Goal: Complete application form

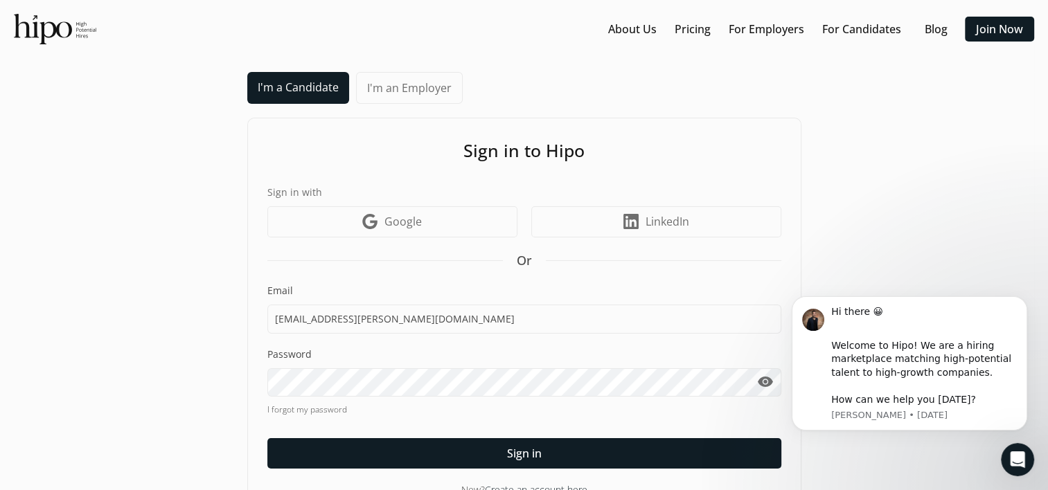
click at [763, 374] on span "visibility" at bounding box center [765, 382] width 17 height 17
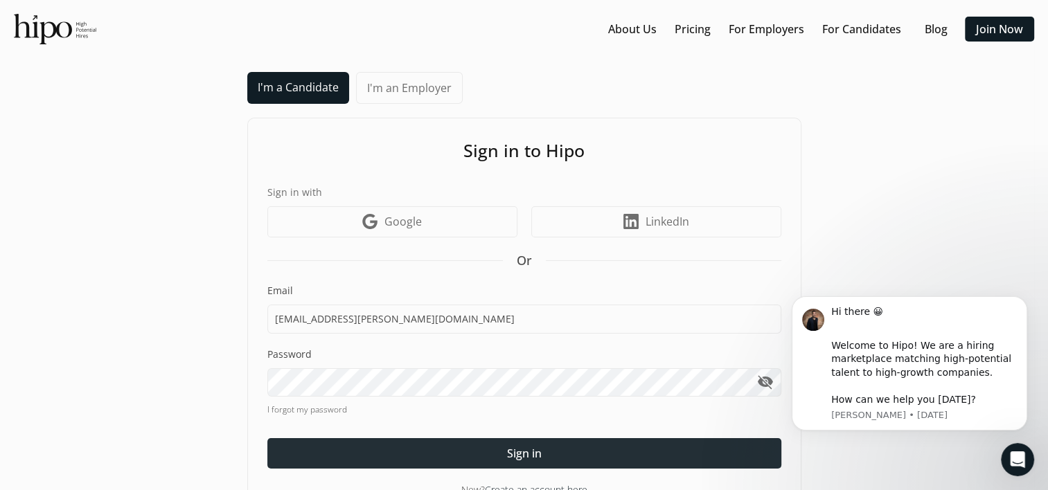
click at [555, 445] on div at bounding box center [524, 453] width 514 height 30
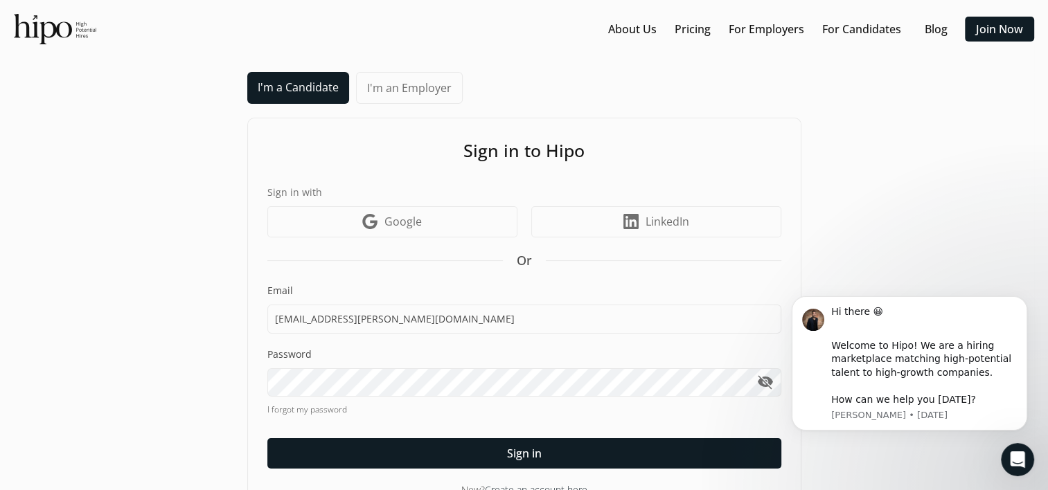
click at [435, 220] on link "Google icon Google" at bounding box center [392, 221] width 250 height 31
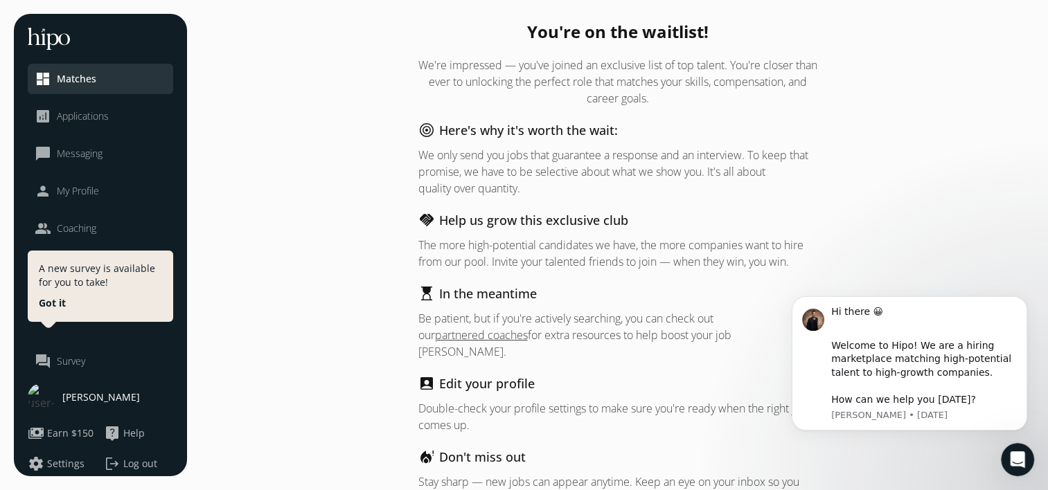
click at [91, 116] on span "Applications" at bounding box center [83, 116] width 52 height 14
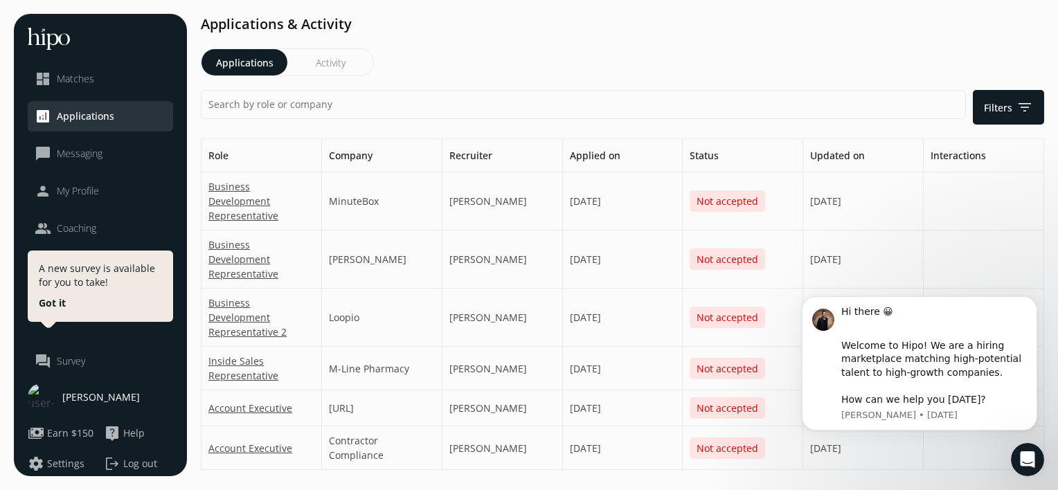
click at [75, 385] on div "Nitin Mullick" at bounding box center [100, 398] width 145 height 28
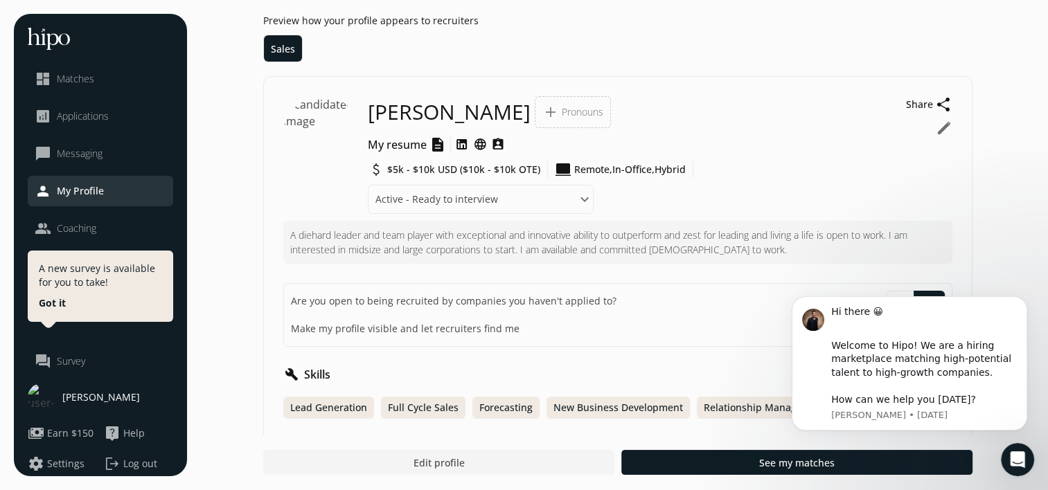
click at [407, 39] on div "Preview how your profile appears to recruiters Sales" at bounding box center [617, 38] width 709 height 48
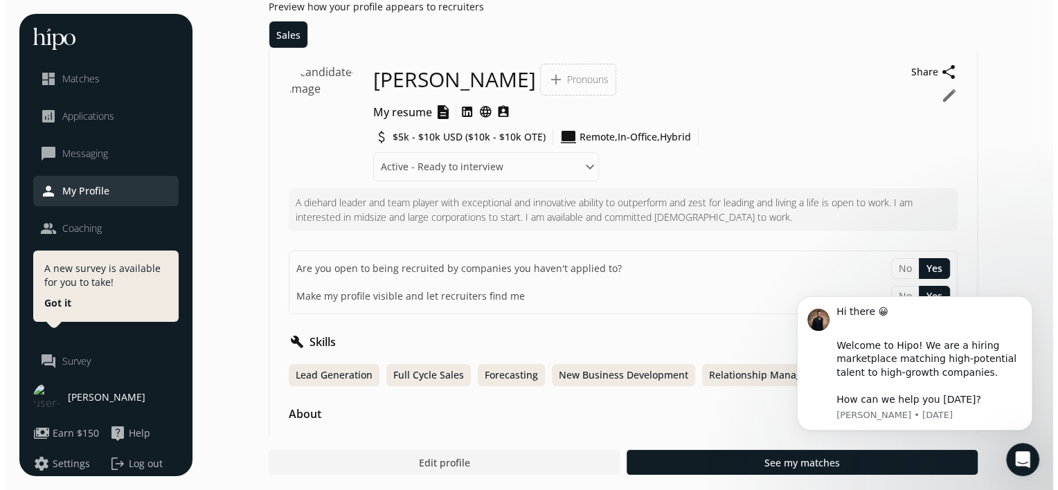
scroll to position [55, 0]
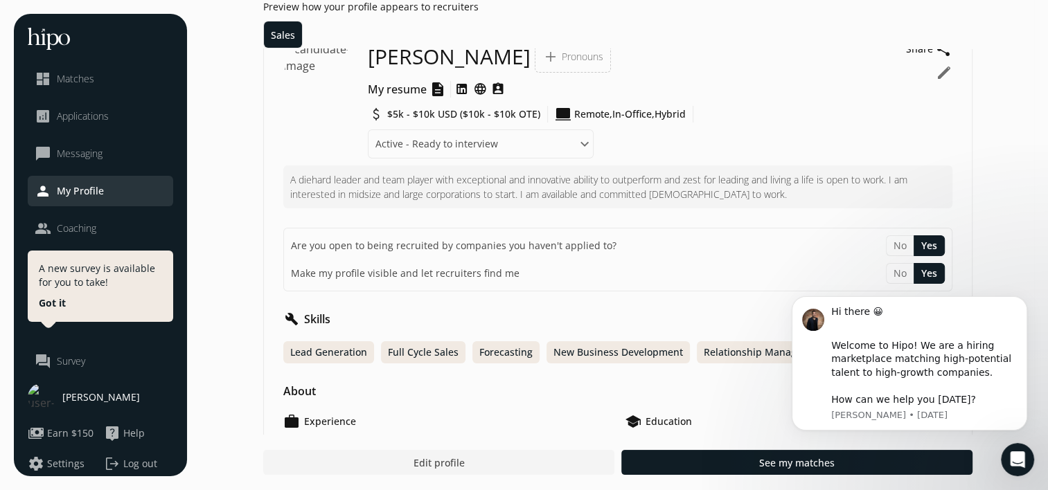
click at [947, 67] on button "edit" at bounding box center [944, 72] width 17 height 17
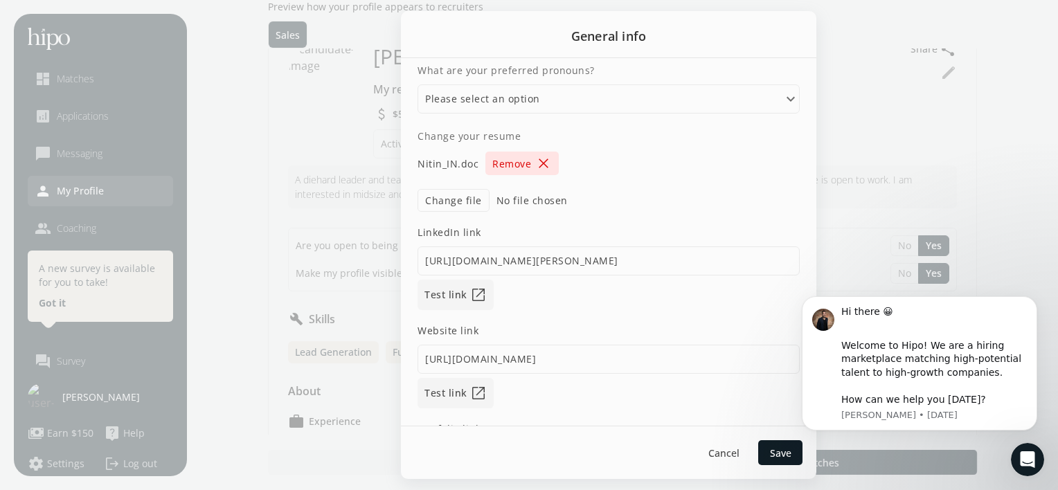
click at [544, 161] on span "close" at bounding box center [543, 163] width 17 height 17
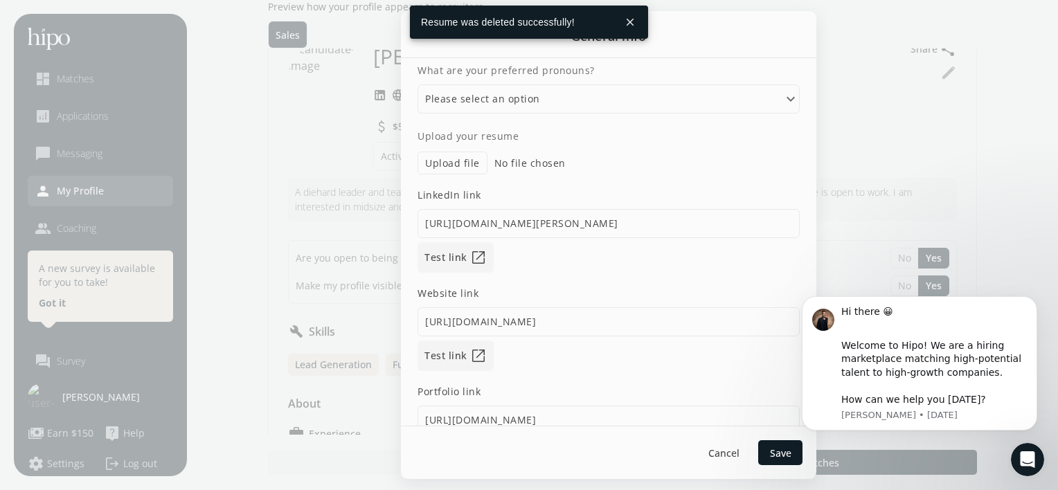
click at [459, 166] on label "Upload file" at bounding box center [453, 163] width 70 height 23
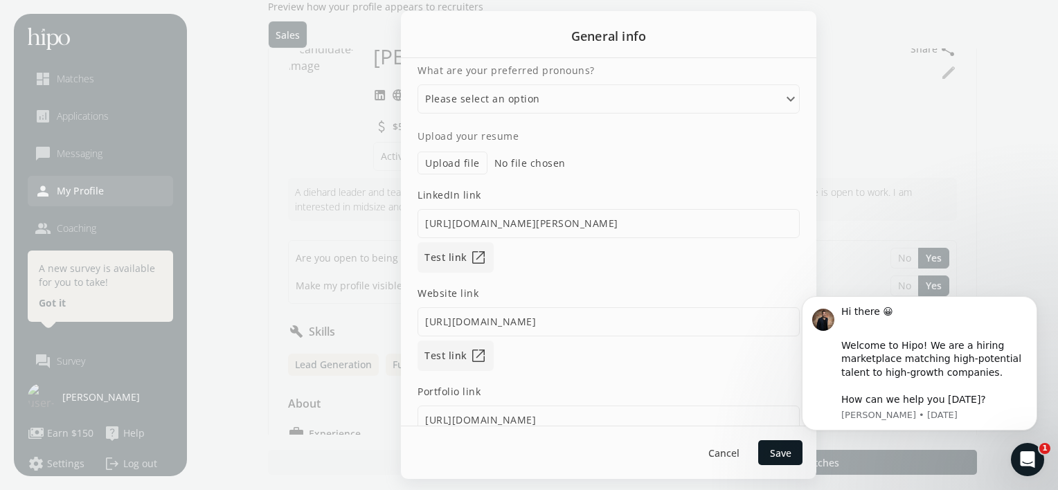
type input "C:\fakepath\nmullick_BDM.pdf"
click at [620, 312] on input "https://beepartners.softr.app/" at bounding box center [609, 321] width 382 height 29
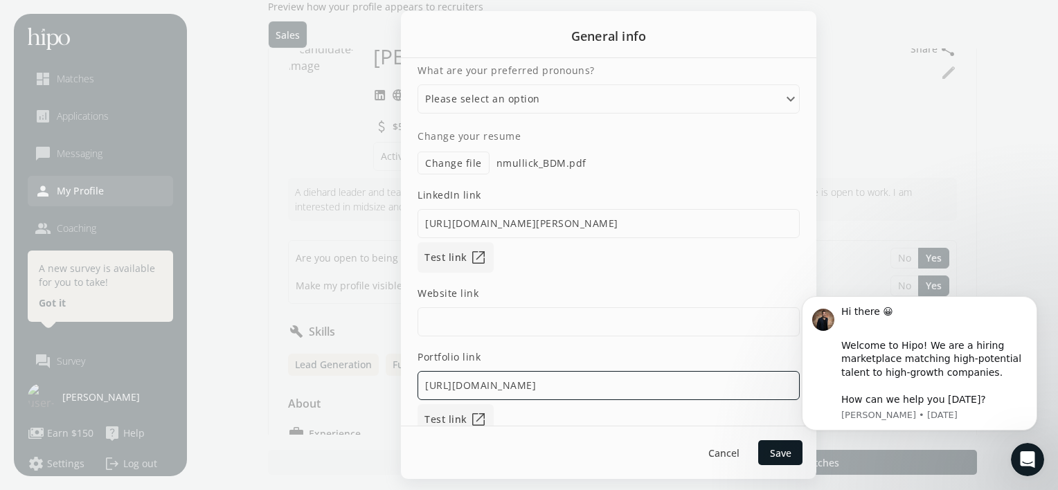
click at [637, 392] on input "https://beepartners.mailchimpsites.com/" at bounding box center [609, 385] width 382 height 29
type input "h"
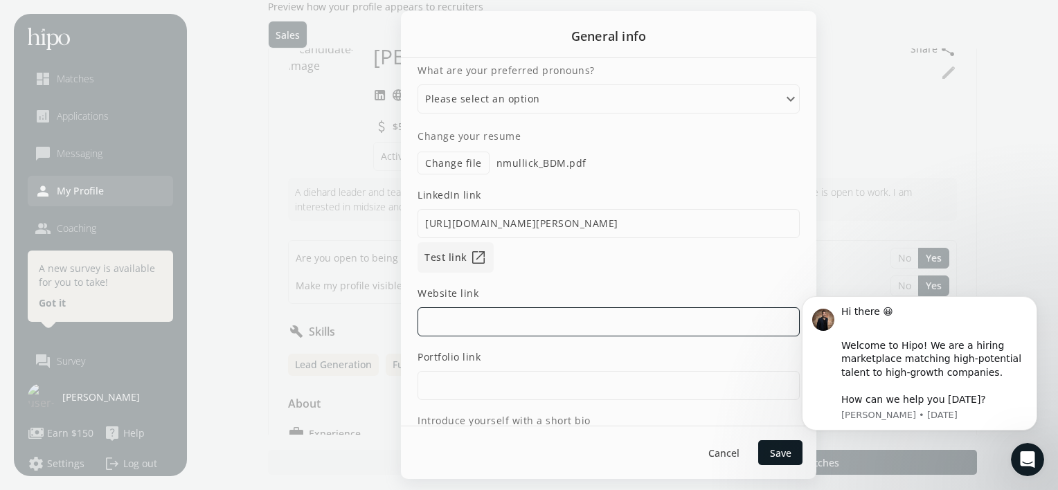
click at [652, 319] on input at bounding box center [609, 321] width 382 height 29
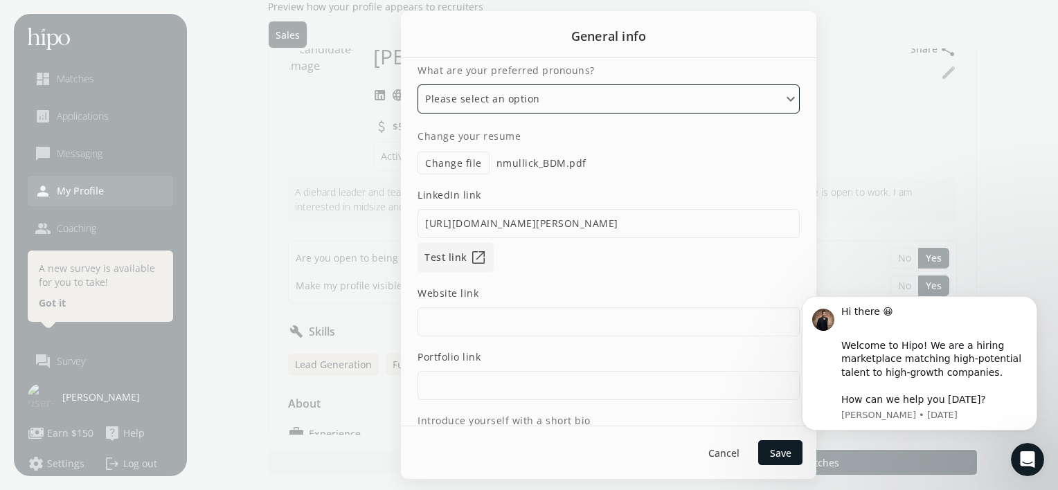
click at [607, 107] on select "Please select an option He/Him/His She/Her/Hers They/Them/Theirs Ze/Zir/Zirs or…" at bounding box center [609, 98] width 382 height 29
select select "He/Him/His"
click at [418, 84] on select "Please select an option He/Him/His She/Her/Hers They/Them/Theirs Ze/Zir/Zirs or…" at bounding box center [609, 98] width 382 height 29
click at [580, 102] on select "Please select an option He/Him/His She/Her/Hers They/Them/Theirs Ze/Zir/Zirs or…" at bounding box center [609, 98] width 382 height 29
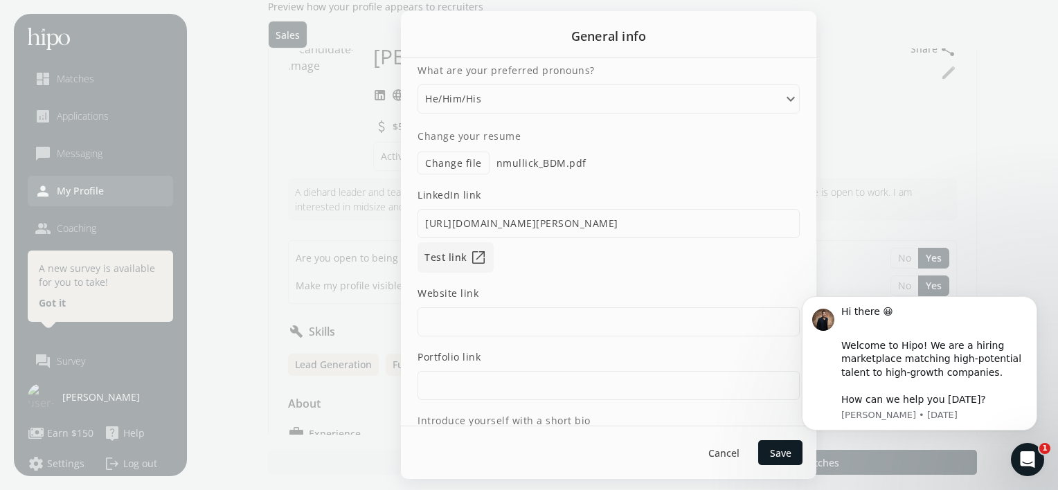
click at [796, 384] on body "Hi there 😀 ​ Welcome to Hipo! We are a hiring marketplace matching high-potenti…" at bounding box center [920, 381] width 266 height 193
click at [976, 352] on div "Welcome to Hipo! We are a hiring marketplace matching high-potential talent to …" at bounding box center [934, 373] width 186 height 68
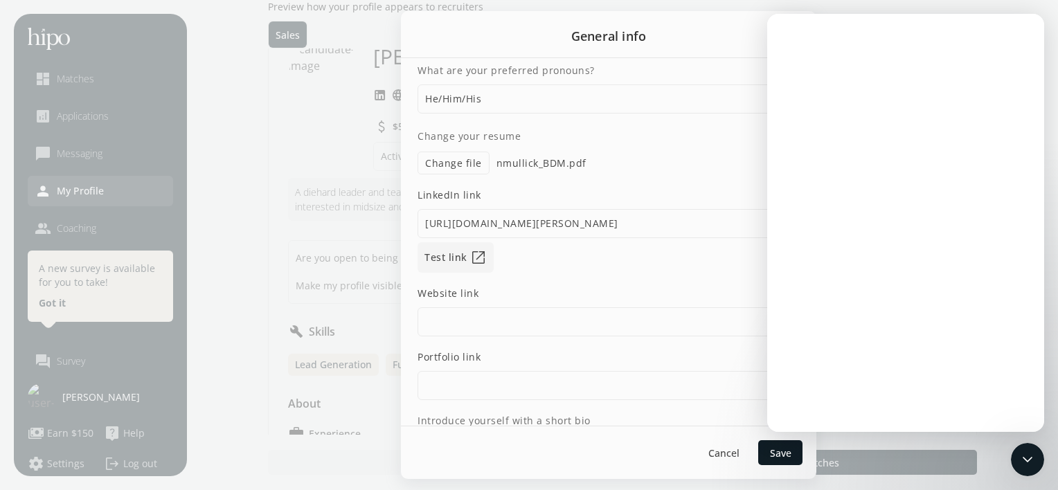
scroll to position [0, 0]
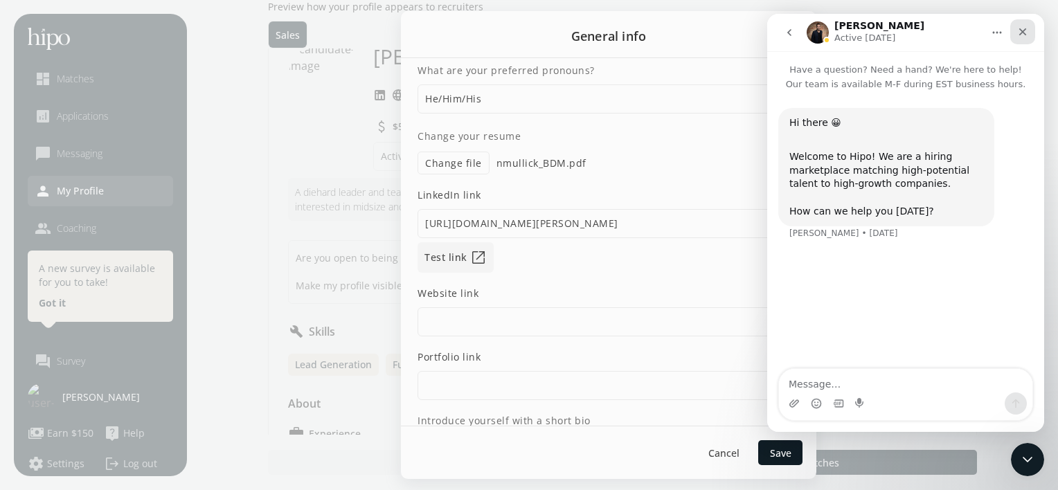
click at [1022, 35] on icon "Close" at bounding box center [1022, 31] width 11 height 11
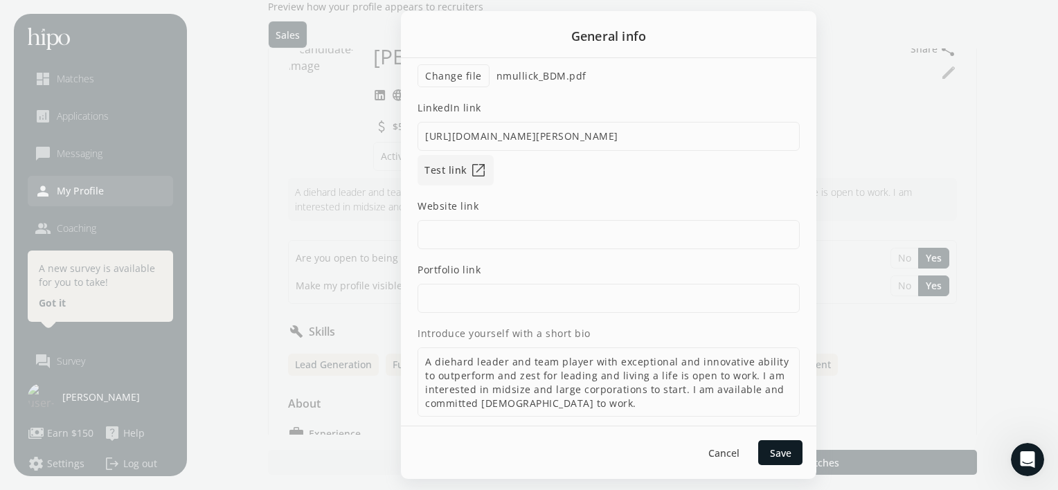
scroll to position [102, 0]
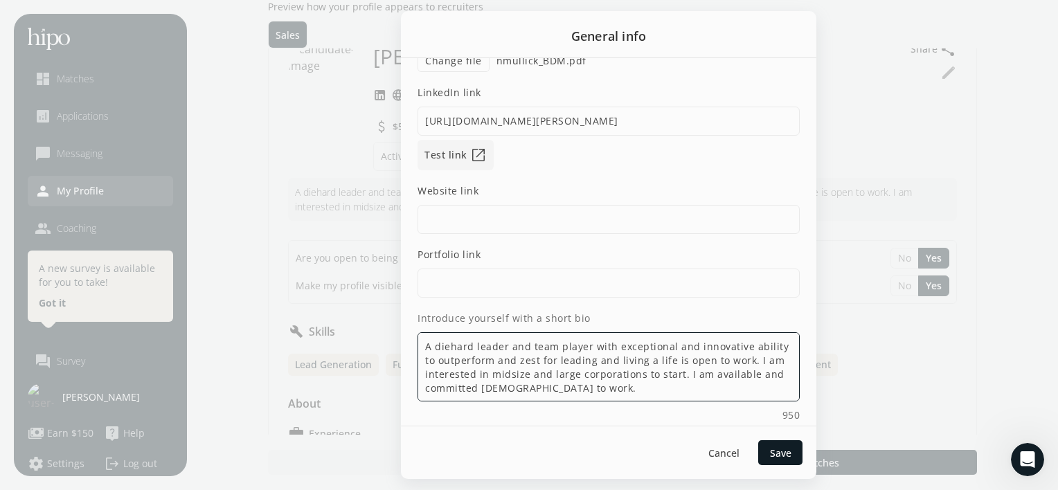
click at [571, 363] on textarea "A diehard leader and team player with exceptional and innovative ability to out…" at bounding box center [609, 366] width 382 height 69
paste textarea "To The Hiring Manager: Profile summary: I have gained over 12 + years of extens…"
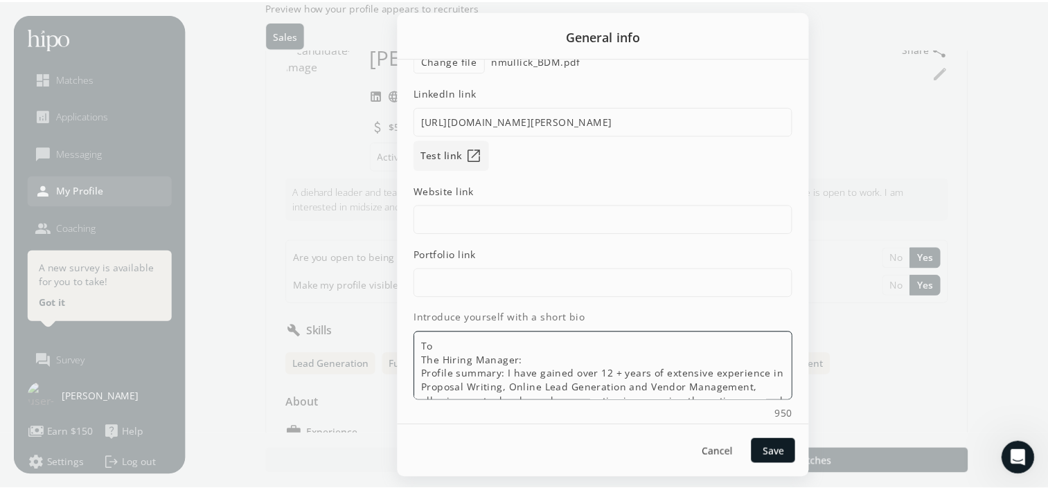
scroll to position [222, 0]
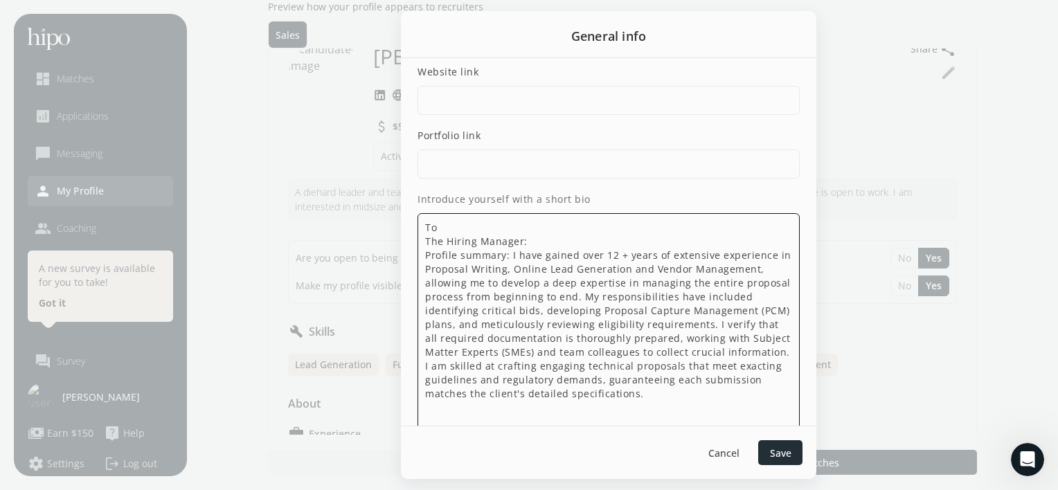
type textarea "To The Hiring Manager: Profile summary: I have gained over 12 + years of extens…"
click at [776, 449] on span "Save" at bounding box center [780, 453] width 21 height 15
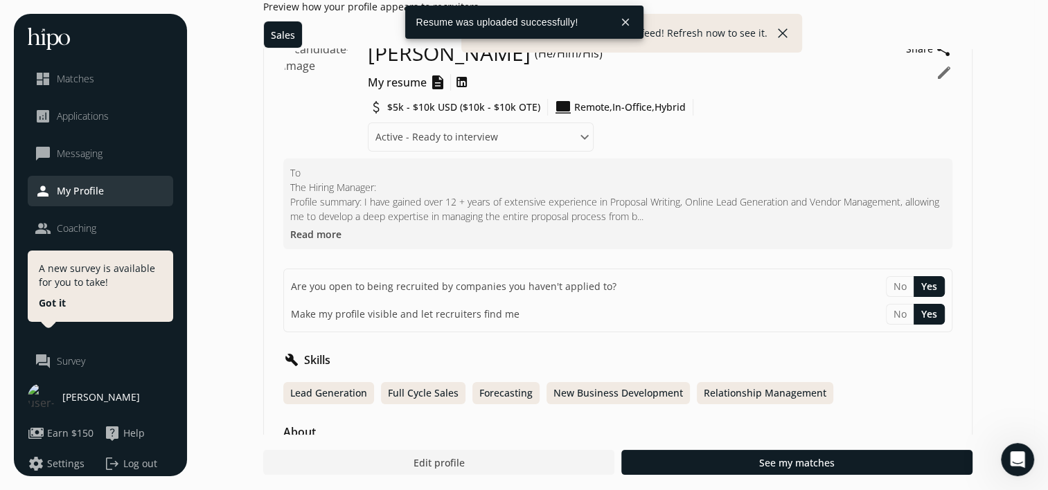
click at [512, 197] on p "To The Hiring Manager: Profile summary: I have gained over 12 + years of extens…" at bounding box center [617, 194] width 655 height 58
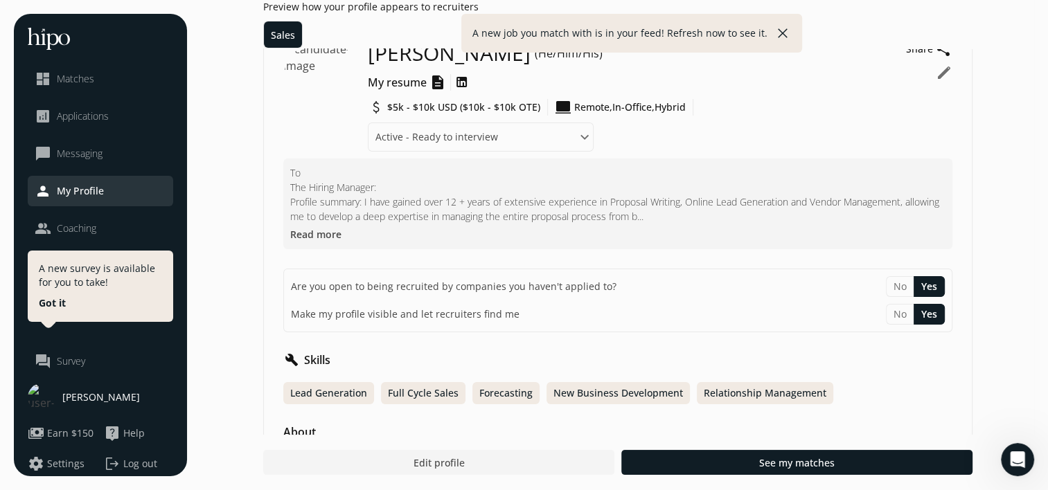
click at [928, 285] on button "Yes" at bounding box center [928, 286] width 31 height 21
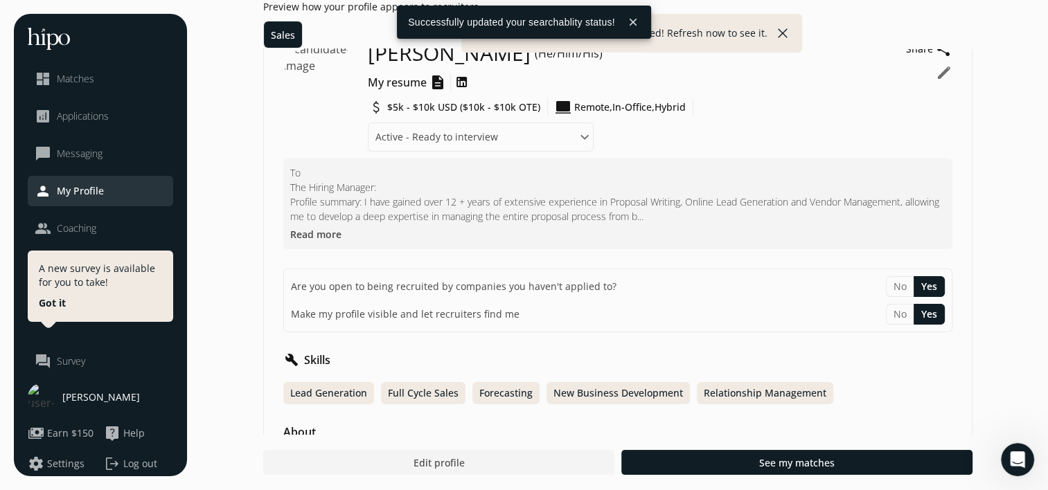
click at [928, 285] on button "Yes" at bounding box center [928, 286] width 31 height 21
click at [936, 299] on div "Are you open to being recruited by companies you haven't applied to? No Yes Mak…" at bounding box center [618, 300] width 654 height 48
click at [937, 316] on button "Yes" at bounding box center [928, 314] width 31 height 21
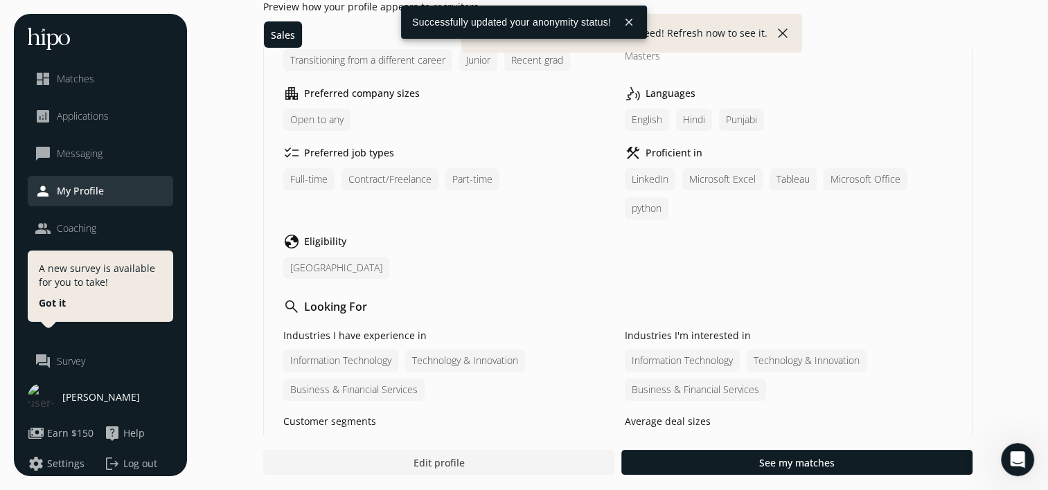
scroll to position [55, 0]
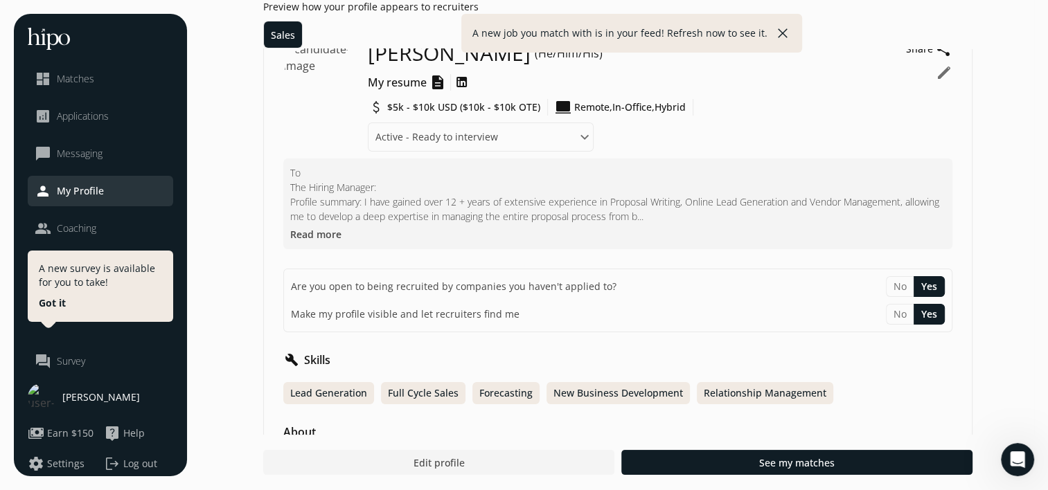
click at [333, 73] on img at bounding box center [322, 80] width 78 height 78
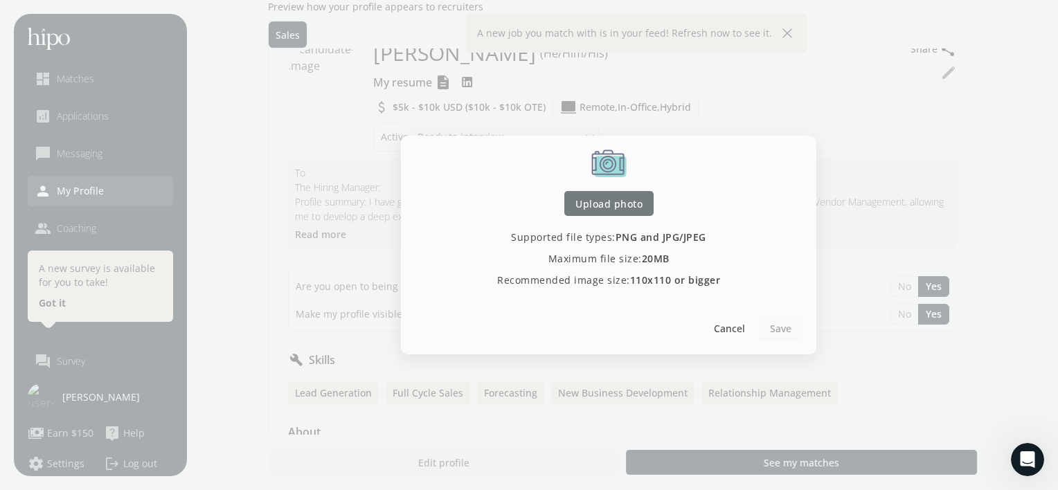
click at [620, 210] on span "Upload photo" at bounding box center [608, 204] width 67 height 15
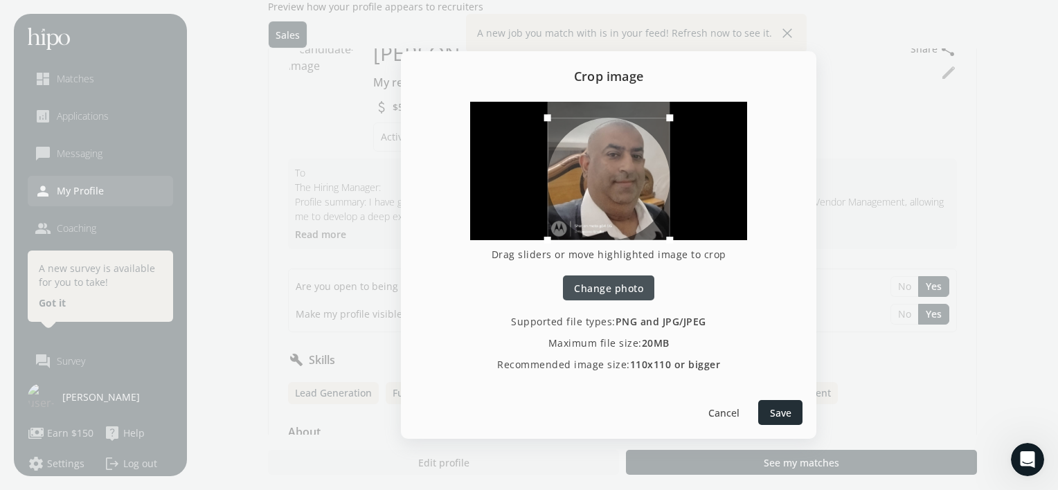
click at [776, 410] on span "Save" at bounding box center [780, 413] width 21 height 15
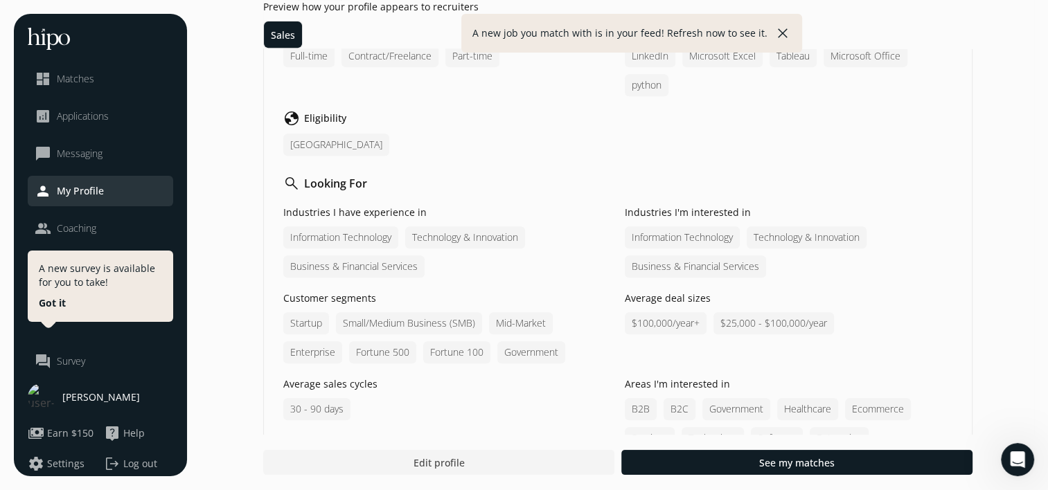
scroll to position [609, 0]
click at [514, 174] on div "search Looking For" at bounding box center [617, 181] width 669 height 17
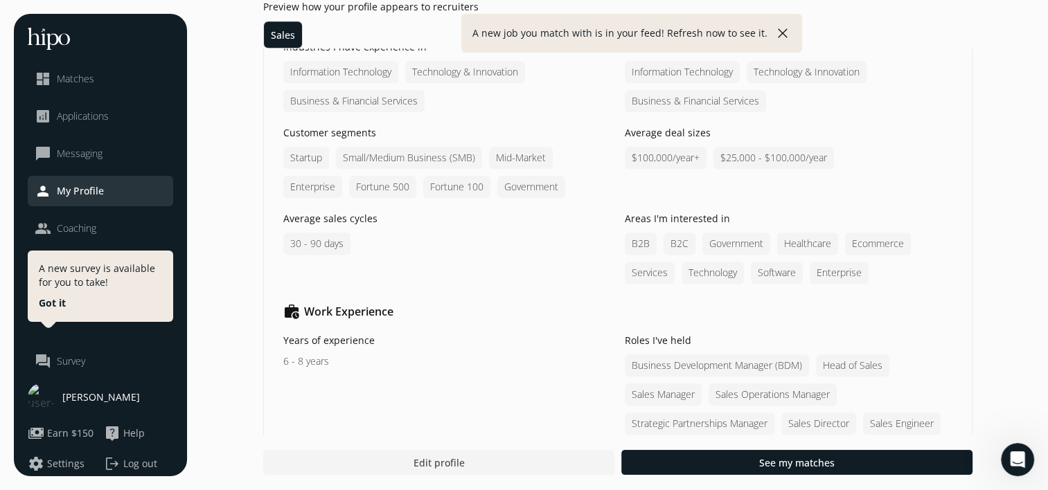
scroll to position [831, 0]
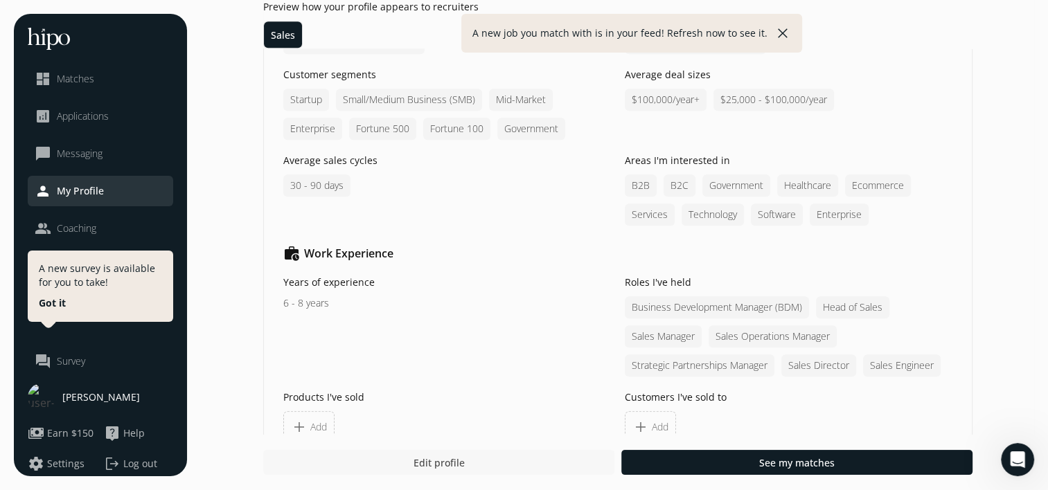
click at [475, 460] on div at bounding box center [438, 462] width 351 height 25
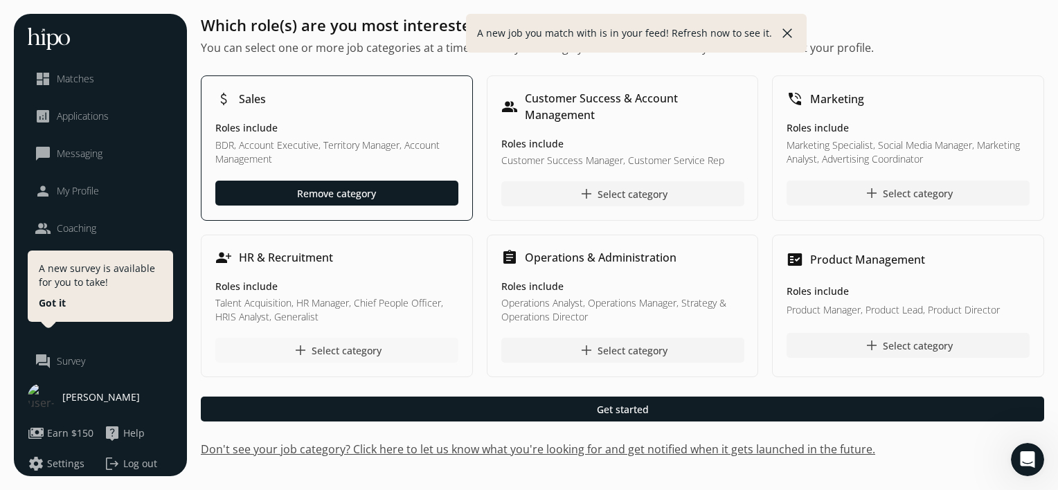
click at [349, 343] on div "add Select category" at bounding box center [336, 350] width 89 height 17
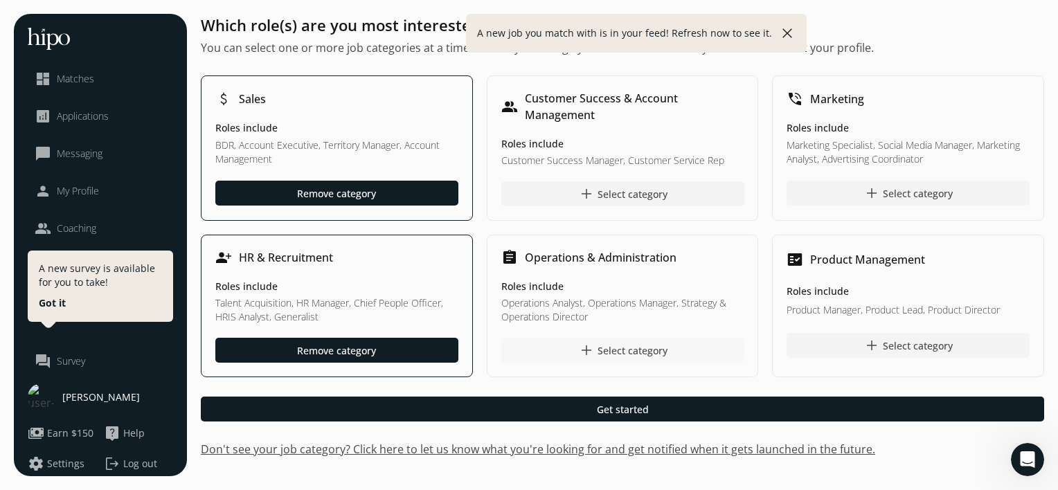
click at [656, 348] on div "add Select category" at bounding box center [622, 350] width 89 height 17
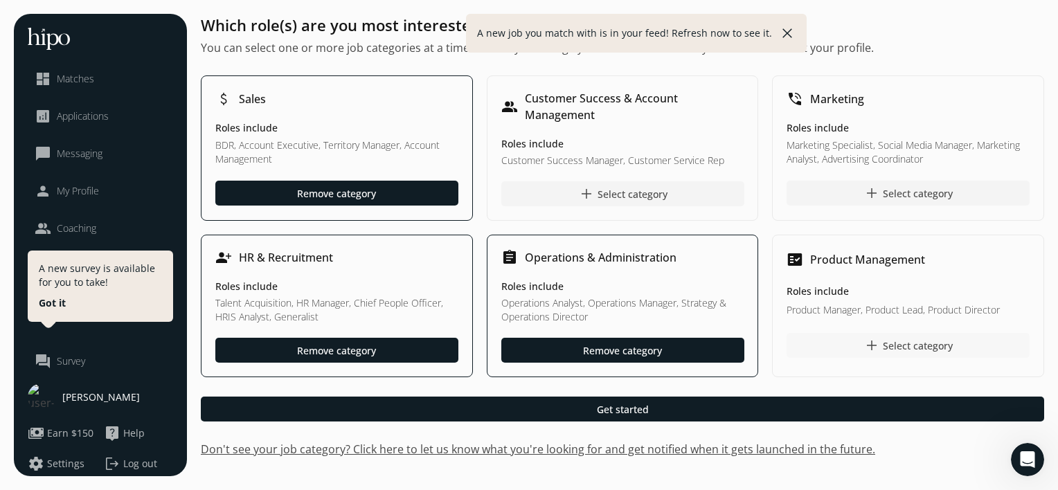
click at [836, 342] on div at bounding box center [908, 345] width 243 height 25
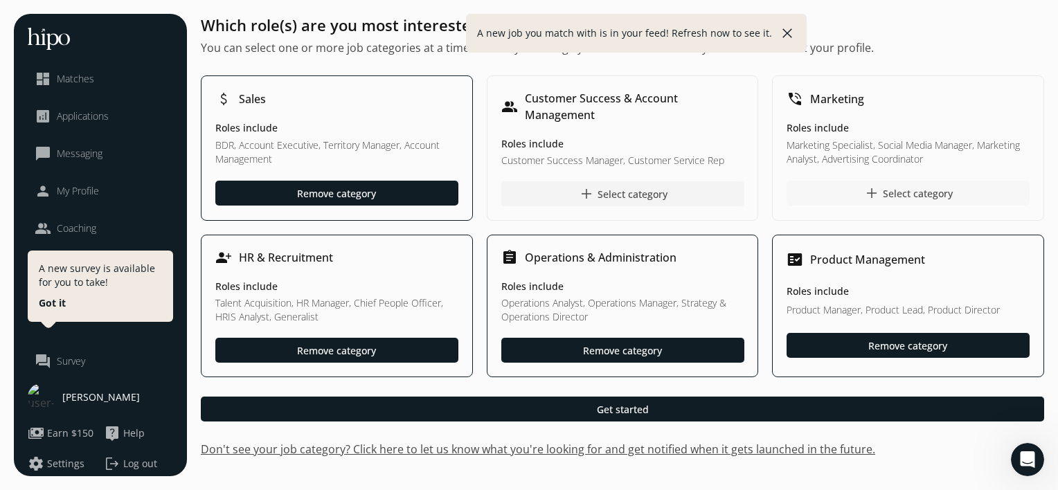
click at [836, 190] on div at bounding box center [908, 193] width 243 height 25
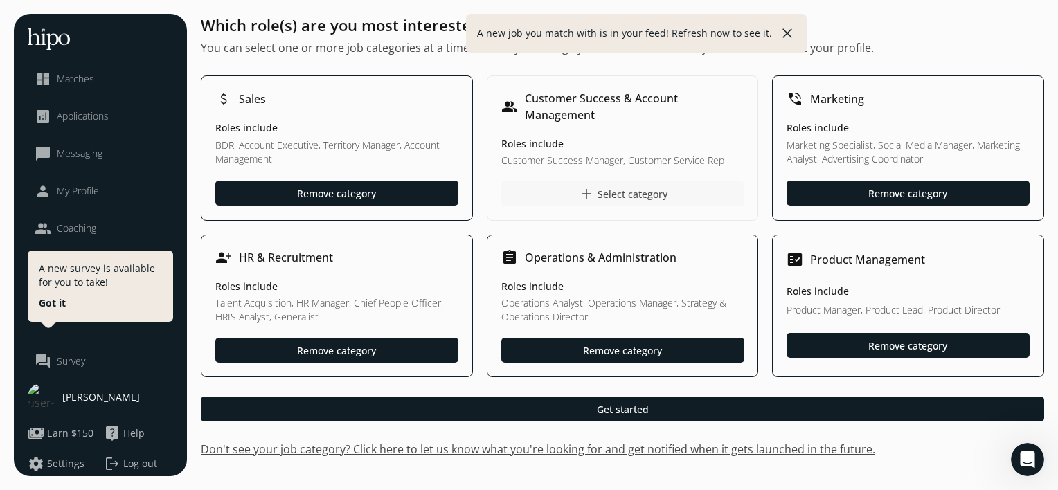
click at [616, 186] on div "add Select category" at bounding box center [622, 194] width 89 height 17
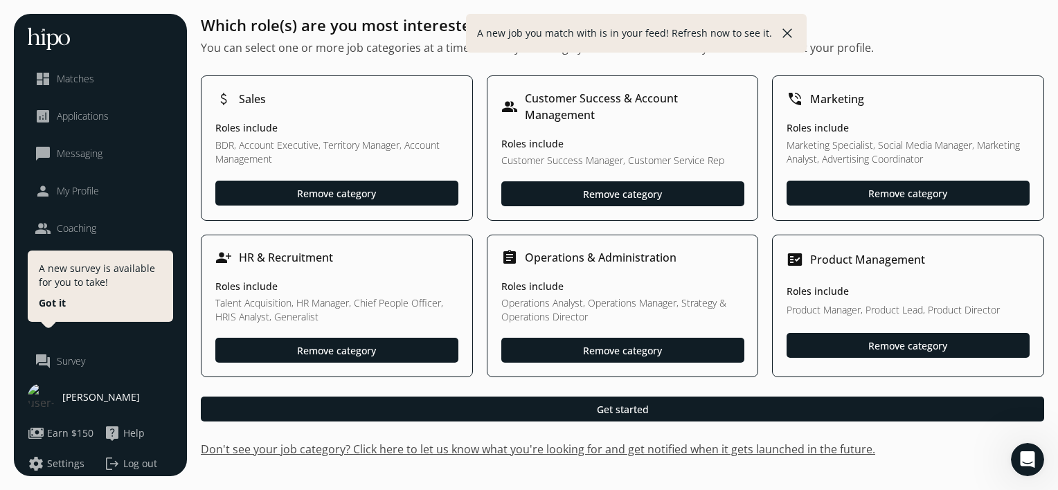
click at [1057, 385] on html "“You miss 100% of the shots you don't take.” – Wayne Gretzky menu close dashboa…" at bounding box center [529, 245] width 1058 height 490
click at [1057, 404] on html "“You miss 100% of the shots you don't take.” – Wayne Gretzky menu close dashboa…" at bounding box center [529, 245] width 1058 height 490
click at [782, 32] on button "close" at bounding box center [787, 33] width 17 height 17
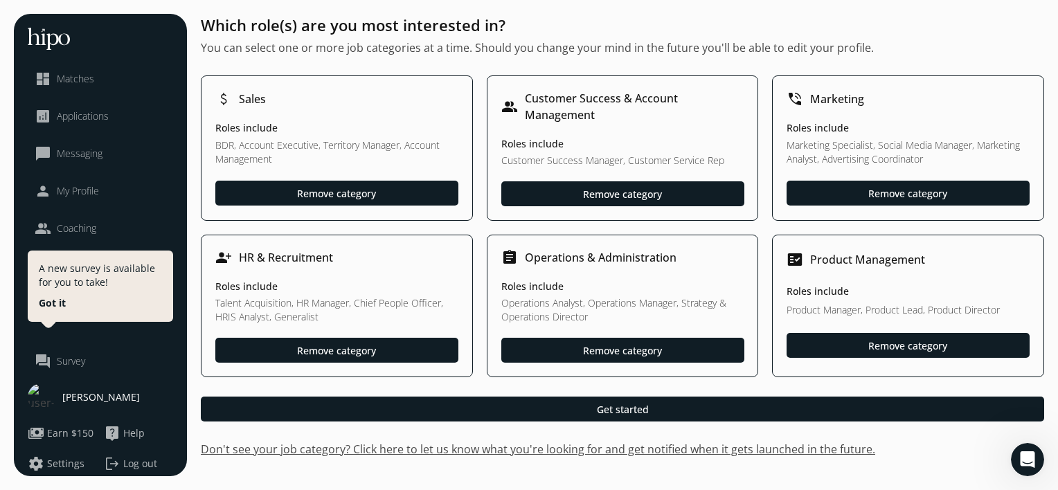
click at [85, 117] on span "Applications" at bounding box center [83, 116] width 52 height 14
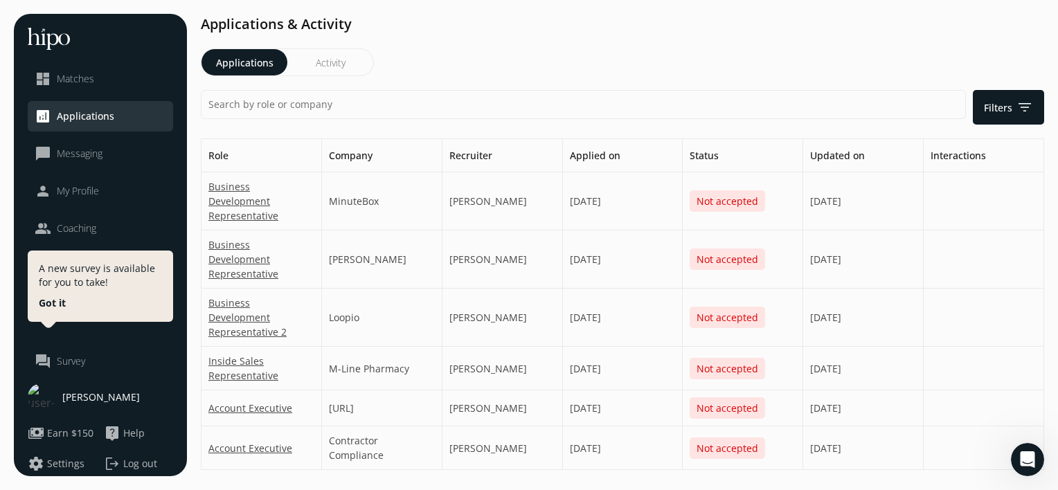
click at [82, 74] on span "Matches" at bounding box center [75, 79] width 37 height 14
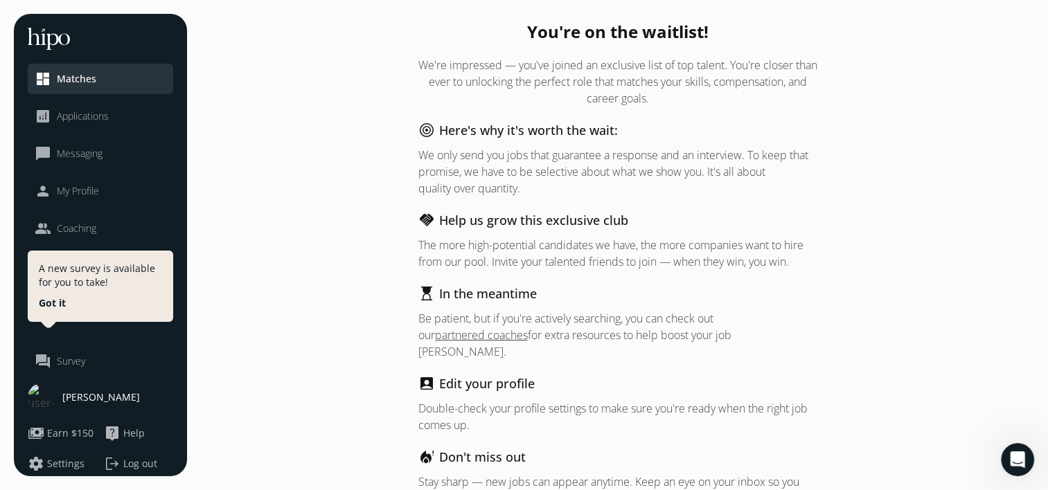
click at [111, 393] on span "Nitin Mullick" at bounding box center [101, 398] width 78 height 14
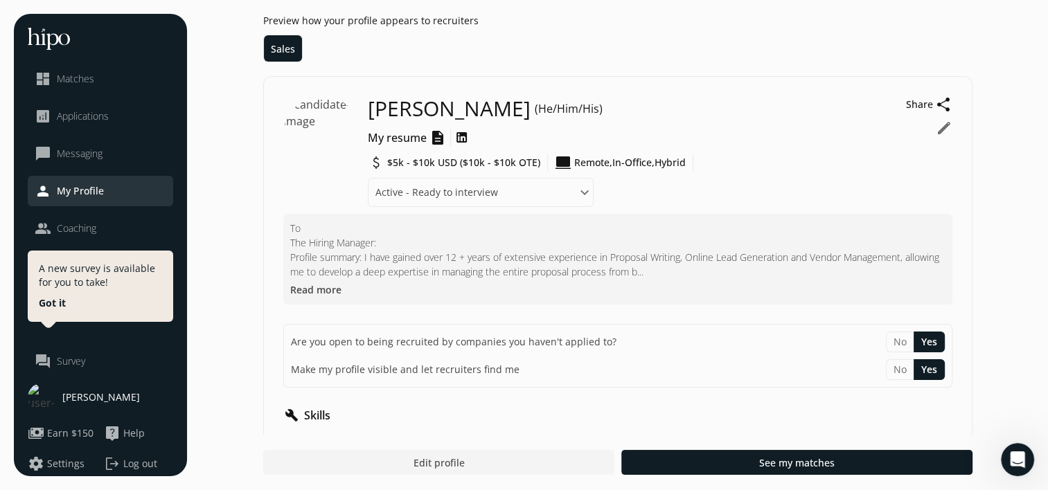
click at [521, 279] on div "To The Hiring Manager: Profile summary: I have gained over 12 + years of extens…" at bounding box center [617, 259] width 655 height 77
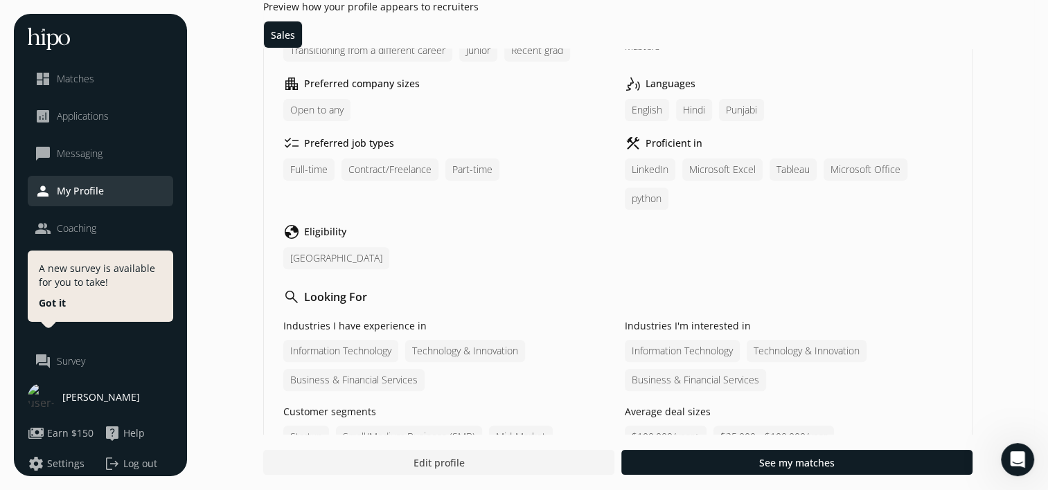
scroll to position [554, 0]
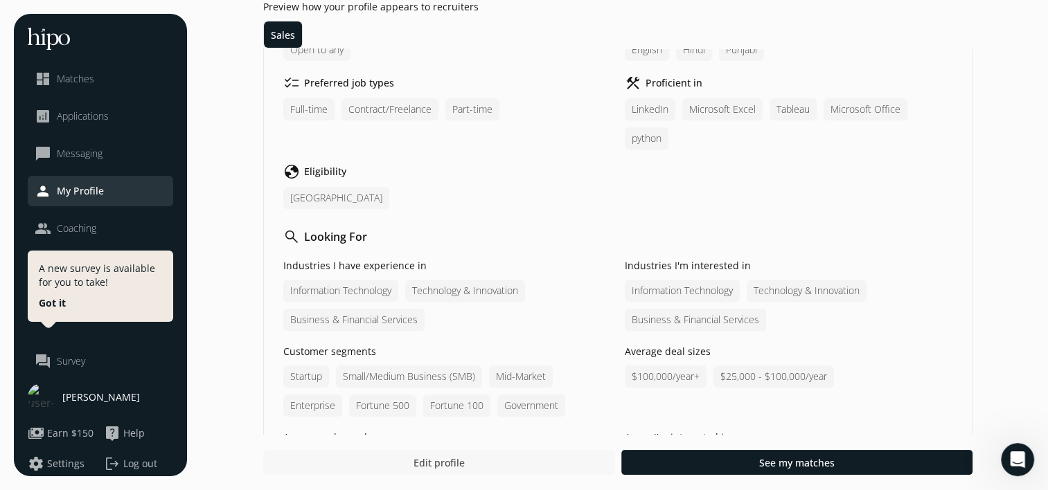
click at [460, 463] on span "Edit profile" at bounding box center [438, 463] width 51 height 15
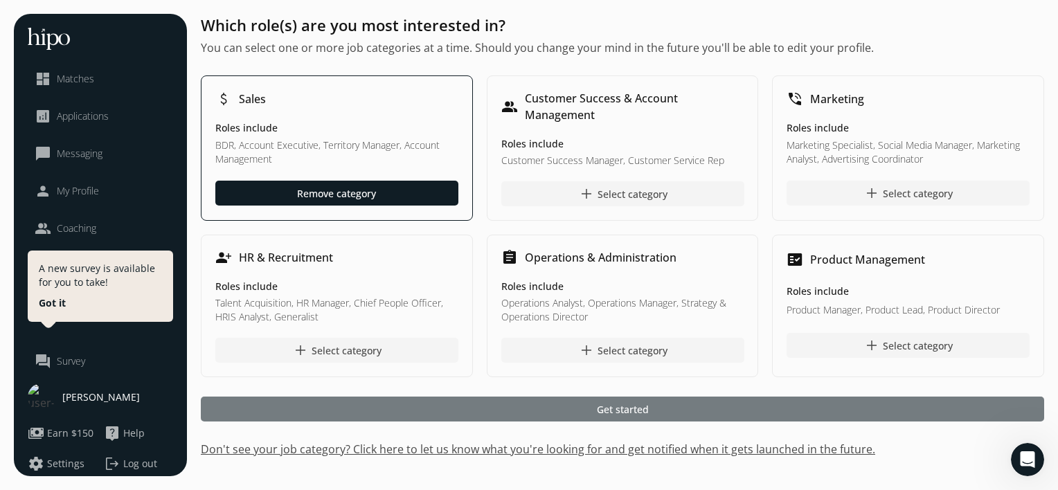
click at [618, 418] on div at bounding box center [622, 409] width 843 height 25
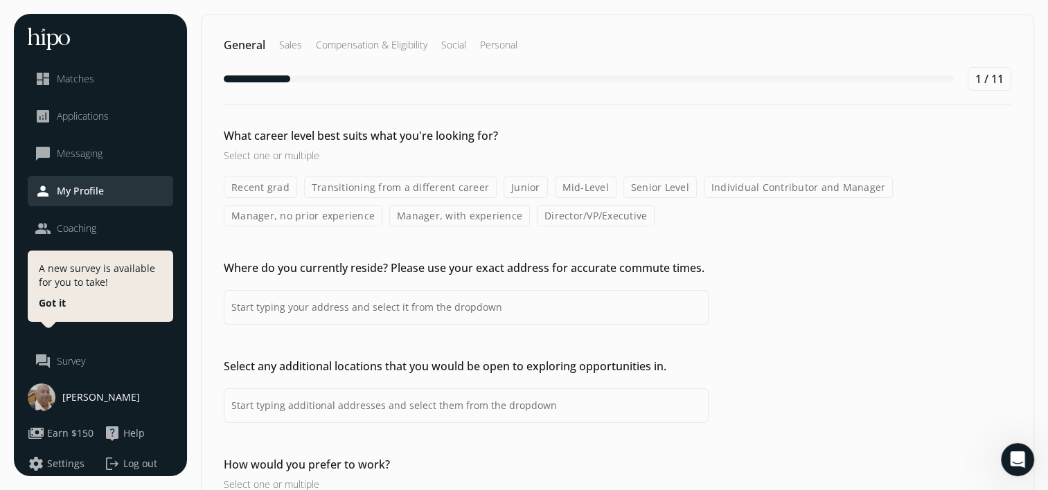
type input "Canada"
type input "United States,India,Vancouver, BC, Canada"
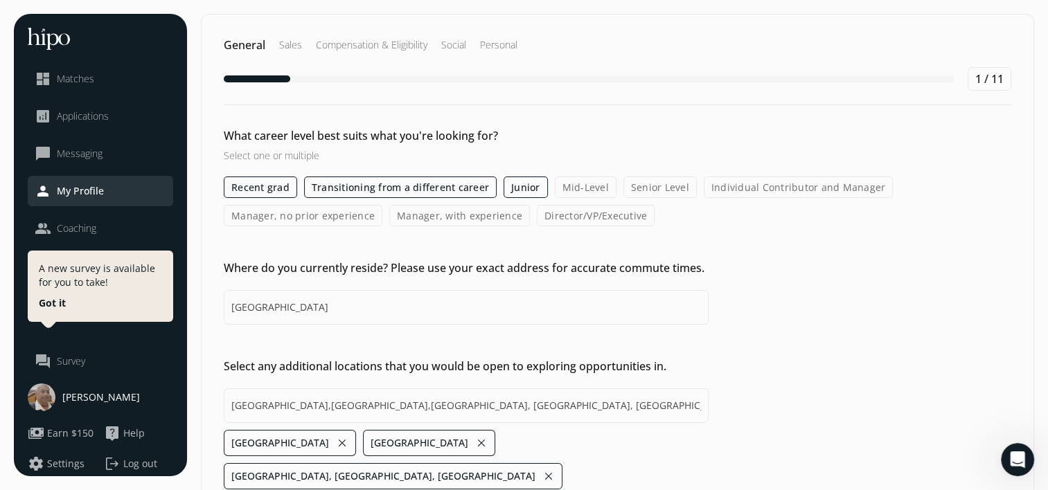
click at [78, 396] on span "Nitin Mullick" at bounding box center [101, 398] width 78 height 14
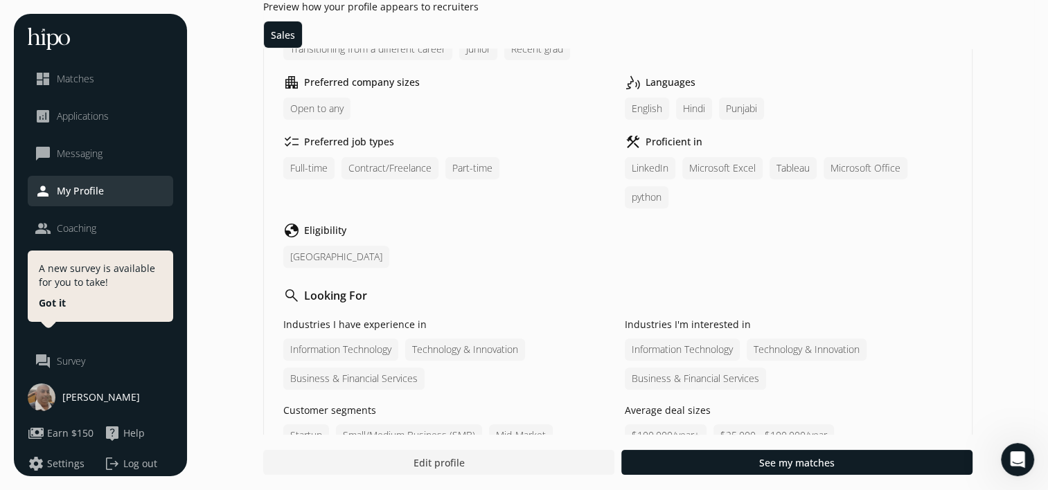
scroll to position [499, 0]
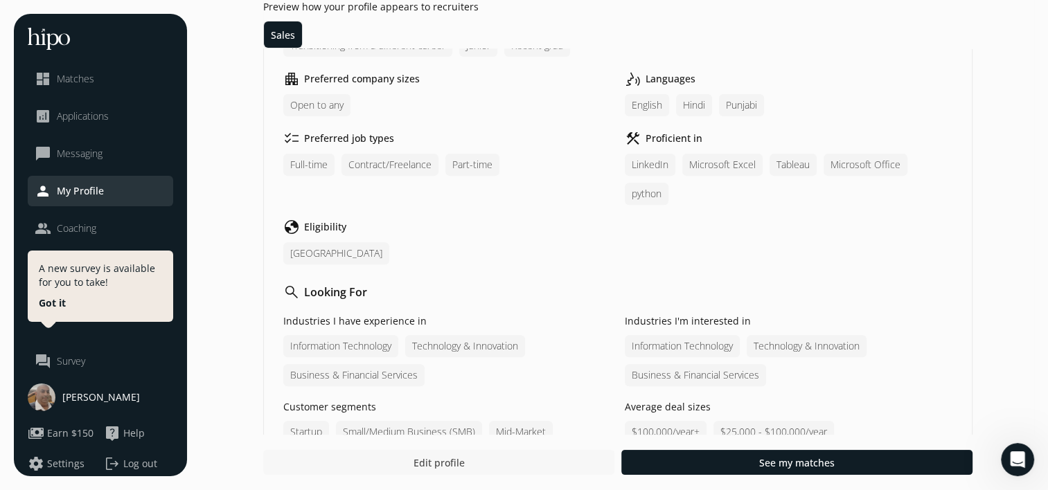
click at [494, 465] on div at bounding box center [438, 462] width 351 height 25
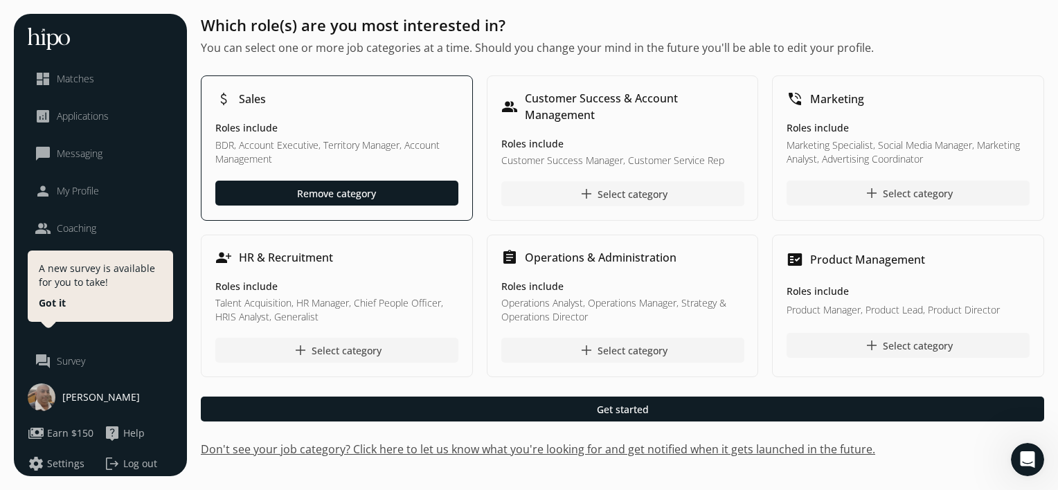
click at [640, 194] on div "add Select category" at bounding box center [622, 194] width 89 height 17
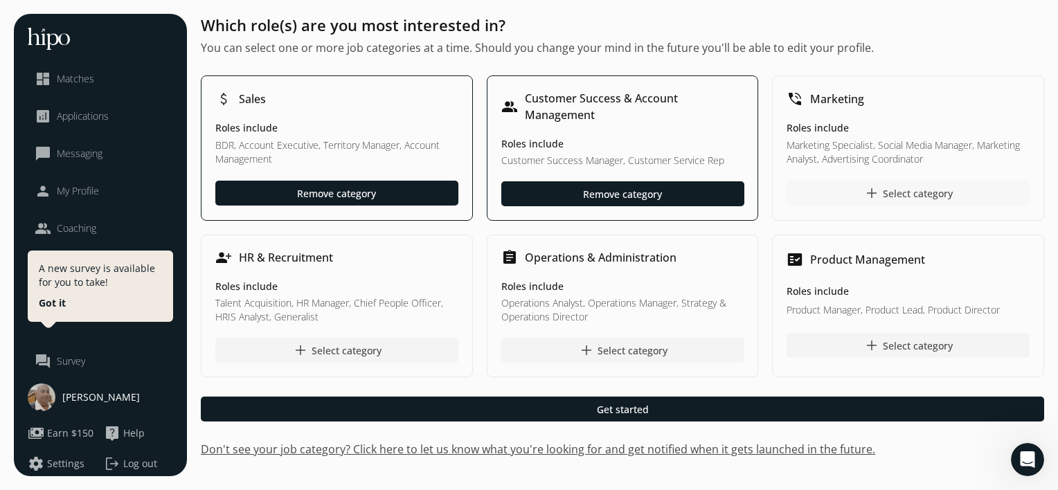
click at [838, 199] on div at bounding box center [908, 193] width 243 height 25
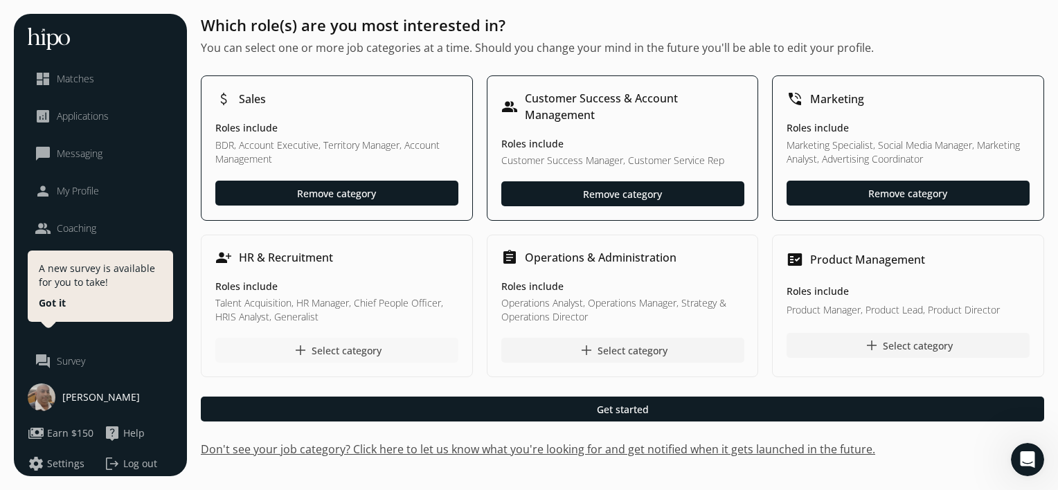
click at [351, 357] on div "add Select category" at bounding box center [336, 350] width 89 height 17
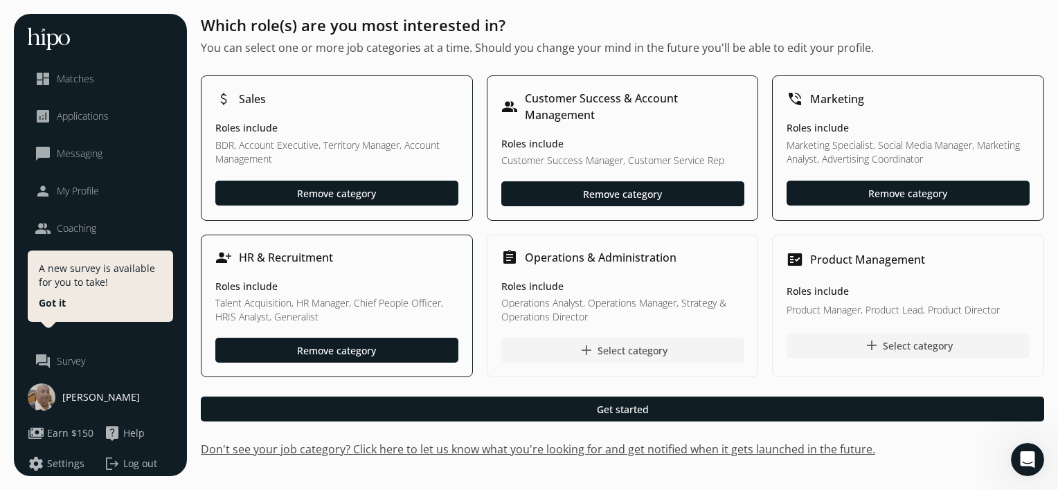
click at [590, 365] on div "assignment Operations & Administration Roles include Operations Analyst, Operat…" at bounding box center [623, 306] width 272 height 143
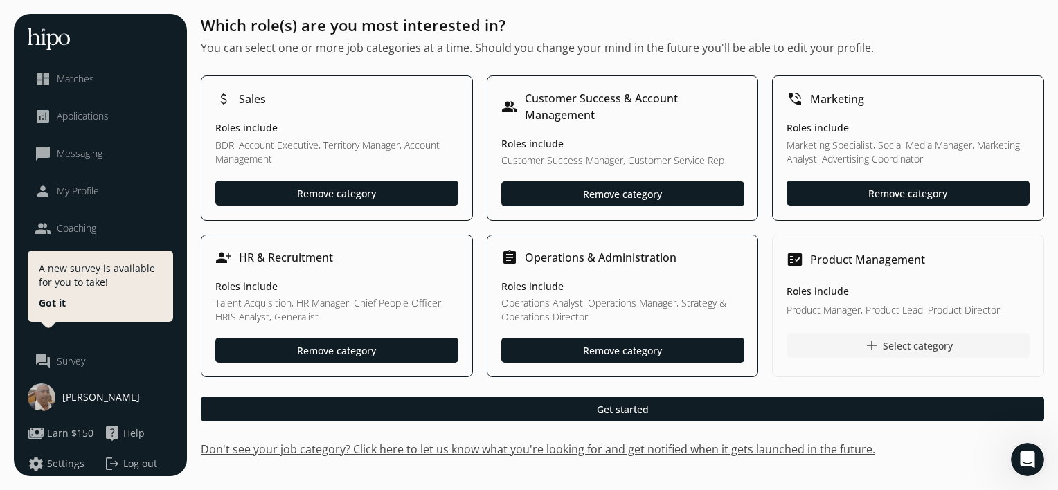
click at [877, 357] on div at bounding box center [908, 345] width 243 height 25
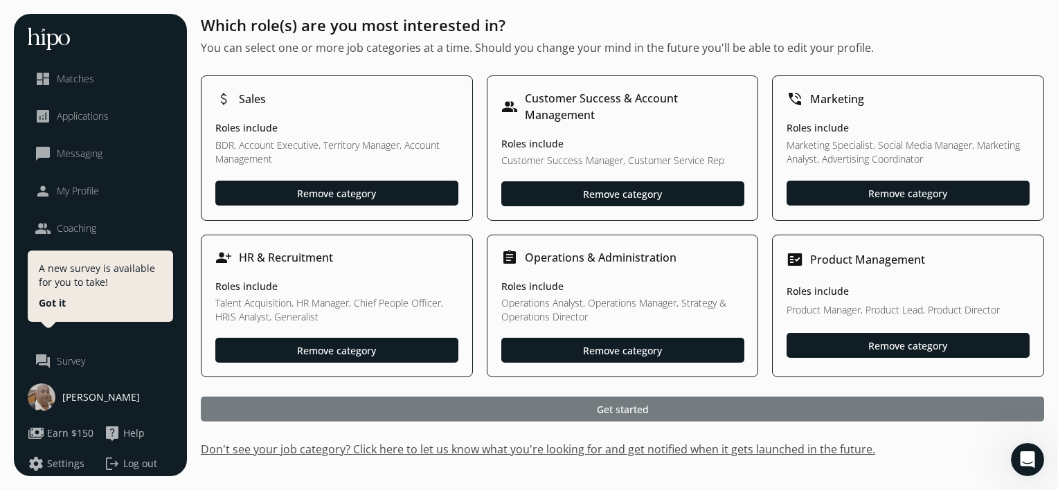
click at [757, 399] on div at bounding box center [622, 409] width 843 height 25
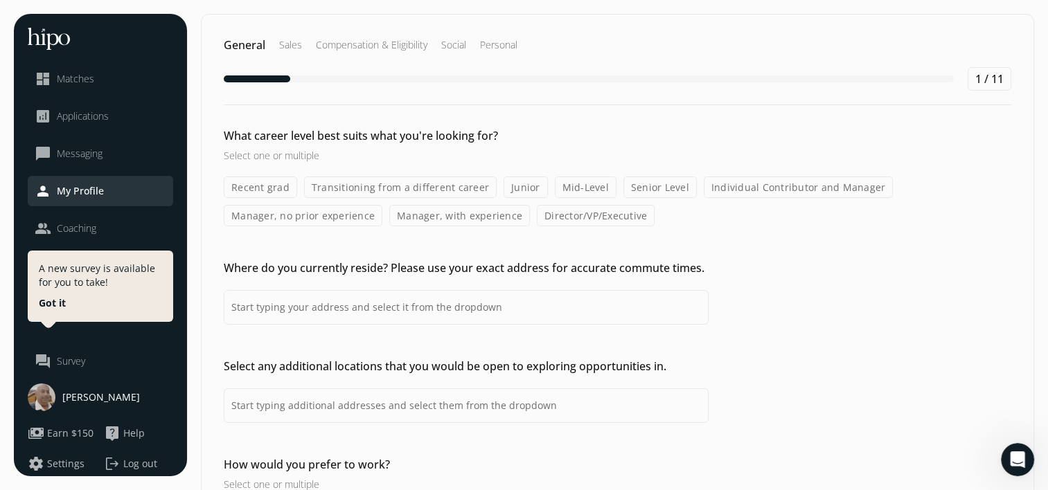
type input "Canada"
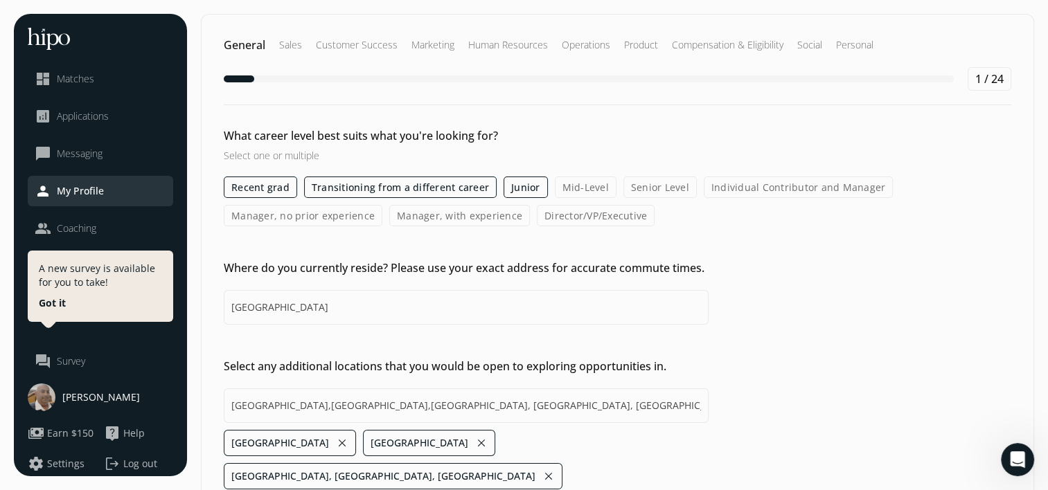
click at [271, 194] on label "Recent grad" at bounding box center [260, 187] width 73 height 21
click at [0, 0] on input "Recent grad" at bounding box center [0, 0] width 0 height 0
click at [430, 186] on label "Transitioning from a different career" at bounding box center [400, 187] width 193 height 21
click at [0, 0] on input "Transitioning from a different career" at bounding box center [0, 0] width 0 height 0
click at [523, 182] on label "Junior" at bounding box center [525, 187] width 44 height 21
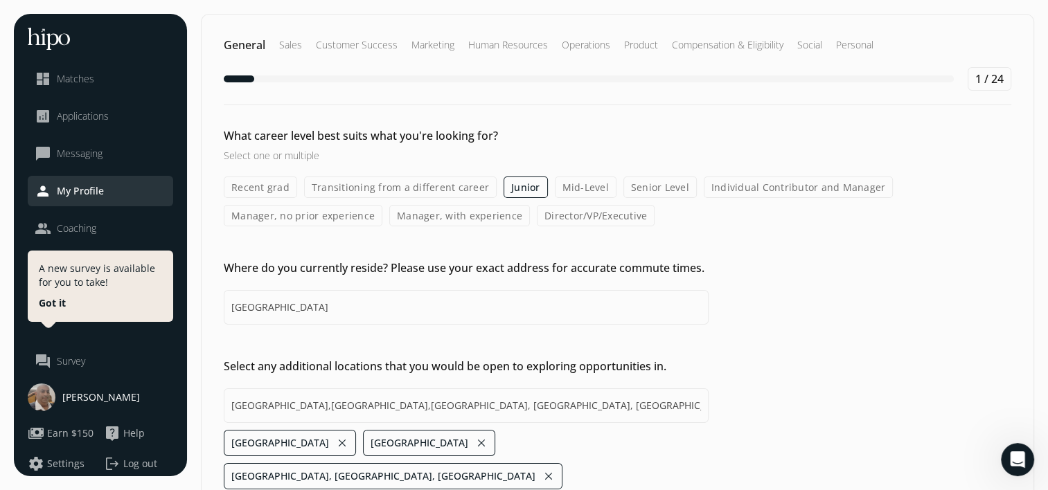
click at [0, 0] on input "Junior" at bounding box center [0, 0] width 0 height 0
click at [577, 188] on label "Mid-Level" at bounding box center [586, 187] width 62 height 21
click at [0, 0] on input "Mid-Level" at bounding box center [0, 0] width 0 height 0
click at [642, 186] on label "Senior Level" at bounding box center [659, 187] width 73 height 21
click at [0, 0] on input "Senior Level" at bounding box center [0, 0] width 0 height 0
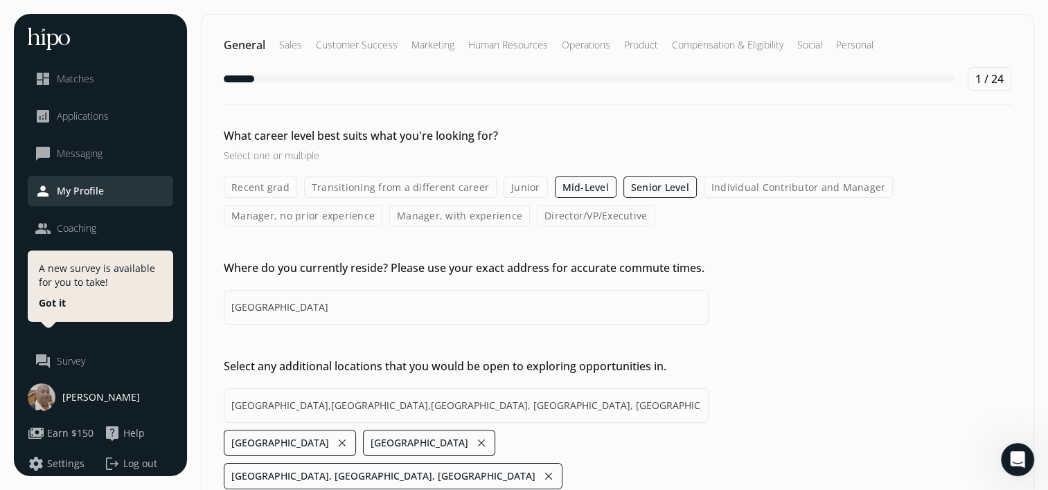
click at [740, 188] on label "Individual Contributor and Manager" at bounding box center [799, 187] width 190 height 21
click at [0, 0] on input "Individual Contributor and Manager" at bounding box center [0, 0] width 0 height 0
click at [326, 209] on label "Manager, no prior experience" at bounding box center [303, 215] width 159 height 21
click at [0, 0] on input "Manager, no prior experience" at bounding box center [0, 0] width 0 height 0
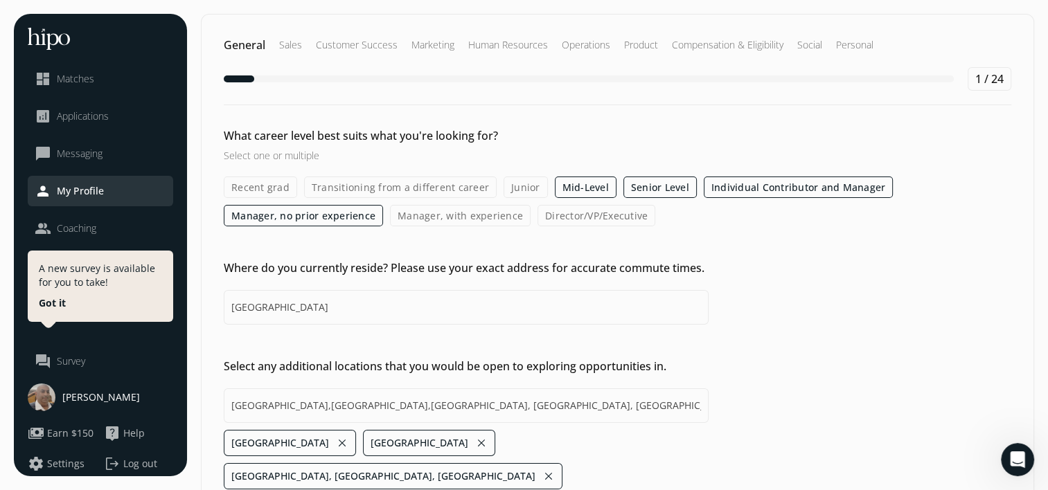
click at [449, 215] on label "Manager, with experience" at bounding box center [460, 215] width 141 height 21
click at [0, 0] on input "Manager, with experience" at bounding box center [0, 0] width 0 height 0
click at [314, 220] on label "Manager, no prior experience" at bounding box center [303, 215] width 159 height 21
click at [0, 0] on input "Manager, no prior experience" at bounding box center [0, 0] width 0 height 0
click at [601, 219] on label "Director/VP/Executive" at bounding box center [596, 215] width 118 height 21
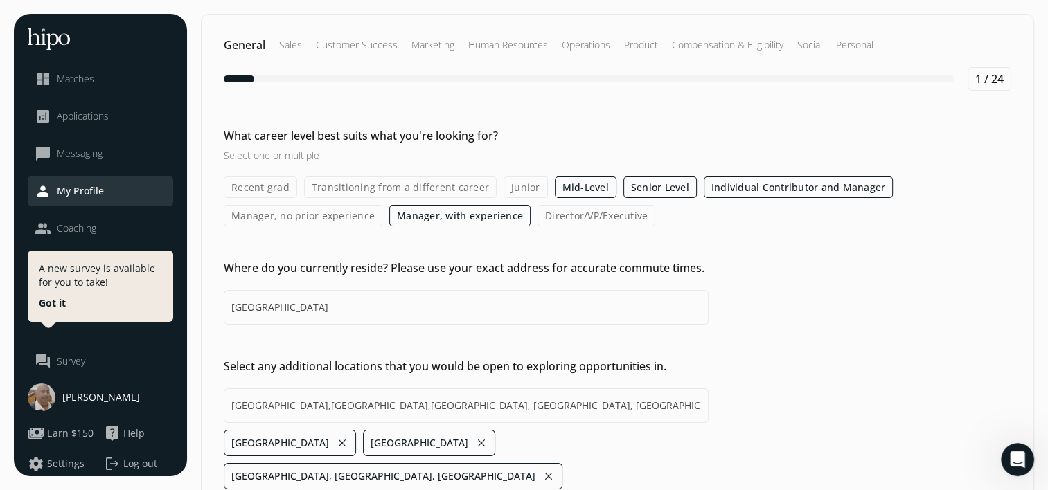
click at [0, 0] on input "Director/VP/Executive" at bounding box center [0, 0] width 0 height 0
click at [331, 222] on label "Manager, no prior experience" at bounding box center [303, 215] width 159 height 21
click at [0, 0] on input "Manager, no prior experience" at bounding box center [0, 0] width 0 height 0
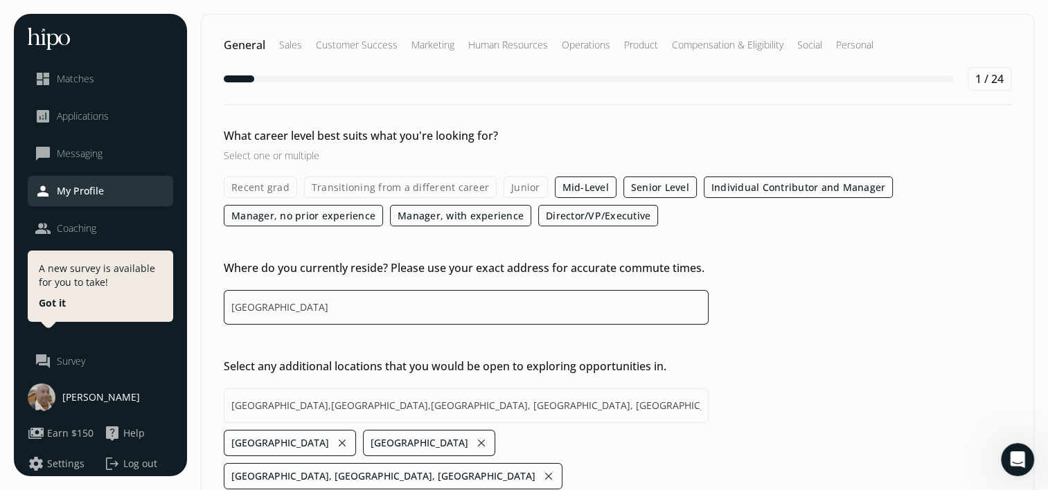
click at [327, 319] on input "Canada" at bounding box center [466, 307] width 485 height 35
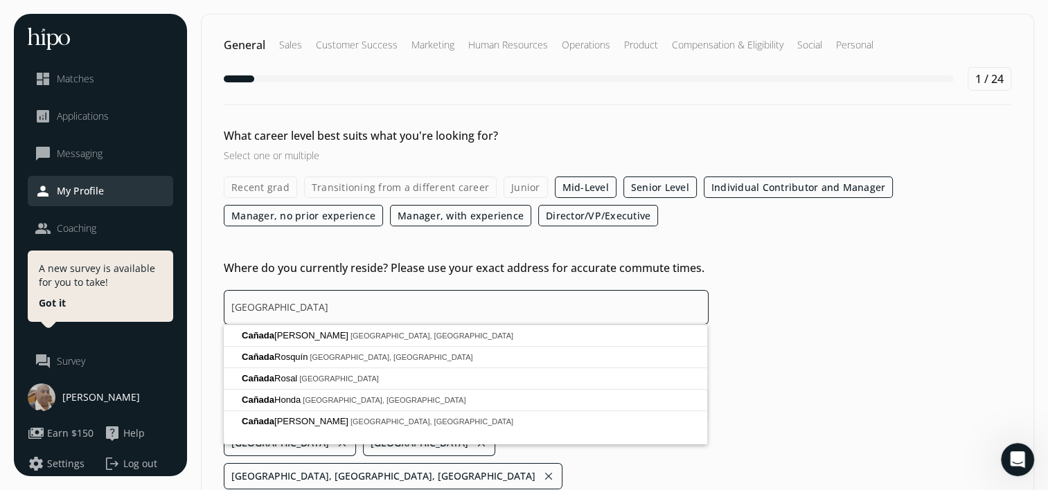
click at [327, 318] on input "Canada" at bounding box center [466, 307] width 485 height 35
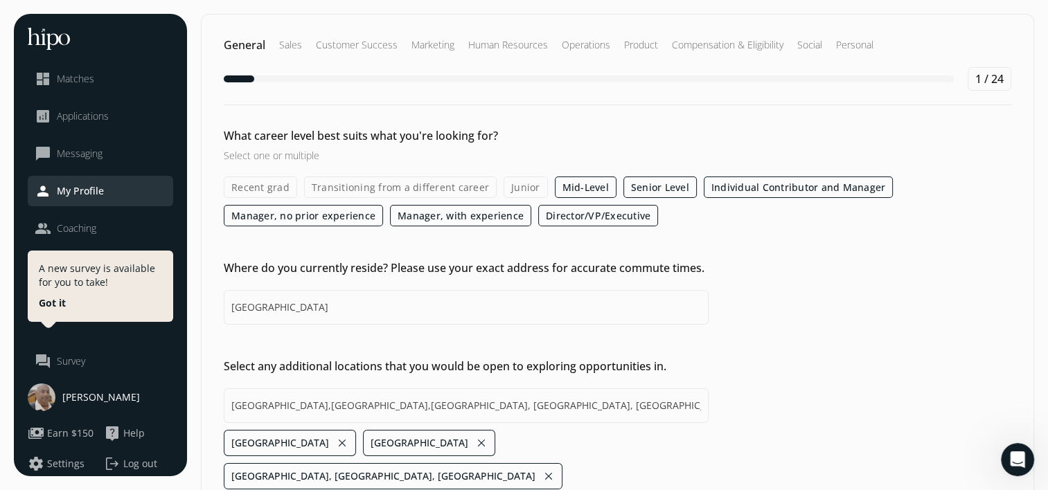
click at [336, 253] on div "What career level best suits what you're looking for? Select one or multiple Re…" at bounding box center [618, 360] width 832 height 466
click at [446, 409] on input "United States,India,Vancouver, BC, Canada" at bounding box center [466, 405] width 485 height 35
click at [665, 352] on div "What career level best suits what you're looking for? Select one or multiple Re…" at bounding box center [618, 360] width 832 height 466
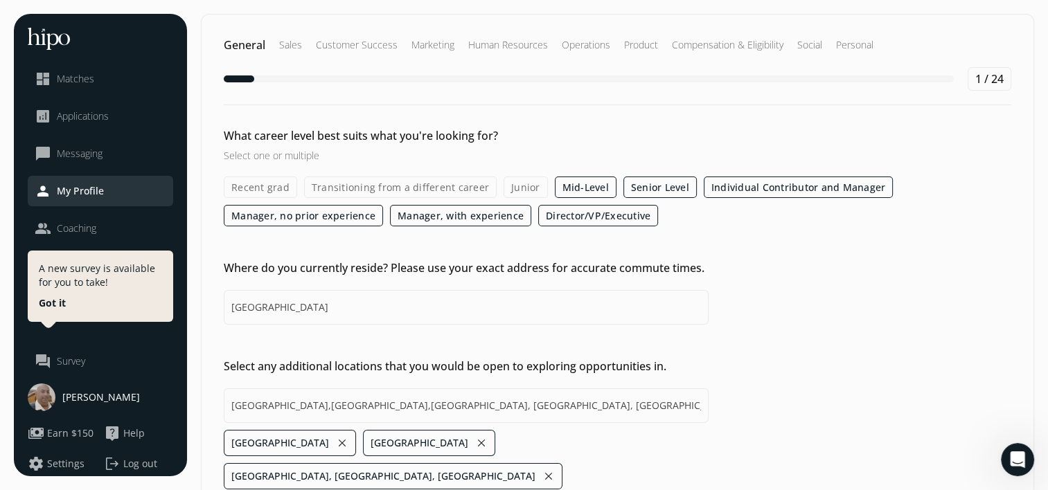
click at [798, 287] on div "Where do you currently reside? Please use your exact address for accurate commu…" at bounding box center [618, 292] width 832 height 65
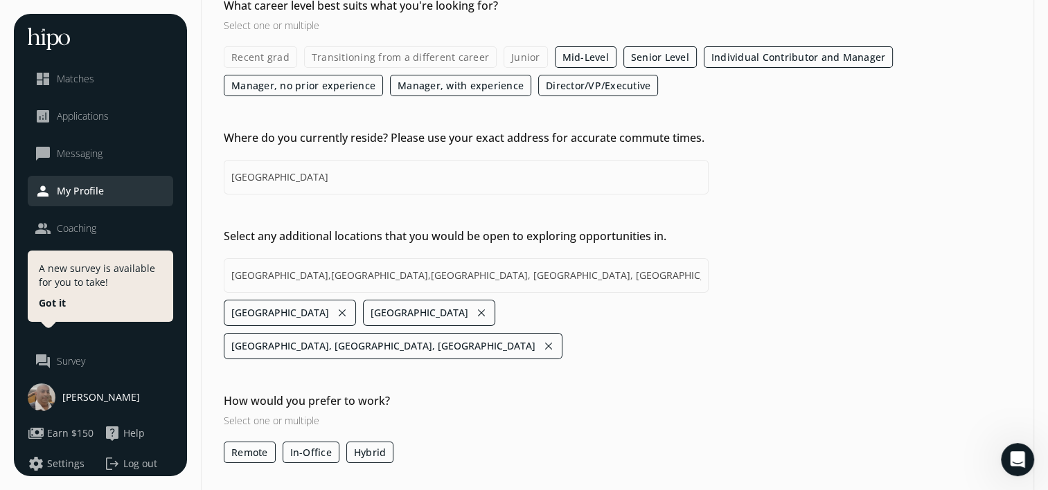
scroll to position [141, 0]
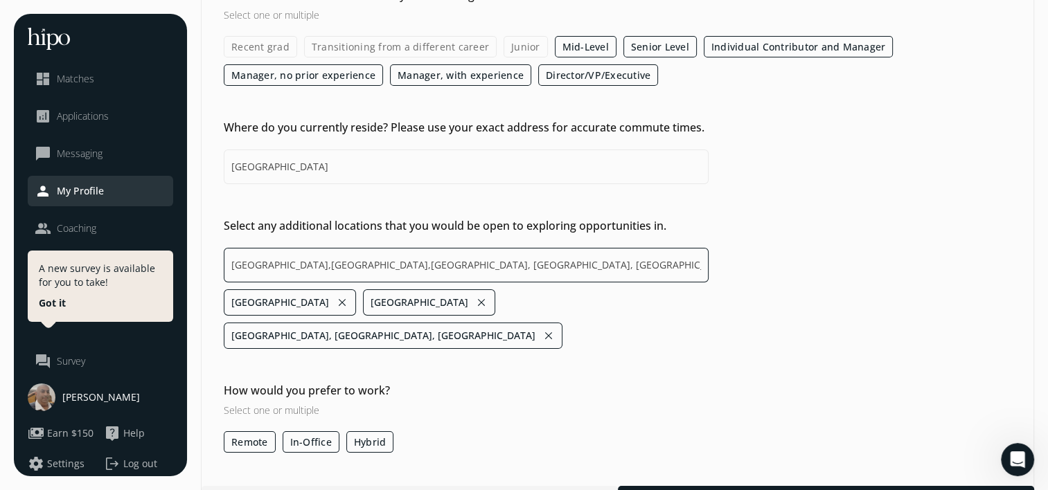
click at [454, 264] on input "United States,India,Vancouver, BC, Canada" at bounding box center [466, 265] width 485 height 35
click at [454, 264] on input "United States,India,Vancouver, BC, Canada," at bounding box center [466, 265] width 485 height 35
click at [584, 326] on button "close" at bounding box center [590, 335] width 12 height 19
click at [422, 249] on input "United States,India,Vancouver, BC, Canada" at bounding box center [466, 265] width 485 height 35
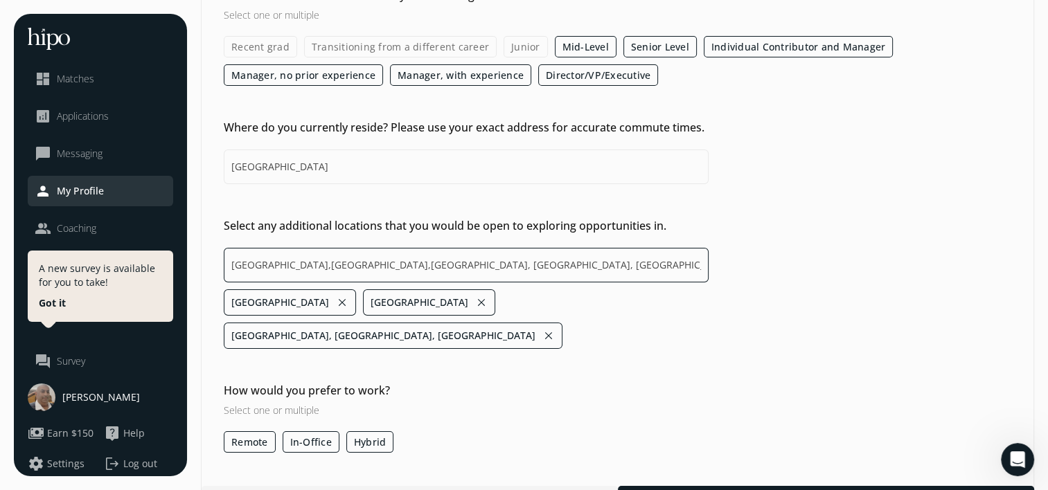
click at [422, 249] on input "United States,India,Vancouver, BC, Canada" at bounding box center [466, 265] width 485 height 35
click at [478, 277] on input "United States,India,Vancouver, BC, Canada,Singapore" at bounding box center [466, 265] width 485 height 35
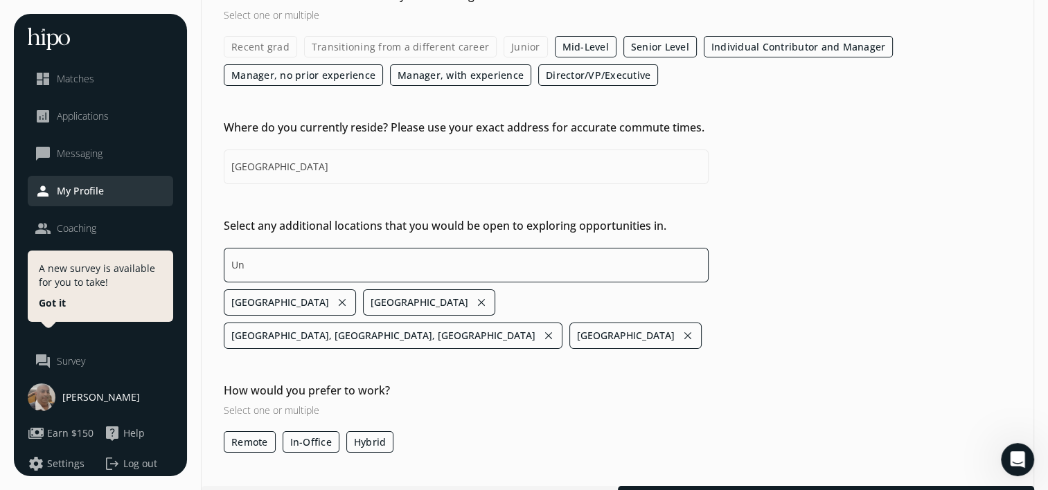
type input "U"
type input "United States,India,Vancouver, BC, Canada,Singapore,Bordertown SA 5268, Austral…"
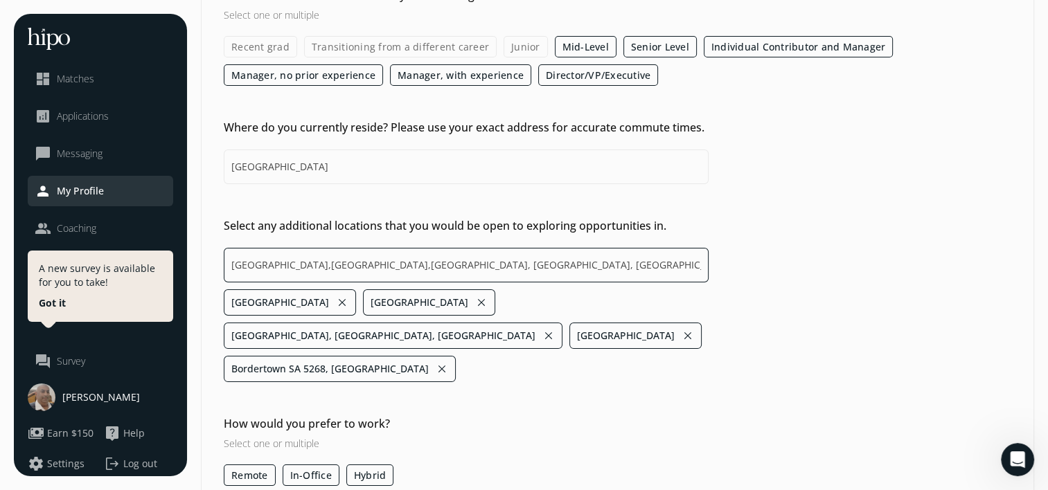
click at [454, 269] on input "United States,India,Vancouver, BC, Canada,Singapore,Bordertown SA 5268, Austral…" at bounding box center [466, 265] width 485 height 35
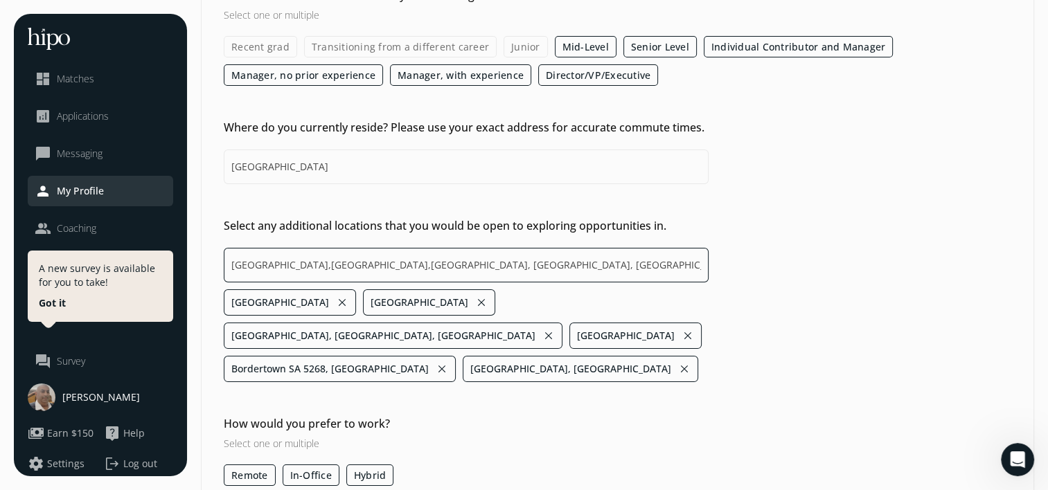
click at [454, 269] on input "United States,India,Vancouver, BC, Canada,Singapore,Bordertown SA 5268, Austral…" at bounding box center [466, 265] width 485 height 35
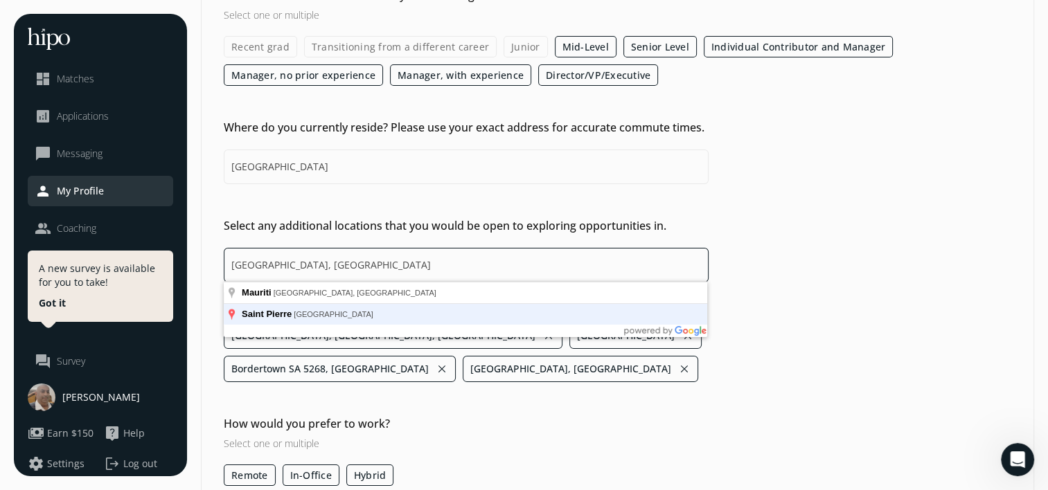
type input "United States,India,Vancouver, BC, Canada,Singapore,Bordertown SA 5268, Austral…"
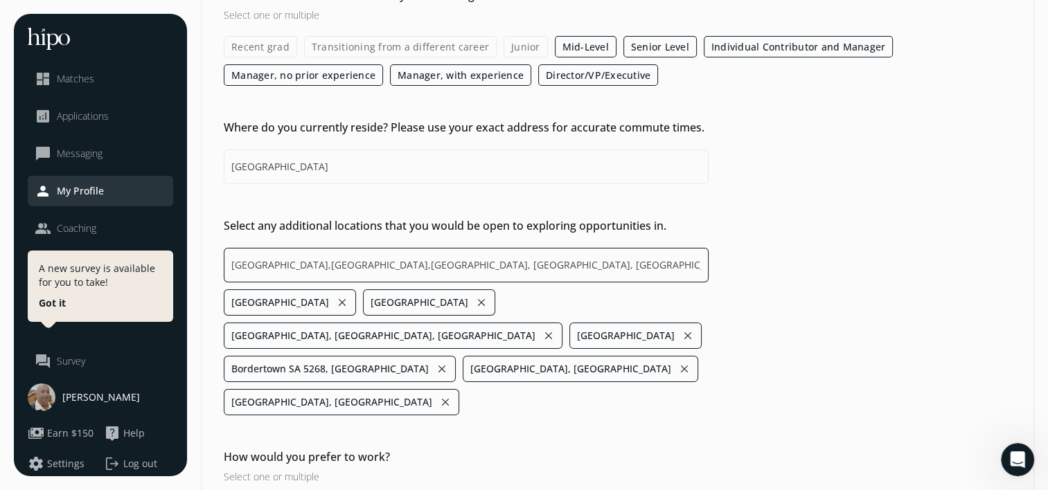
click at [389, 264] on input "United States,India,Vancouver, BC, Canada,Singapore,Bordertown SA 5268, Austral…" at bounding box center [466, 265] width 485 height 35
click at [434, 257] on input at bounding box center [466, 265] width 485 height 35
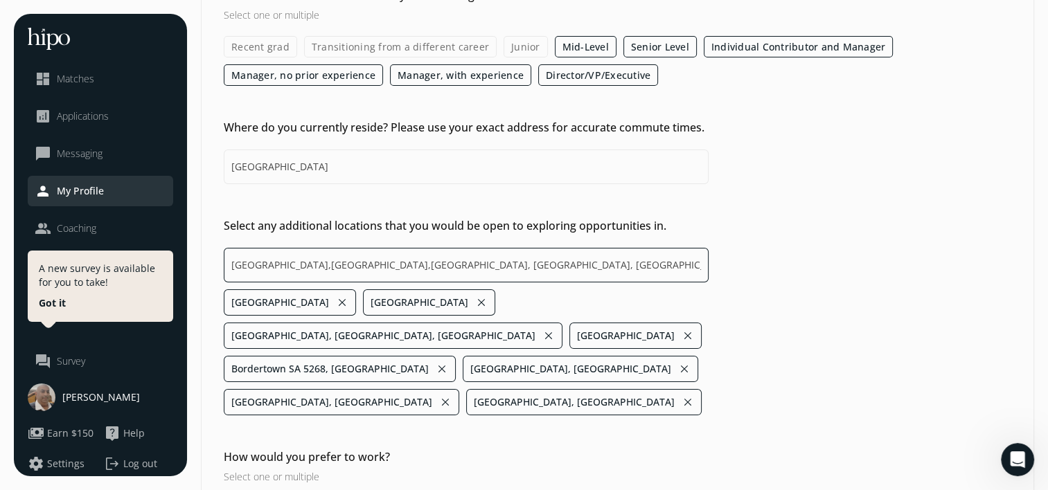
click at [433, 257] on input "United States,India,Vancouver, BC, Canada,Singapore,Bordertown SA 5268, Austral…" at bounding box center [466, 265] width 485 height 35
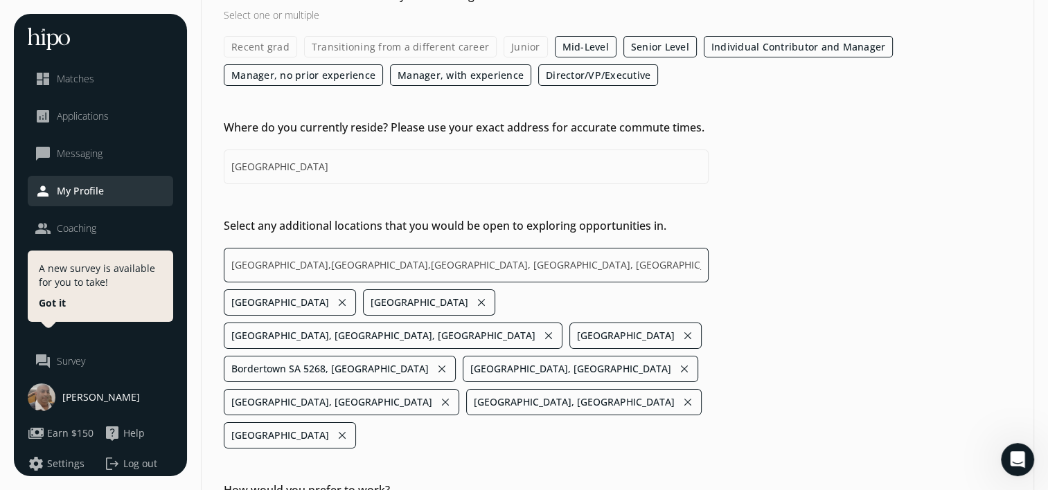
click at [433, 257] on input "United States,India,Vancouver, BC, Canada,Singapore,Bordertown SA 5268, Austral…" at bounding box center [466, 265] width 485 height 35
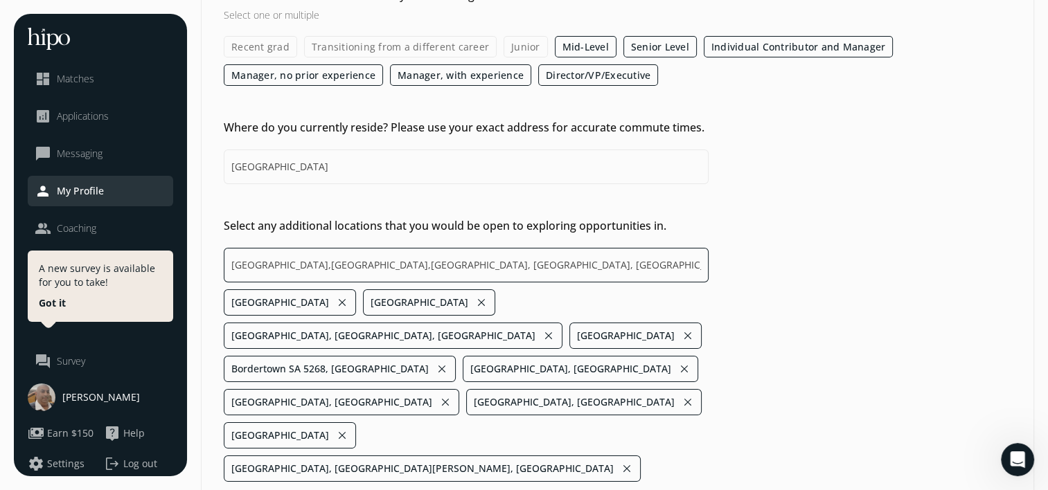
click at [433, 257] on input "United States,India,Vancouver, BC, Canada,Singapore,Bordertown SA 5268, Austral…" at bounding box center [466, 265] width 485 height 35
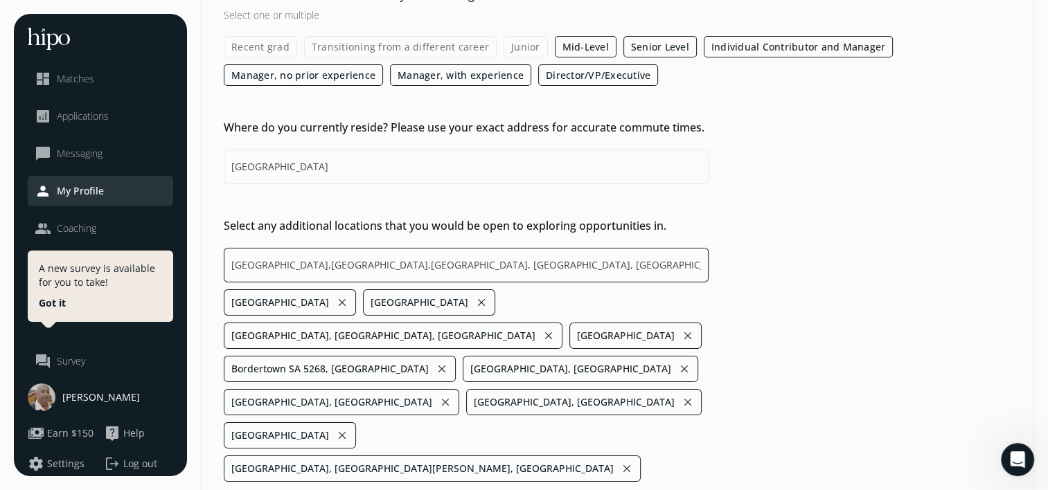
click at [433, 257] on input "United States,India,Vancouver, BC, Canada,Singapore,Bordertown SA 5268, Austral…" at bounding box center [466, 265] width 485 height 35
type input "China, Nuevo Leon, Mexico"
click at [0, 0] on input "Remote" at bounding box center [0, 0] width 0 height 0
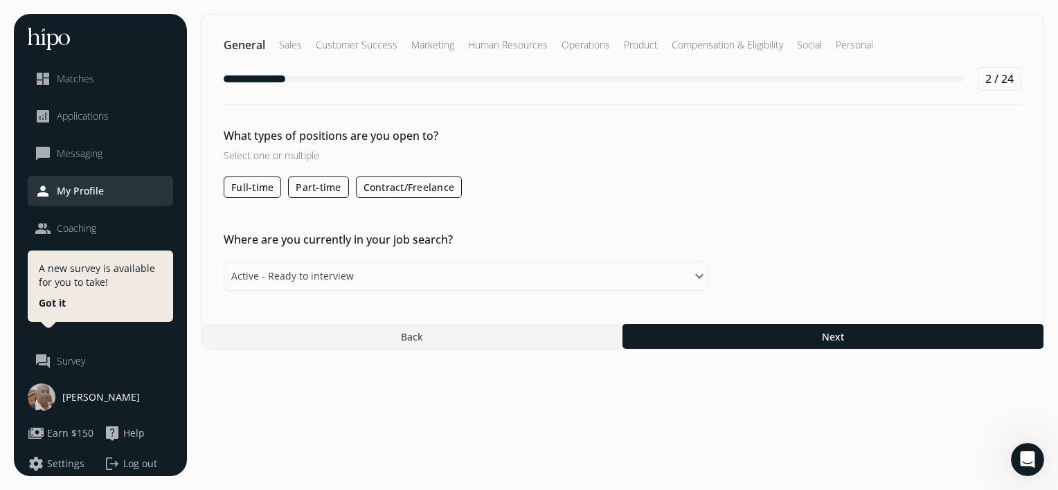
click at [243, 192] on label "Full-time" at bounding box center [252, 187] width 57 height 21
click at [0, 0] on input "Full-time" at bounding box center [0, 0] width 0 height 0
click at [296, 191] on label "Part-time" at bounding box center [318, 187] width 60 height 21
click at [0, 0] on input "Part-time" at bounding box center [0, 0] width 0 height 0
click at [381, 188] on label "Contract/Freelance" at bounding box center [408, 187] width 107 height 21
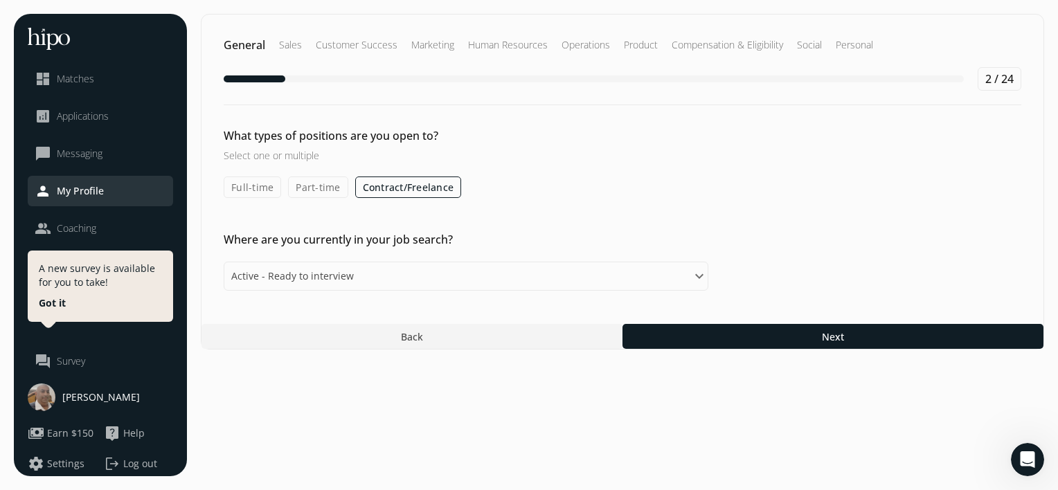
click at [0, 0] on input "Contract/Freelance" at bounding box center [0, 0] width 0 height 0
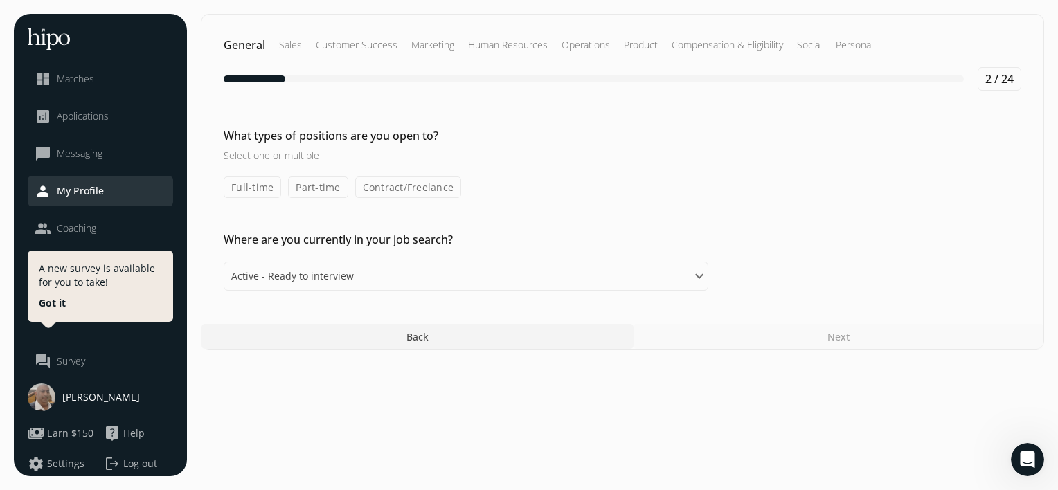
click at [269, 184] on label "Full-time" at bounding box center [252, 187] width 57 height 21
click at [0, 0] on input "Full-time" at bounding box center [0, 0] width 0 height 0
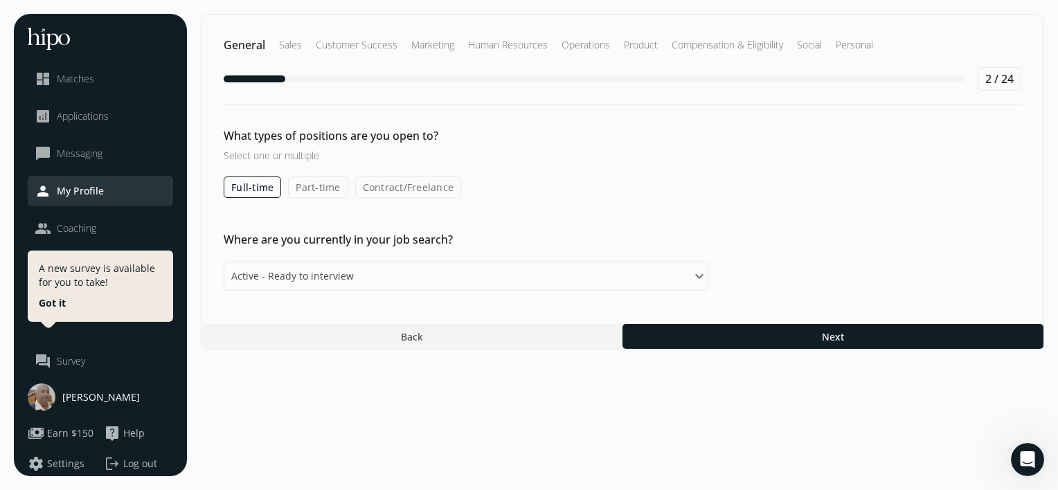
click at [327, 185] on label "Part-time" at bounding box center [318, 187] width 60 height 21
click at [0, 0] on input "Part-time" at bounding box center [0, 0] width 0 height 0
click at [395, 186] on label "Contract/Freelance" at bounding box center [409, 187] width 107 height 21
click at [0, 0] on input "Contract/Freelance" at bounding box center [0, 0] width 0 height 0
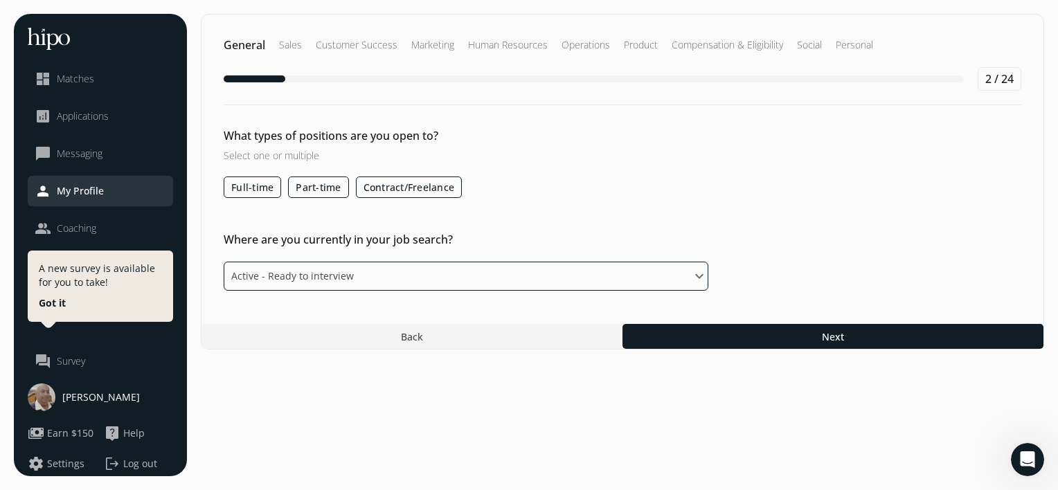
click at [615, 276] on select "Please select an option Active - Ready to interview Passive - Open to exploring…" at bounding box center [466, 276] width 485 height 29
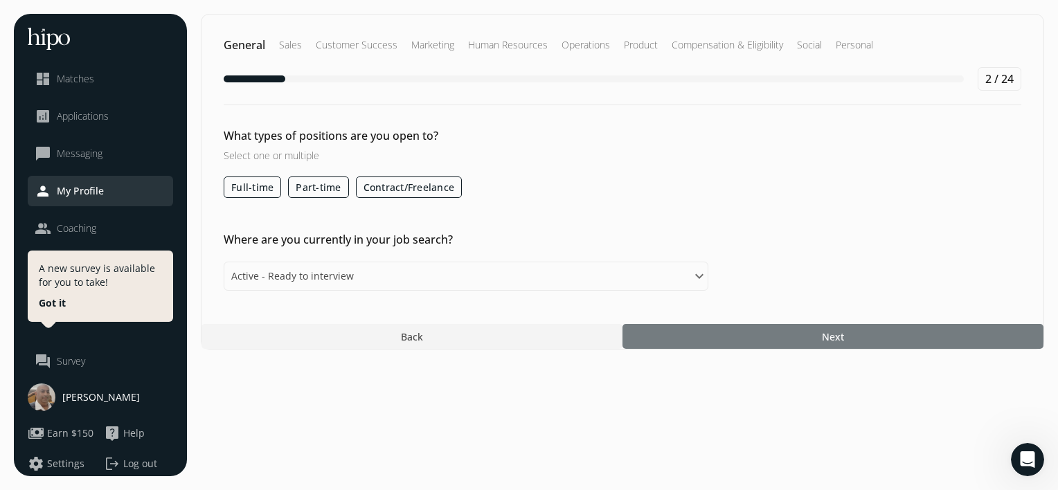
click at [796, 337] on div at bounding box center [833, 336] width 421 height 25
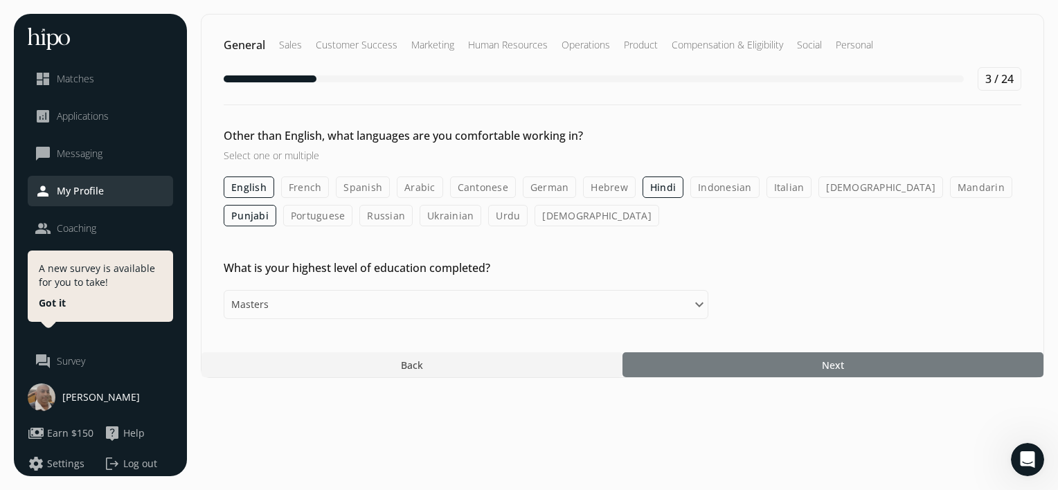
click at [888, 375] on div at bounding box center [833, 364] width 421 height 25
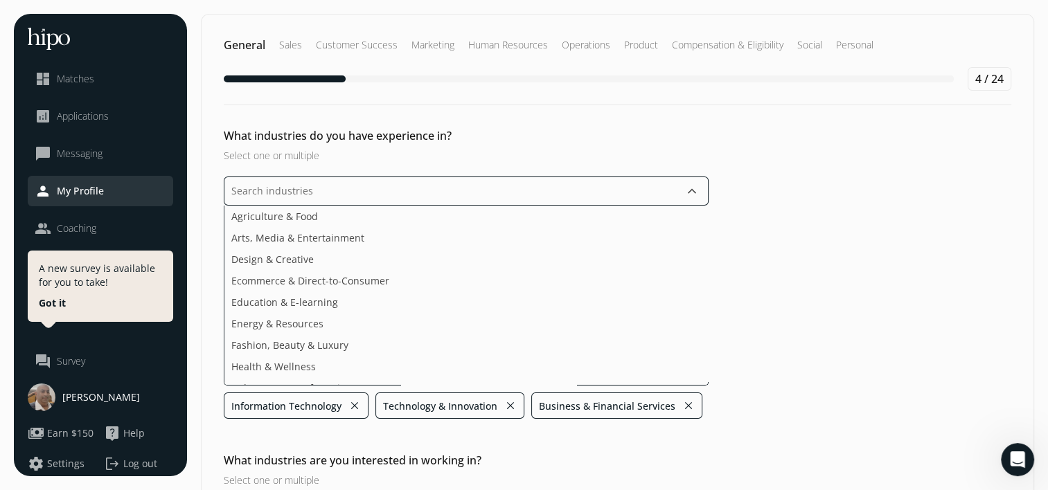
click at [569, 188] on input "text" at bounding box center [466, 191] width 485 height 29
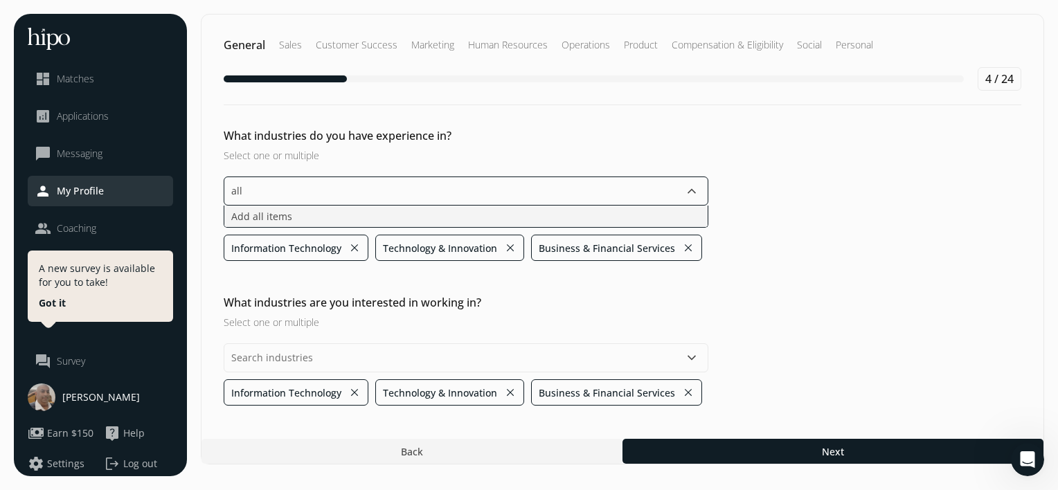
type input "all"
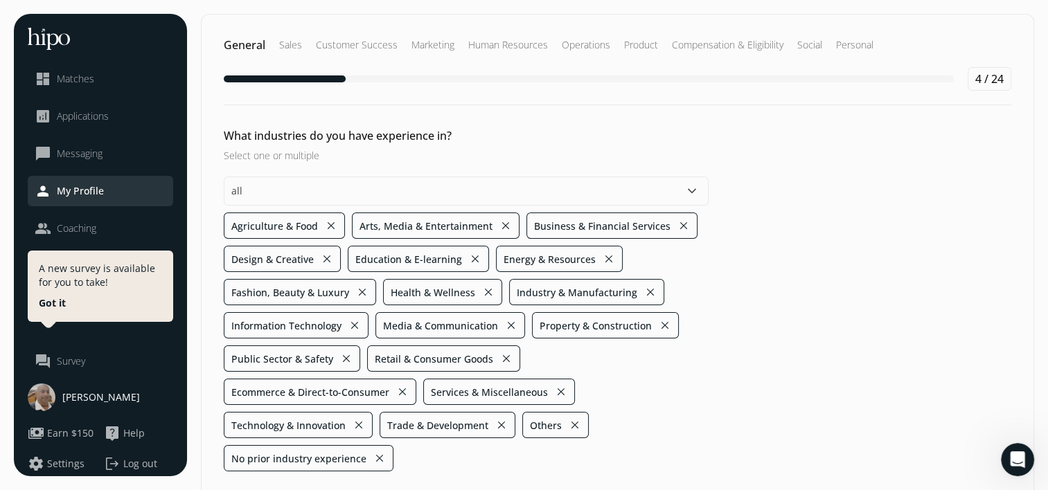
click at [802, 231] on div "What industries do you have experience in? Select one or multiple all keyboard_…" at bounding box center [618, 299] width 832 height 344
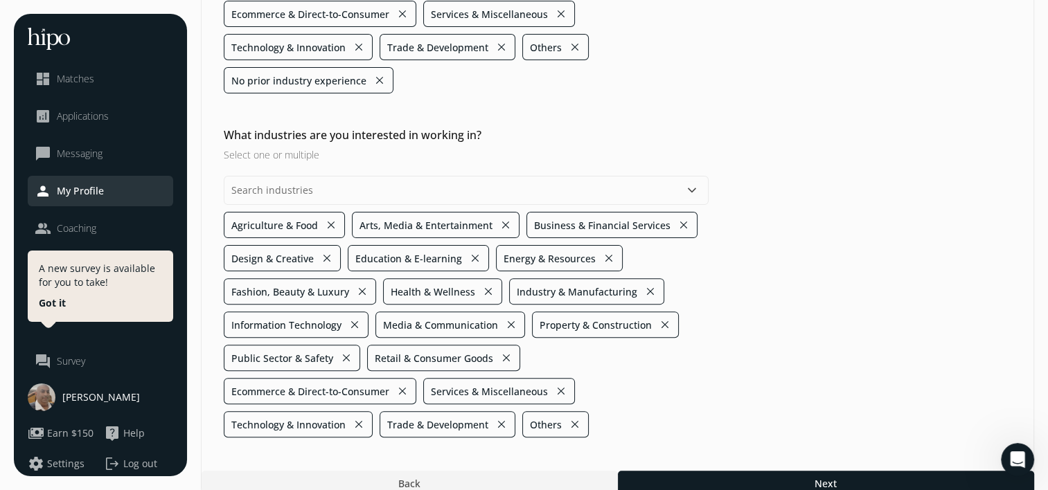
scroll to position [388, 0]
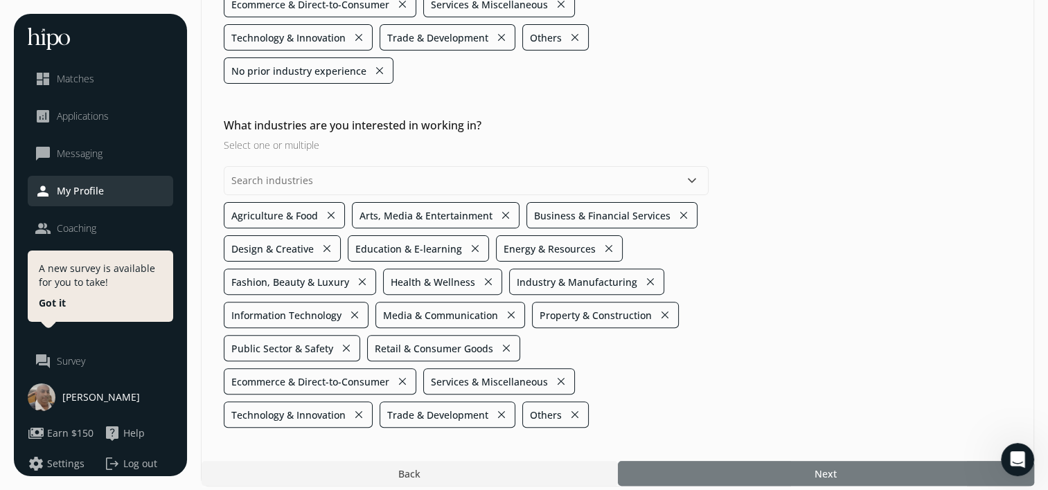
click at [899, 463] on div at bounding box center [826, 473] width 416 height 25
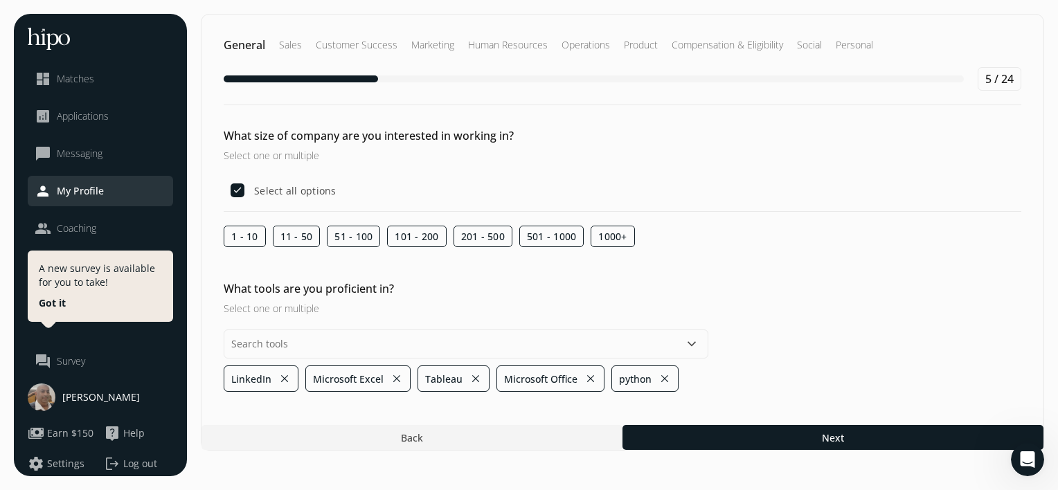
click at [472, 236] on label "201 - 500" at bounding box center [483, 236] width 59 height 21
click at [0, 0] on input "201 - 500" at bounding box center [0, 0] width 0 height 0
click at [548, 227] on label "501 - 1000" at bounding box center [551, 236] width 65 height 21
click at [0, 0] on input "501 - 1000" at bounding box center [0, 0] width 0 height 0
click at [471, 235] on label "201 - 500" at bounding box center [483, 236] width 59 height 21
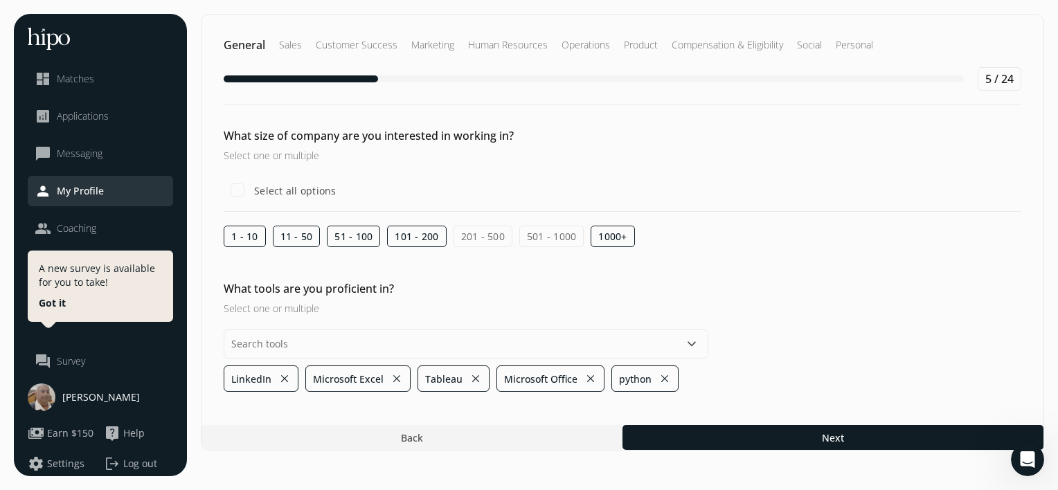
click at [0, 0] on input "201 - 500" at bounding box center [0, 0] width 0 height 0
click at [546, 235] on label "501 - 1000" at bounding box center [551, 236] width 65 height 21
click at [0, 0] on input "501 - 1000" at bounding box center [0, 0] width 0 height 0
click at [237, 241] on label "1 - 10" at bounding box center [245, 236] width 42 height 21
click at [0, 0] on input "1 - 10" at bounding box center [0, 0] width 0 height 0
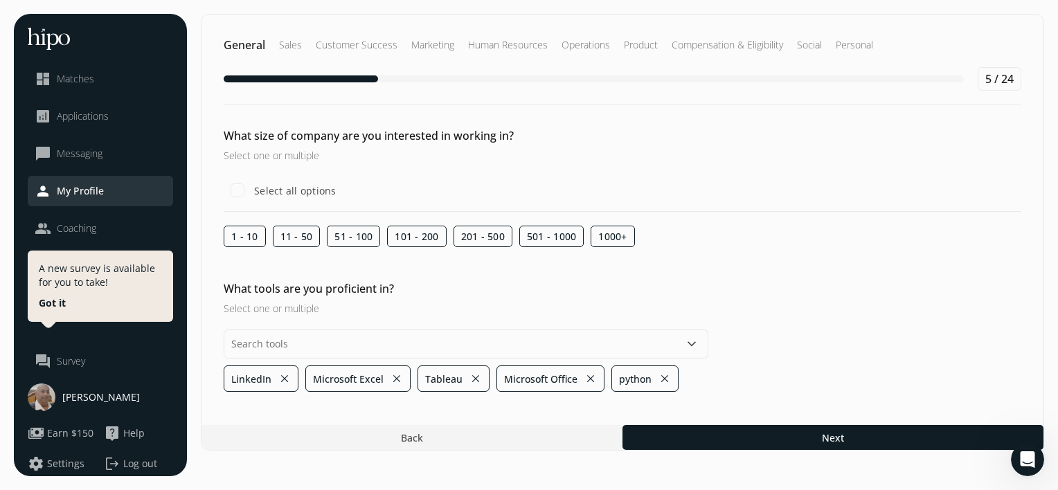
checkbox input "false"
click at [300, 237] on label "11 - 50" at bounding box center [297, 236] width 48 height 21
click at [0, 0] on input "11 - 50" at bounding box center [0, 0] width 0 height 0
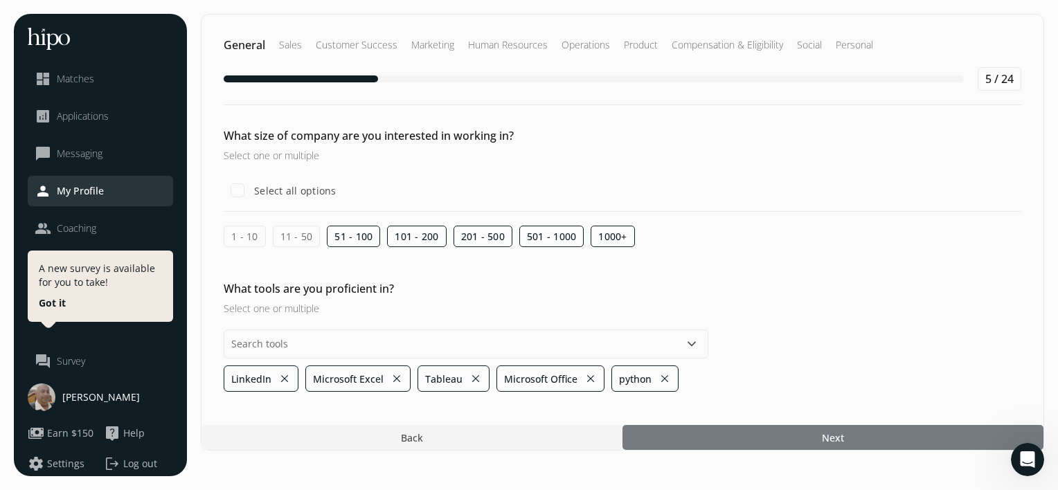
click at [787, 435] on div at bounding box center [833, 437] width 421 height 25
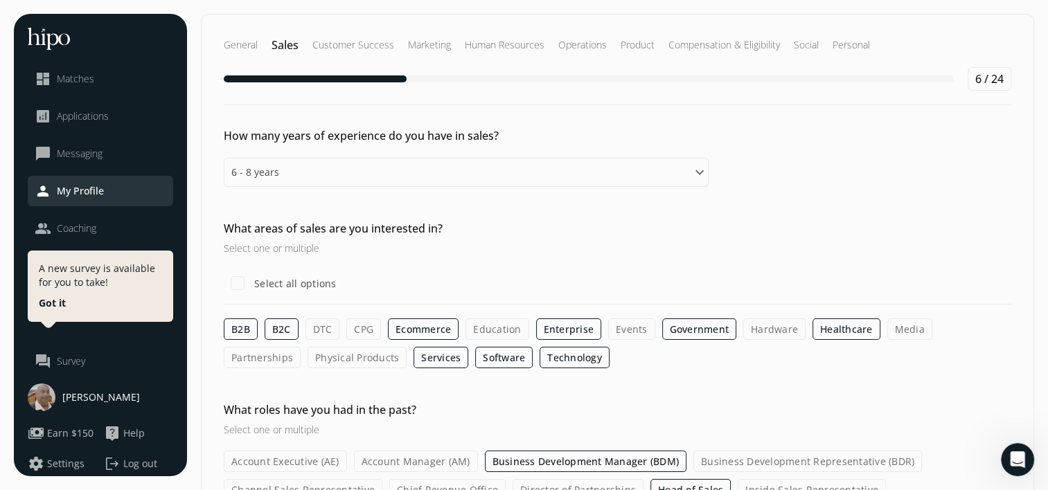
click at [704, 257] on div "What areas of sales are you interested in? Select one or multiple Select all op…" at bounding box center [618, 294] width 832 height 148
click at [483, 320] on label "Education" at bounding box center [496, 329] width 63 height 21
click at [0, 0] on input "Education" at bounding box center [0, 0] width 0 height 0
click at [792, 320] on label "Hardware" at bounding box center [774, 329] width 62 height 21
click at [0, 0] on input "Hardware" at bounding box center [0, 0] width 0 height 0
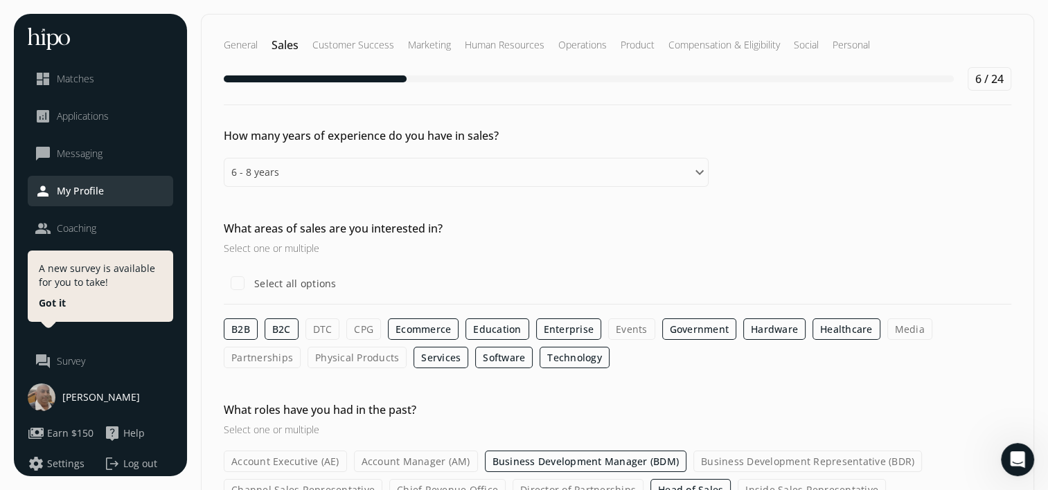
click at [887, 330] on label "Media" at bounding box center [909, 329] width 45 height 21
click at [0, 0] on input "Media" at bounding box center [0, 0] width 0 height 0
click at [301, 347] on label "Partnerships" at bounding box center [262, 357] width 77 height 21
click at [0, 0] on input "Partnerships" at bounding box center [0, 0] width 0 height 0
click at [279, 367] on div "How many years of experience do you have in sales? Please select an option 0 - …" at bounding box center [618, 370] width 832 height 487
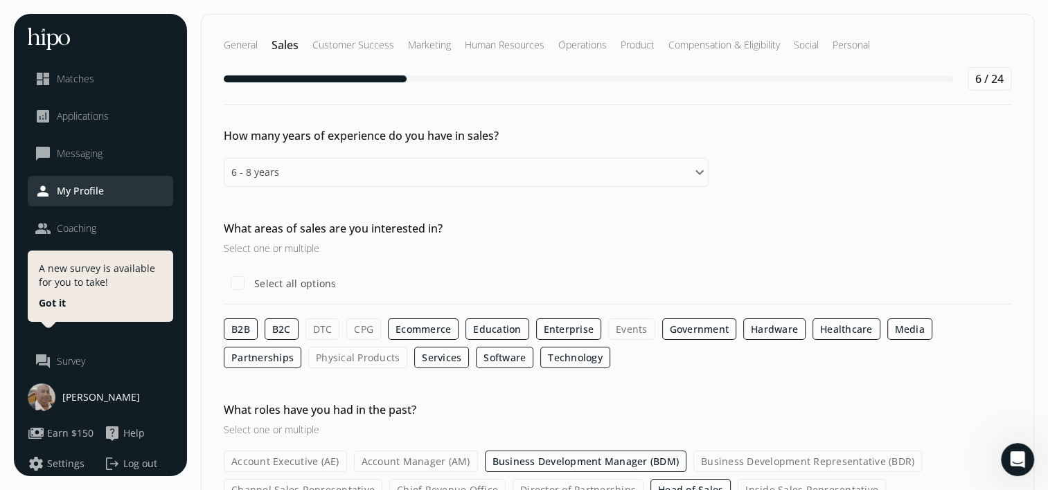
click at [308, 365] on label "Physical Products" at bounding box center [357, 357] width 99 height 21
click at [0, 0] on input "Physical Products" at bounding box center [0, 0] width 0 height 0
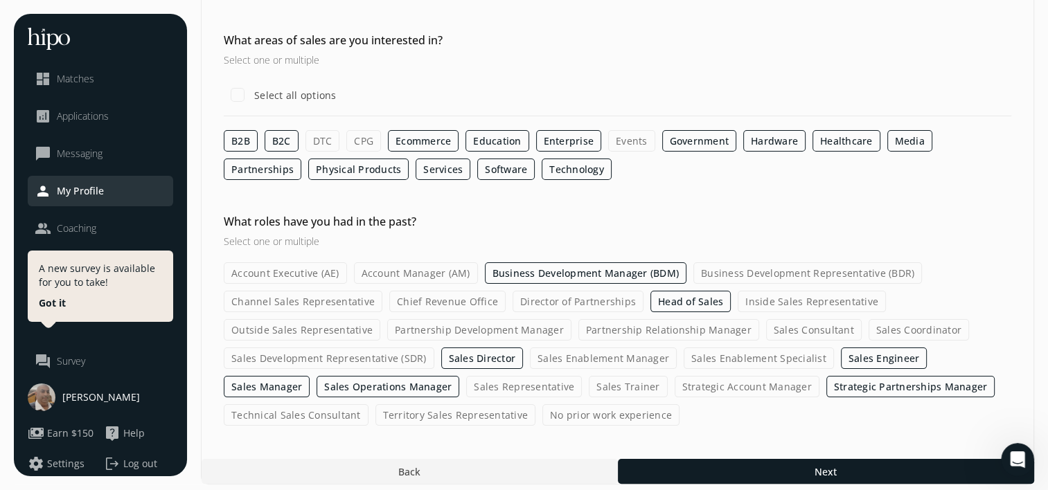
scroll to position [194, 0]
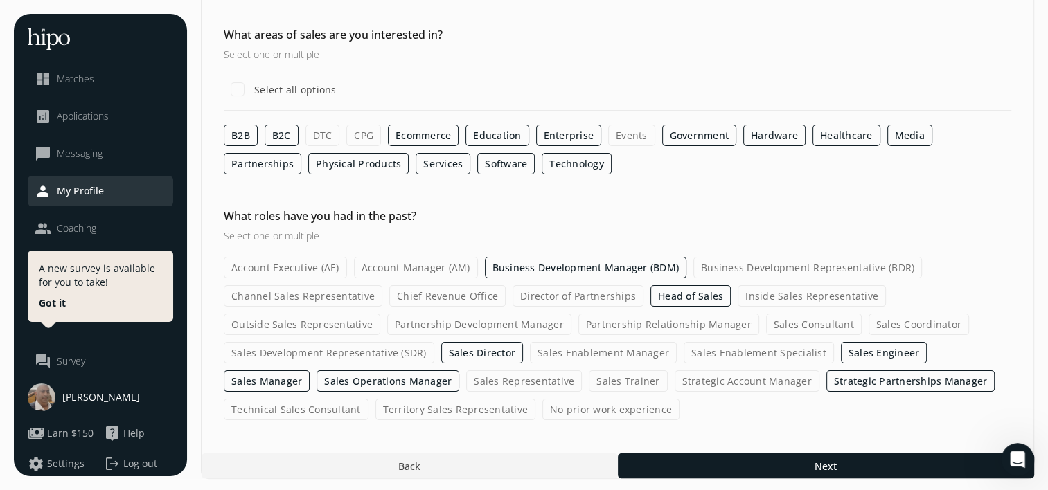
click at [762, 262] on label "Business Development Representative (BDR)" at bounding box center [807, 267] width 229 height 21
click at [0, 0] on input "Business Development Representative (BDR)" at bounding box center [0, 0] width 0 height 0
click at [346, 294] on label "Channel Sales Representative" at bounding box center [303, 295] width 159 height 21
click at [0, 0] on input "Channel Sales Representative" at bounding box center [0, 0] width 0 height 0
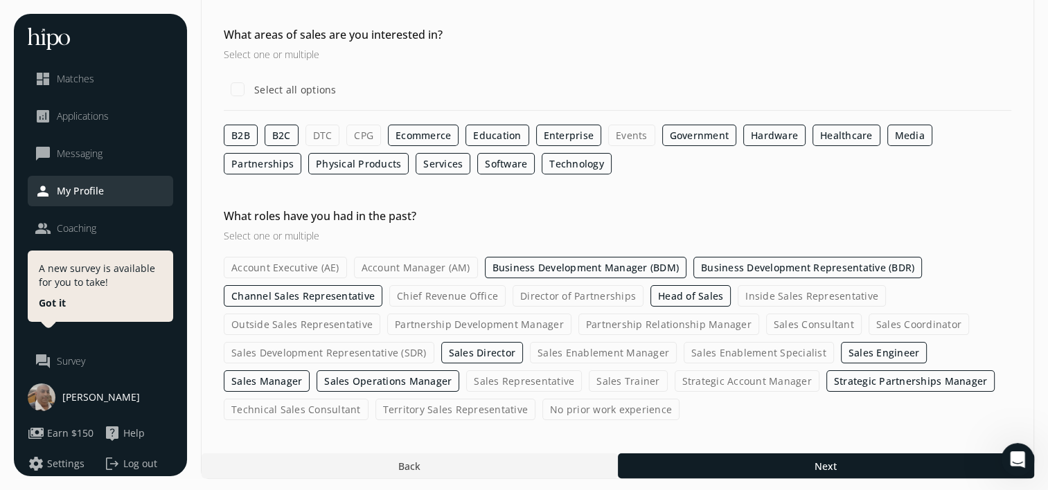
click at [572, 298] on label "Director of Partnerships" at bounding box center [577, 295] width 131 height 21
click at [0, 0] on input "Director of Partnerships" at bounding box center [0, 0] width 0 height 0
click at [776, 288] on label "Inside Sales Representative" at bounding box center [812, 295] width 148 height 21
click at [0, 0] on input "Inside Sales Representative" at bounding box center [0, 0] width 0 height 0
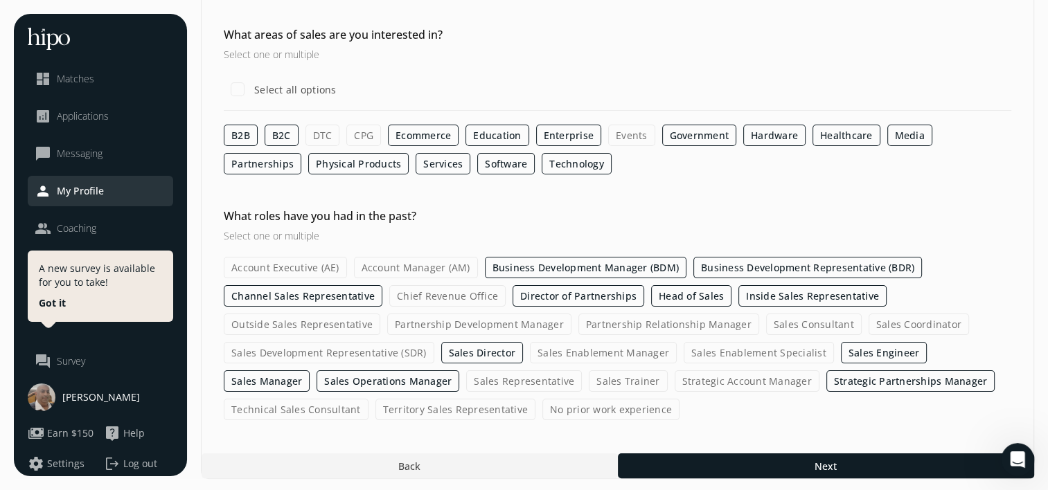
click at [359, 320] on label "Outside Sales Representative" at bounding box center [302, 324] width 156 height 21
click at [0, 0] on input "Outside Sales Representative" at bounding box center [0, 0] width 0 height 0
click at [472, 328] on label "Partnership Development Manager" at bounding box center [479, 324] width 184 height 21
click at [0, 0] on input "Partnership Development Manager" at bounding box center [0, 0] width 0 height 0
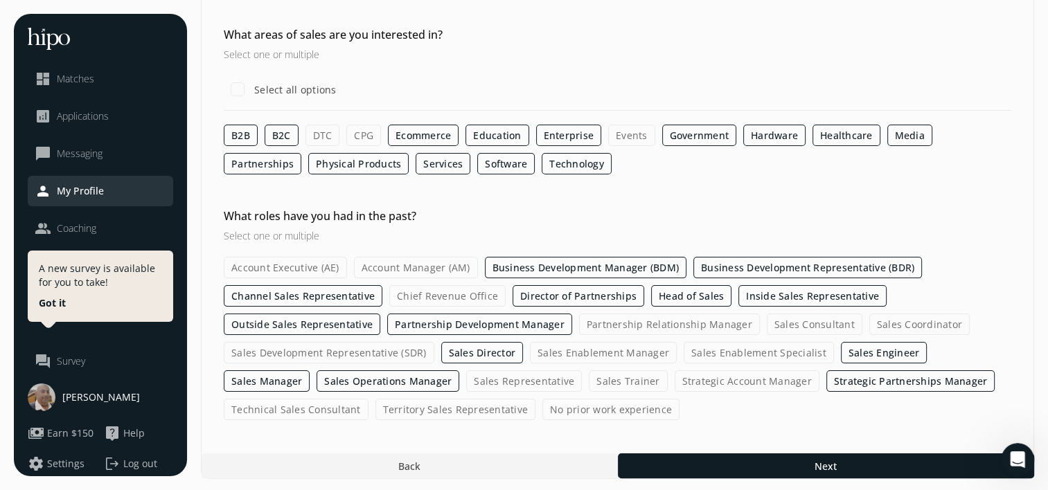
click at [665, 323] on label "Partnership Relationship Manager" at bounding box center [669, 324] width 181 height 21
click at [0, 0] on input "Partnership Relationship Manager" at bounding box center [0, 0] width 0 height 0
click at [831, 323] on label "Sales Consultant" at bounding box center [815, 324] width 96 height 21
click at [0, 0] on input "Sales Consultant" at bounding box center [0, 0] width 0 height 0
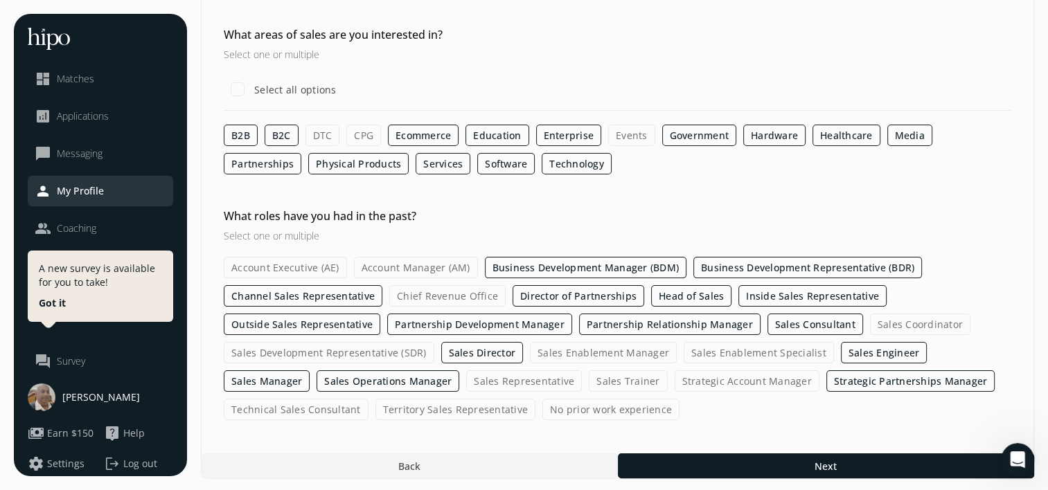
click at [890, 322] on label "Sales Coordinator" at bounding box center [920, 324] width 100 height 21
click at [0, 0] on input "Sales Coordinator" at bounding box center [0, 0] width 0 height 0
click at [378, 354] on label "Sales Development Representative (SDR)" at bounding box center [329, 352] width 211 height 21
click at [0, 0] on input "Sales Development Representative (SDR)" at bounding box center [0, 0] width 0 height 0
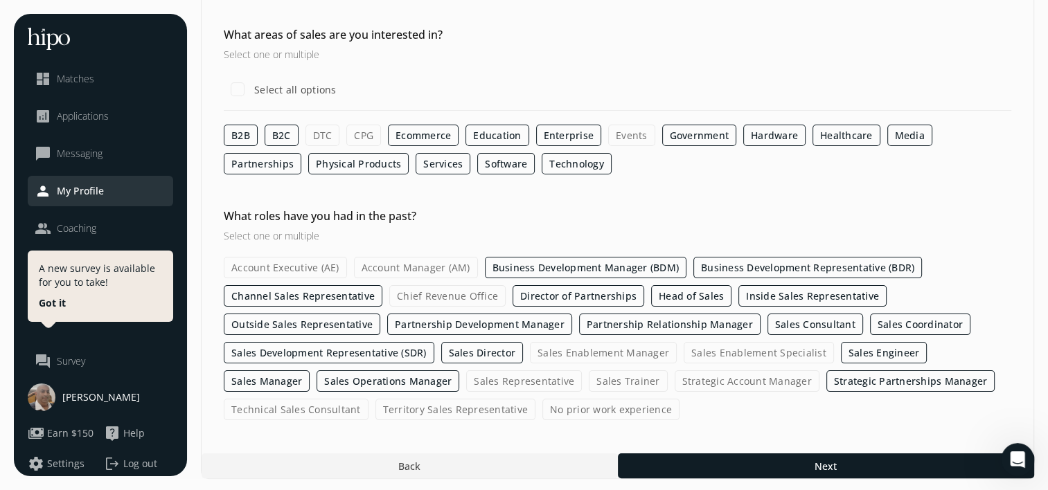
click at [568, 342] on label "Sales Enablement Manager" at bounding box center [603, 352] width 147 height 21
click at [0, 0] on input "Sales Enablement Manager" at bounding box center [0, 0] width 0 height 0
click at [746, 356] on label "Sales Enablement Specialist" at bounding box center [758, 352] width 150 height 21
click at [0, 0] on input "Sales Enablement Specialist" at bounding box center [0, 0] width 0 height 0
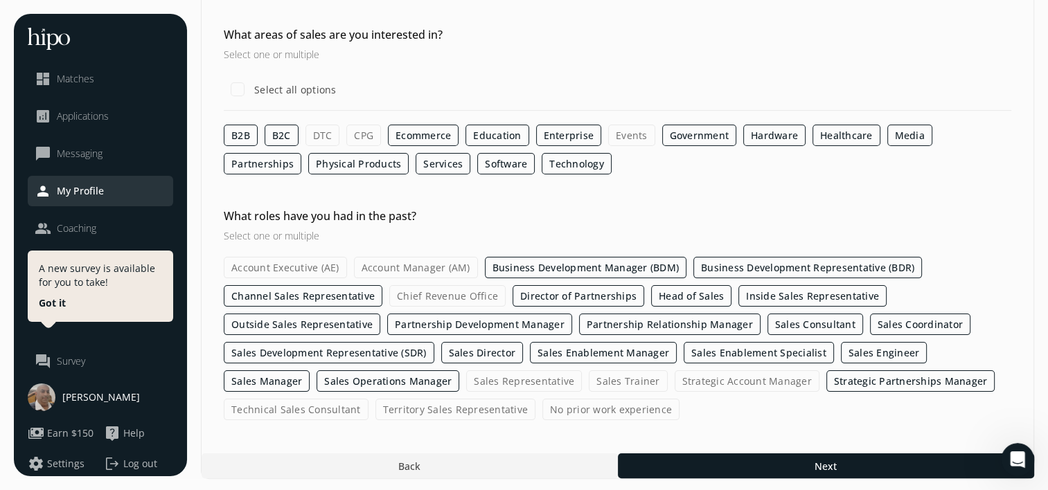
click at [674, 382] on label "Strategic Account Manager" at bounding box center [746, 380] width 145 height 21
click at [0, 0] on input "Strategic Account Manager" at bounding box center [0, 0] width 0 height 0
click at [466, 378] on label "Sales Representative" at bounding box center [524, 380] width 116 height 21
click at [0, 0] on input "Sales Representative" at bounding box center [0, 0] width 0 height 0
click at [589, 378] on label "Sales Trainer" at bounding box center [628, 380] width 78 height 21
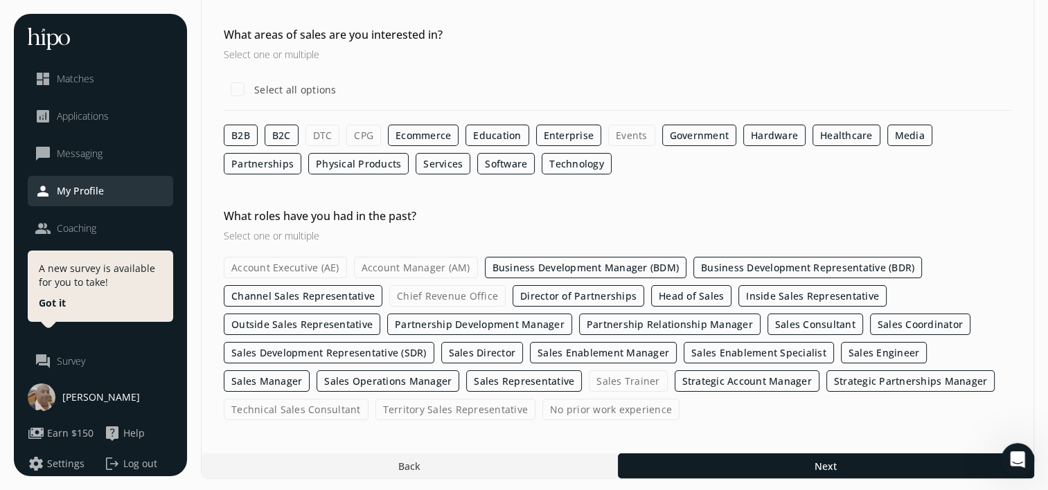
click at [0, 0] on input "Sales Trainer" at bounding box center [0, 0] width 0 height 0
click at [340, 407] on label "Technical Sales Consultant" at bounding box center [296, 409] width 145 height 21
click at [0, 0] on input "Technical Sales Consultant" at bounding box center [0, 0] width 0 height 0
click at [454, 404] on label "Territory Sales Representative" at bounding box center [455, 409] width 161 height 21
click at [0, 0] on input "Territory Sales Representative" at bounding box center [0, 0] width 0 height 0
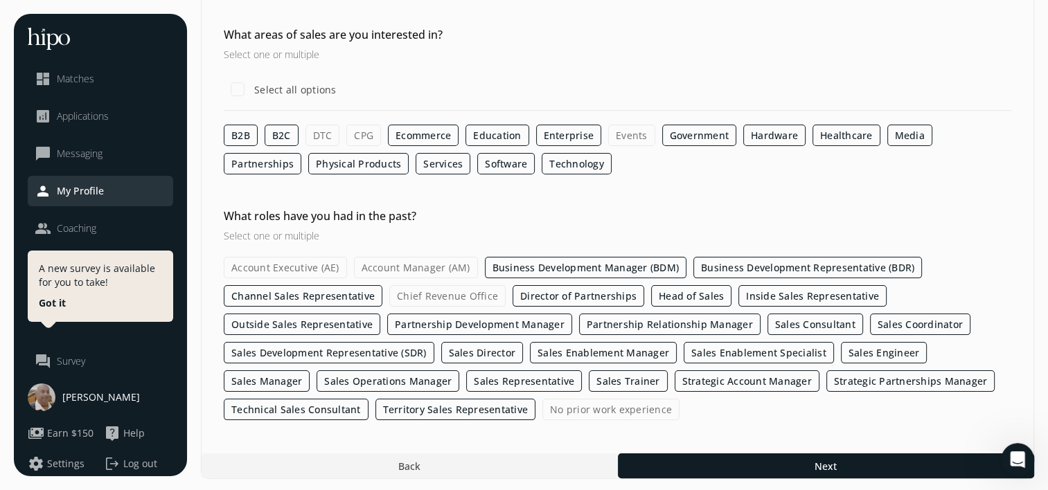
click at [443, 299] on label "Chief Revenue Office" at bounding box center [447, 295] width 116 height 21
click at [0, 0] on input "Chief Revenue Office" at bounding box center [0, 0] width 0 height 0
click at [441, 258] on label "Account Manager (AM)" at bounding box center [416, 267] width 124 height 21
click at [0, 0] on input "Account Manager (AM)" at bounding box center [0, 0] width 0 height 0
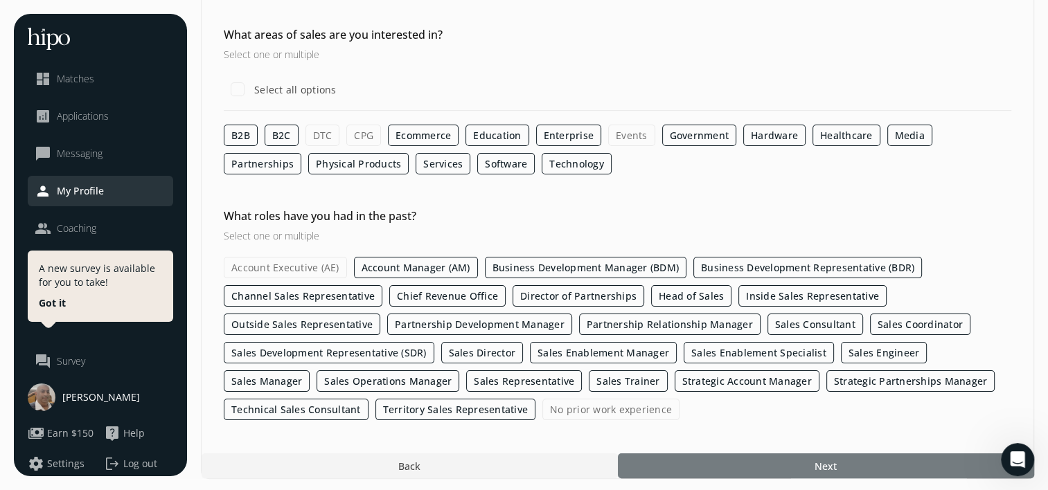
click at [825, 459] on span "Next" at bounding box center [825, 466] width 22 height 15
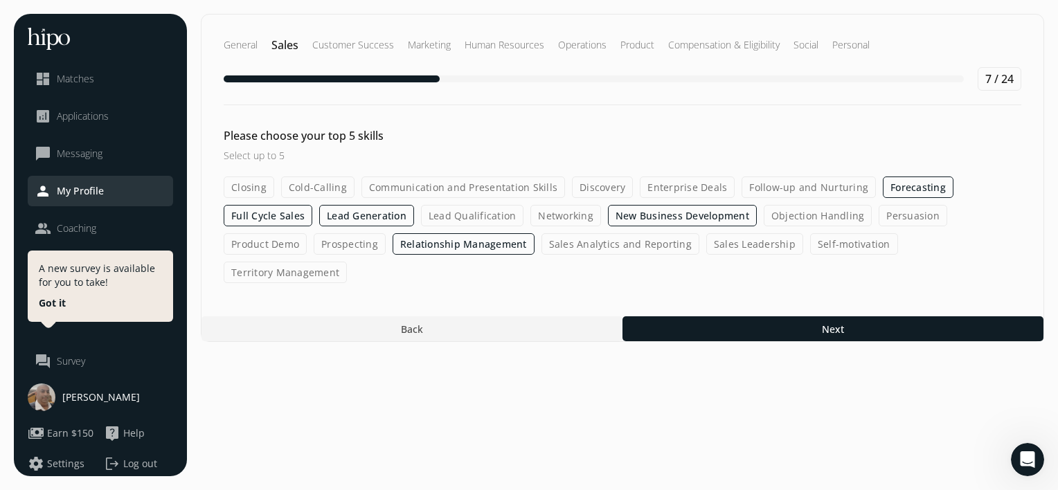
click at [772, 183] on label "Follow-up and Nurturing" at bounding box center [809, 187] width 134 height 21
click at [0, 0] on input "Follow-up and Nurturing" at bounding box center [0, 0] width 0 height 0
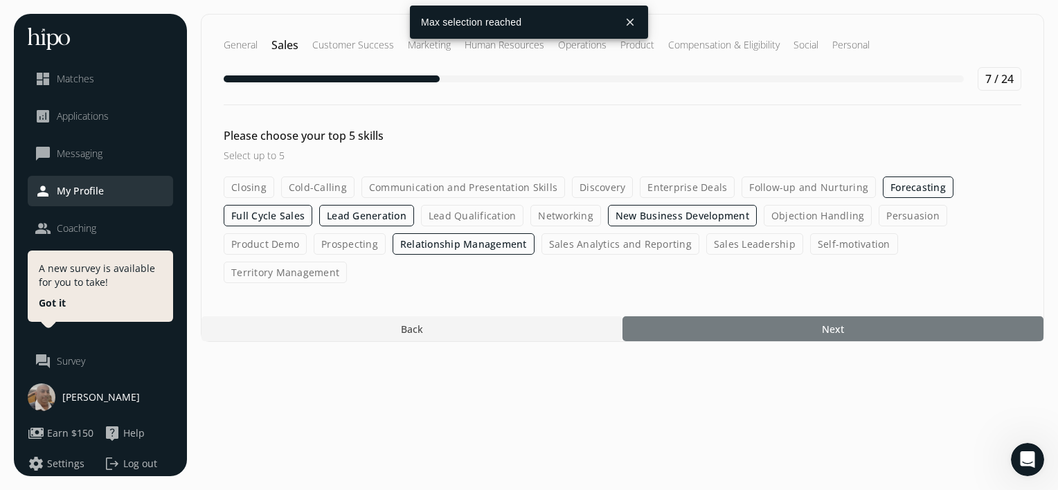
click at [812, 316] on div at bounding box center [833, 328] width 421 height 25
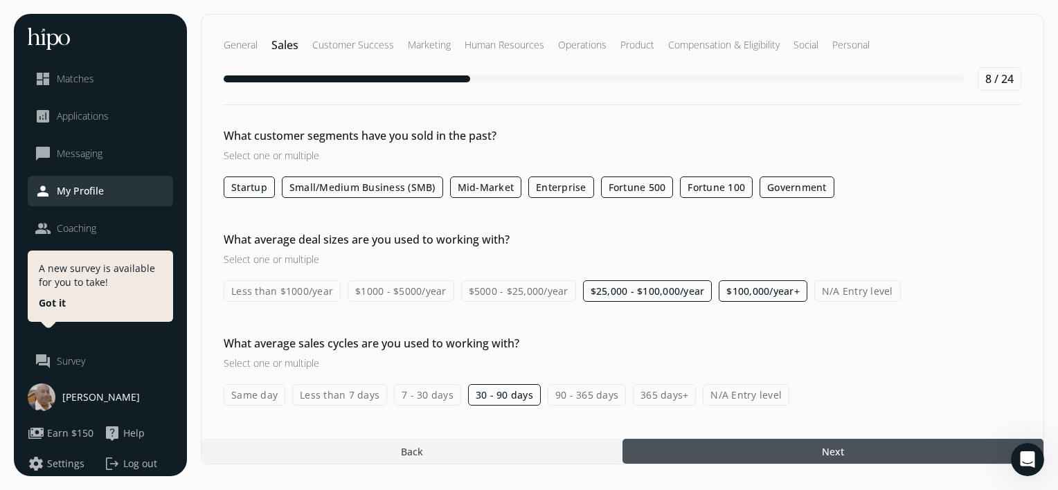
click at [539, 289] on label "$5000 - $25,000/year" at bounding box center [518, 290] width 115 height 21
click at [0, 0] on input "$5000 - $25,000/year" at bounding box center [0, 0] width 0 height 0
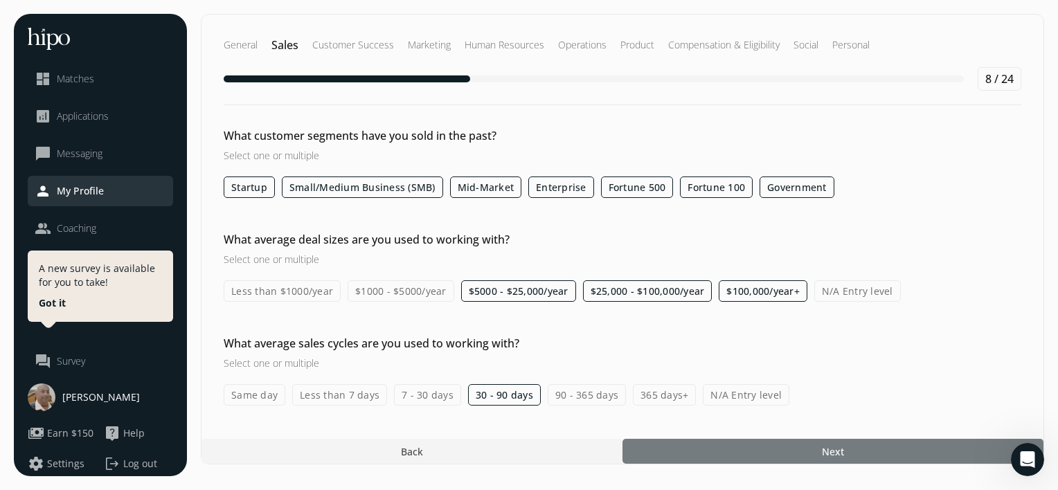
click at [778, 441] on div at bounding box center [833, 451] width 421 height 25
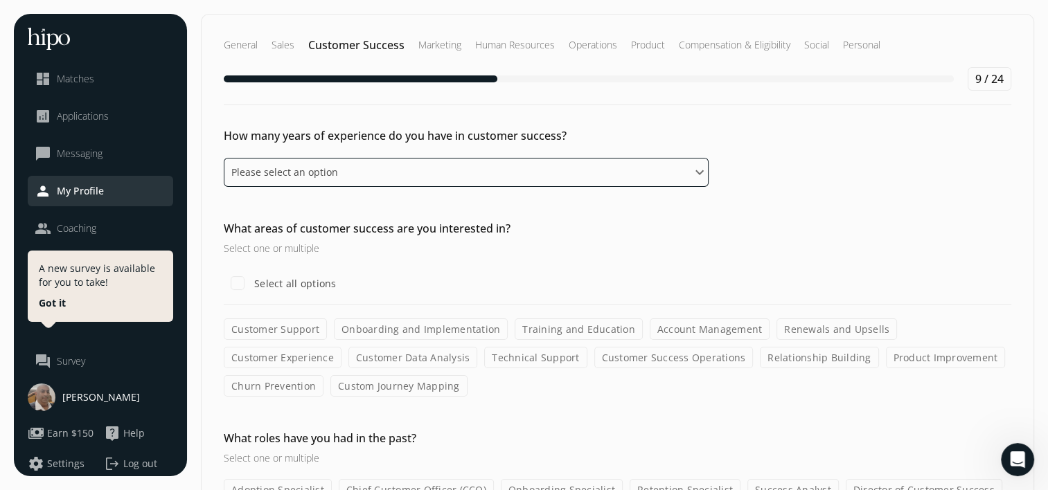
click at [528, 177] on select "Please select an option 0 - 1 years 2 - 3 years 4 - 5 years 6 - 8 years 9+ years" at bounding box center [466, 172] width 485 height 29
select select "six_eight_years"
click at [224, 158] on select "Please select an option 0 - 1 years 2 - 3 years 4 - 5 years 6 - 8 years 9+ years" at bounding box center [466, 172] width 485 height 29
click at [637, 249] on h3 "Select one or multiple" at bounding box center [466, 248] width 485 height 15
click at [316, 287] on label "Select all options" at bounding box center [293, 283] width 85 height 15
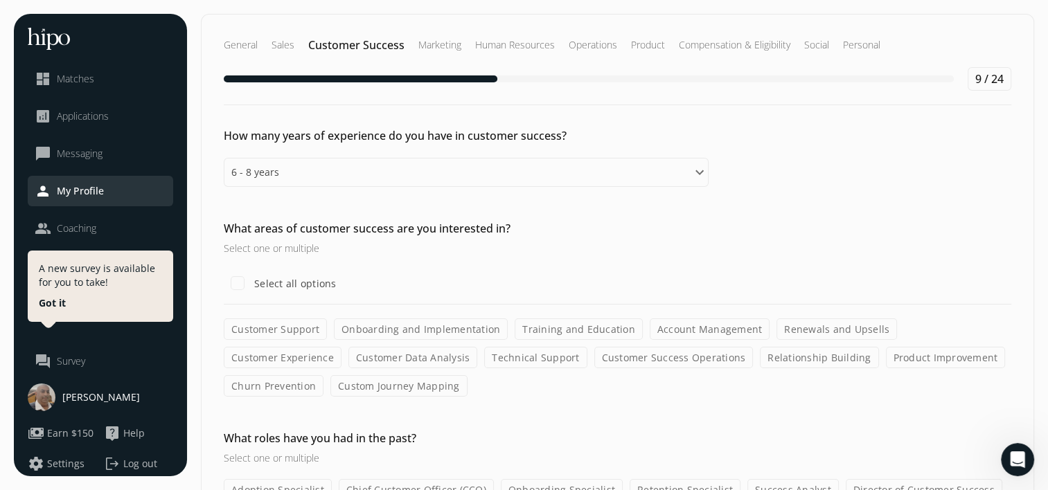
click at [251, 287] on input "Select all options" at bounding box center [238, 283] width 28 height 28
checkbox input "true"
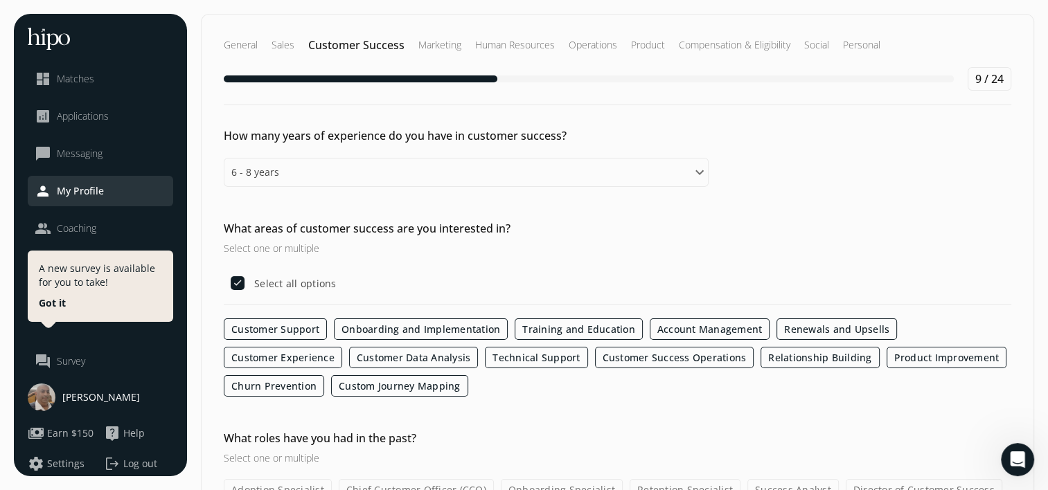
click at [677, 247] on h3 "Select one or multiple" at bounding box center [466, 248] width 485 height 15
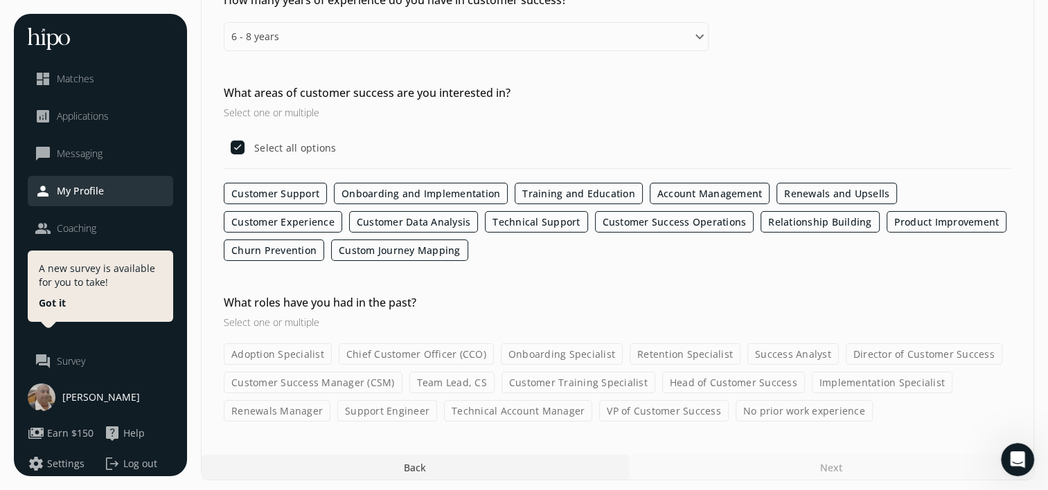
scroll to position [137, 0]
click at [858, 348] on label "Director of Customer Success" at bounding box center [923, 352] width 156 height 21
click at [0, 0] on input "Director of Customer Success" at bounding box center [0, 0] width 0 height 0
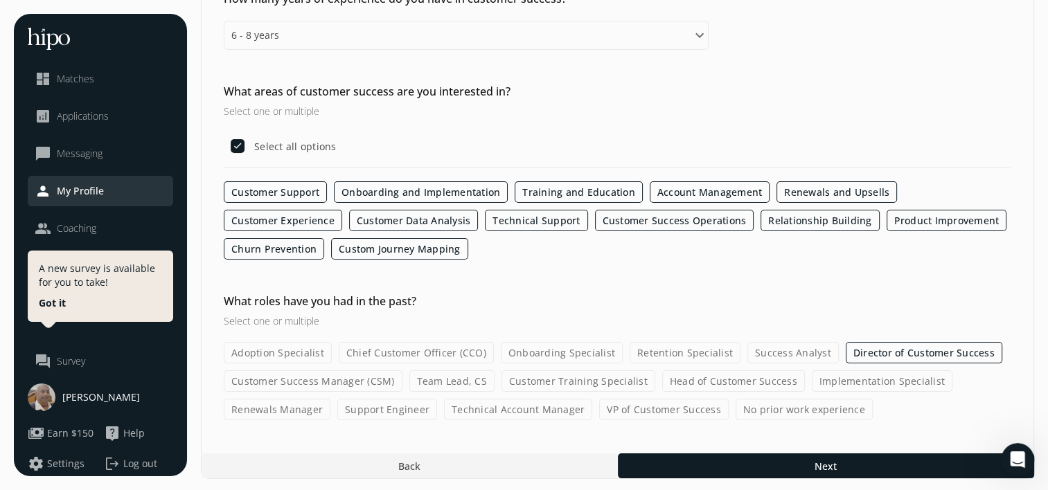
click at [683, 402] on label "VP of Customer Success" at bounding box center [663, 409] width 129 height 21
click at [0, 0] on input "VP of Customer Success" at bounding box center [0, 0] width 0 height 0
click at [598, 384] on label "Customer Training Specialist" at bounding box center [578, 380] width 154 height 21
click at [0, 0] on input "Customer Training Specialist" at bounding box center [0, 0] width 0 height 0
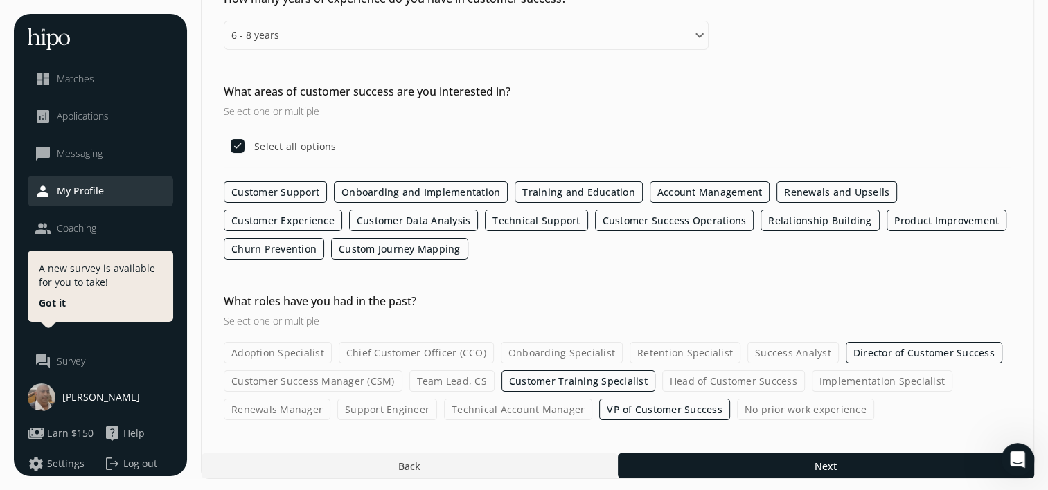
click at [352, 382] on label "Customer Success Manager (CSM)" at bounding box center [313, 380] width 179 height 21
click at [0, 0] on input "Customer Success Manager (CSM)" at bounding box center [0, 0] width 0 height 0
click at [448, 378] on label "Team Lead, CS" at bounding box center [451, 380] width 85 height 21
click at [0, 0] on input "Team Lead, CS" at bounding box center [0, 0] width 0 height 0
click at [433, 349] on label "Chief Customer Officer (CCO)" at bounding box center [416, 352] width 155 height 21
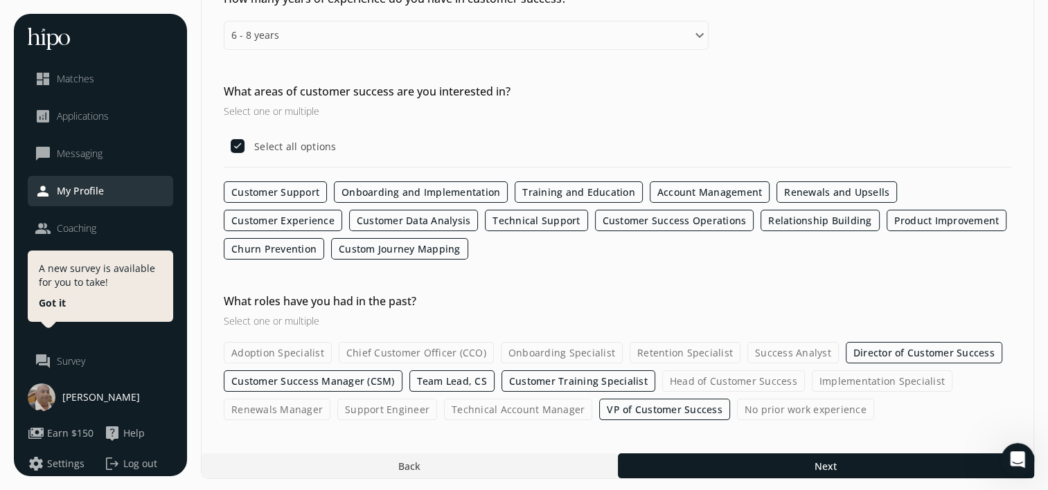
click at [0, 0] on input "Chief Customer Officer (CCO)" at bounding box center [0, 0] width 0 height 0
click at [763, 373] on label "Head of Customer Success" at bounding box center [733, 380] width 143 height 21
click at [0, 0] on input "Head of Customer Success" at bounding box center [0, 0] width 0 height 0
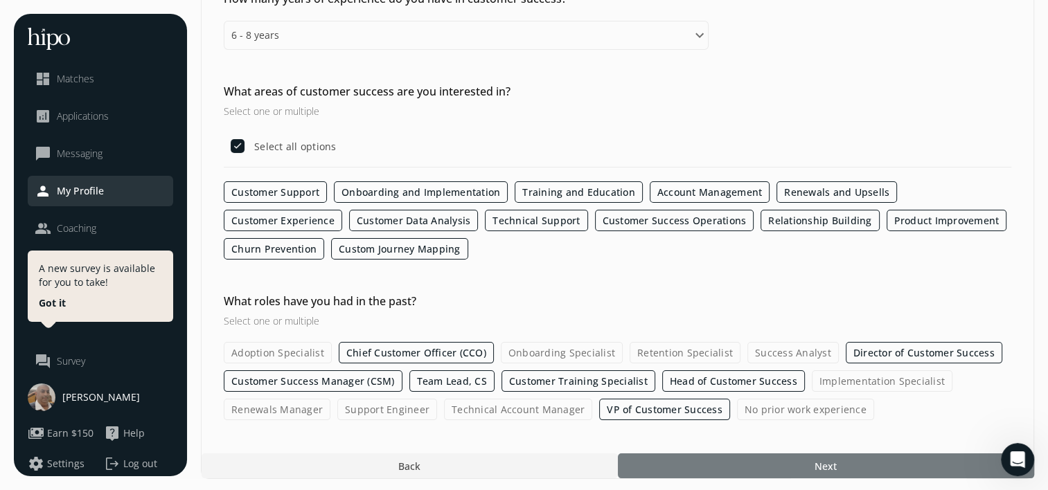
click at [830, 467] on span "Next" at bounding box center [825, 466] width 22 height 15
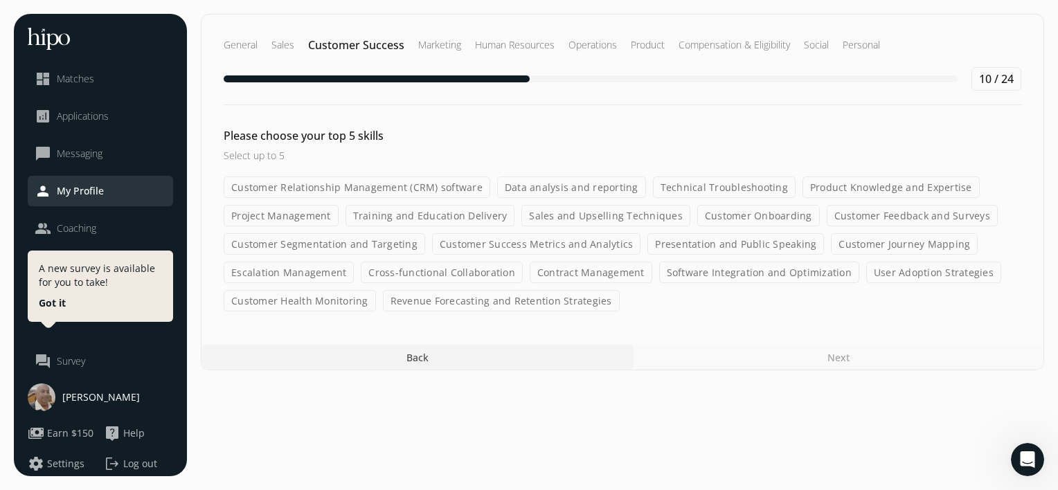
click at [424, 183] on label "Customer Relationship Management (CRM) software" at bounding box center [357, 187] width 267 height 21
click at [0, 0] on input "Customer Relationship Management (CRM) software" at bounding box center [0, 0] width 0 height 0
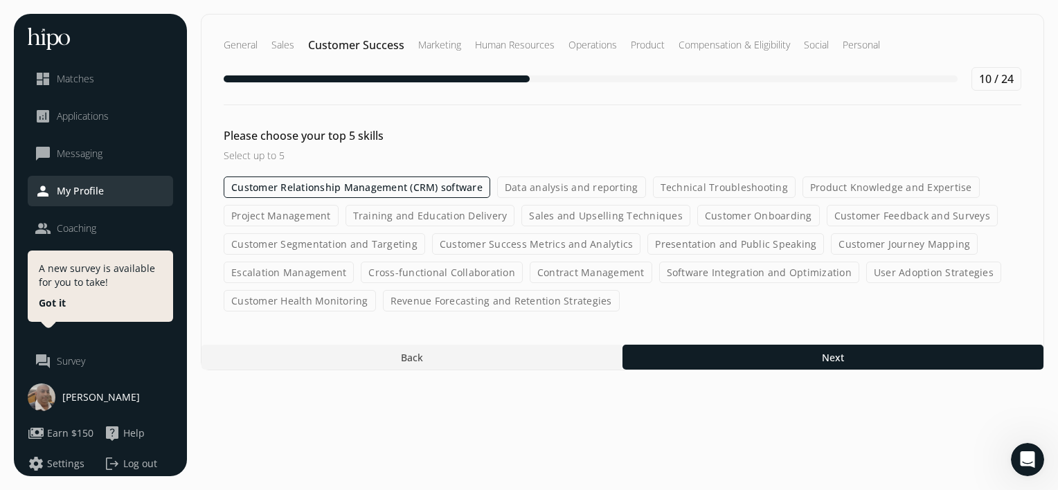
click at [604, 183] on label "Data analysis and reporting" at bounding box center [571, 187] width 149 height 21
click at [0, 0] on input "Data analysis and reporting" at bounding box center [0, 0] width 0 height 0
click at [708, 183] on label "Technical Troubleshooting" at bounding box center [724, 187] width 143 height 21
click at [0, 0] on input "Technical Troubleshooting" at bounding box center [0, 0] width 0 height 0
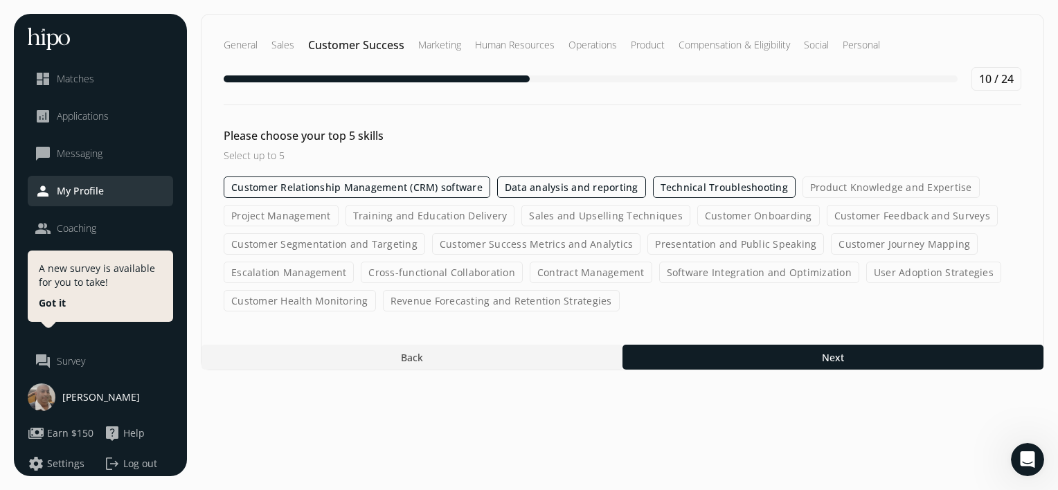
click at [875, 186] on label "Product Knowledge and Expertise" at bounding box center [891, 187] width 177 height 21
click at [0, 0] on input "Product Knowledge and Expertise" at bounding box center [0, 0] width 0 height 0
click at [346, 215] on label "Training and Education Delivery" at bounding box center [431, 215] width 170 height 21
click at [0, 0] on input "Training and Education Delivery" at bounding box center [0, 0] width 0 height 0
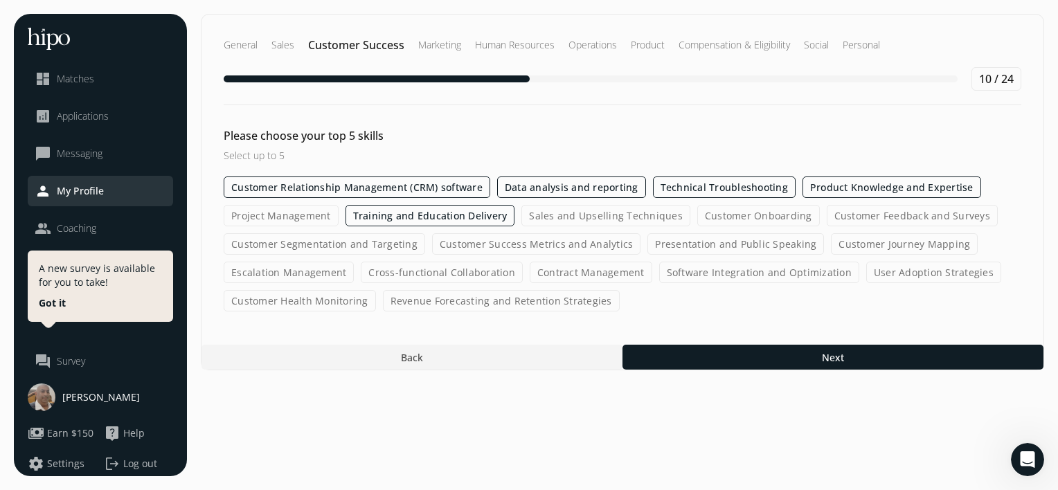
click at [286, 217] on label "Project Management" at bounding box center [281, 215] width 115 height 21
click at [0, 0] on input "Project Management" at bounding box center [0, 0] width 0 height 0
click at [575, 192] on label "Data analysis and reporting" at bounding box center [571, 187] width 149 height 21
click at [0, 0] on input "Data analysis and reporting" at bounding box center [0, 0] width 0 height 0
click at [449, 269] on label "Cross-functional Collaboration" at bounding box center [442, 272] width 162 height 21
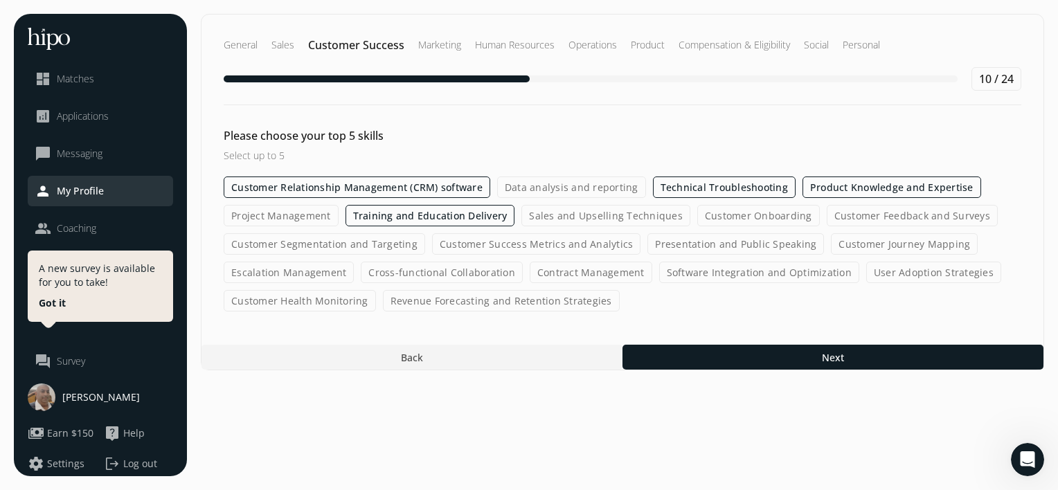
click at [0, 0] on input "Cross-functional Collaboration" at bounding box center [0, 0] width 0 height 0
click at [705, 192] on label "Technical Troubleshooting" at bounding box center [724, 187] width 143 height 21
click at [0, 0] on input "Technical Troubleshooting" at bounding box center [0, 0] width 0 height 0
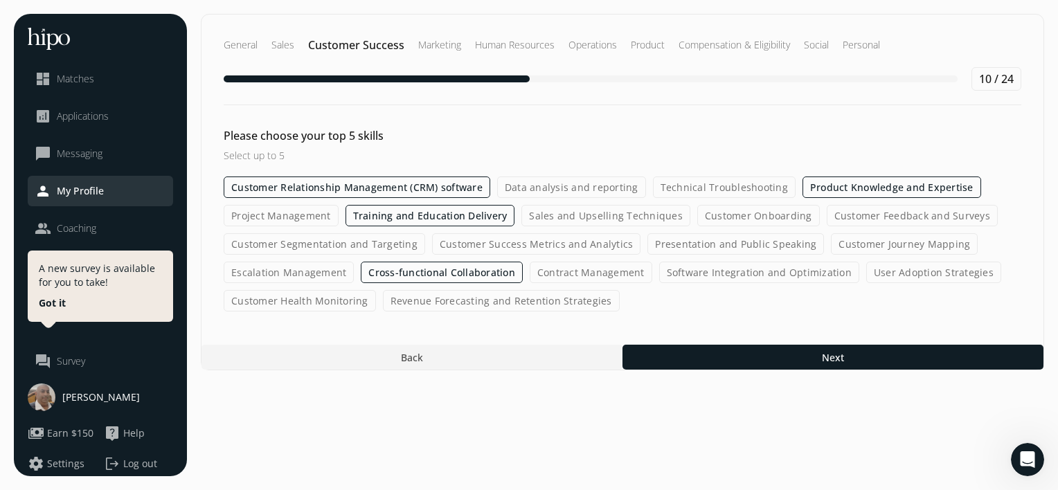
click at [704, 245] on label "Presentation and Public Speaking" at bounding box center [735, 243] width 177 height 21
click at [0, 0] on input "Presentation and Public Speaking" at bounding box center [0, 0] width 0 height 0
click at [605, 210] on label "Sales and Upselling Techniques" at bounding box center [605, 215] width 169 height 21
click at [0, 0] on input "Sales and Upselling Techniques" at bounding box center [0, 0] width 0 height 0
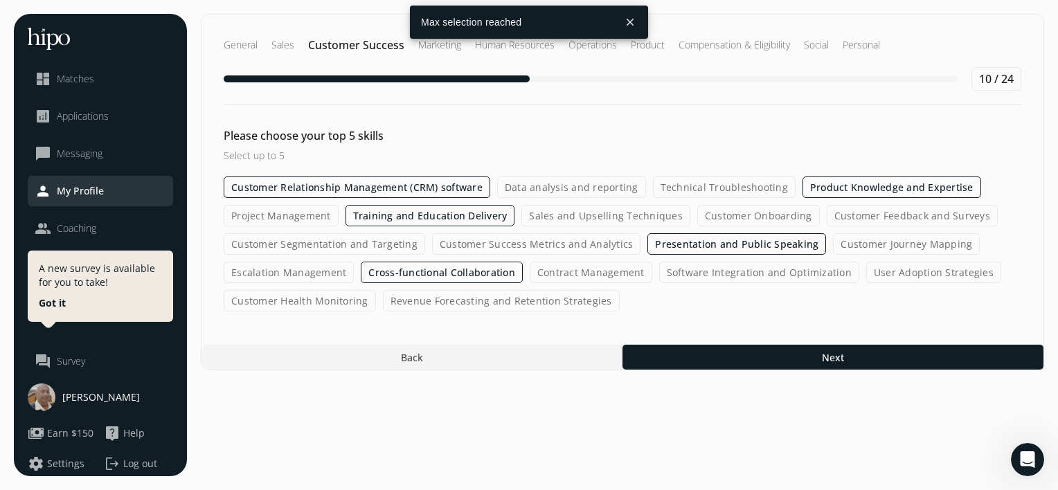
click at [900, 183] on label "Product Knowledge and Expertise" at bounding box center [892, 187] width 179 height 21
click at [0, 0] on input "Product Knowledge and Expertise" at bounding box center [0, 0] width 0 height 0
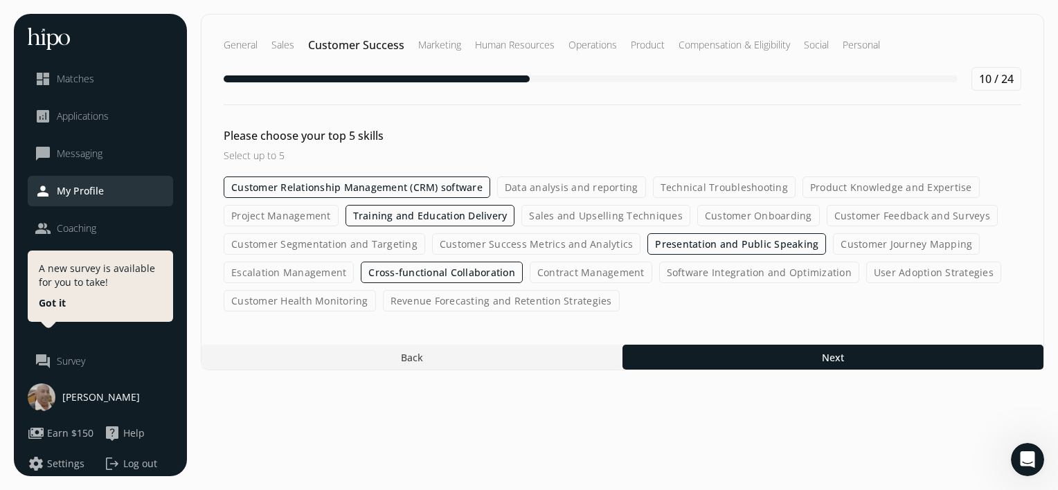
click at [633, 219] on label "Sales and Upselling Techniques" at bounding box center [605, 215] width 169 height 21
click at [0, 0] on input "Sales and Upselling Techniques" at bounding box center [0, 0] width 0 height 0
click at [305, 238] on label "Customer Segmentation and Targeting" at bounding box center [325, 243] width 202 height 21
click at [0, 0] on input "Customer Segmentation and Targeting" at bounding box center [0, 0] width 0 height 0
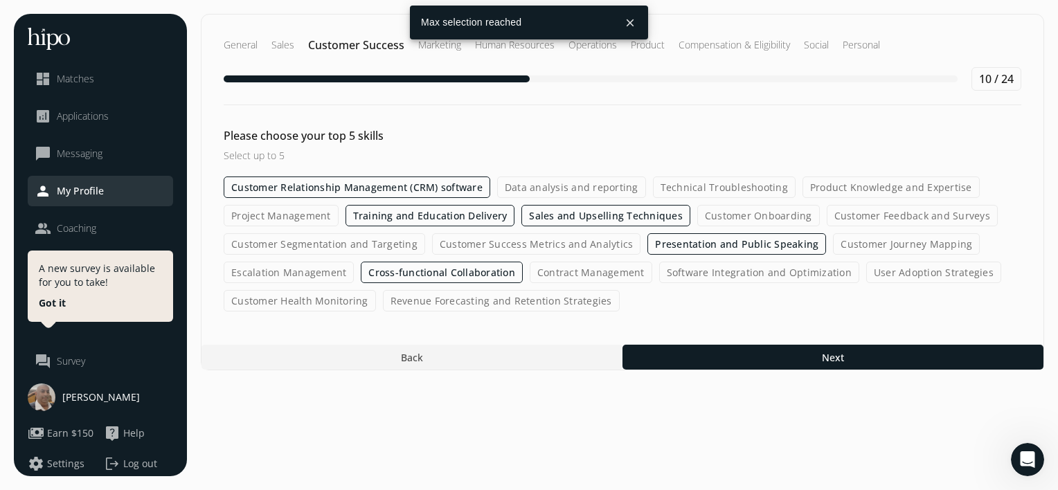
click at [421, 222] on label "Training and Education Delivery" at bounding box center [431, 215] width 170 height 21
click at [0, 0] on input "Training and Education Delivery" at bounding box center [0, 0] width 0 height 0
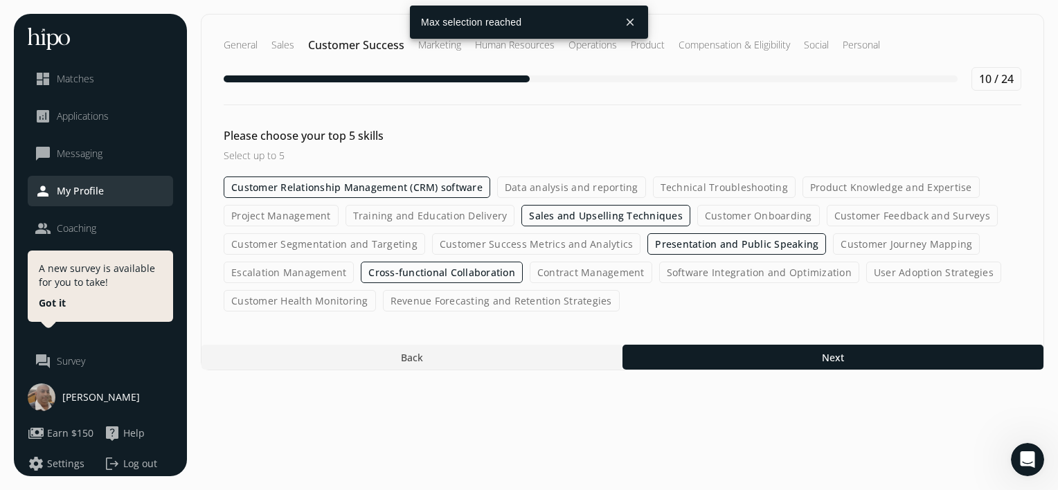
click at [294, 248] on label "Customer Segmentation and Targeting" at bounding box center [325, 243] width 202 height 21
click at [0, 0] on input "Customer Segmentation and Targeting" at bounding box center [0, 0] width 0 height 0
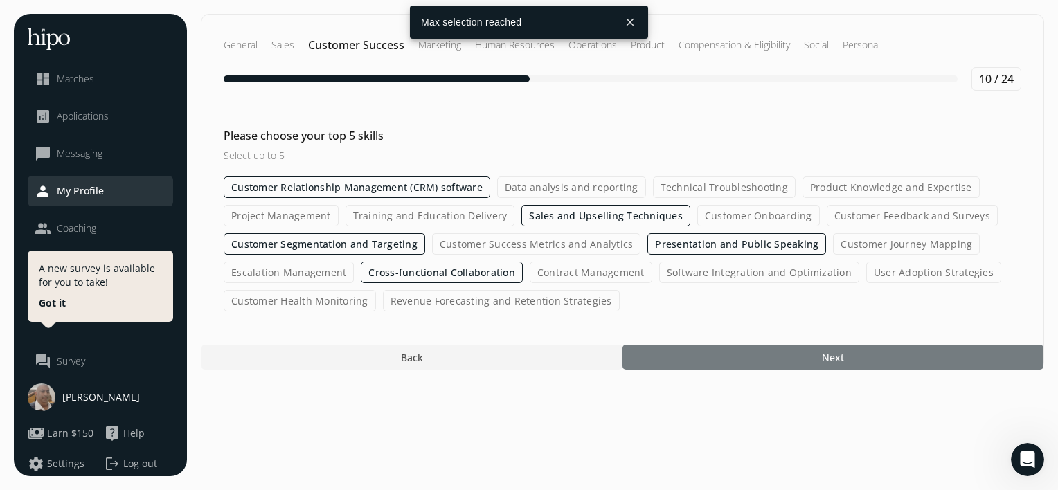
click at [791, 357] on div at bounding box center [833, 357] width 421 height 25
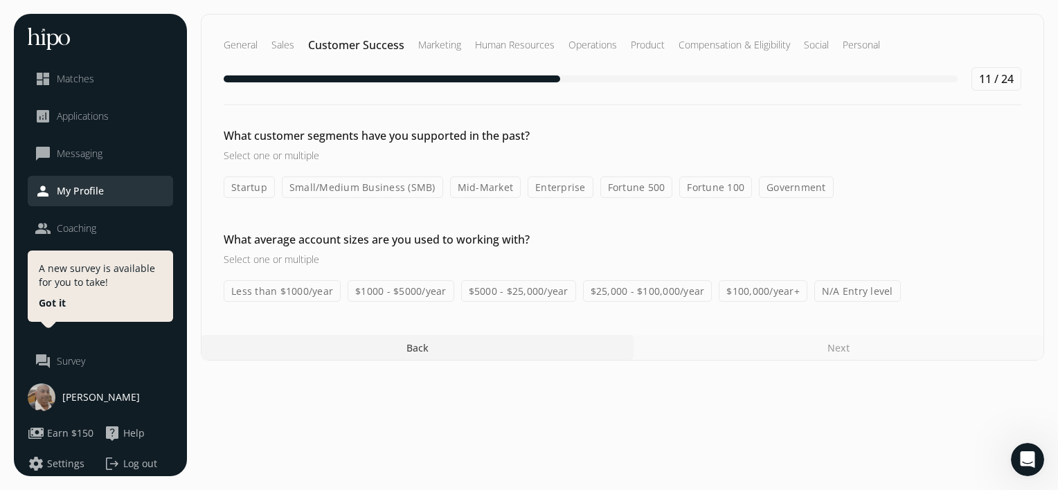
click at [714, 183] on label "Fortune 100" at bounding box center [715, 187] width 73 height 21
click at [0, 0] on input "Fortune 100" at bounding box center [0, 0] width 0 height 0
click at [774, 191] on label "Government" at bounding box center [796, 187] width 75 height 21
click at [0, 0] on input "Government" at bounding box center [0, 0] width 0 height 0
click at [624, 185] on label "Fortune 500" at bounding box center [636, 187] width 73 height 21
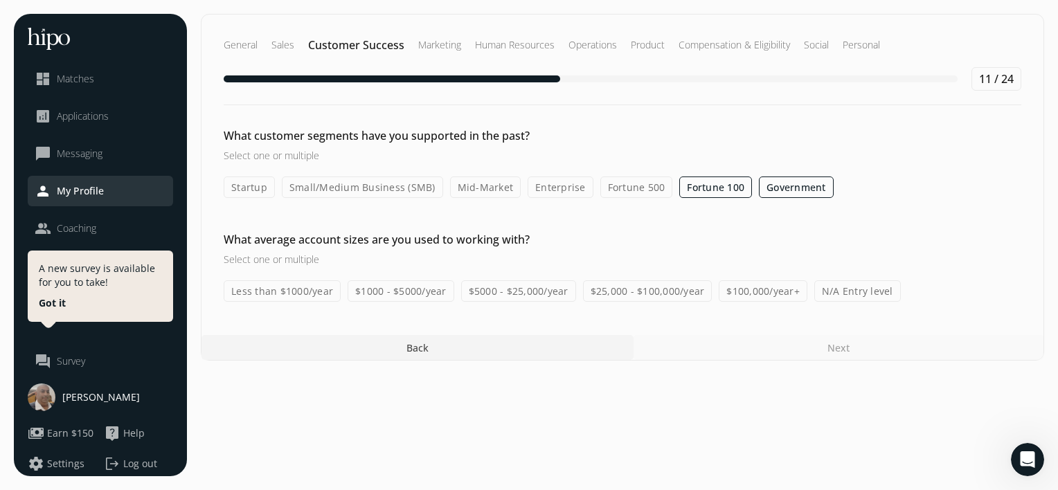
click at [0, 0] on input "Fortune 500" at bounding box center [0, 0] width 0 height 0
click at [551, 188] on label "Enterprise" at bounding box center [561, 187] width 66 height 21
click at [0, 0] on input "Enterprise" at bounding box center [0, 0] width 0 height 0
click at [493, 194] on label "Mid-Market" at bounding box center [485, 187] width 71 height 21
click at [0, 0] on input "Mid-Market" at bounding box center [0, 0] width 0 height 0
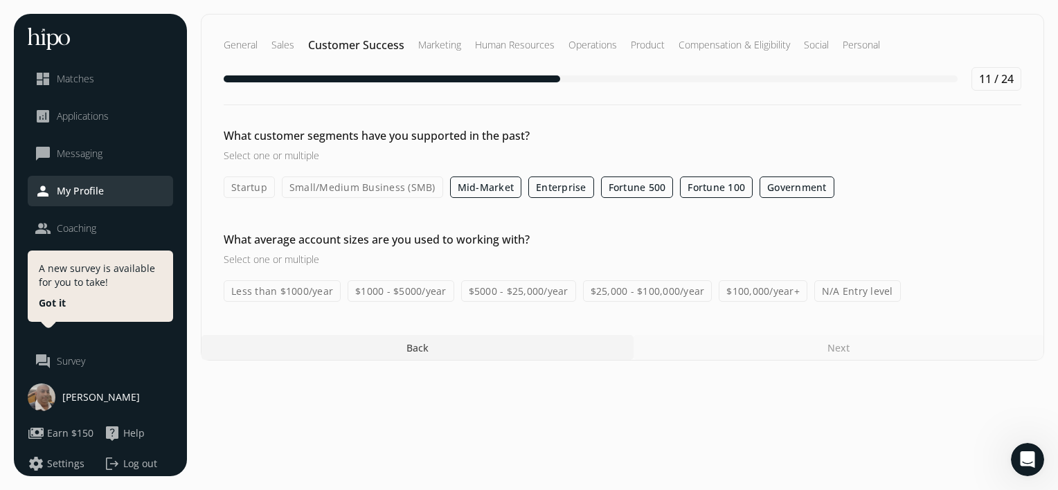
click at [601, 290] on label "$25,000 - $100,000/year" at bounding box center [647, 290] width 129 height 21
click at [0, 0] on input "$25,000 - $100,000/year" at bounding box center [0, 0] width 0 height 0
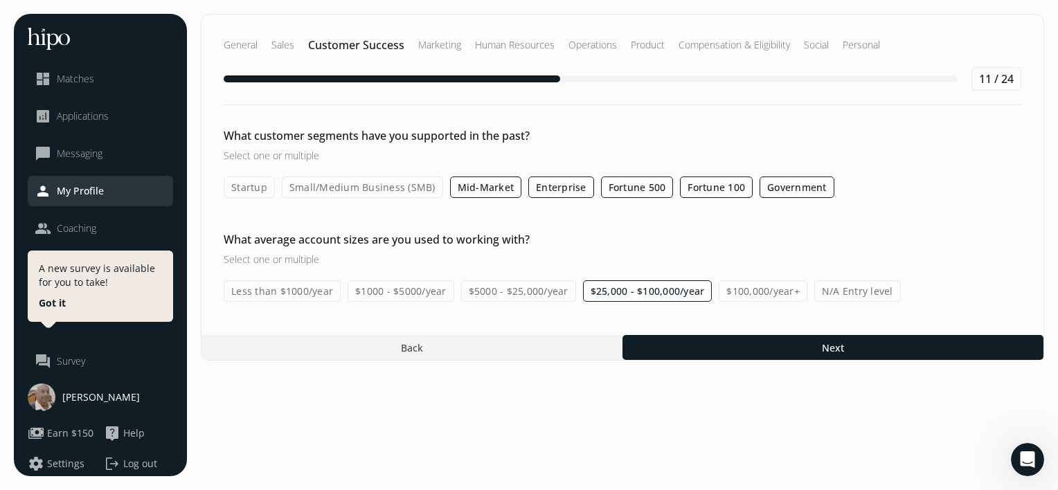
click at [742, 294] on label "$100,000/year+" at bounding box center [763, 290] width 89 height 21
click at [0, 0] on input "$100,000/year+" at bounding box center [0, 0] width 0 height 0
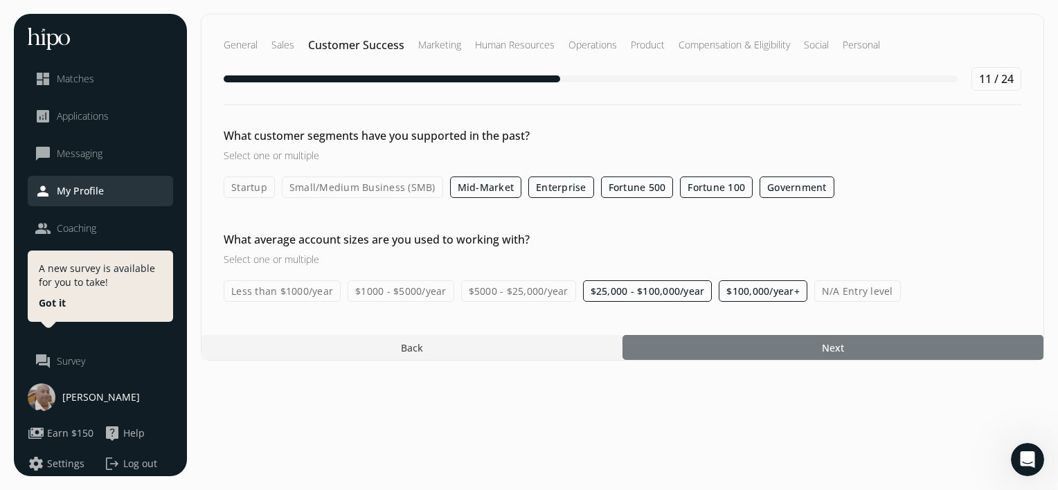
click at [765, 354] on div at bounding box center [833, 347] width 421 height 25
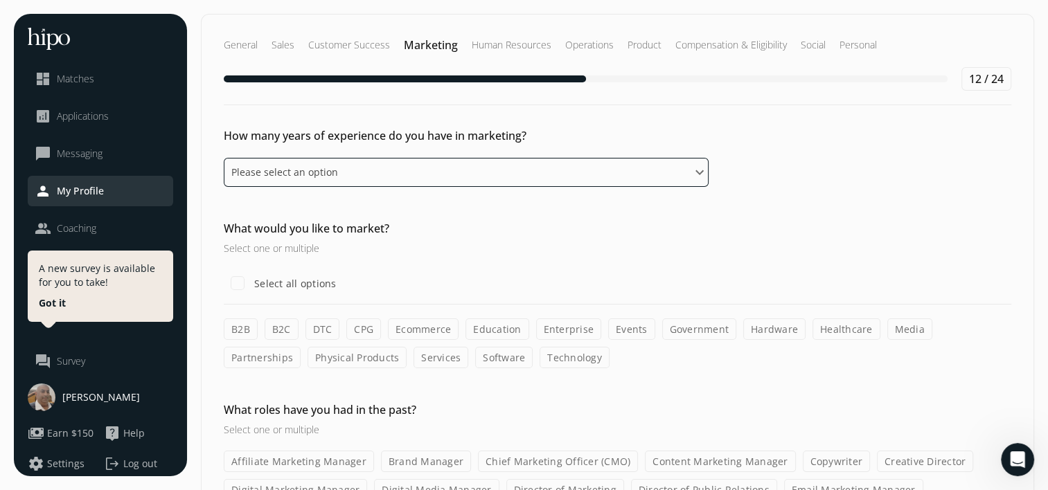
click at [351, 174] on select "Please select an option 0 - 1 years 2 - 3 years 4 - 5 years 6 - 8 years 9+ years" at bounding box center [466, 172] width 485 height 29
select select "six_eight_years"
click at [224, 158] on select "Please select an option 0 - 1 years 2 - 3 years 4 - 5 years 6 - 8 years 9+ years" at bounding box center [466, 172] width 485 height 29
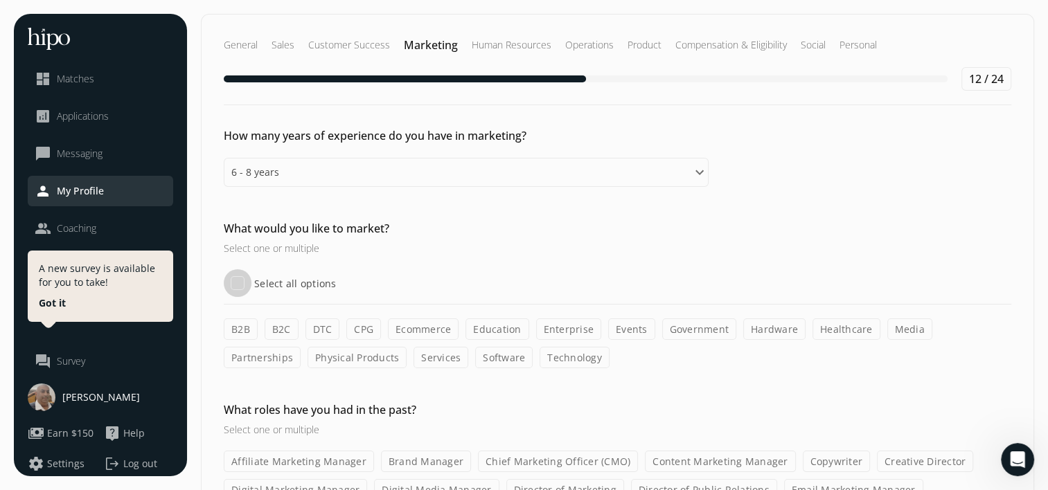
click at [239, 284] on input "Select all options" at bounding box center [238, 283] width 28 height 28
checkbox input "true"
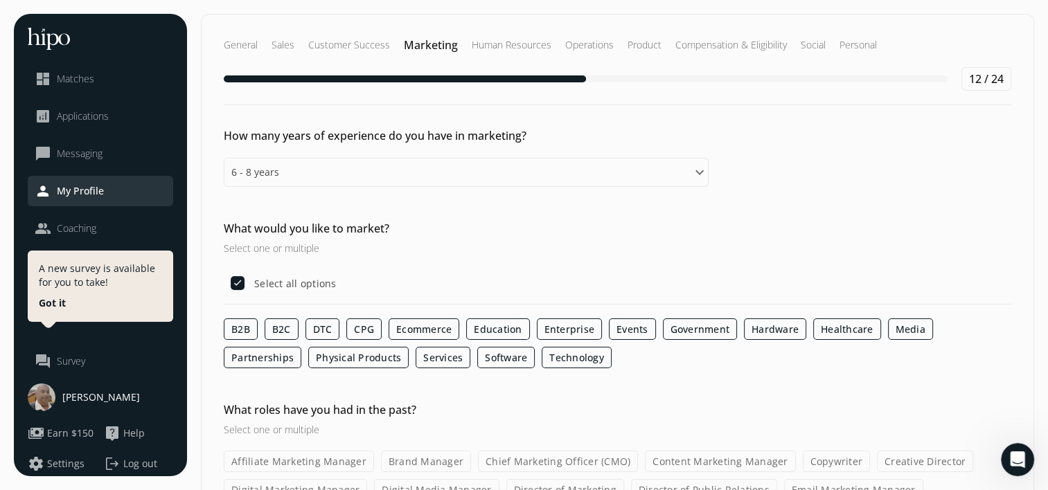
click at [305, 431] on h3 "Select one or multiple" at bounding box center [466, 429] width 485 height 15
click at [690, 408] on h2 "What roles have you had in the past?" at bounding box center [466, 410] width 485 height 17
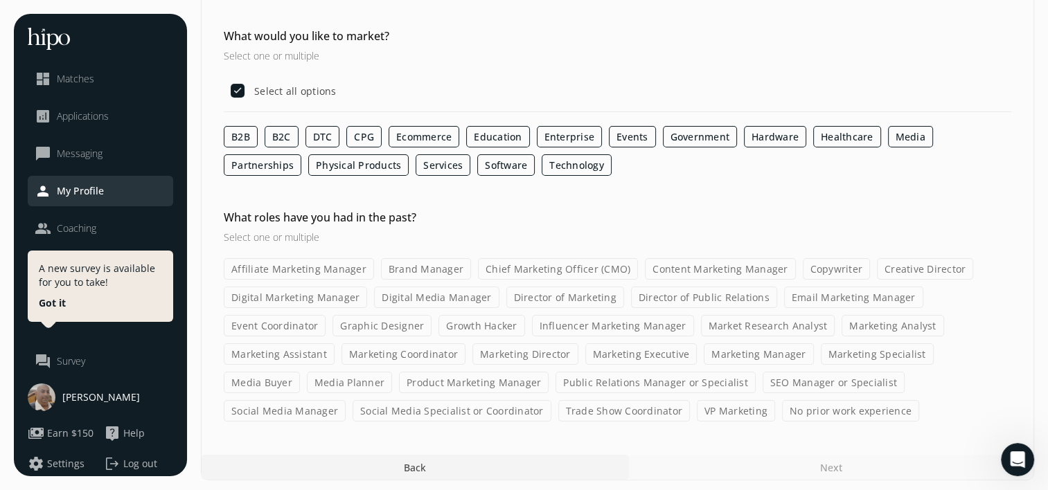
scroll to position [194, 0]
click at [346, 399] on label "Social Media Manager" at bounding box center [285, 409] width 122 height 21
click at [0, 0] on input "Social Media Manager" at bounding box center [0, 0] width 0 height 0
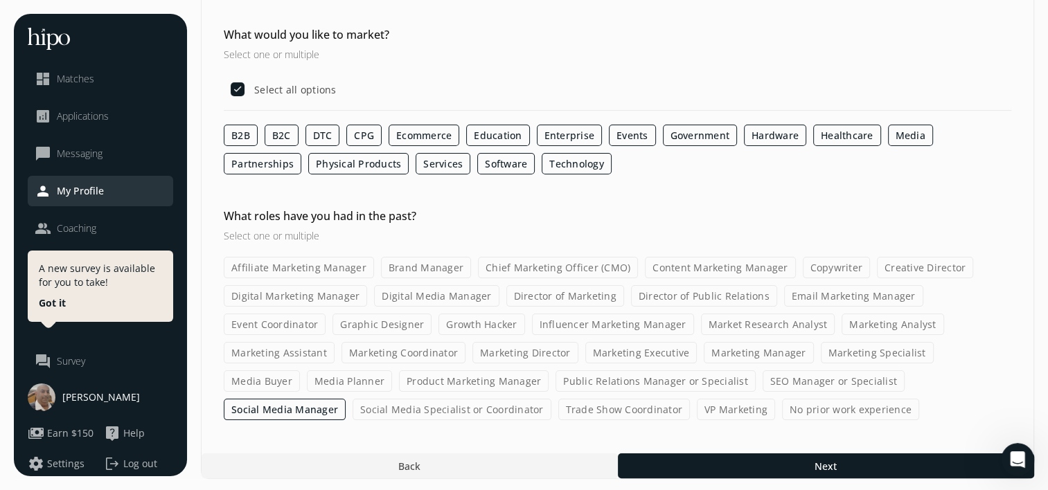
click at [472, 350] on label "Marketing Director" at bounding box center [525, 352] width 106 height 21
click at [0, 0] on input "Marketing Director" at bounding box center [0, 0] width 0 height 0
click at [443, 298] on label "Digital Media Manager" at bounding box center [436, 295] width 125 height 21
click at [0, 0] on input "Digital Media Manager" at bounding box center [0, 0] width 0 height 0
click at [697, 410] on label "VP Marketing" at bounding box center [736, 409] width 78 height 21
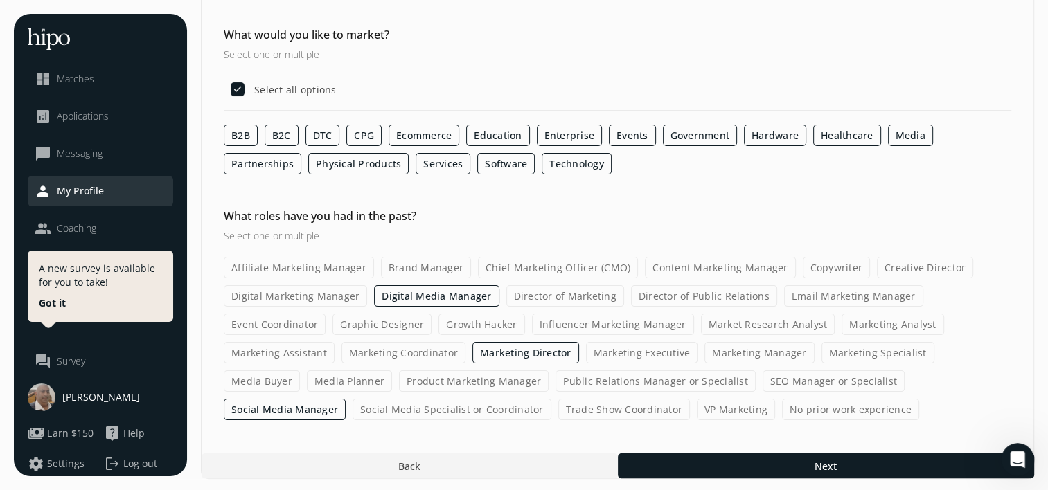
click at [0, 0] on input "VP Marketing" at bounding box center [0, 0] width 0 height 0
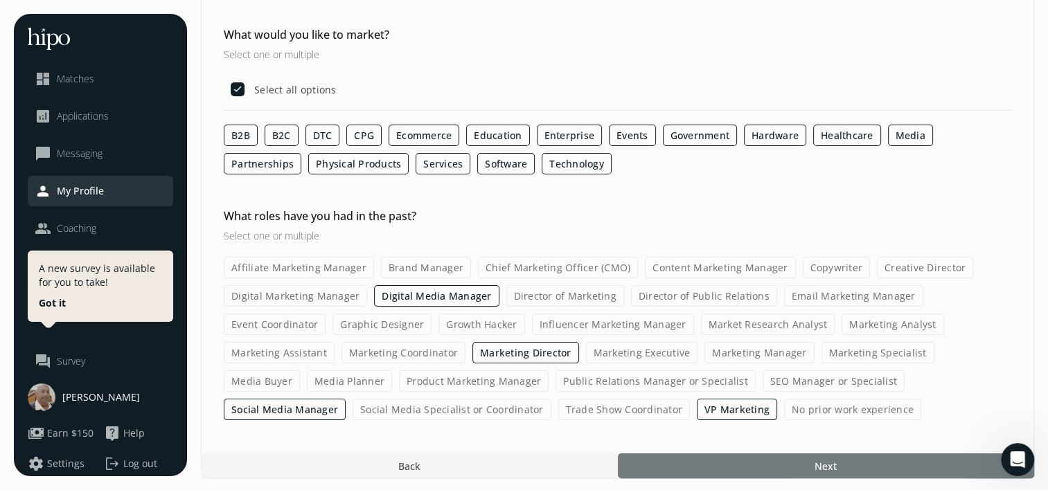
click at [792, 456] on div at bounding box center [826, 466] width 416 height 25
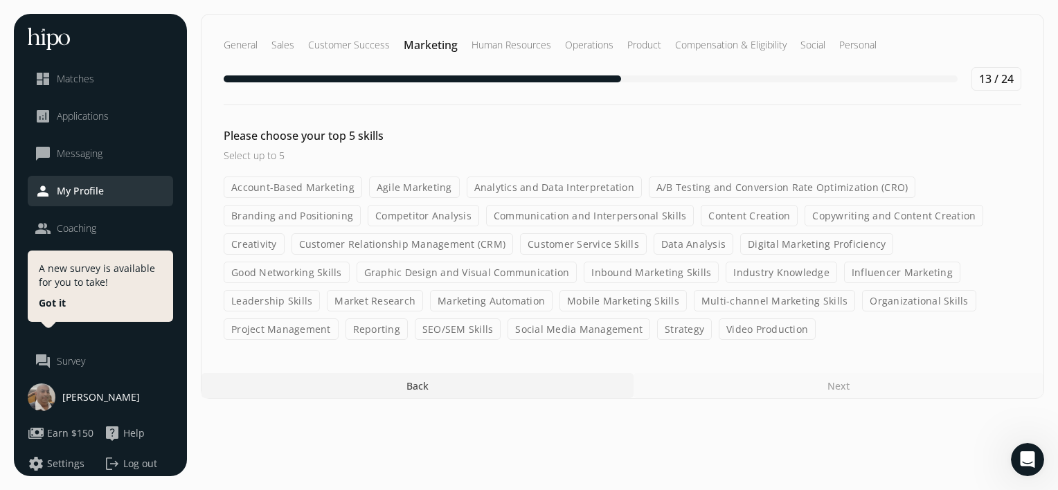
click at [728, 130] on div "Please choose your top 5 skills Select up to 5 Account-Based Marketing Agile Ma…" at bounding box center [623, 233] width 842 height 213
click at [320, 290] on label "Leadership Skills" at bounding box center [272, 300] width 96 height 21
click at [0, 0] on input "Leadership Skills" at bounding box center [0, 0] width 0 height 0
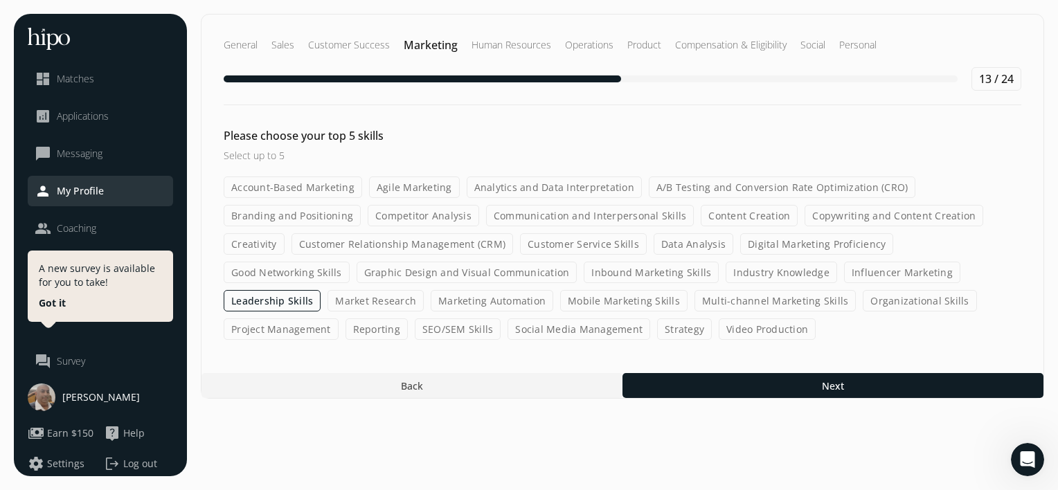
click at [726, 263] on label "Industry Knowledge" at bounding box center [781, 272] width 111 height 21
click at [0, 0] on input "Industry Knowledge" at bounding box center [0, 0] width 0 height 0
click at [584, 265] on label "Inbound Marketing Skills" at bounding box center [651, 272] width 135 height 21
click at [0, 0] on input "Inbound Marketing Skills" at bounding box center [0, 0] width 0 height 0
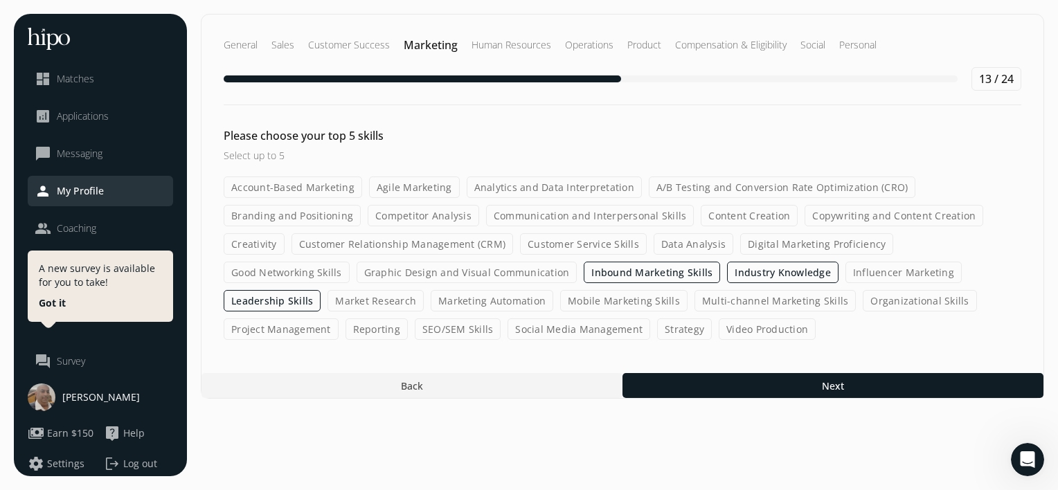
click at [432, 246] on label "Customer Relationship Management (CRM)" at bounding box center [403, 243] width 222 height 21
click at [0, 0] on input "Customer Relationship Management (CRM)" at bounding box center [0, 0] width 0 height 0
click at [549, 239] on label "Customer Service Skills" at bounding box center [583, 243] width 127 height 21
click at [0, 0] on input "Customer Service Skills" at bounding box center [0, 0] width 0 height 0
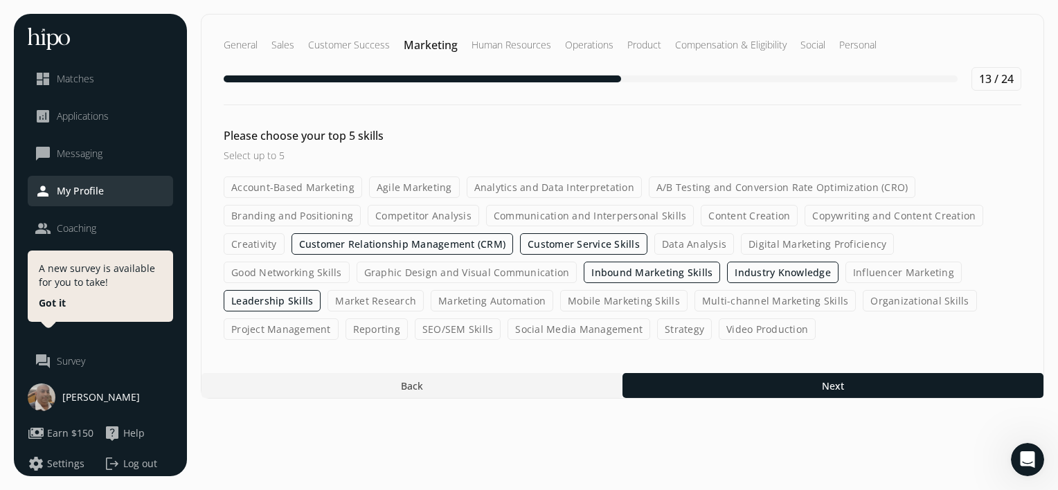
click at [805, 222] on label "Copywriting and Content Creation" at bounding box center [894, 215] width 179 height 21
click at [0, 0] on input "Copywriting and Content Creation" at bounding box center [0, 0] width 0 height 0
click at [584, 275] on label "Inbound Marketing Skills" at bounding box center [652, 272] width 136 height 21
click at [0, 0] on input "Inbound Marketing Skills" at bounding box center [0, 0] width 0 height 0
click at [657, 321] on label "Strategy" at bounding box center [684, 329] width 55 height 21
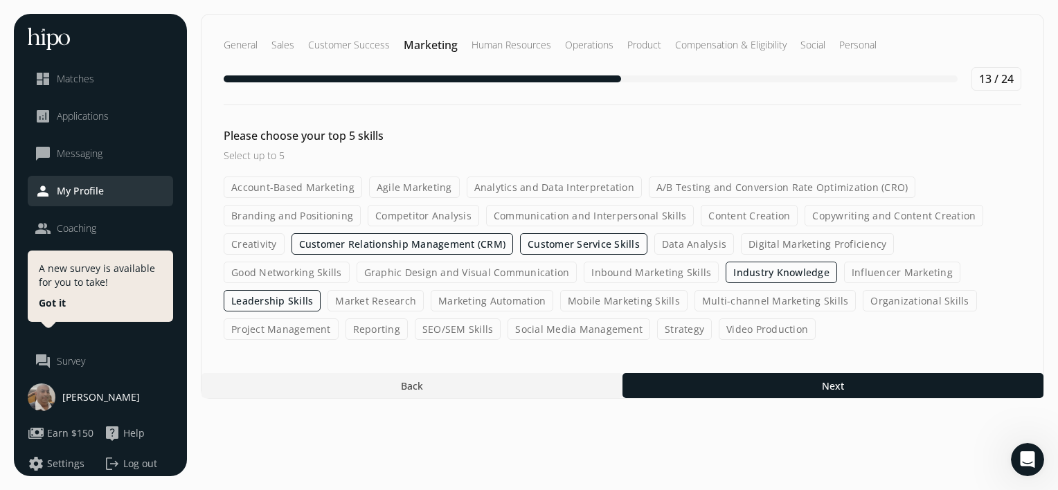
click at [0, 0] on input "Strategy" at bounding box center [0, 0] width 0 height 0
click at [550, 247] on label "Customer Service Skills" at bounding box center [583, 243] width 127 height 21
click at [0, 0] on input "Customer Service Skills" at bounding box center [0, 0] width 0 height 0
click at [508, 321] on label "Social Media Management" at bounding box center [579, 329] width 143 height 21
click at [0, 0] on input "Social Media Management" at bounding box center [0, 0] width 0 height 0
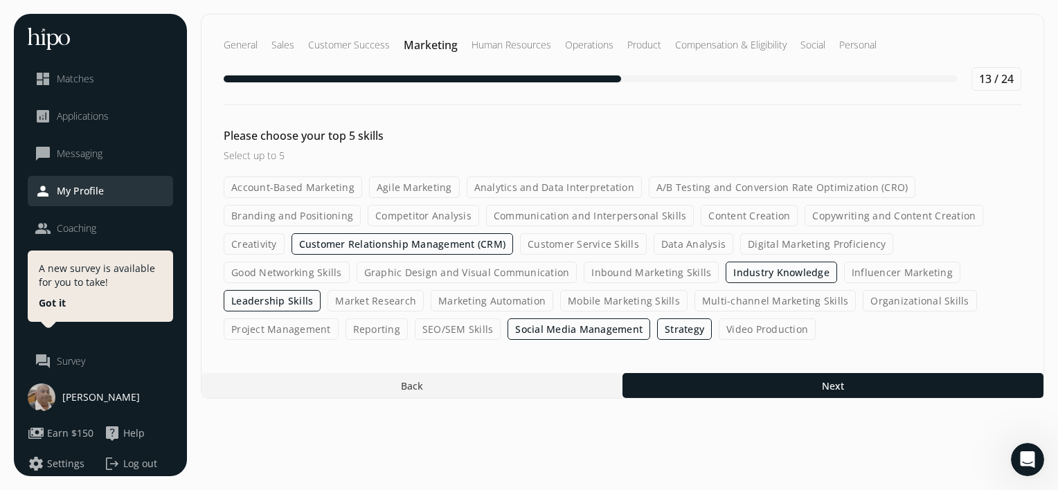
click at [726, 267] on label "Industry Knowledge" at bounding box center [781, 272] width 111 height 21
click at [0, 0] on input "Industry Knowledge" at bounding box center [0, 0] width 0 height 0
click at [350, 262] on label "Good Networking Skills" at bounding box center [287, 272] width 126 height 21
click at [0, 0] on input "Good Networking Skills" at bounding box center [0, 0] width 0 height 0
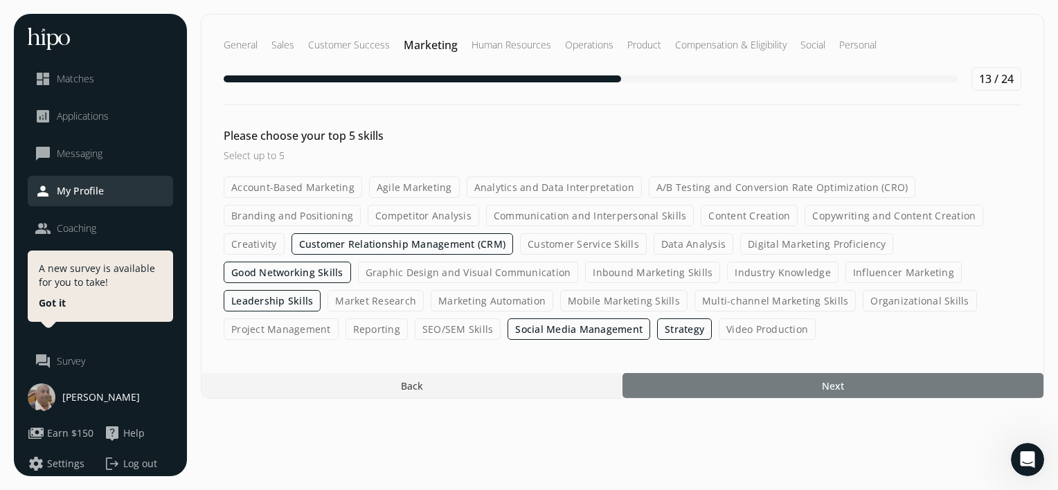
click at [850, 377] on div at bounding box center [833, 385] width 421 height 25
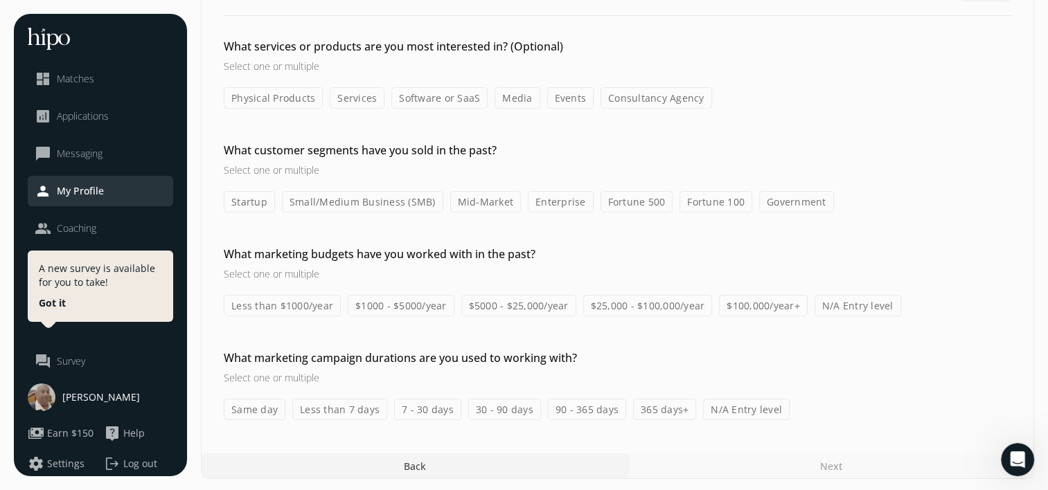
scroll to position [90, 0]
click at [545, 199] on label "Enterprise" at bounding box center [561, 200] width 66 height 21
click at [0, 0] on input "Enterprise" at bounding box center [0, 0] width 0 height 0
click at [489, 193] on label "Mid-Market" at bounding box center [485, 200] width 71 height 21
click at [0, 0] on input "Mid-Market" at bounding box center [0, 0] width 0 height 0
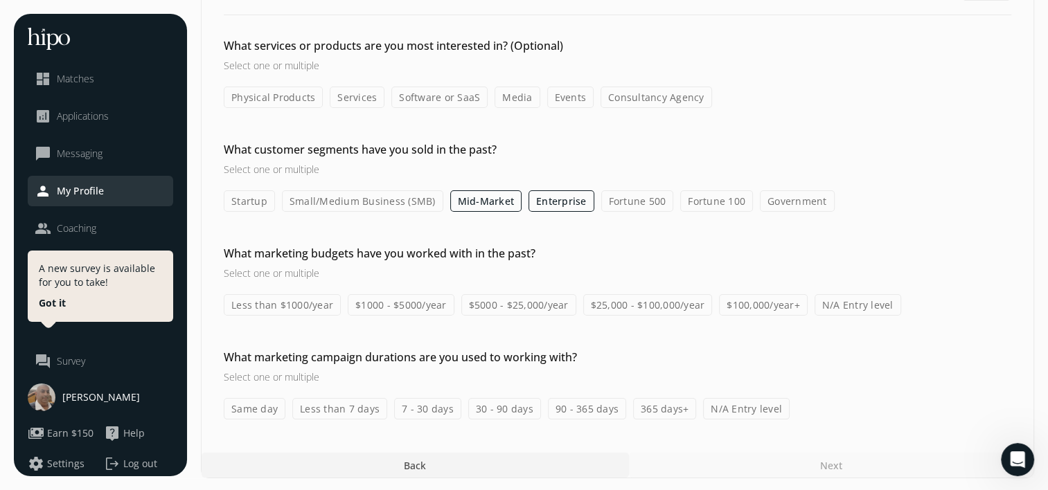
click at [648, 193] on label "Fortune 500" at bounding box center [637, 200] width 73 height 21
click at [0, 0] on input "Fortune 500" at bounding box center [0, 0] width 0 height 0
click at [722, 197] on label "Fortune 100" at bounding box center [716, 200] width 73 height 21
click at [0, 0] on input "Fortune 100" at bounding box center [0, 0] width 0 height 0
click at [794, 201] on label "Government" at bounding box center [797, 200] width 75 height 21
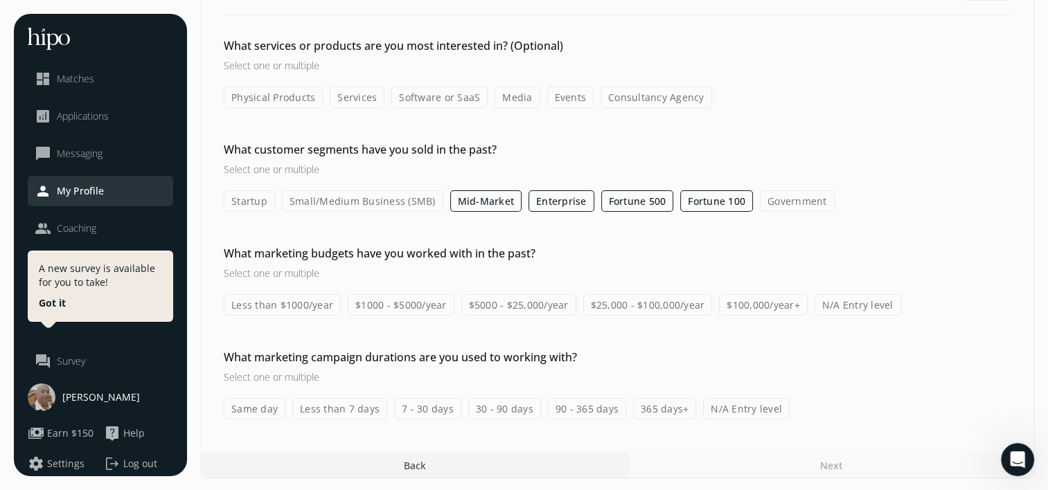
click at [0, 0] on input "Government" at bounding box center [0, 0] width 0 height 0
click at [482, 302] on label "$5000 - $25,000/year" at bounding box center [518, 304] width 115 height 21
click at [0, 0] on input "$5000 - $25,000/year" at bounding box center [0, 0] width 0 height 0
click at [607, 304] on label "$25,000 - $100,000/year" at bounding box center [647, 304] width 129 height 21
click at [0, 0] on input "$25,000 - $100,000/year" at bounding box center [0, 0] width 0 height 0
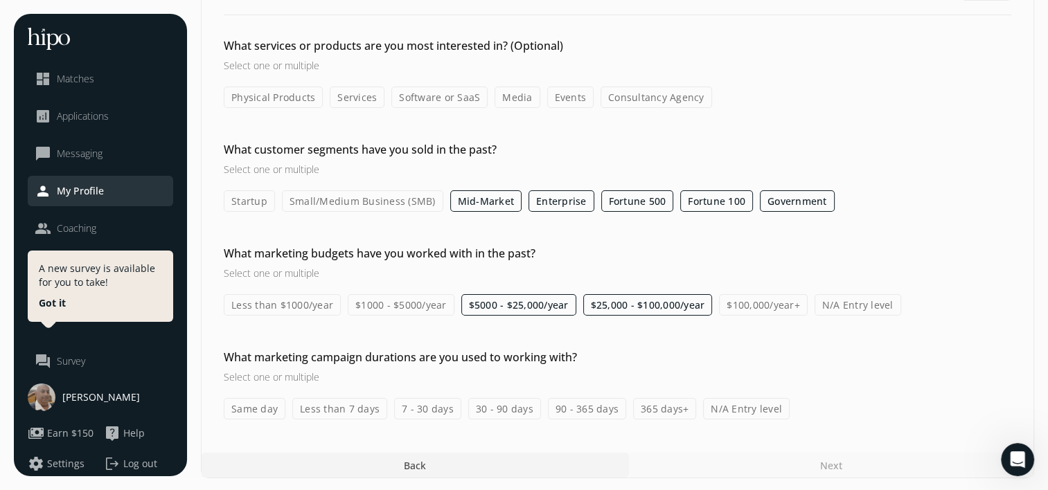
click at [730, 307] on label "$100,000/year+" at bounding box center [763, 304] width 89 height 21
click at [0, 0] on input "$100,000/year+" at bounding box center [0, 0] width 0 height 0
click at [468, 407] on label "30 - 90 days" at bounding box center [504, 408] width 73 height 21
click at [0, 0] on input "30 - 90 days" at bounding box center [0, 0] width 0 height 0
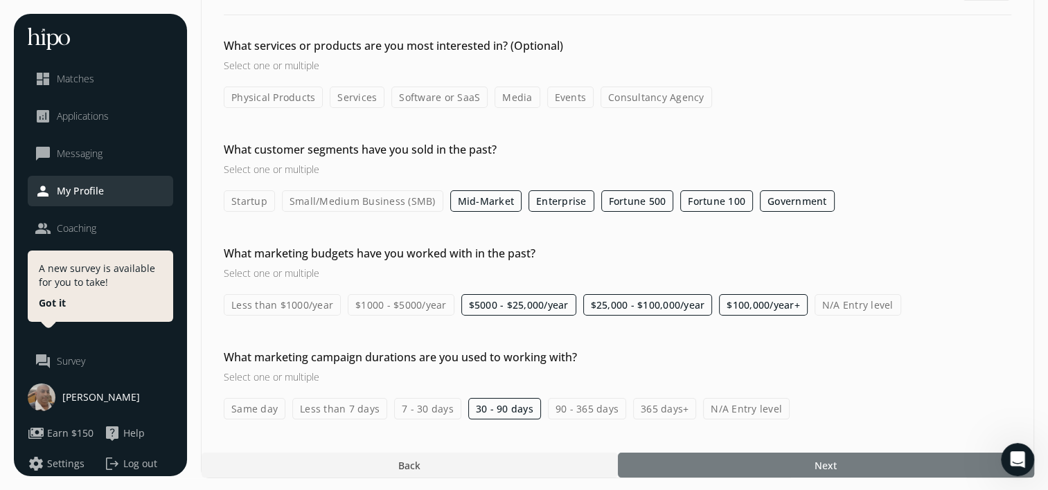
click at [753, 469] on div at bounding box center [826, 465] width 416 height 25
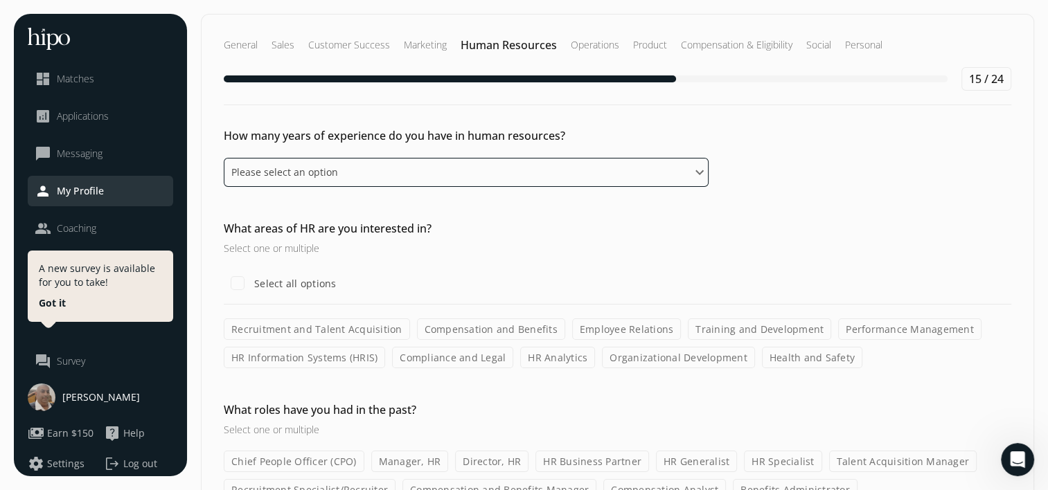
click at [553, 170] on select "Please select an option 0 - 1 years 2 - 3 years 4 - 5 years 6 - 8 years 9+ years" at bounding box center [466, 172] width 485 height 29
click at [224, 158] on select "Please select an option 0 - 1 years 2 - 3 years 4 - 5 years 6 - 8 years 9+ years" at bounding box center [466, 172] width 485 height 29
click at [541, 256] on div "What areas of HR are you interested in? Select one or multiple Select all optio…" at bounding box center [618, 294] width 832 height 148
click at [536, 180] on select "Please select an option 0 - 1 years 2 - 3 years 4 - 5 years 6 - 8 years 9+ years" at bounding box center [466, 172] width 485 height 29
select select "nine_plus_years"
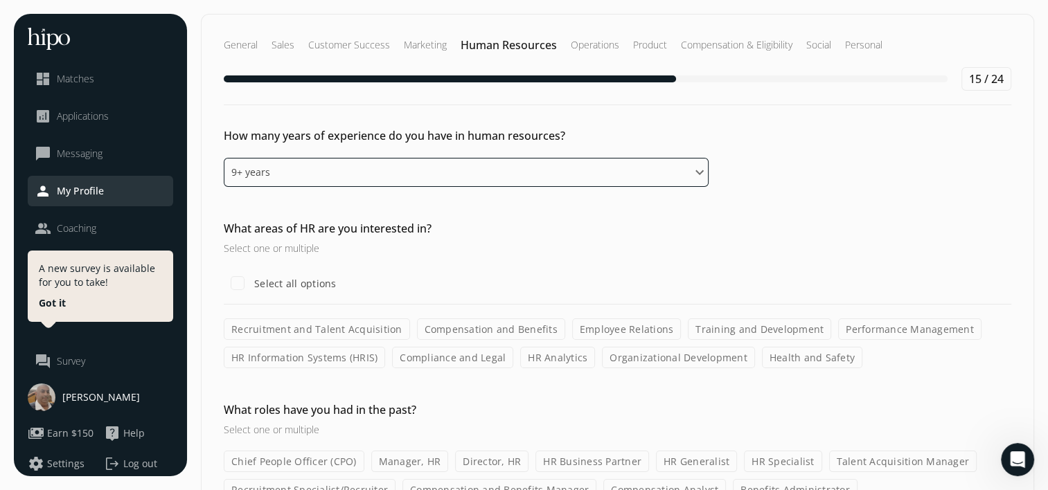
click at [224, 158] on select "Please select an option 0 - 1 years 2 - 3 years 4 - 5 years 6 - 8 years 9+ years" at bounding box center [466, 172] width 485 height 29
click at [285, 288] on label "Select all options" at bounding box center [293, 283] width 85 height 15
click at [251, 288] on input "Select all options" at bounding box center [238, 283] width 28 height 28
checkbox input "true"
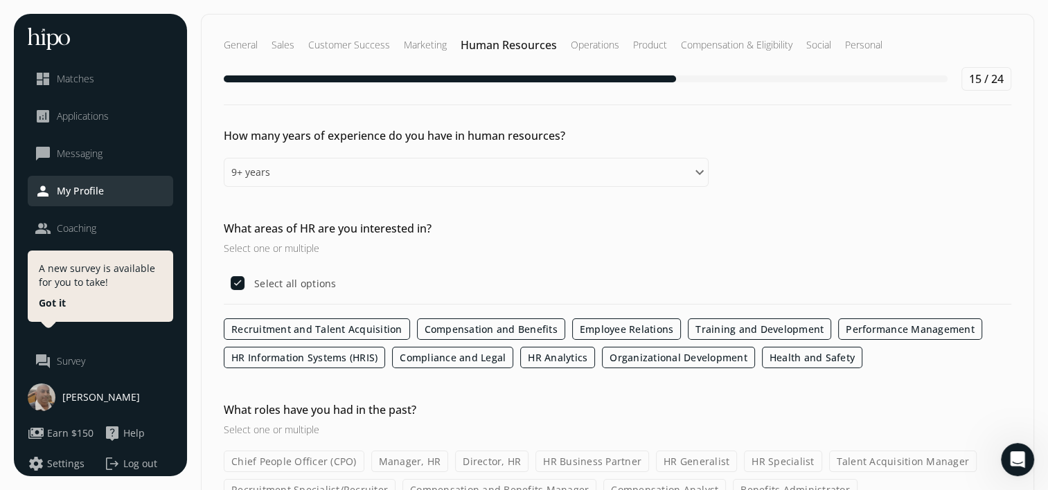
click at [669, 264] on div "What areas of HR are you interested in? Select one or multiple Select all optio…" at bounding box center [618, 294] width 832 height 148
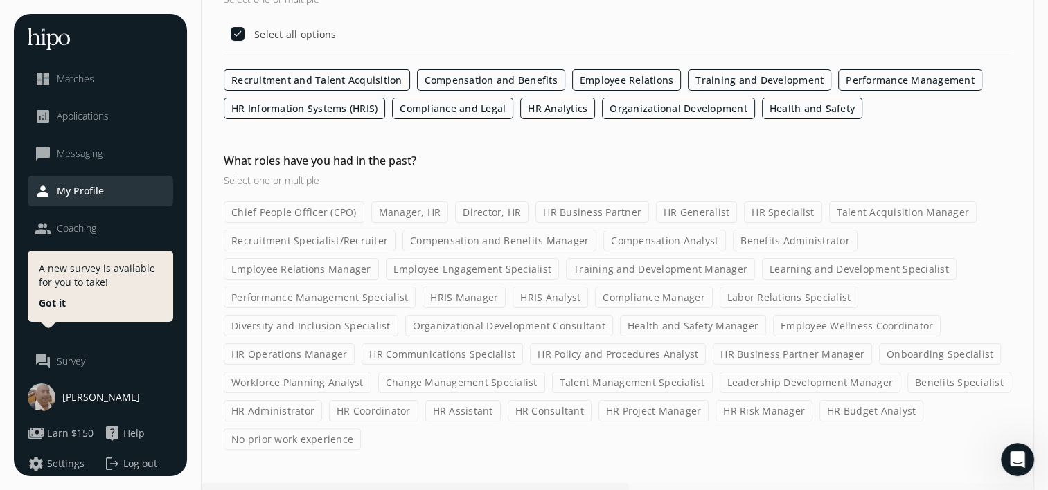
scroll to position [249, 0]
click at [317, 176] on h3 "Select one or multiple" at bounding box center [466, 180] width 485 height 15
click at [400, 211] on label "Manager, HR" at bounding box center [410, 212] width 78 height 21
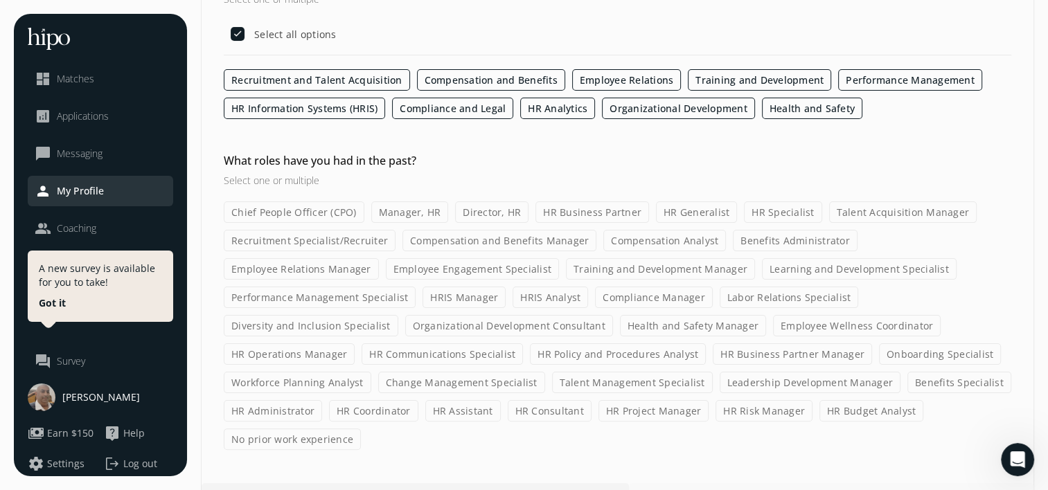
click at [0, 0] on input "Manager, HR" at bounding box center [0, 0] width 0 height 0
click at [497, 209] on label "Director, HR" at bounding box center [491, 212] width 73 height 21
click at [0, 0] on input "Director, HR" at bounding box center [0, 0] width 0 height 0
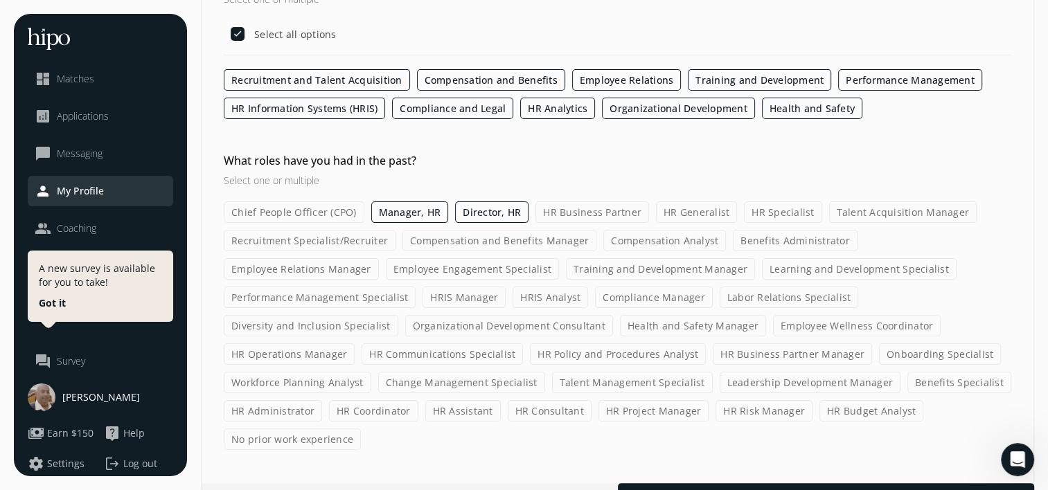
click at [592, 213] on label "HR Business Partner" at bounding box center [592, 212] width 114 height 21
click at [0, 0] on input "HR Business Partner" at bounding box center [0, 0] width 0 height 0
click at [670, 213] on label "HR Generalist" at bounding box center [696, 212] width 81 height 21
click at [0, 0] on input "HR Generalist" at bounding box center [0, 0] width 0 height 0
click at [767, 216] on label "HR Specialist" at bounding box center [783, 212] width 78 height 21
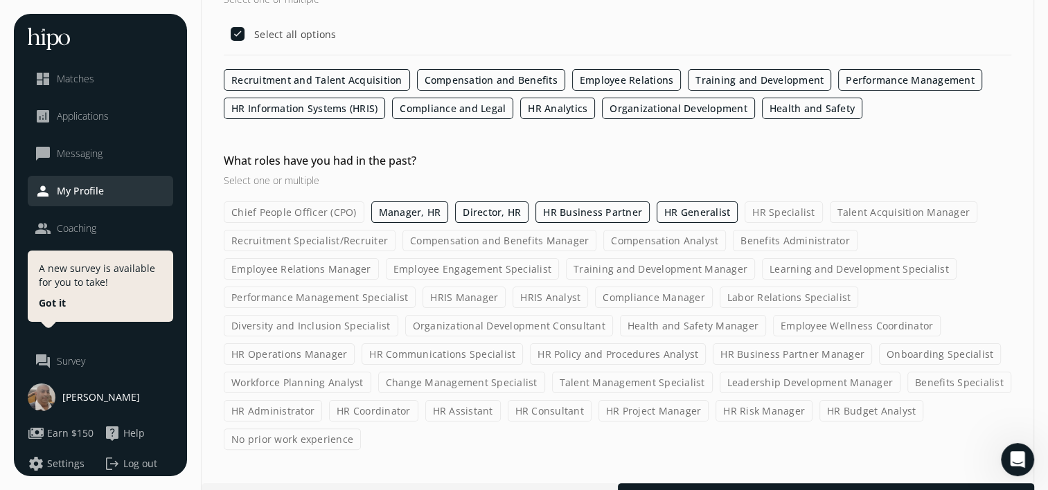
click at [0, 0] on input "HR Specialist" at bounding box center [0, 0] width 0 height 0
click at [864, 208] on label "Talent Acquisition Manager" at bounding box center [904, 212] width 148 height 21
click at [0, 0] on input "Talent Acquisition Manager" at bounding box center [0, 0] width 0 height 0
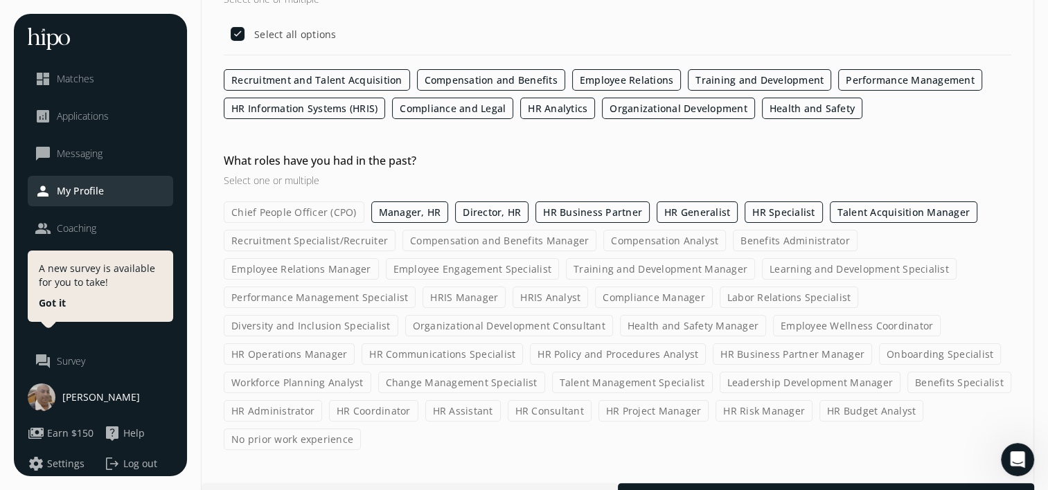
click at [354, 242] on label "Recruitment Specialist/Recruiter" at bounding box center [310, 240] width 172 height 21
click at [0, 0] on input "Recruitment Specialist/Recruiter" at bounding box center [0, 0] width 0 height 0
click at [469, 251] on div "Chief People Officer (CPO) Manager, HR Director, HR HR Business Partner HR Gene…" at bounding box center [617, 326] width 787 height 249
click at [531, 244] on label "Compensation and Benefits Manager" at bounding box center [499, 240] width 194 height 21
click at [0, 0] on input "Compensation and Benefits Manager" at bounding box center [0, 0] width 0 height 0
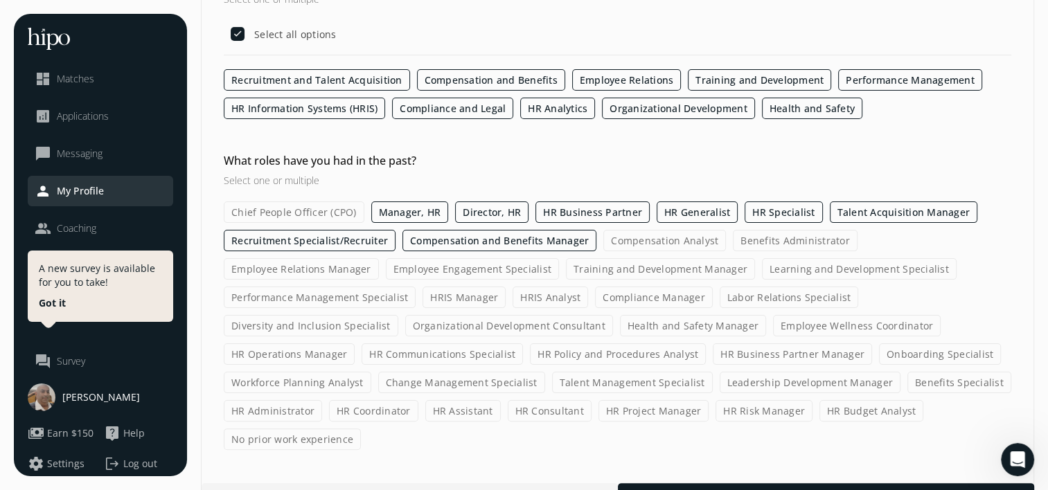
click at [690, 246] on label "Compensation Analyst" at bounding box center [664, 240] width 123 height 21
click at [0, 0] on input "Compensation Analyst" at bounding box center [0, 0] width 0 height 0
click at [775, 238] on label "Benefits Administrator" at bounding box center [795, 240] width 125 height 21
click at [0, 0] on input "Benefits Administrator" at bounding box center [0, 0] width 0 height 0
click at [379, 258] on label "Employee Relations Manager" at bounding box center [301, 268] width 155 height 21
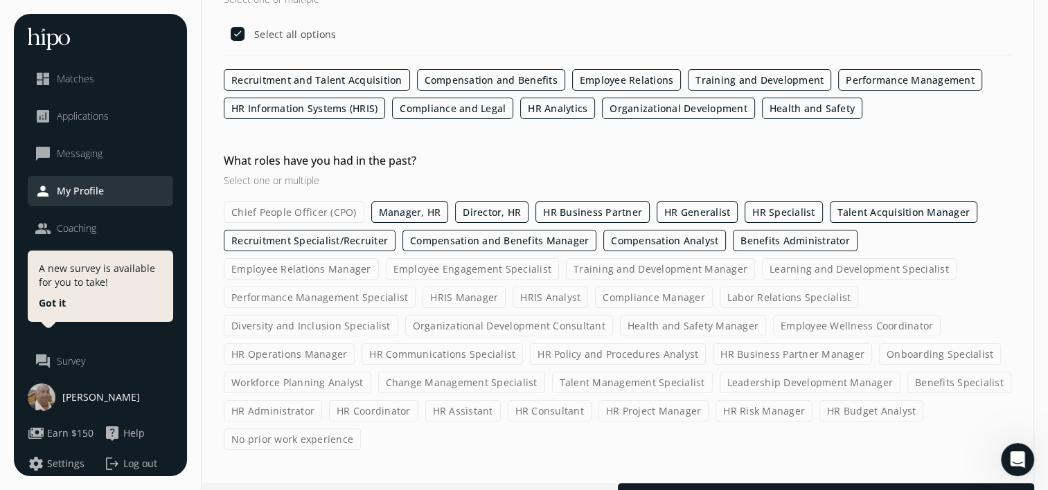
click at [0, 0] on input "Employee Relations Manager" at bounding box center [0, 0] width 0 height 0
click at [386, 264] on label "Employee Engagement Specialist" at bounding box center [473, 268] width 174 height 21
click at [0, 0] on input "Employee Engagement Specialist" at bounding box center [0, 0] width 0 height 0
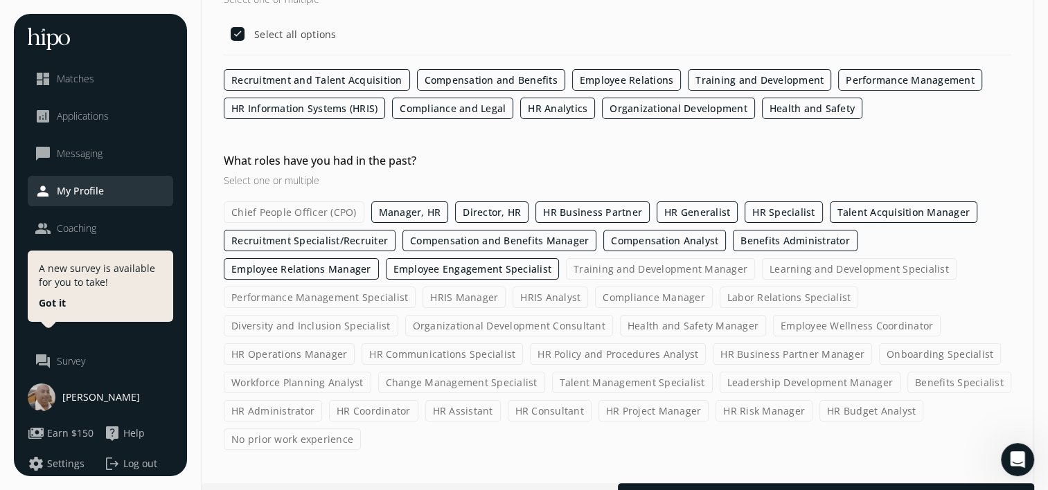
click at [566, 258] on label "Training and Development Manager" at bounding box center [660, 268] width 189 height 21
click at [0, 0] on input "Training and Development Manager" at bounding box center [0, 0] width 0 height 0
click at [762, 265] on label "Learning and Development Specialist" at bounding box center [859, 268] width 195 height 21
click at [0, 0] on input "Learning and Development Specialist" at bounding box center [0, 0] width 0 height 0
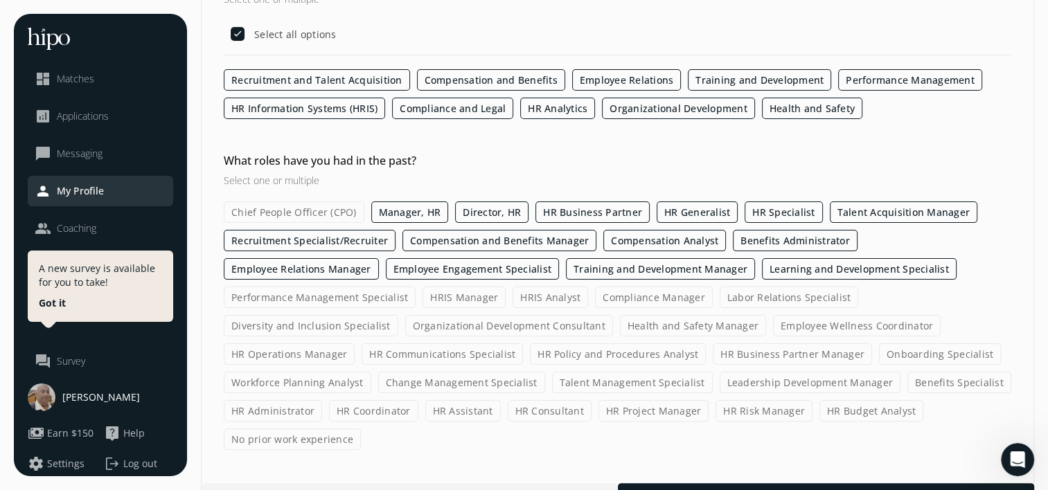
click at [415, 287] on label "Performance Management Specialist" at bounding box center [320, 297] width 192 height 21
click at [0, 0] on input "Performance Management Specialist" at bounding box center [0, 0] width 0 height 0
click at [423, 295] on label "HRIS Manager" at bounding box center [464, 297] width 83 height 21
click at [0, 0] on input "HRIS Manager" at bounding box center [0, 0] width 0 height 0
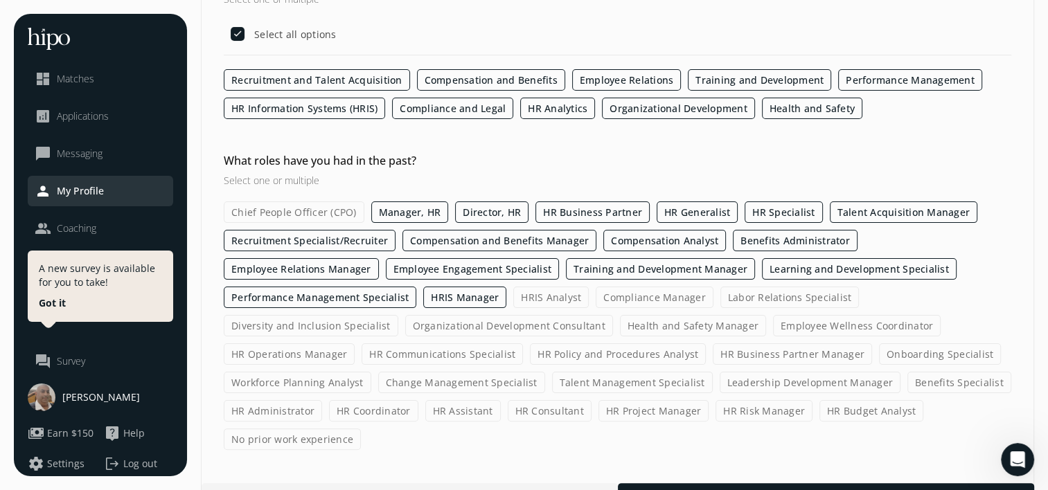
click at [513, 304] on label "HRIS Analyst" at bounding box center [550, 297] width 75 height 21
click at [0, 0] on input "HRIS Analyst" at bounding box center [0, 0] width 0 height 0
click at [596, 294] on label "Compliance Manager" at bounding box center [655, 297] width 118 height 21
click at [0, 0] on input "Compliance Manager" at bounding box center [0, 0] width 0 height 0
click at [720, 293] on label "Labor Relations Specialist" at bounding box center [789, 297] width 139 height 21
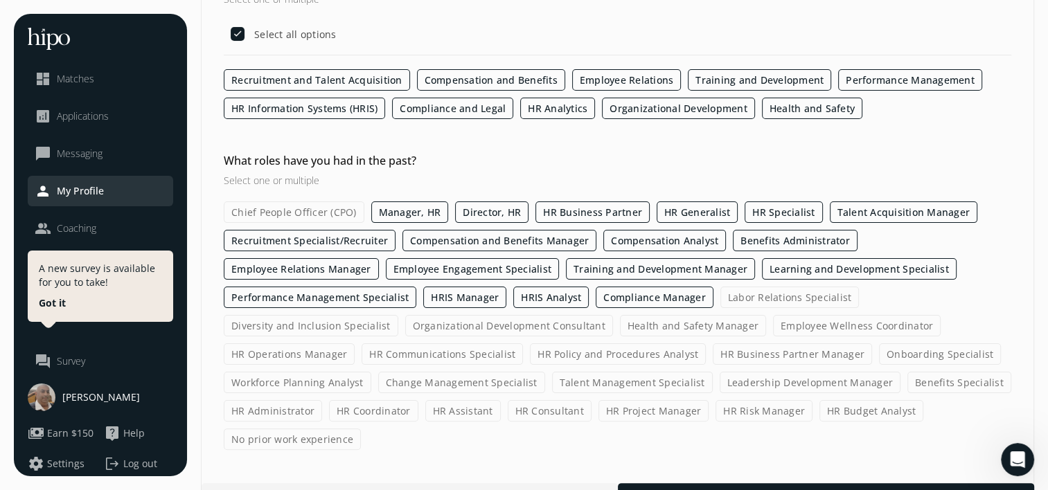
click at [0, 0] on input "Labor Relations Specialist" at bounding box center [0, 0] width 0 height 0
click at [398, 315] on label "Diversity and Inclusion Specialist" at bounding box center [311, 325] width 174 height 21
click at [0, 0] on input "Diversity and Inclusion Specialist" at bounding box center [0, 0] width 0 height 0
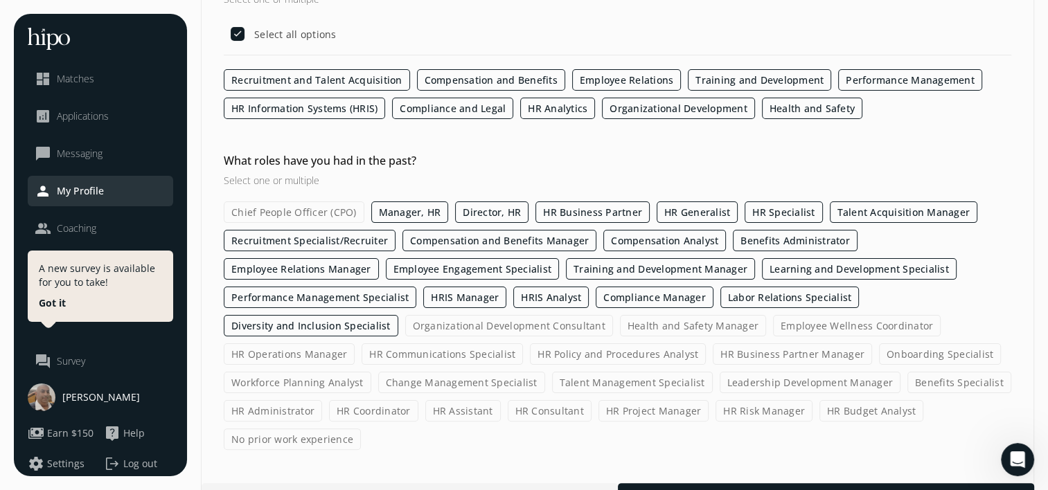
click at [405, 318] on label "Organizational Development Consultant" at bounding box center [509, 325] width 208 height 21
click at [0, 0] on input "Organizational Development Consultant" at bounding box center [0, 0] width 0 height 0
click at [620, 318] on label "Health and Safety Manager" at bounding box center [693, 325] width 146 height 21
click at [0, 0] on input "Health and Safety Manager" at bounding box center [0, 0] width 0 height 0
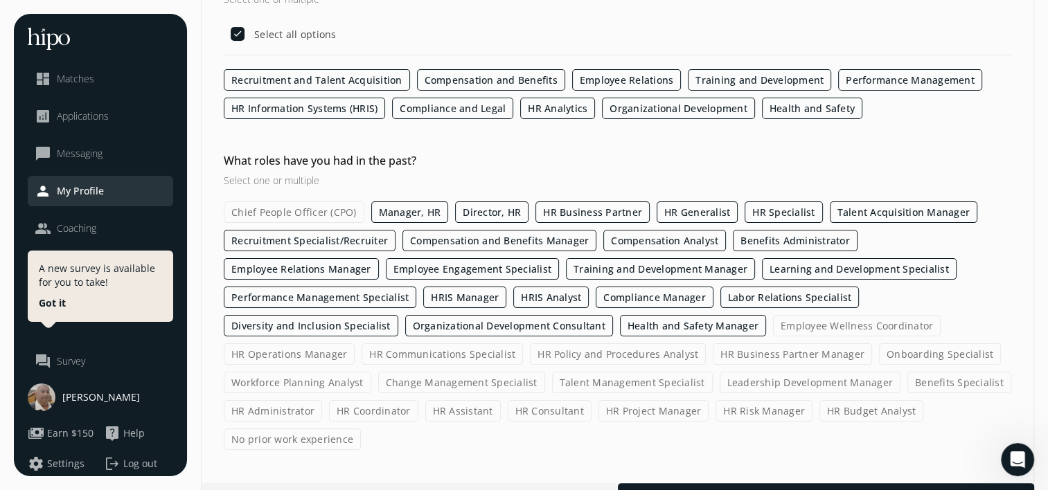
click at [773, 319] on label "Employee Wellness Coordinator" at bounding box center [857, 325] width 168 height 21
click at [0, 0] on input "Employee Wellness Coordinator" at bounding box center [0, 0] width 0 height 0
click at [355, 343] on label "HR Operations Manager" at bounding box center [289, 353] width 131 height 21
click at [0, 0] on input "HR Operations Manager" at bounding box center [0, 0] width 0 height 0
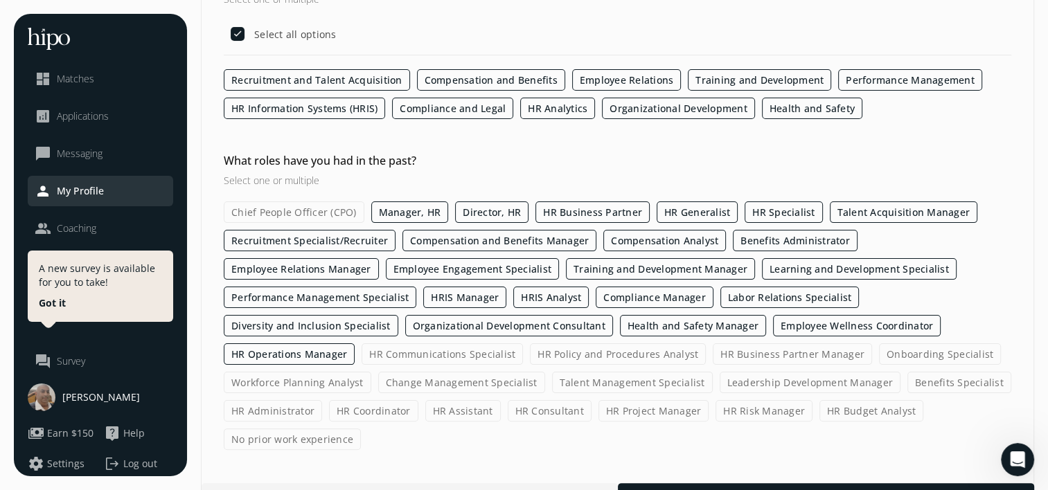
click at [361, 353] on label "HR Communications Specialist" at bounding box center [441, 353] width 161 height 21
click at [0, 0] on input "HR Communications Specialist" at bounding box center [0, 0] width 0 height 0
click at [530, 350] on label "HR Policy and Procedures Analyst" at bounding box center [618, 353] width 176 height 21
click at [0, 0] on input "HR Policy and Procedures Analyst" at bounding box center [0, 0] width 0 height 0
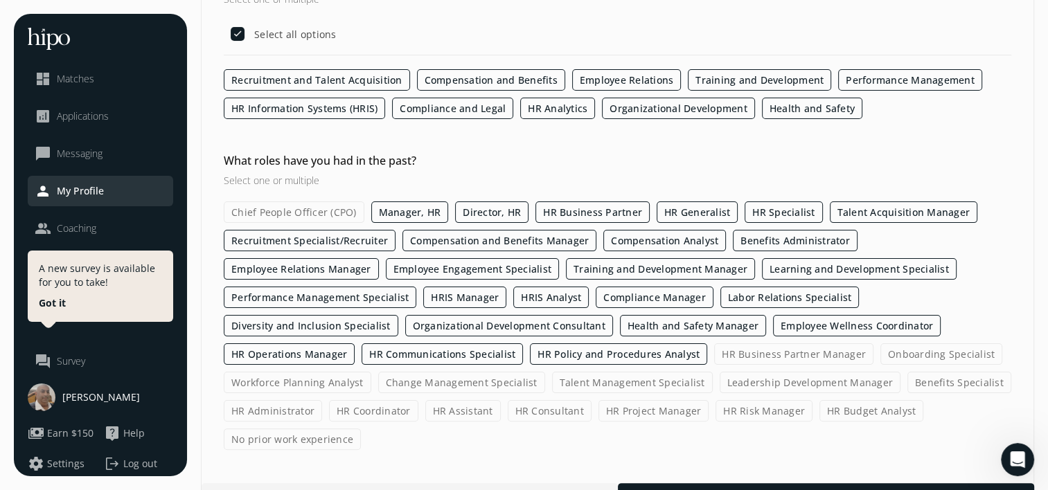
click at [880, 352] on label "Onboarding Specialist" at bounding box center [941, 353] width 122 height 21
click at [0, 0] on input "Onboarding Specialist" at bounding box center [0, 0] width 0 height 0
click at [714, 346] on label "HR Business Partner Manager" at bounding box center [793, 353] width 159 height 21
click at [0, 0] on input "HR Business Partner Manager" at bounding box center [0, 0] width 0 height 0
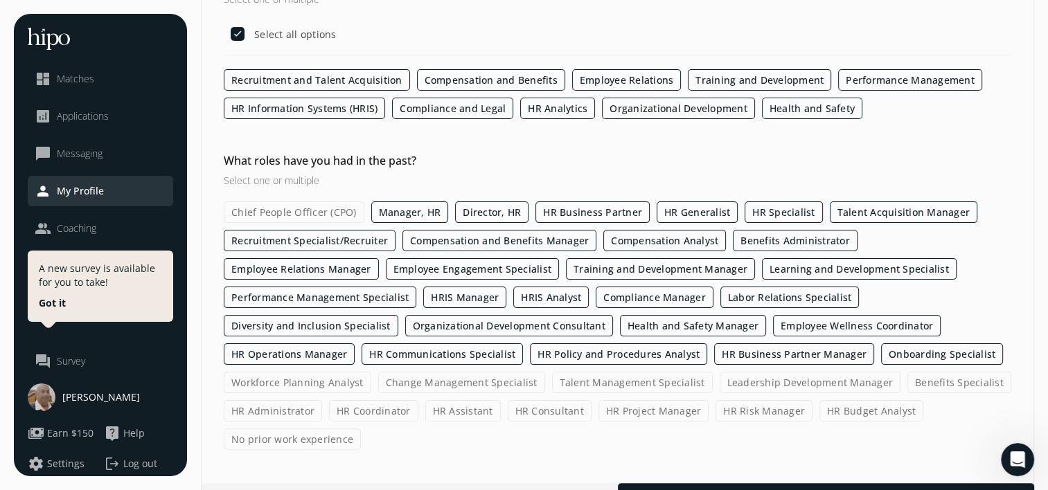
click at [371, 372] on label "Workforce Planning Analyst" at bounding box center [297, 382] width 147 height 21
click at [0, 0] on input "Workforce Planning Analyst" at bounding box center [0, 0] width 0 height 0
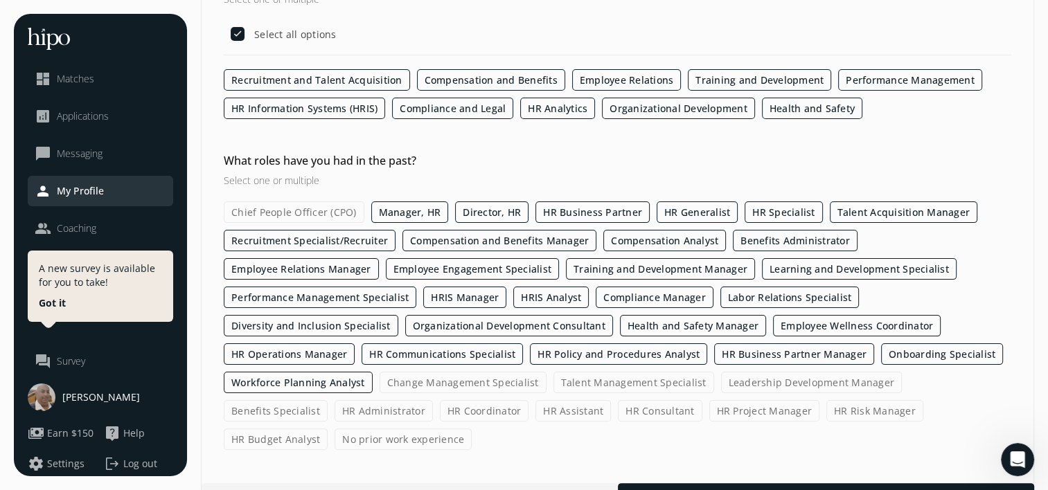
click at [379, 388] on label "Change Management Specialist" at bounding box center [462, 382] width 167 height 21
click at [0, 0] on input "Change Management Specialist" at bounding box center [0, 0] width 0 height 0
click at [553, 386] on label "Talent Management Specialist" at bounding box center [633, 382] width 161 height 21
click at [0, 0] on input "Talent Management Specialist" at bounding box center [0, 0] width 0 height 0
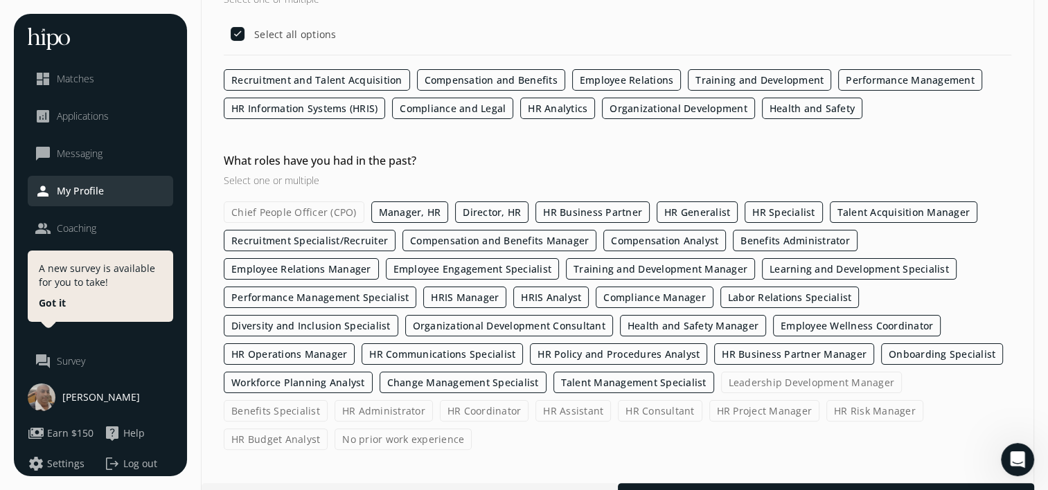
click at [635, 391] on div "Chief People Officer (CPO) Manager, HR Director, HR HR Business Partner HR Gene…" at bounding box center [617, 326] width 787 height 249
click at [721, 382] on label "Leadership Development Manager" at bounding box center [811, 382] width 181 height 21
click at [0, 0] on input "Leadership Development Manager" at bounding box center [0, 0] width 0 height 0
click at [328, 400] on label "Benefits Specialist" at bounding box center [276, 410] width 104 height 21
click at [0, 0] on input "Benefits Specialist" at bounding box center [0, 0] width 0 height 0
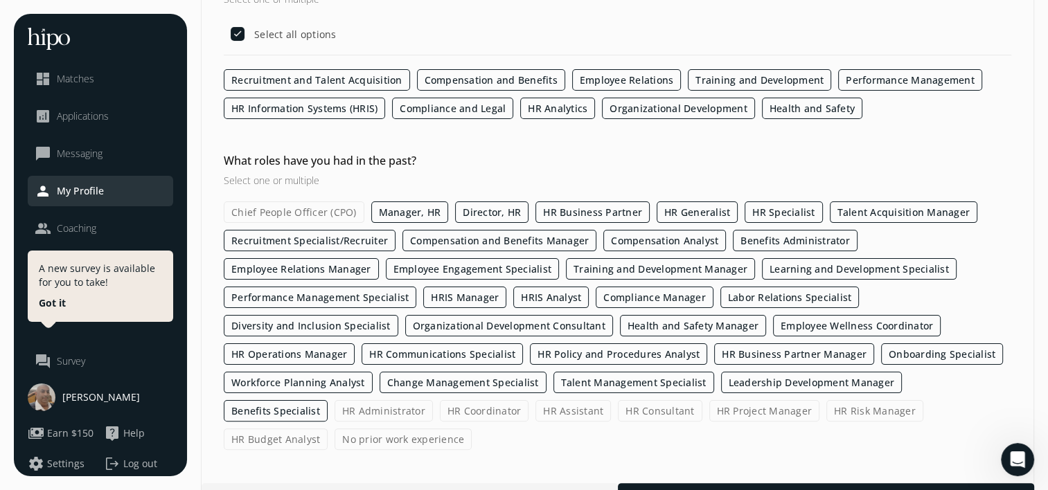
click at [433, 400] on label "HR Administrator" at bounding box center [383, 410] width 98 height 21
click at [0, 0] on input "HR Administrator" at bounding box center [0, 0] width 0 height 0
click at [440, 409] on label "HR Coordinator" at bounding box center [484, 410] width 89 height 21
click at [0, 0] on input "HR Coordinator" at bounding box center [0, 0] width 0 height 0
click at [535, 415] on label "HR Assistant" at bounding box center [572, 410] width 75 height 21
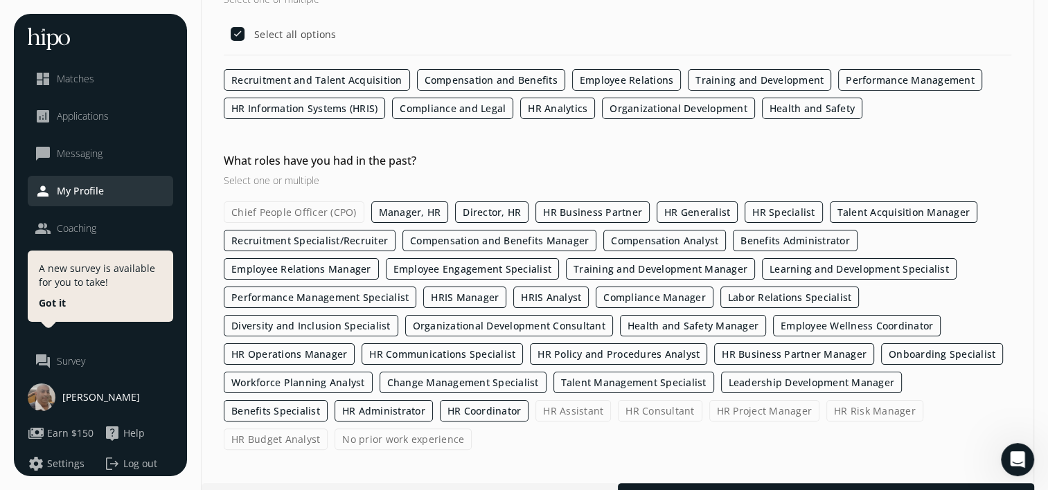
click at [0, 0] on input "HR Assistant" at bounding box center [0, 0] width 0 height 0
drag, startPoint x: 382, startPoint y: 415, endPoint x: 471, endPoint y: 413, distance: 88.7
click at [471, 413] on div "Chief People Officer (CPO) Manager, HR Director, HR HR Business Partner HR Gene…" at bounding box center [617, 326] width 787 height 249
click at [618, 413] on label "HR Consultant" at bounding box center [660, 410] width 84 height 21
click at [0, 0] on input "HR Consultant" at bounding box center [0, 0] width 0 height 0
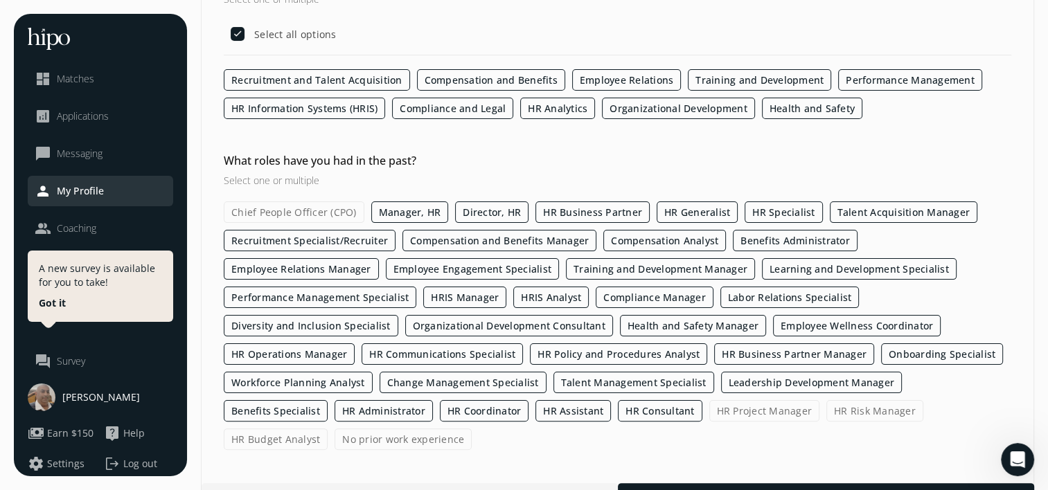
click at [709, 409] on label "HR Project Manager" at bounding box center [764, 410] width 111 height 21
click at [0, 0] on input "HR Project Manager" at bounding box center [0, 0] width 0 height 0
click at [827, 407] on label "HR Risk Manager" at bounding box center [875, 410] width 97 height 21
click at [0, 0] on input "HR Risk Manager" at bounding box center [0, 0] width 0 height 0
click at [328, 429] on label "HR Budget Analyst" at bounding box center [276, 439] width 104 height 21
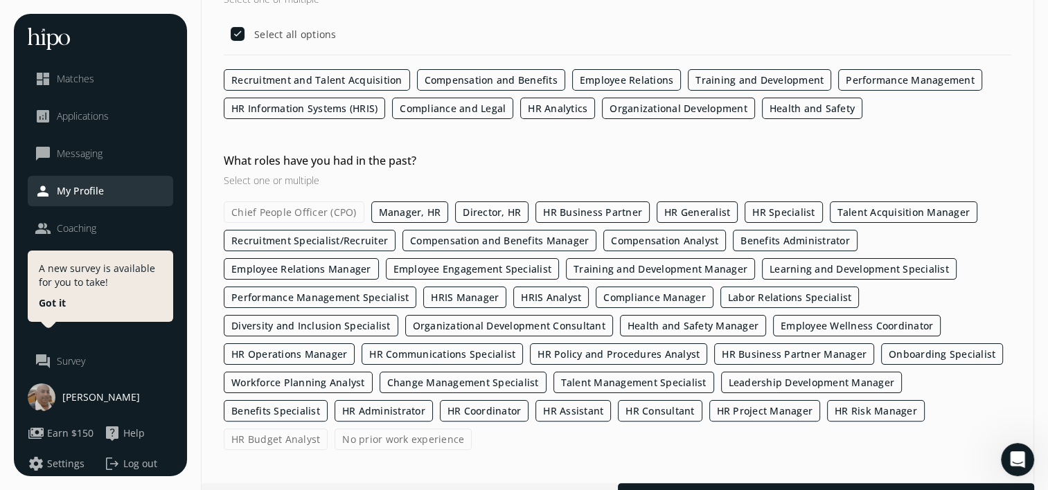
click at [0, 0] on input "HR Budget Analyst" at bounding box center [0, 0] width 0 height 0
click at [472, 429] on label "No prior work experience" at bounding box center [402, 439] width 137 height 21
click at [0, 0] on input "No prior work experience" at bounding box center [0, 0] width 0 height 0
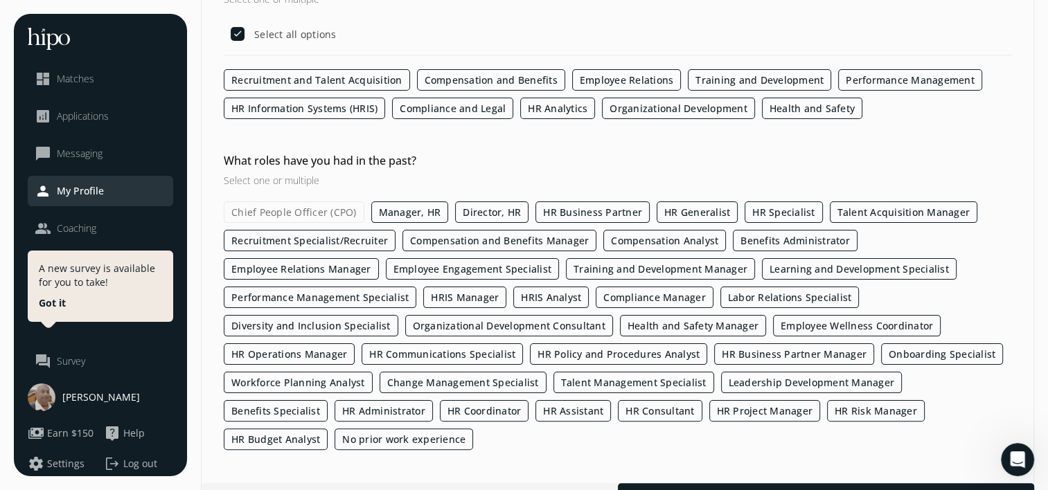
click at [473, 429] on label "No prior work experience" at bounding box center [403, 439] width 138 height 21
click at [0, 0] on input "No prior work experience" at bounding box center [0, 0] width 0 height 0
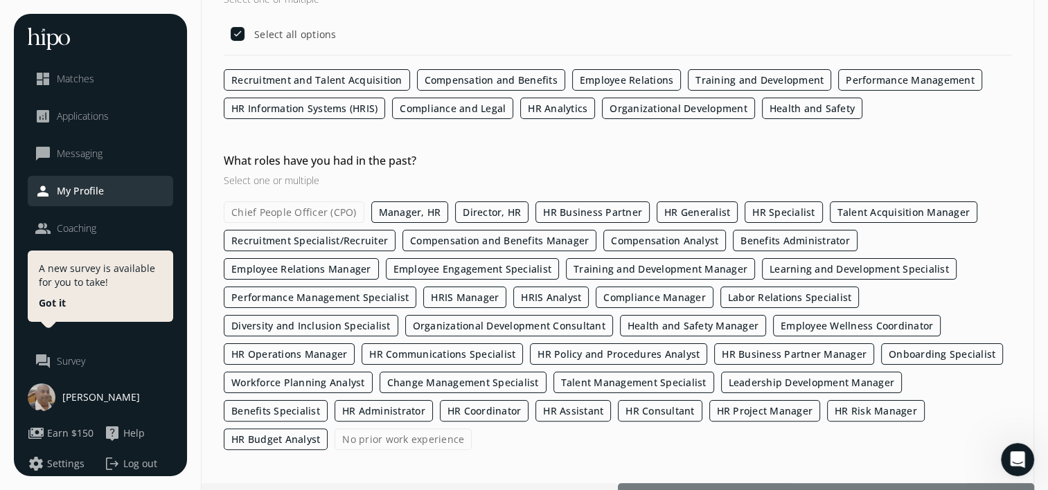
click at [830, 483] on div at bounding box center [826, 495] width 416 height 25
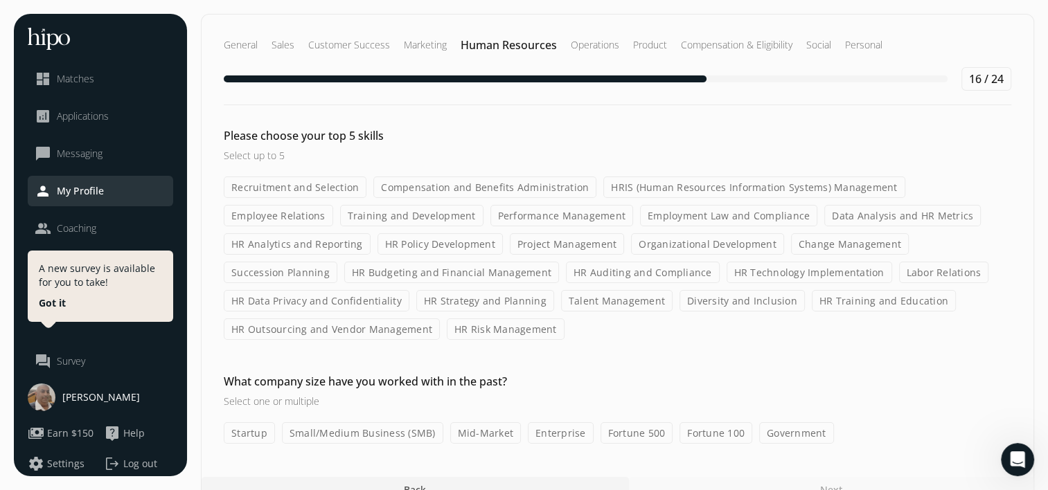
click at [335, 184] on label "Recruitment and Selection" at bounding box center [295, 187] width 143 height 21
click at [0, 0] on input "Recruitment and Selection" at bounding box center [0, 0] width 0 height 0
click at [321, 158] on h3 "Select up to 5" at bounding box center [466, 155] width 485 height 15
click at [406, 182] on label "Compensation and Benefits Administration" at bounding box center [484, 187] width 223 height 21
click at [0, 0] on input "Compensation and Benefits Administration" at bounding box center [0, 0] width 0 height 0
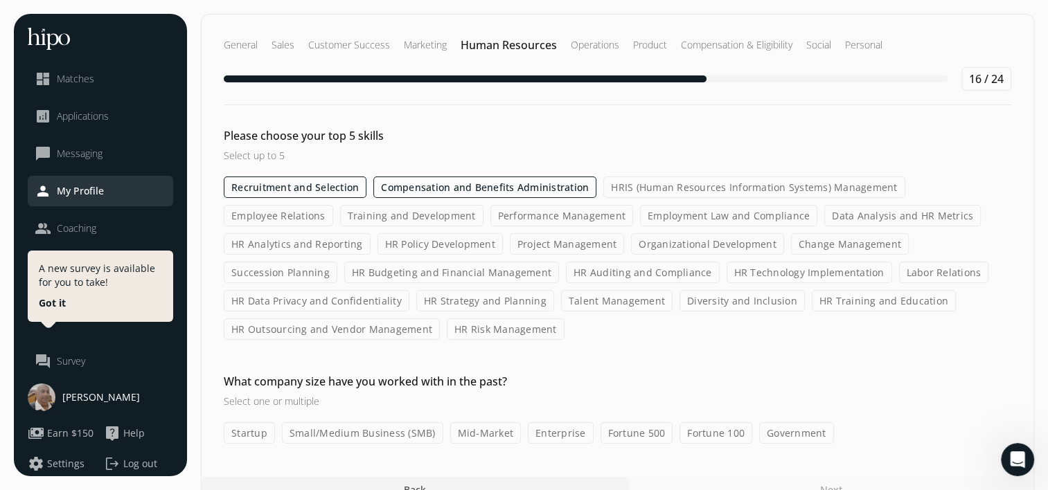
click at [421, 183] on label "Compensation and Benefits Administration" at bounding box center [484, 187] width 223 height 21
click at [0, 0] on input "Compensation and Benefits Administration" at bounding box center [0, 0] width 0 height 0
click at [758, 183] on label "HRIS (Human Resources Information Systems) Management" at bounding box center [753, 187] width 301 height 21
click at [0, 0] on input "HRIS (Human Resources Information Systems) Management" at bounding box center [0, 0] width 0 height 0
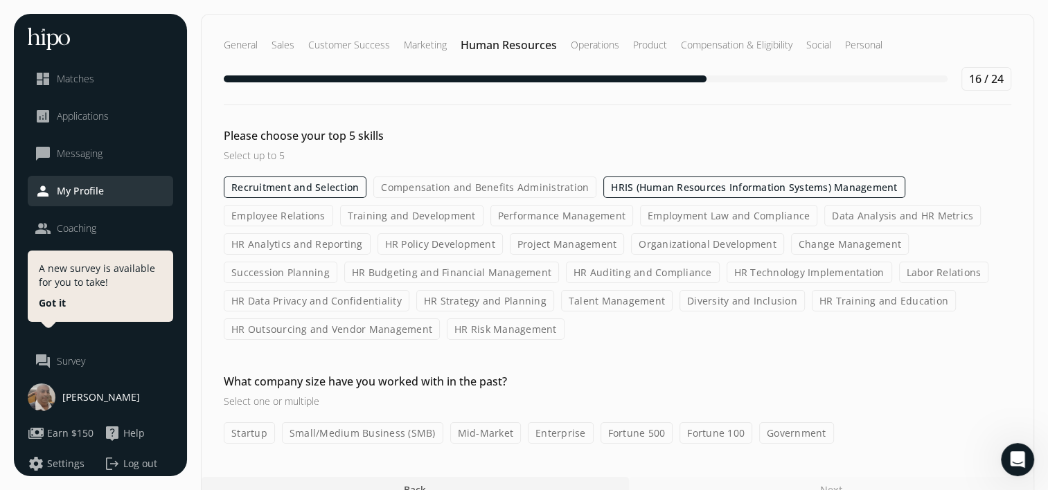
click at [512, 295] on label "HR Strategy and Planning" at bounding box center [485, 300] width 138 height 21
click at [0, 0] on input "HR Strategy and Planning" at bounding box center [0, 0] width 0 height 0
click at [321, 325] on label "HR Outsourcing and Vendor Management" at bounding box center [332, 329] width 216 height 21
click at [0, 0] on input "HR Outsourcing and Vendor Management" at bounding box center [0, 0] width 0 height 0
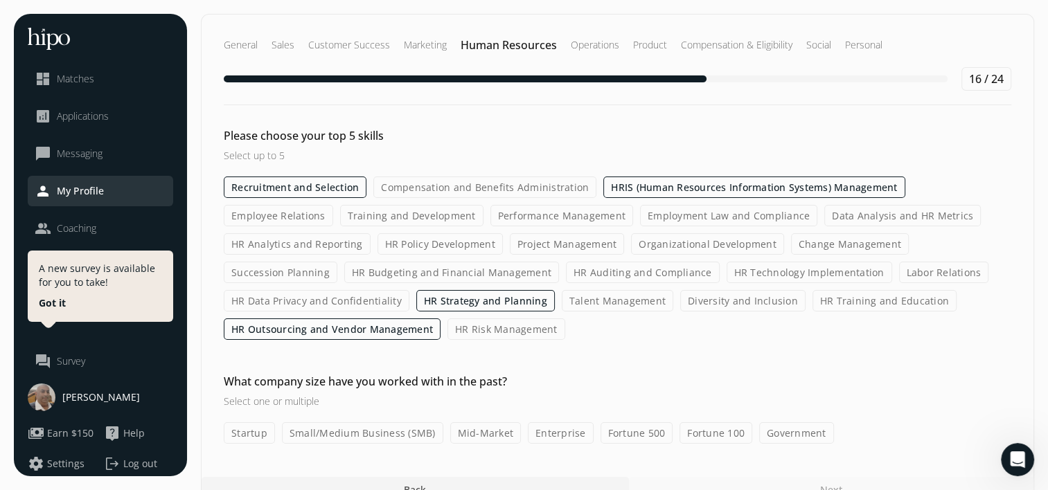
click at [603, 306] on label "Talent Management" at bounding box center [617, 300] width 111 height 21
click at [0, 0] on input "Talent Management" at bounding box center [0, 0] width 0 height 0
click at [659, 331] on div "Recruitment and Selection Compensation and Benefits Administration HRIS (Human …" at bounding box center [617, 258] width 787 height 163
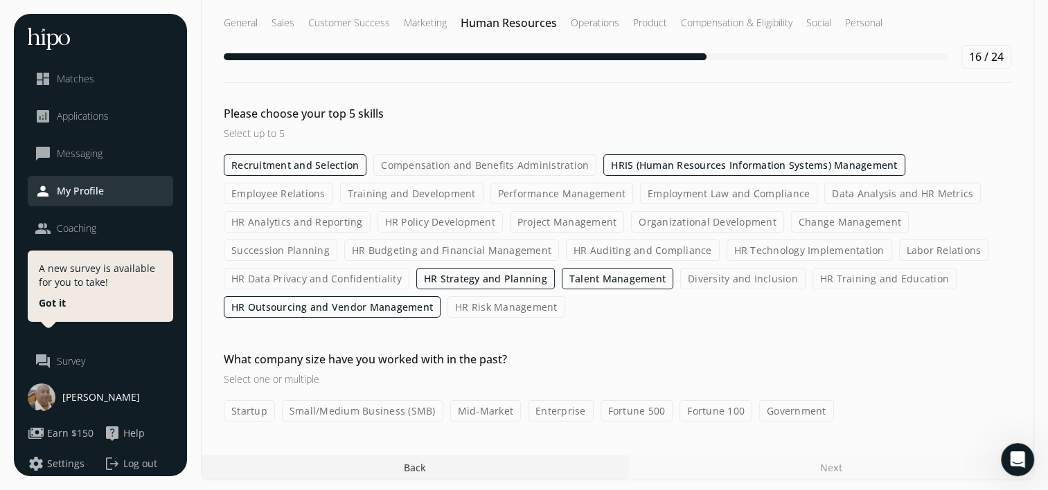
scroll to position [24, 0]
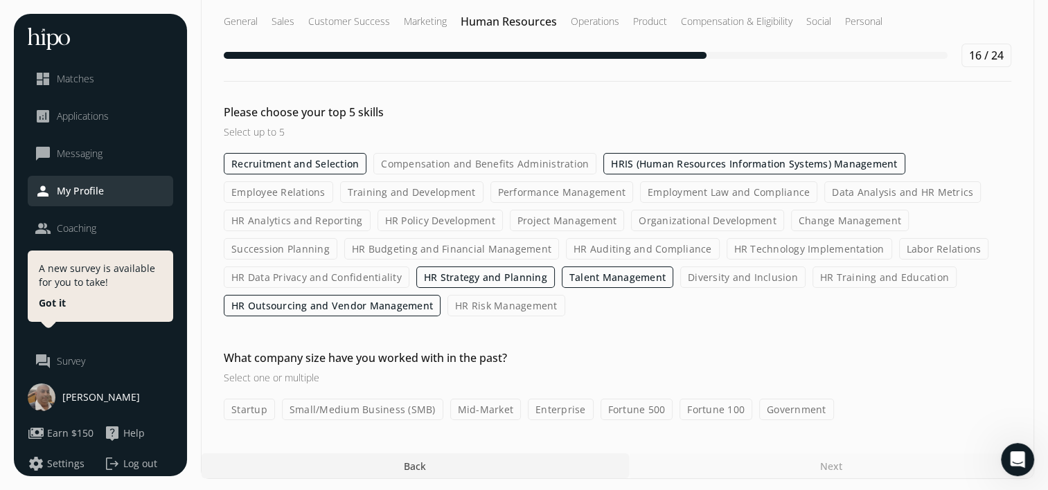
click at [571, 399] on label "Enterprise" at bounding box center [561, 409] width 66 height 21
click at [0, 0] on input "Enterprise" at bounding box center [0, 0] width 0 height 0
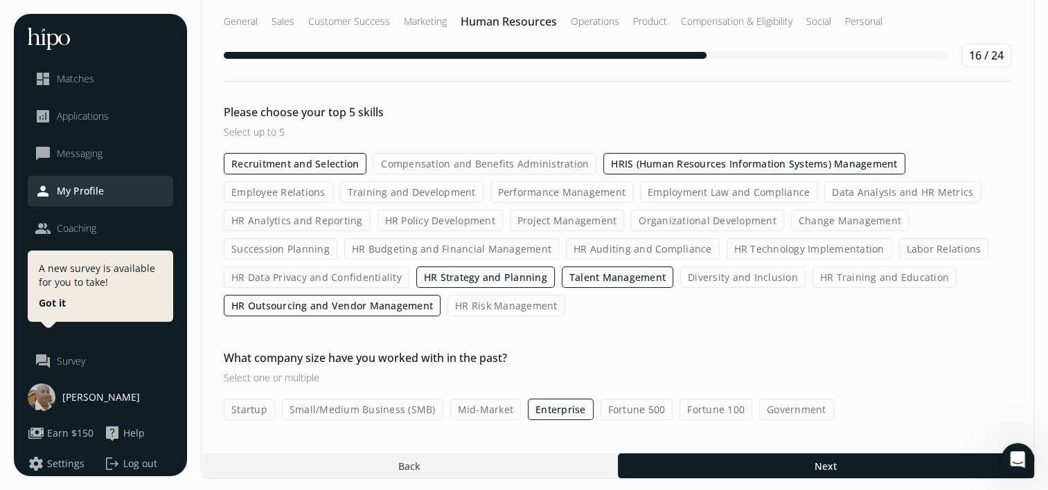
click at [659, 402] on label "Fortune 500" at bounding box center [636, 409] width 73 height 21
click at [0, 0] on input "Fortune 500" at bounding box center [0, 0] width 0 height 0
click at [715, 402] on label "Fortune 100" at bounding box center [715, 409] width 73 height 21
click at [0, 0] on input "Fortune 100" at bounding box center [0, 0] width 0 height 0
click at [788, 404] on label "Government" at bounding box center [796, 409] width 75 height 21
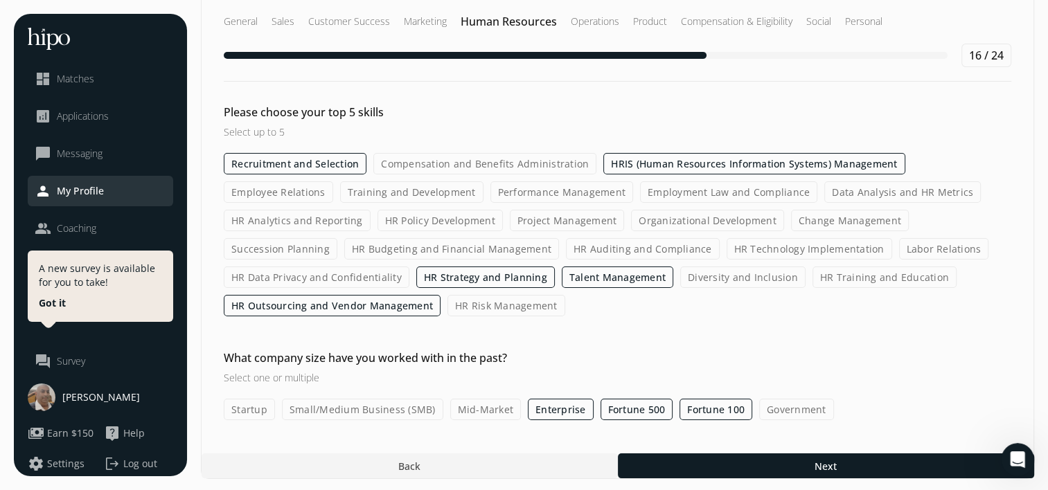
click at [0, 0] on input "Government" at bounding box center [0, 0] width 0 height 0
click at [473, 407] on label "Mid-Market" at bounding box center [485, 409] width 71 height 21
click at [0, 0] on input "Mid-Market" at bounding box center [0, 0] width 0 height 0
click at [347, 406] on label "Small/Medium Business (SMB)" at bounding box center [362, 409] width 161 height 21
click at [0, 0] on input "Small/Medium Business (SMB)" at bounding box center [0, 0] width 0 height 0
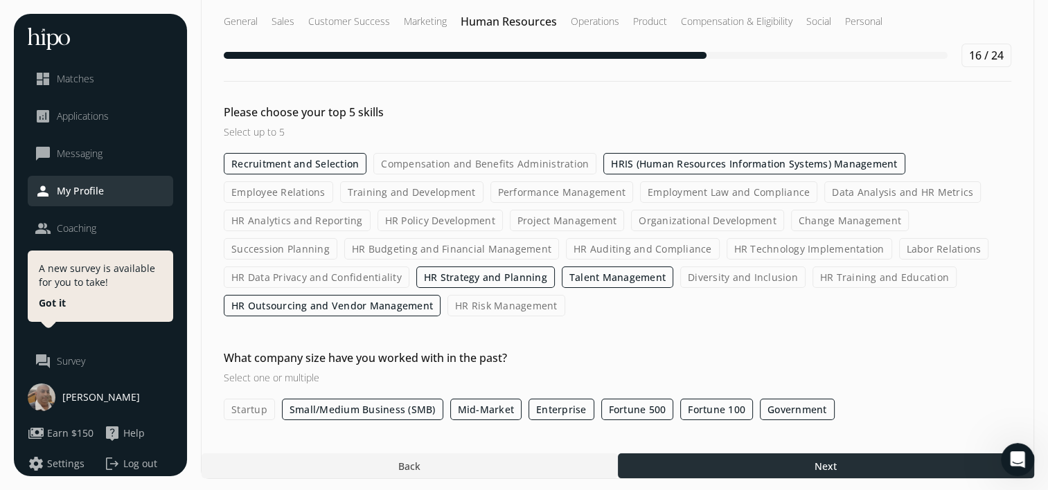
click at [695, 454] on div at bounding box center [826, 466] width 416 height 25
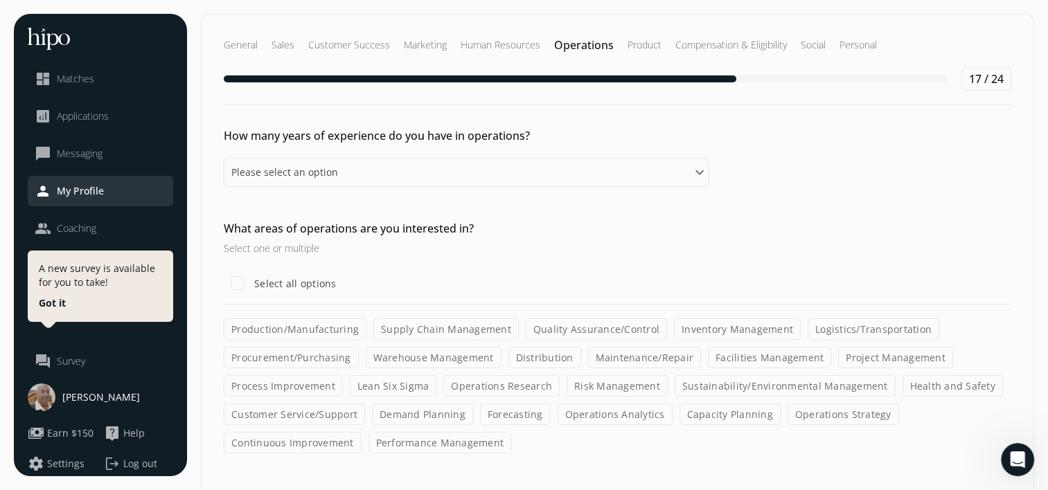
click at [499, 225] on h2 "What areas of operations are you interested in?" at bounding box center [466, 228] width 485 height 17
click at [233, 281] on input "Select all options" at bounding box center [238, 283] width 28 height 28
checkbox input "true"
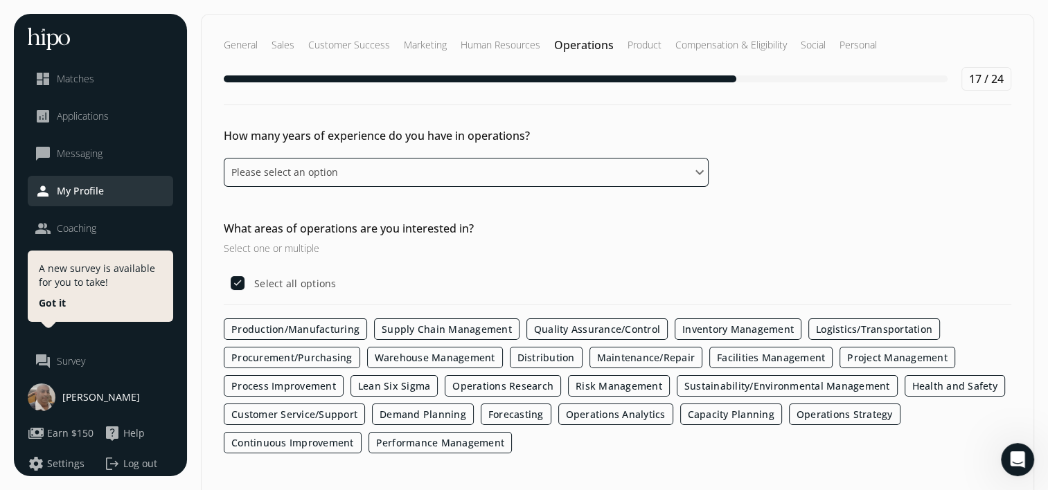
click at [481, 180] on select "Please select an option 0 - 1 years 2 - 3 years 4 - 5 years 6 - 8 years 9+ years" at bounding box center [466, 172] width 485 height 29
select select "four_five_years"
click at [224, 158] on select "Please select an option 0 - 1 years 2 - 3 years 4 - 5 years 6 - 8 years 9+ years" at bounding box center [466, 172] width 485 height 29
click at [567, 223] on h2 "What areas of operations are you interested in?" at bounding box center [466, 228] width 485 height 17
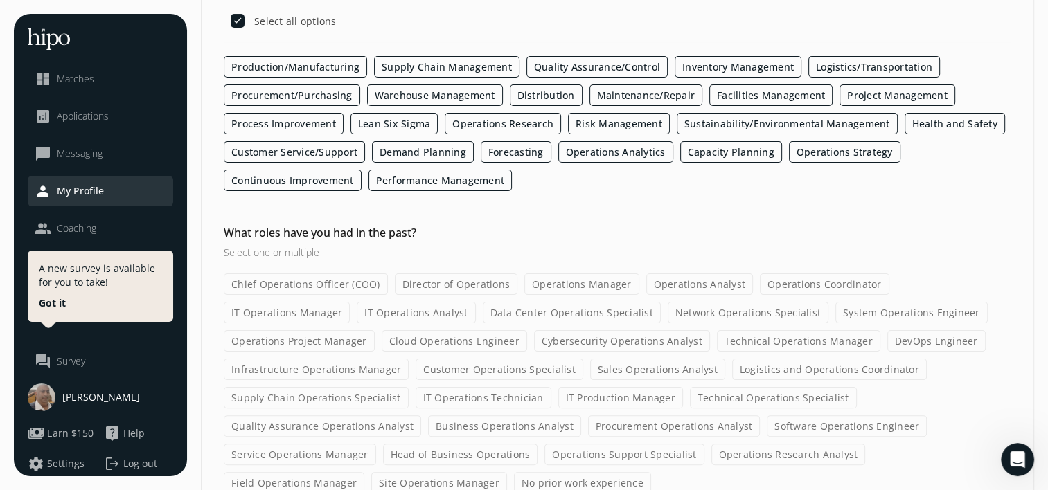
scroll to position [306, 0]
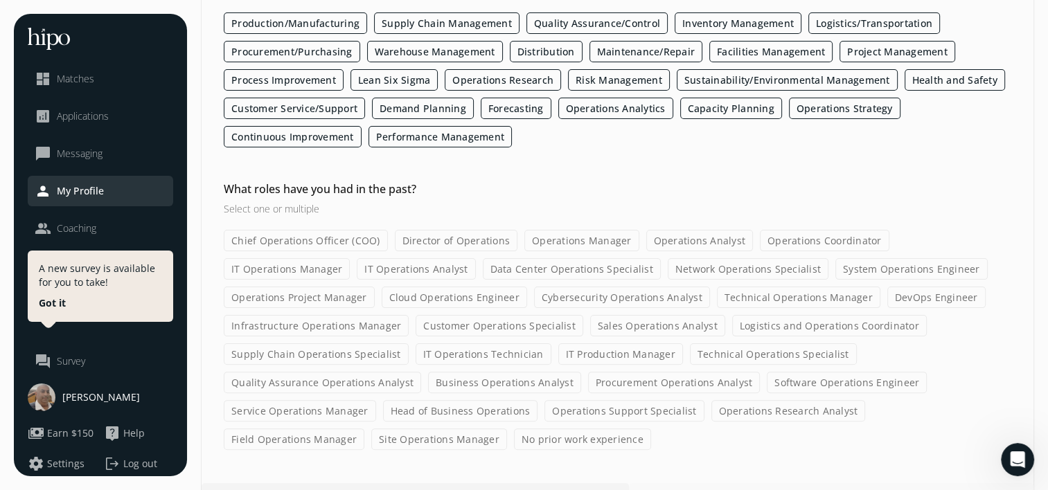
click at [538, 400] on label "Head of Business Operations" at bounding box center [460, 410] width 155 height 21
click at [0, 0] on input "Head of Business Operations" at bounding box center [0, 0] width 0 height 0
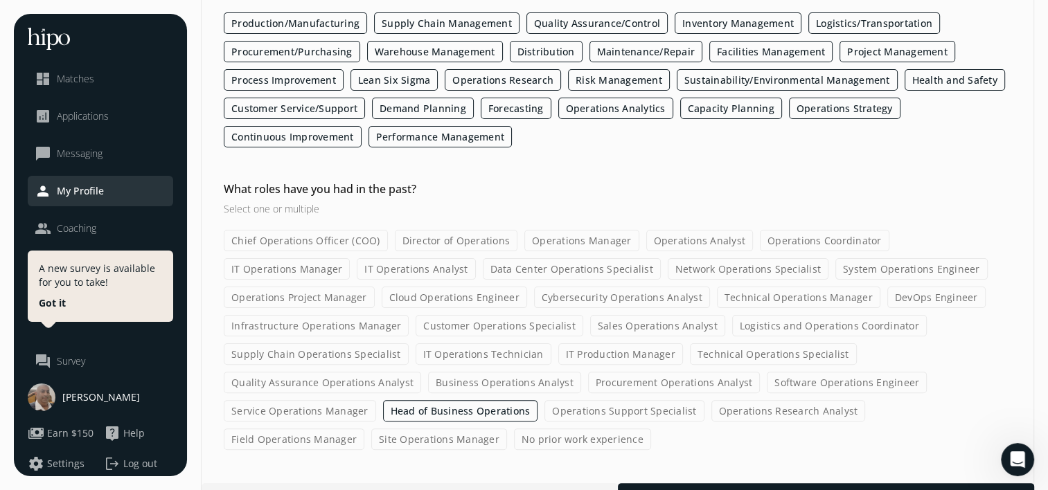
click at [581, 372] on label "Business Operations Analyst" at bounding box center [504, 382] width 153 height 21
click at [0, 0] on input "Business Operations Analyst" at bounding box center [0, 0] width 0 height 0
click at [690, 350] on label "Technical Operations Specialist" at bounding box center [773, 353] width 167 height 21
click at [0, 0] on input "Technical Operations Specialist" at bounding box center [0, 0] width 0 height 0
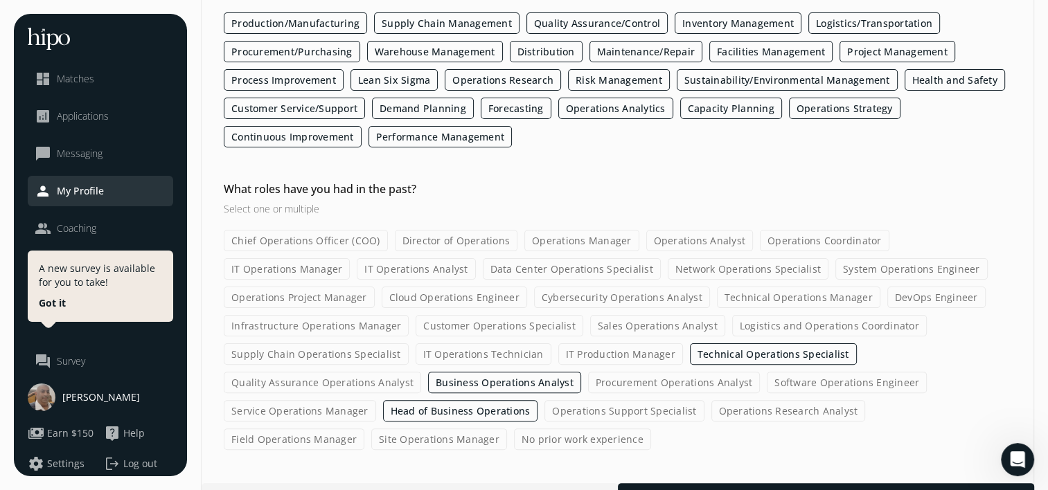
click at [375, 287] on label "Operations Project Manager" at bounding box center [299, 297] width 151 height 21
click at [0, 0] on input "Operations Project Manager" at bounding box center [0, 0] width 0 height 0
click at [437, 242] on label "Director of Operations" at bounding box center [456, 240] width 123 height 21
click at [0, 0] on input "Director of Operations" at bounding box center [0, 0] width 0 height 0
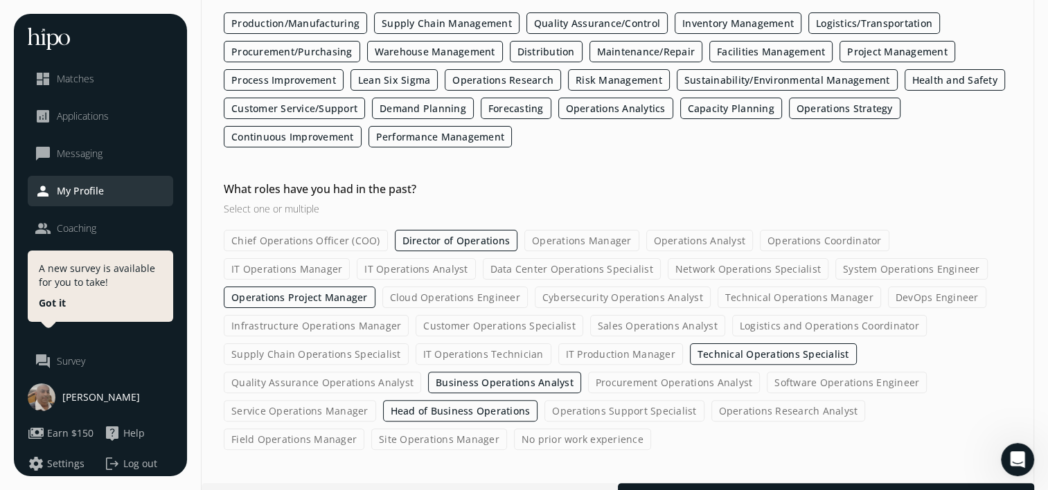
click at [335, 238] on label "Chief Operations Officer (COO)" at bounding box center [306, 240] width 164 height 21
click at [0, 0] on input "Chief Operations Officer (COO)" at bounding box center [0, 0] width 0 height 0
click at [835, 269] on label "System Operations Engineer" at bounding box center [911, 268] width 152 height 21
click at [0, 0] on input "System Operations Engineer" at bounding box center [0, 0] width 0 height 0
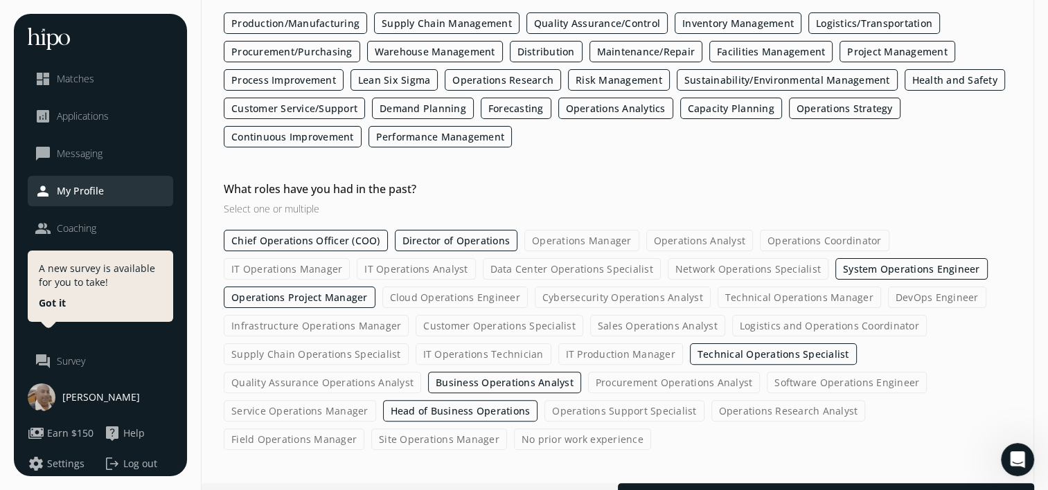
click at [668, 267] on label "Network Operations Specialist" at bounding box center [748, 268] width 161 height 21
click at [0, 0] on input "Network Operations Specialist" at bounding box center [0, 0] width 0 height 0
click at [582, 241] on label "Operations Manager" at bounding box center [581, 240] width 115 height 21
click at [0, 0] on input "Operations Manager" at bounding box center [0, 0] width 0 height 0
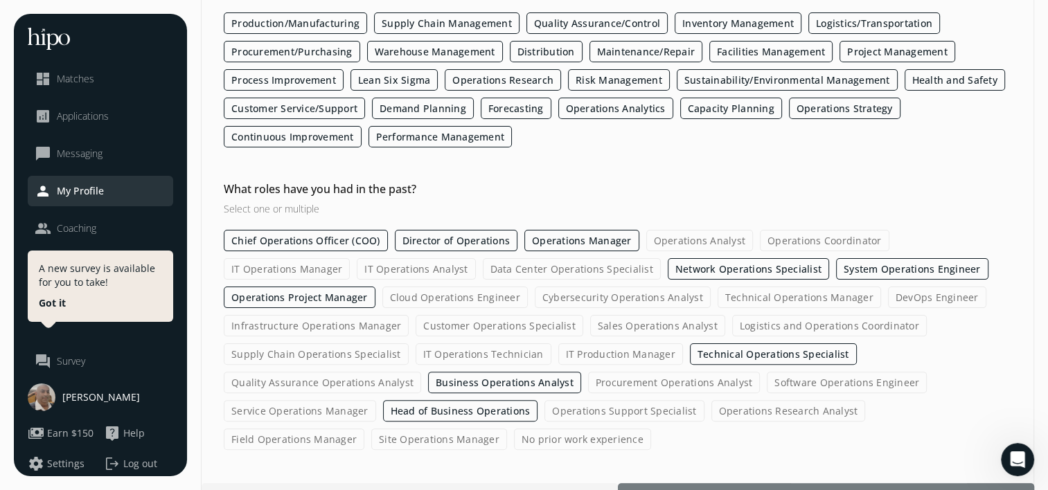
click at [828, 489] on span "Next" at bounding box center [825, 496] width 22 height 15
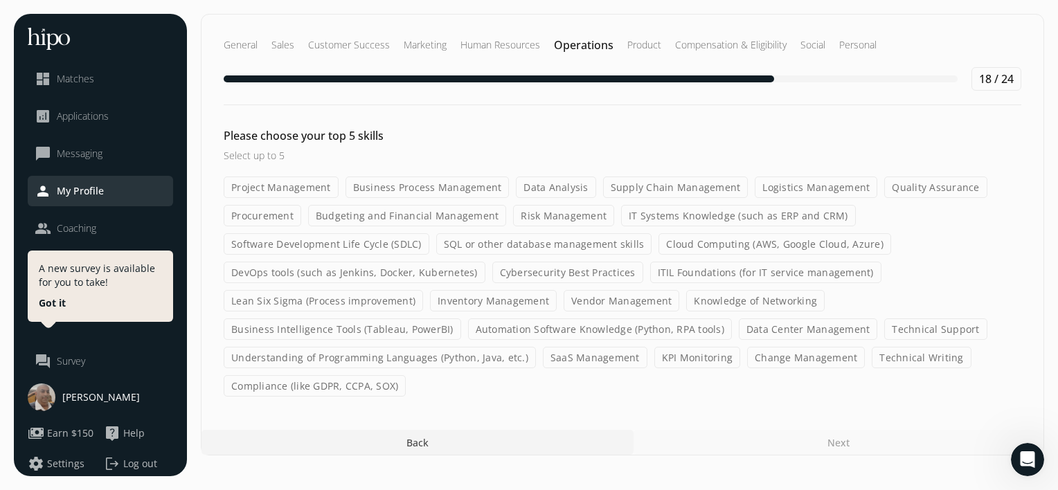
click at [274, 181] on label "Project Management" at bounding box center [281, 187] width 115 height 21
click at [0, 0] on input "Project Management" at bounding box center [0, 0] width 0 height 0
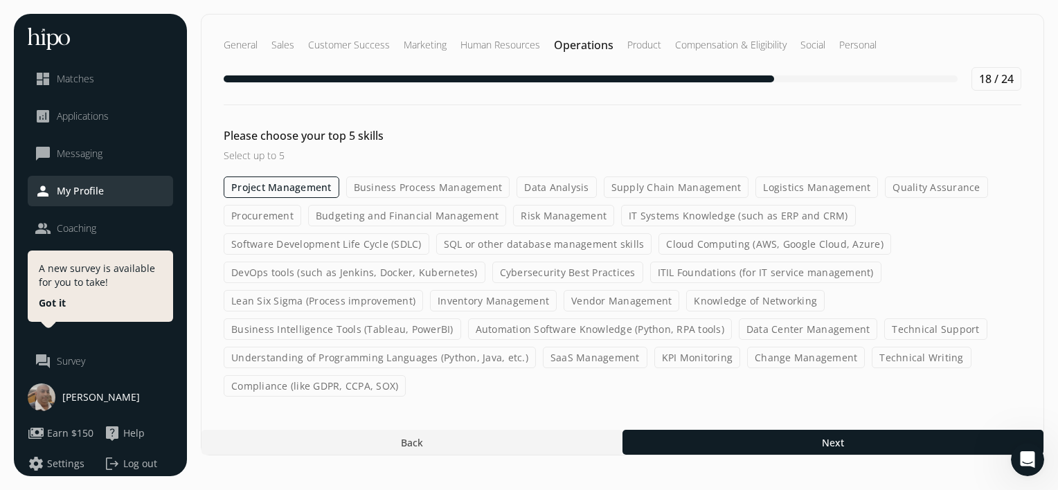
click at [582, 126] on div "General Sales Customer Success Marketing Human Resources Operations Product Com…" at bounding box center [623, 71] width 842 height 113
click at [623, 290] on label "Vendor Management" at bounding box center [622, 300] width 116 height 21
click at [0, 0] on input "Vendor Management" at bounding box center [0, 0] width 0 height 0
click at [282, 209] on label "Procurement" at bounding box center [263, 215] width 78 height 21
click at [0, 0] on input "Procurement" at bounding box center [0, 0] width 0 height 0
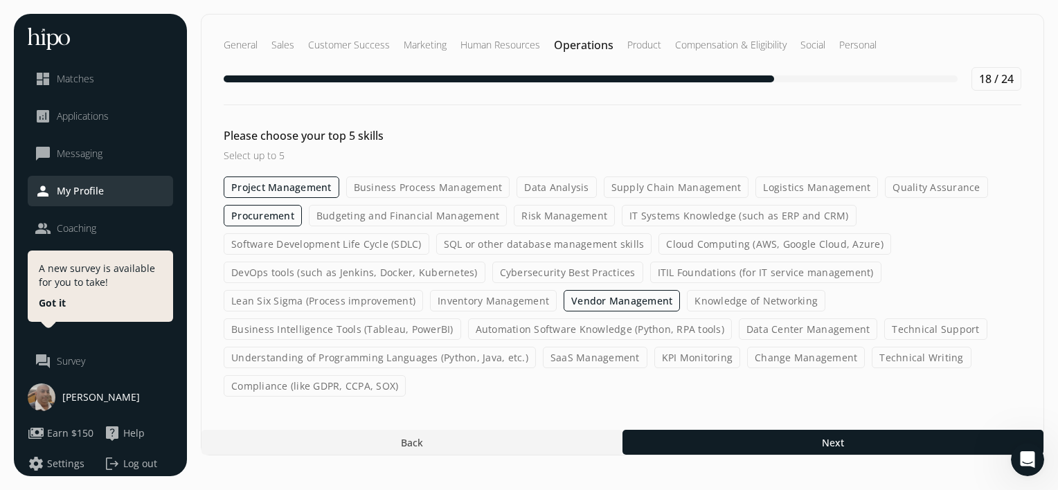
click at [465, 183] on label "Business Process Management" at bounding box center [428, 187] width 164 height 21
click at [0, 0] on input "Business Process Management" at bounding box center [0, 0] width 0 height 0
click at [391, 360] on label "Understanding of Programming Languages (Python, Java, etc.)" at bounding box center [380, 357] width 312 height 21
click at [0, 0] on input "Understanding of Programming Languages (Python, Java, etc.)" at bounding box center [0, 0] width 0 height 0
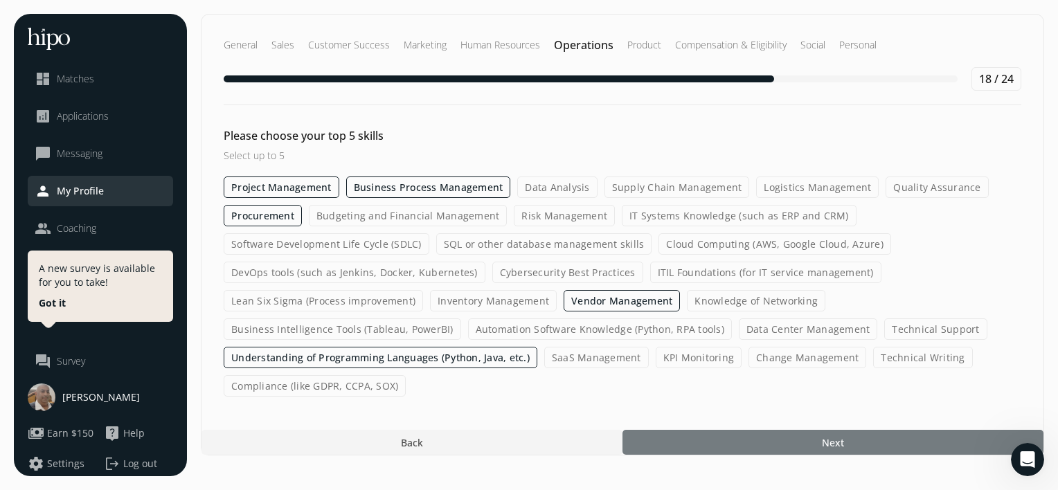
click at [840, 436] on span "Next" at bounding box center [833, 443] width 22 height 15
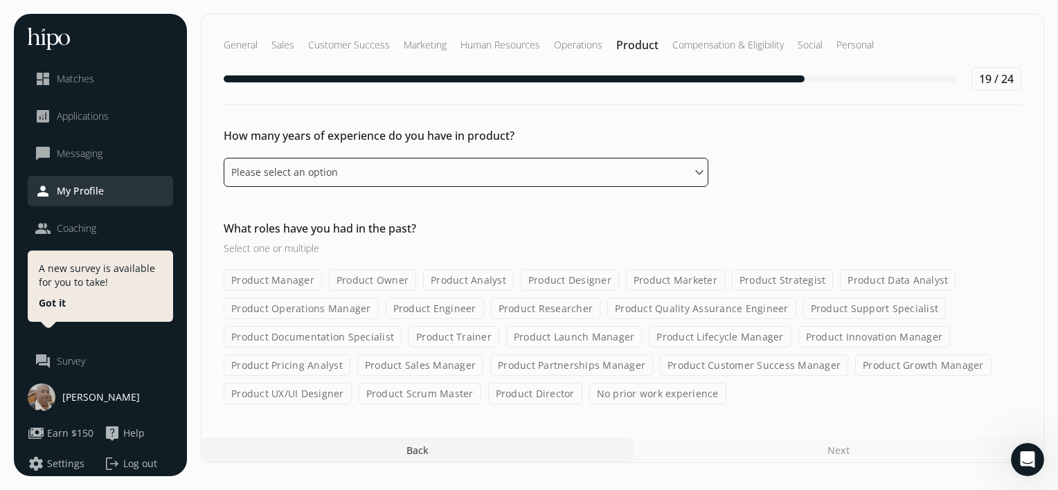
click at [371, 161] on select "Please select an option 0 - 1 years 2 - 3 years 4 - 5 years 6 - 8 years 9+ years" at bounding box center [466, 172] width 485 height 29
select select "six_eight_years"
click at [224, 158] on select "Please select an option 0 - 1 years 2 - 3 years 4 - 5 years 6 - 8 years 9+ years" at bounding box center [466, 172] width 485 height 29
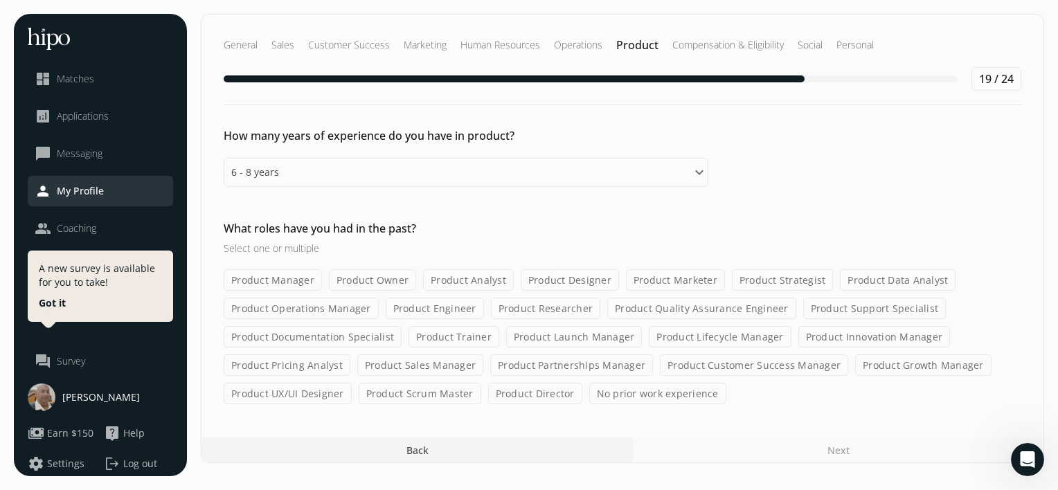
click at [678, 216] on div "How many years of experience do you have in product? Please select an option 0 …" at bounding box center [623, 265] width 842 height 277
click at [291, 273] on label "Product Manager" at bounding box center [273, 279] width 98 height 21
click at [0, 0] on input "Product Manager" at bounding box center [0, 0] width 0 height 0
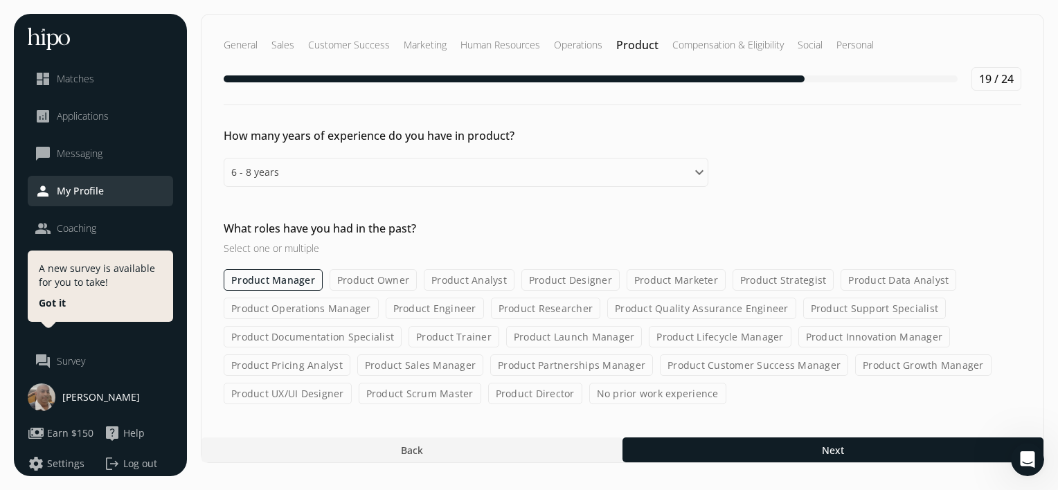
click at [860, 357] on label "Product Growth Manager" at bounding box center [923, 365] width 136 height 21
click at [0, 0] on input "Product Growth Manager" at bounding box center [0, 0] width 0 height 0
click at [517, 384] on label "Product Director" at bounding box center [535, 393] width 94 height 21
click at [0, 0] on input "Product Director" at bounding box center [0, 0] width 0 height 0
click at [314, 298] on label "Product Operations Manager" at bounding box center [301, 308] width 155 height 21
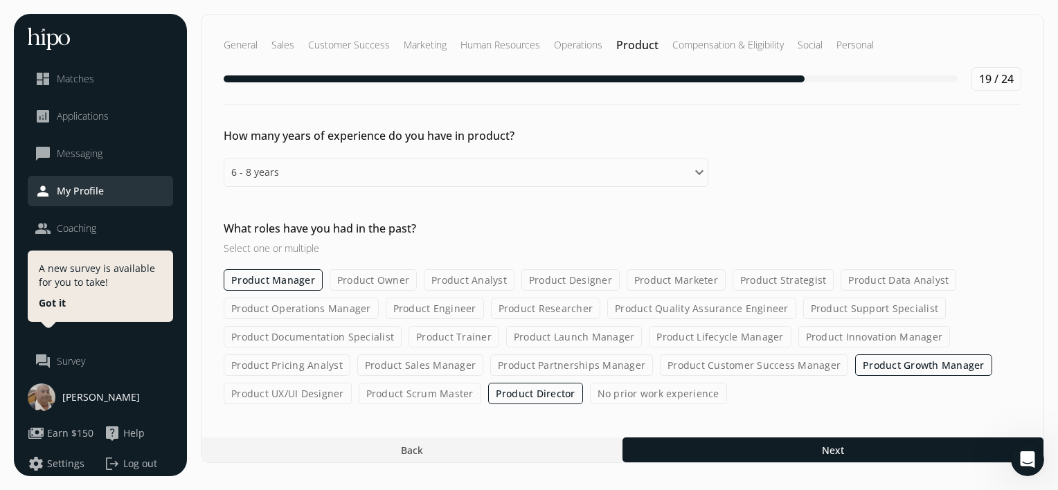
click at [0, 0] on input "Product Operations Manager" at bounding box center [0, 0] width 0 height 0
click at [546, 302] on label "Product Researcher" at bounding box center [547, 308] width 110 height 21
click at [0, 0] on input "Product Researcher" at bounding box center [0, 0] width 0 height 0
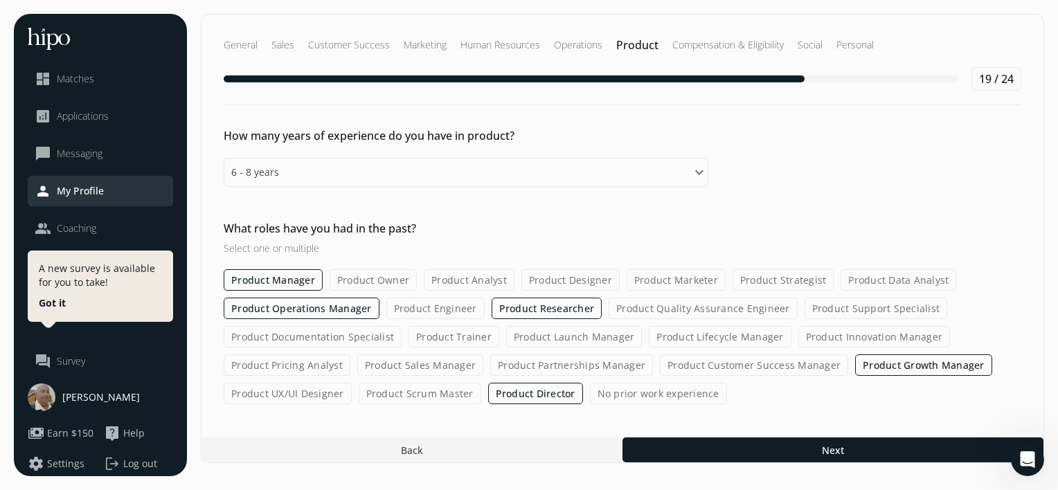
click at [878, 311] on label "Product Support Specialist" at bounding box center [876, 308] width 143 height 21
click at [0, 0] on input "Product Support Specialist" at bounding box center [0, 0] width 0 height 0
click at [456, 328] on label "Product Trainer" at bounding box center [454, 336] width 91 height 21
click at [0, 0] on input "Product Trainer" at bounding box center [0, 0] width 0 height 0
click at [830, 338] on label "Product Innovation Manager" at bounding box center [875, 336] width 152 height 21
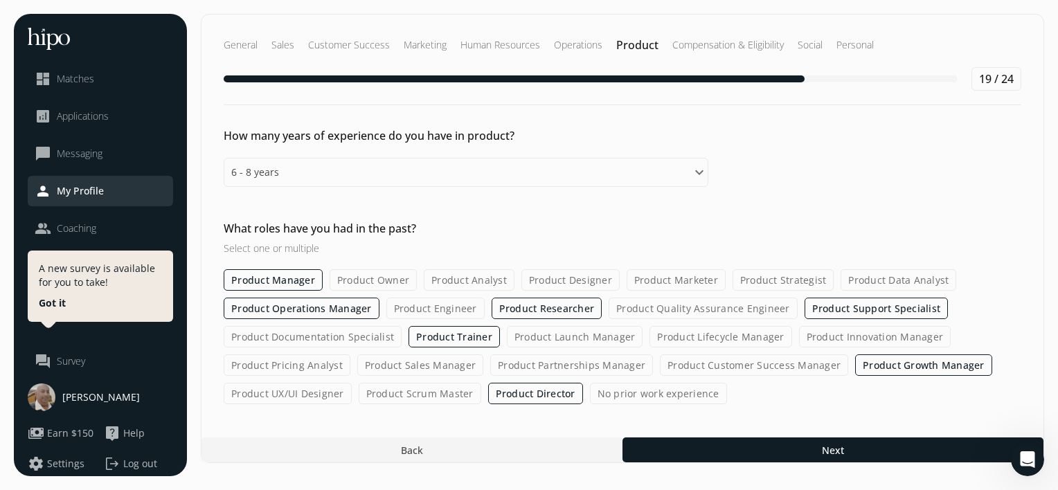
click at [0, 0] on input "Product Innovation Manager" at bounding box center [0, 0] width 0 height 0
click at [677, 360] on label "Product Customer Success Manager" at bounding box center [754, 365] width 188 height 21
click at [0, 0] on input "Product Customer Success Manager" at bounding box center [0, 0] width 0 height 0
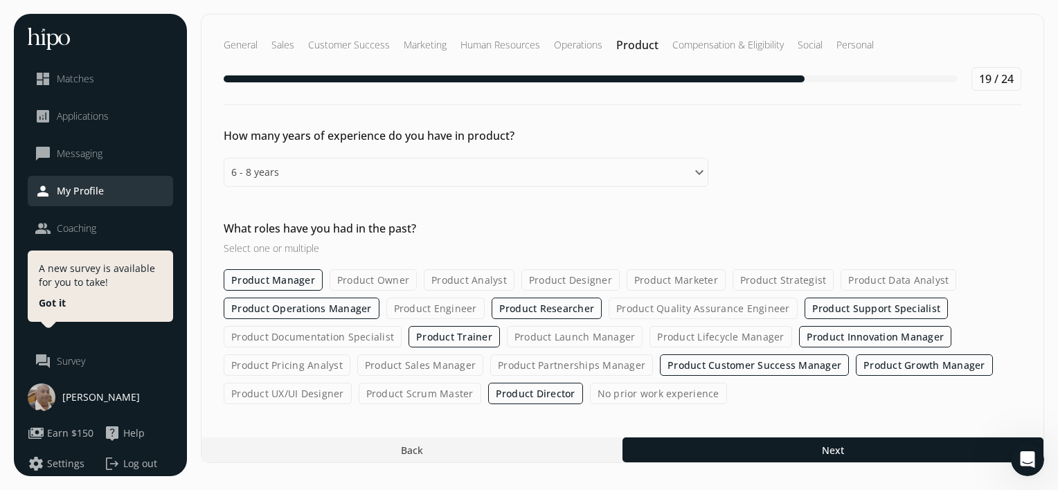
click at [625, 357] on label "Product Partnerships Manager" at bounding box center [571, 365] width 163 height 21
click at [0, 0] on input "Product Partnerships Manager" at bounding box center [0, 0] width 0 height 0
click at [435, 357] on label "Product Sales Manager" at bounding box center [420, 365] width 126 height 21
click at [0, 0] on input "Product Sales Manager" at bounding box center [0, 0] width 0 height 0
click at [275, 361] on label "Product Pricing Analyst" at bounding box center [287, 365] width 127 height 21
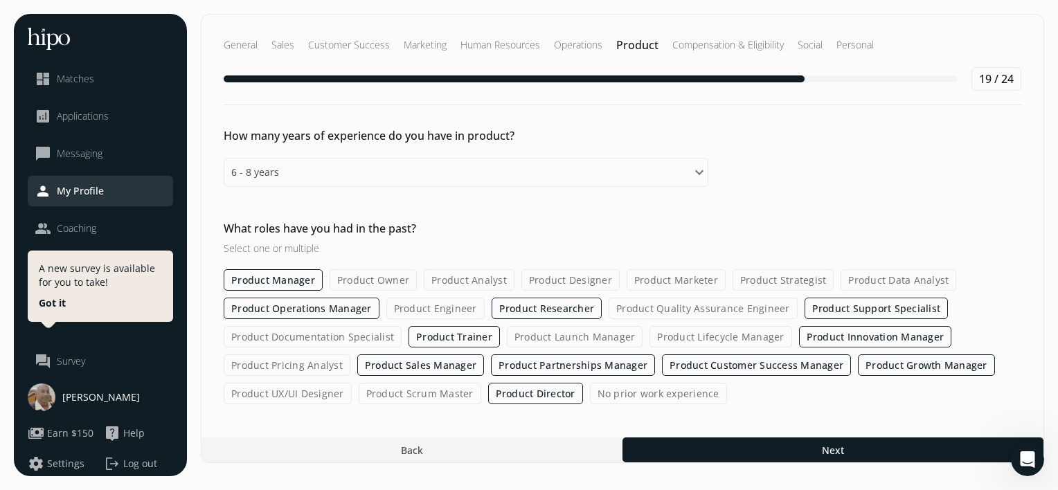
click at [0, 0] on input "Product Pricing Analyst" at bounding box center [0, 0] width 0 height 0
click at [283, 335] on label "Product Documentation Specialist" at bounding box center [313, 336] width 178 height 21
click at [0, 0] on input "Product Documentation Specialist" at bounding box center [0, 0] width 0 height 0
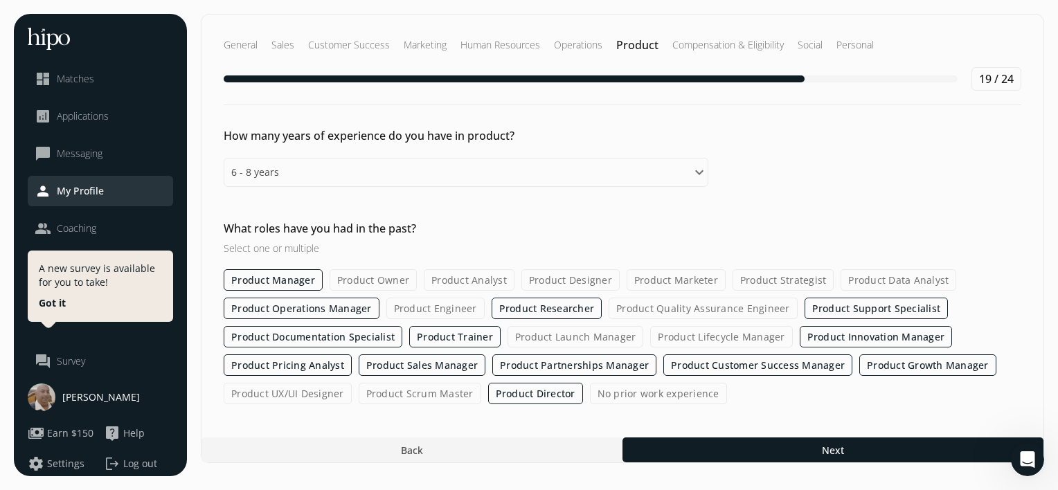
click at [459, 285] on label "Product Analyst" at bounding box center [469, 279] width 91 height 21
click at [0, 0] on input "Product Analyst" at bounding box center [0, 0] width 0 height 0
click at [369, 278] on label "Product Owner" at bounding box center [373, 279] width 87 height 21
click at [0, 0] on input "Product Owner" at bounding box center [0, 0] width 0 height 0
click at [562, 279] on label "Product Designer" at bounding box center [572, 279] width 98 height 21
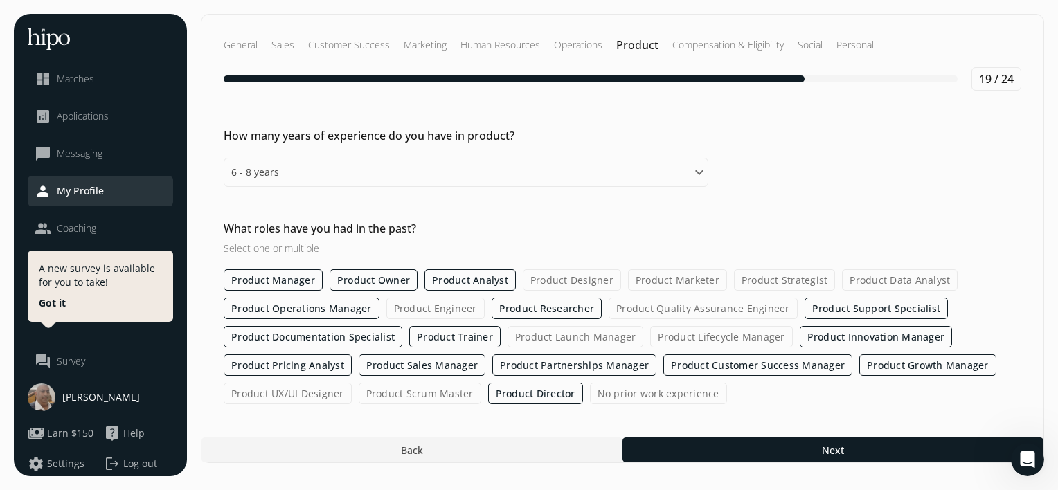
click at [0, 0] on input "Product Designer" at bounding box center [0, 0] width 0 height 0
click at [672, 278] on label "Product Marketer" at bounding box center [678, 279] width 99 height 21
click at [0, 0] on input "Product Marketer" at bounding box center [0, 0] width 0 height 0
click at [759, 275] on label "Product Strategist" at bounding box center [787, 279] width 102 height 21
click at [0, 0] on input "Product Strategist" at bounding box center [0, 0] width 0 height 0
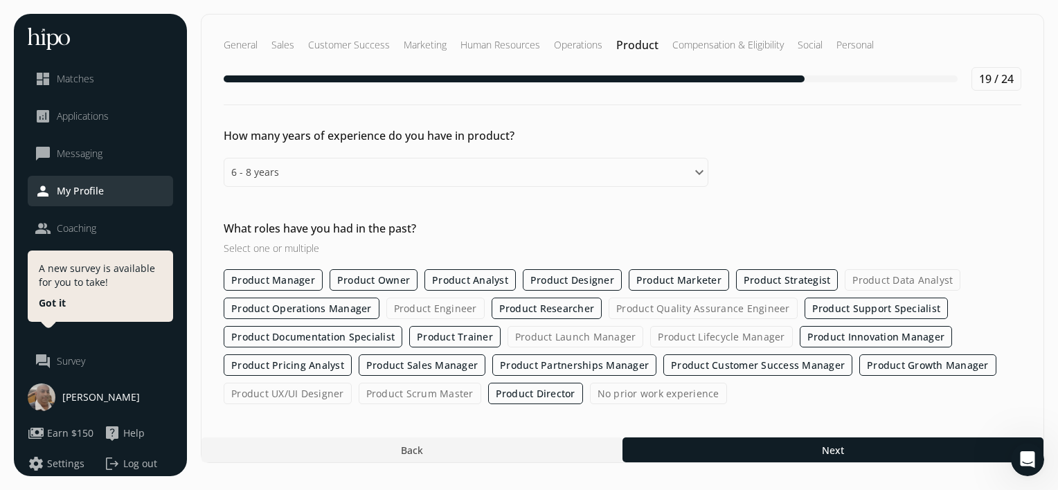
click at [856, 269] on label "Product Data Analyst" at bounding box center [903, 279] width 116 height 21
click at [0, 0] on input "Product Data Analyst" at bounding box center [0, 0] width 0 height 0
click at [714, 306] on label "Product Quality Assurance Engineer" at bounding box center [703, 308] width 189 height 21
click at [0, 0] on input "Product Quality Assurance Engineer" at bounding box center [0, 0] width 0 height 0
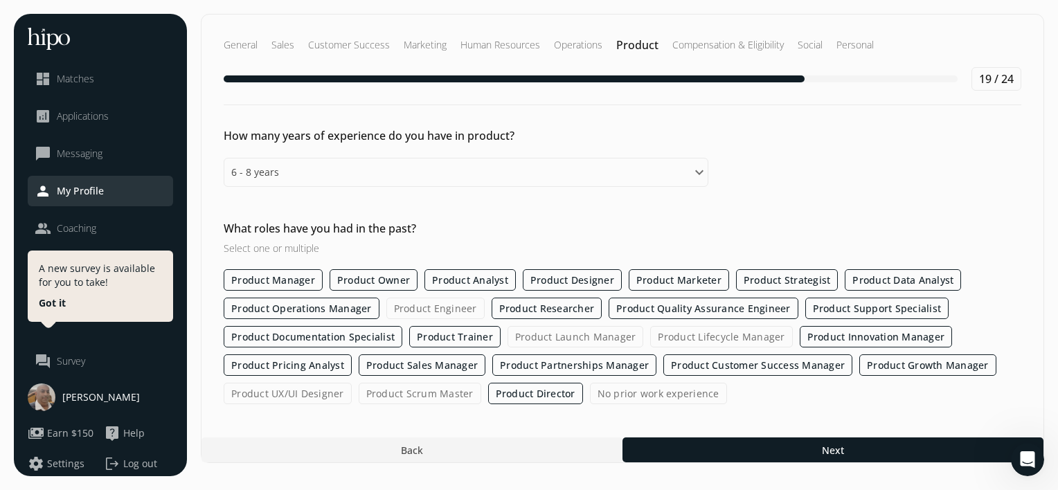
click at [442, 292] on div "Product Manager Product Owner Product Analyst Product Designer Product Marketer…" at bounding box center [623, 336] width 798 height 135
click at [424, 309] on label "Product Engineer" at bounding box center [435, 308] width 98 height 21
click at [0, 0] on input "Product Engineer" at bounding box center [0, 0] width 0 height 0
click at [562, 332] on label "Product Launch Manager" at bounding box center [576, 336] width 136 height 21
click at [0, 0] on input "Product Launch Manager" at bounding box center [0, 0] width 0 height 0
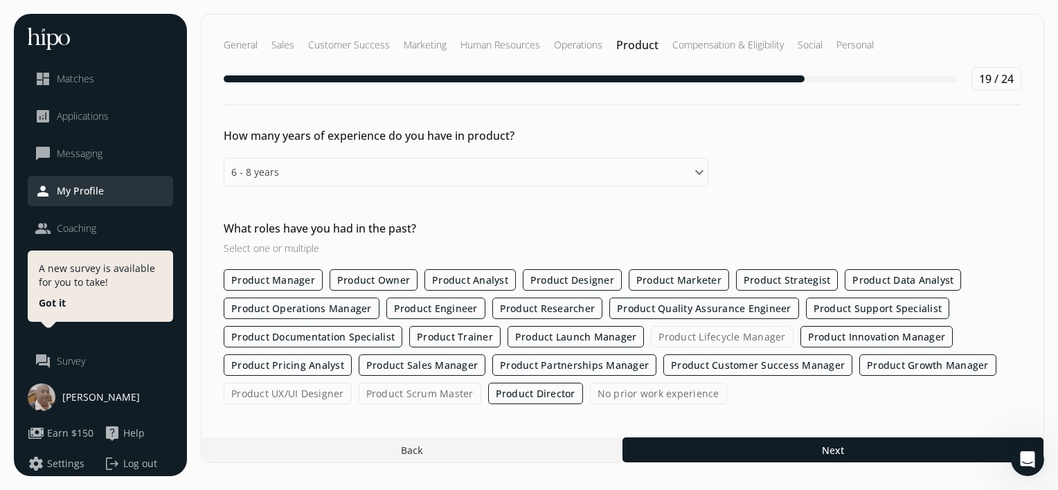
click at [699, 323] on div "Product Manager Product Owner Product Analyst Product Designer Product Marketer…" at bounding box center [623, 336] width 798 height 135
click at [688, 337] on label "Product Lifecycle Manager" at bounding box center [722, 336] width 142 height 21
click at [0, 0] on input "Product Lifecycle Manager" at bounding box center [0, 0] width 0 height 0
click at [438, 388] on label "Product Scrum Master" at bounding box center [420, 393] width 123 height 21
click at [0, 0] on input "Product Scrum Master" at bounding box center [0, 0] width 0 height 0
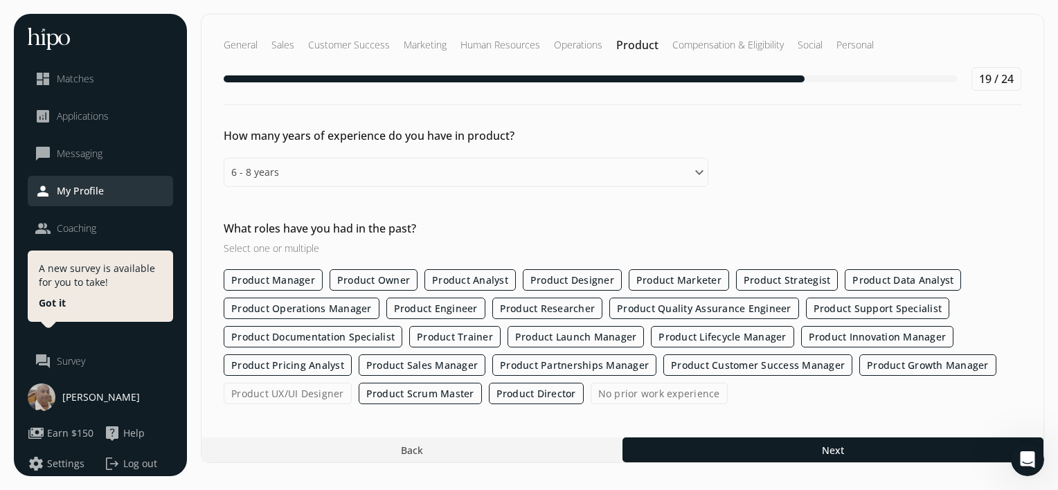
click at [308, 391] on label "Product UX/UI Designer" at bounding box center [288, 393] width 128 height 21
click at [0, 0] on input "Product UX/UI Designer" at bounding box center [0, 0] width 0 height 0
click at [803, 433] on div "General Sales Customer Success Marketing Human Resources Operations Product Com…" at bounding box center [622, 238] width 843 height 449
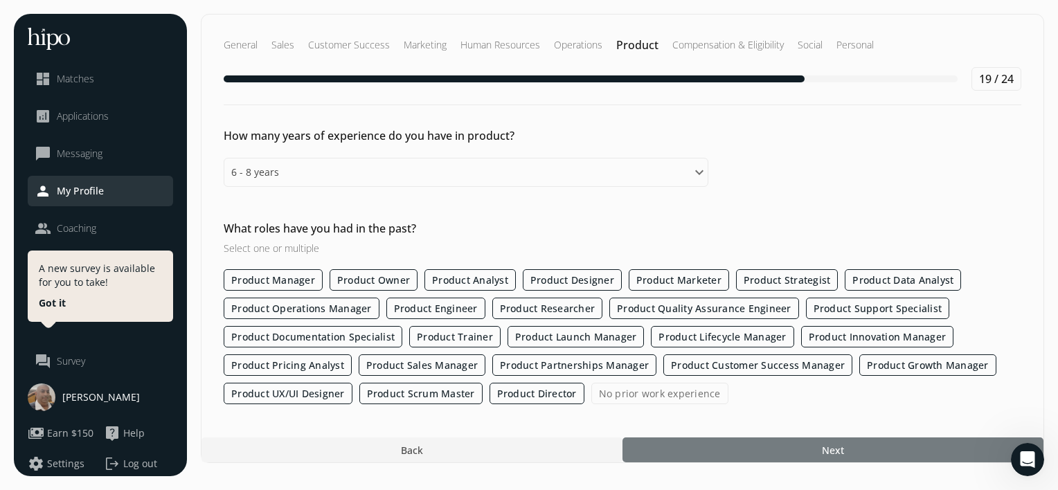
click at [839, 446] on span "Next" at bounding box center [833, 450] width 22 height 15
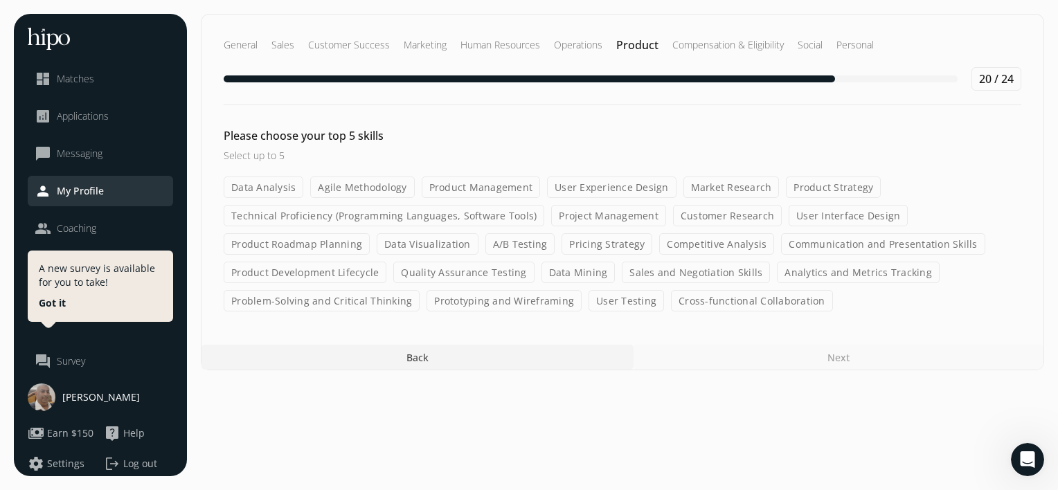
click at [656, 273] on label "Sales and Negotiation Skills" at bounding box center [696, 272] width 148 height 21
click at [0, 0] on input "Sales and Negotiation Skills" at bounding box center [0, 0] width 0 height 0
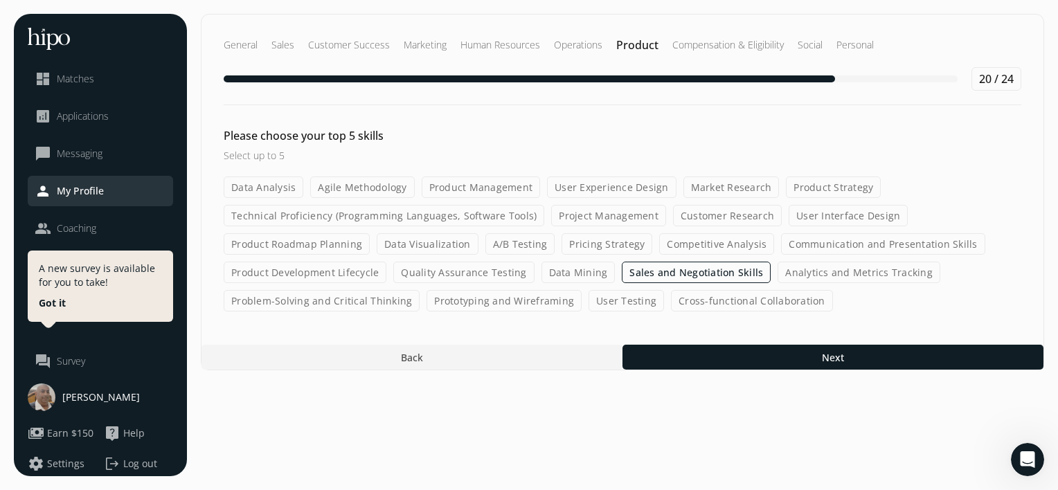
click at [263, 193] on label "Data Analysis" at bounding box center [264, 187] width 80 height 21
click at [0, 0] on input "Data Analysis" at bounding box center [0, 0] width 0 height 0
click at [391, 186] on label "Agile Methodology" at bounding box center [362, 187] width 104 height 21
click at [0, 0] on input "Agile Methodology" at bounding box center [0, 0] width 0 height 0
click at [592, 181] on label "User Experience Design" at bounding box center [611, 187] width 129 height 21
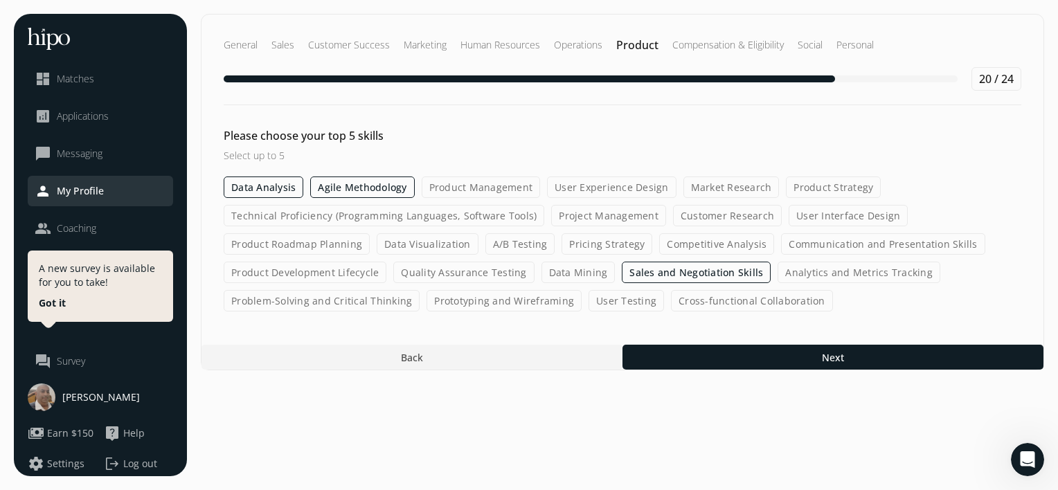
click at [0, 0] on input "User Experience Design" at bounding box center [0, 0] width 0 height 0
click at [723, 183] on label "Market Research" at bounding box center [732, 187] width 96 height 21
click at [0, 0] on input "Market Research" at bounding box center [0, 0] width 0 height 0
click at [805, 179] on label "Product Strategy" at bounding box center [834, 187] width 95 height 21
click at [0, 0] on input "Product Strategy" at bounding box center [0, 0] width 0 height 0
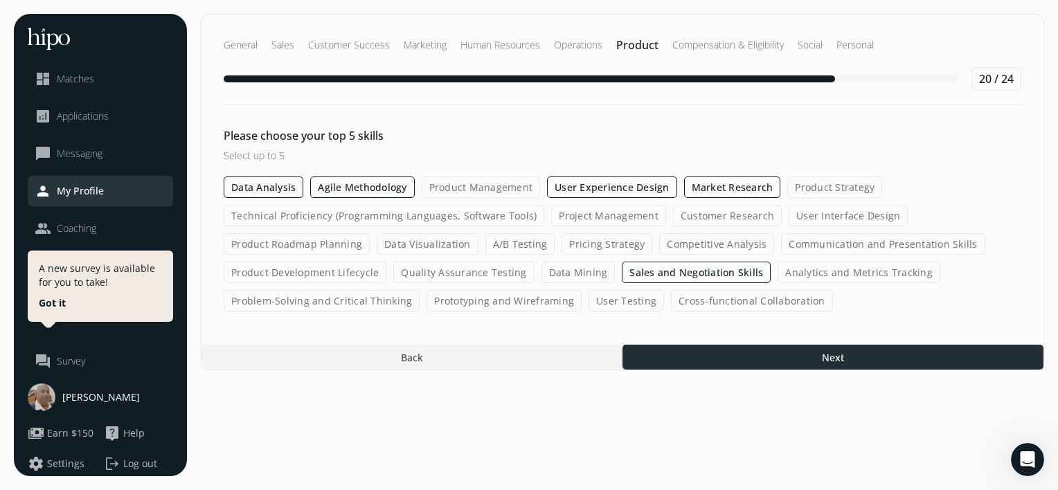
click at [799, 352] on div at bounding box center [833, 357] width 421 height 25
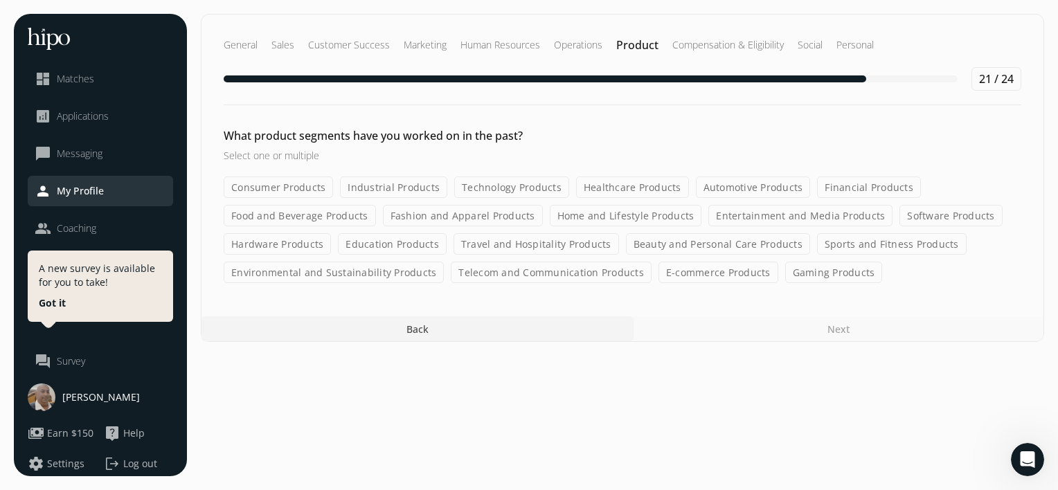
click at [534, 270] on label "Telecom and Communication Products" at bounding box center [551, 272] width 201 height 21
click at [0, 0] on input "Telecom and Communication Products" at bounding box center [0, 0] width 0 height 0
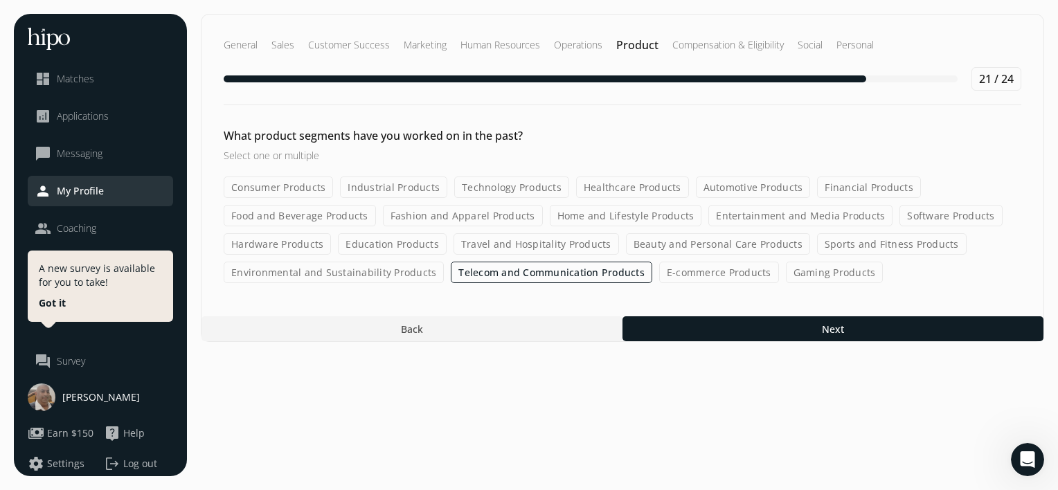
click at [782, 208] on label "Entertainment and Media Products" at bounding box center [800, 215] width 184 height 21
click at [0, 0] on input "Entertainment and Media Products" at bounding box center [0, 0] width 0 height 0
click at [936, 208] on label "Software Products" at bounding box center [951, 215] width 102 height 21
click at [0, 0] on input "Software Products" at bounding box center [0, 0] width 0 height 0
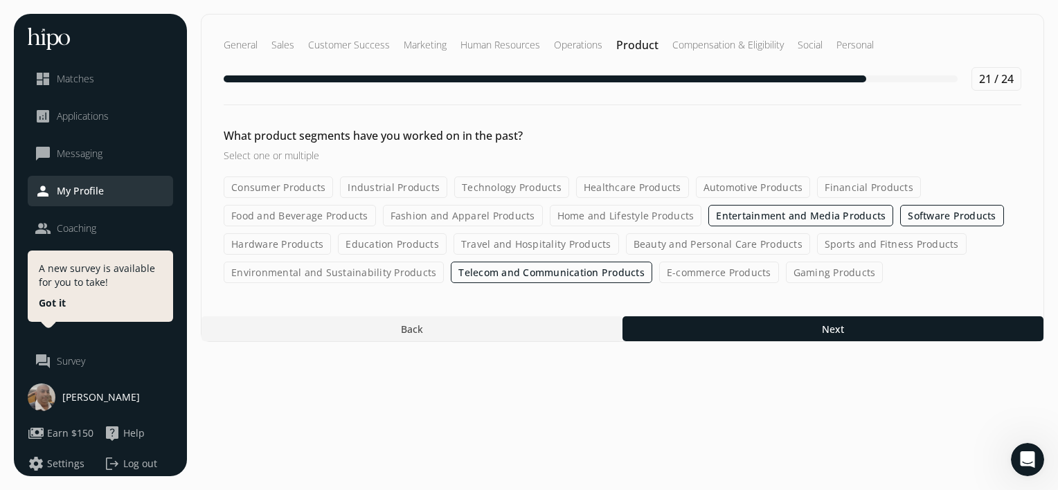
click at [621, 217] on label "Home and Lifestyle Products" at bounding box center [626, 215] width 152 height 21
click at [0, 0] on input "Home and Lifestyle Products" at bounding box center [0, 0] width 0 height 0
click at [512, 214] on label "Fashion and Apparel Products" at bounding box center [463, 215] width 160 height 21
click at [0, 0] on input "Fashion and Apparel Products" at bounding box center [0, 0] width 0 height 0
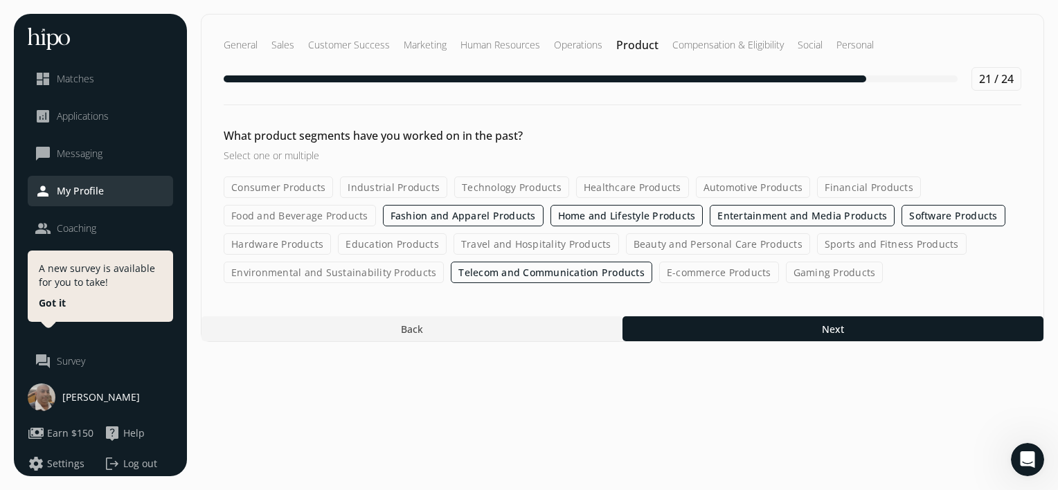
click at [290, 179] on label "Consumer Products" at bounding box center [278, 187] width 109 height 21
click at [0, 0] on input "Consumer Products" at bounding box center [0, 0] width 0 height 0
click at [394, 174] on div "What product segments have you worked on in the past? Select one or multiple Co…" at bounding box center [623, 205] width 842 height 156
click at [410, 184] on label "Industrial Products" at bounding box center [394, 187] width 107 height 21
click at [0, 0] on input "Industrial Products" at bounding box center [0, 0] width 0 height 0
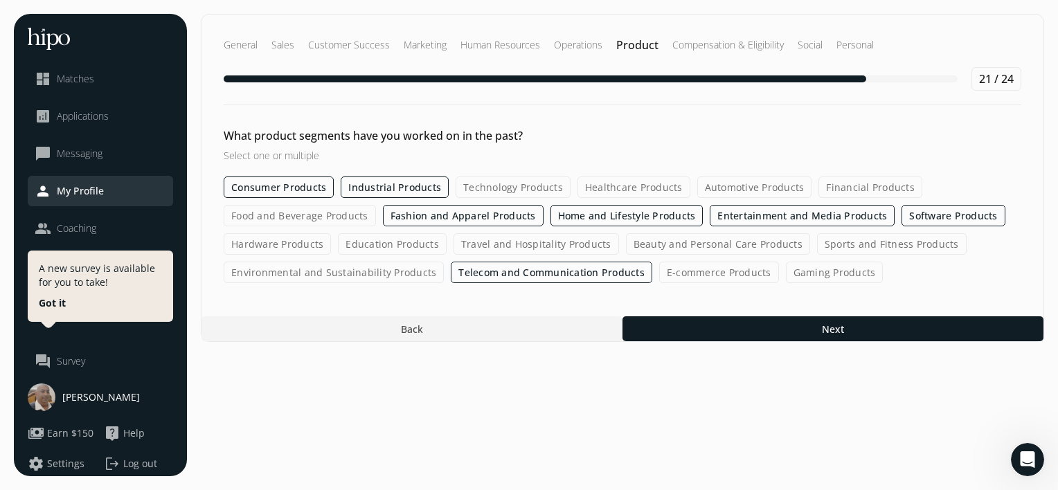
click at [524, 177] on label "Technology Products" at bounding box center [513, 187] width 115 height 21
click at [0, 0] on input "Technology Products" at bounding box center [0, 0] width 0 height 0
click at [620, 184] on label "Healthcare Products" at bounding box center [634, 187] width 113 height 21
click at [0, 0] on input "Healthcare Products" at bounding box center [0, 0] width 0 height 0
click at [751, 180] on label "Automotive Products" at bounding box center [756, 187] width 115 height 21
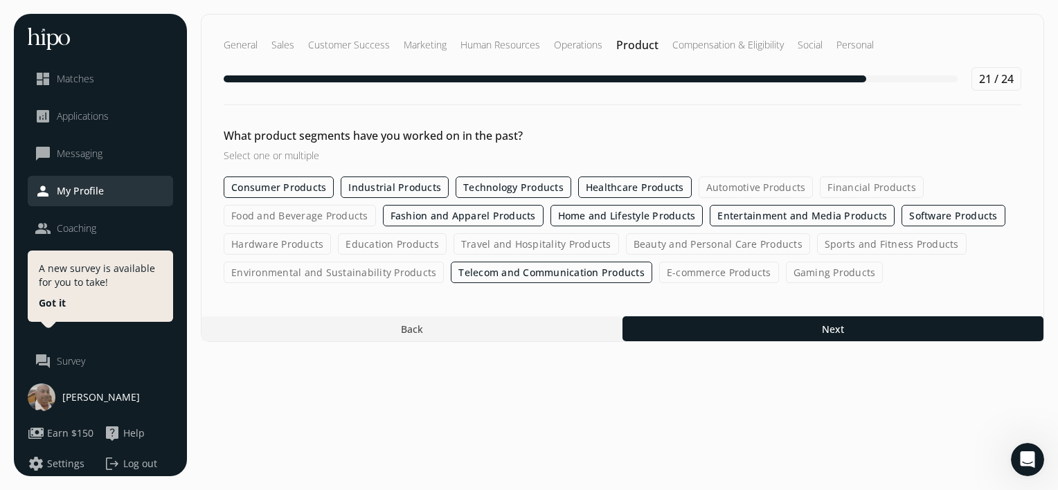
click at [0, 0] on input "Automotive Products" at bounding box center [0, 0] width 0 height 0
click at [867, 180] on label "Financial Products" at bounding box center [873, 187] width 104 height 21
click at [0, 0] on input "Financial Products" at bounding box center [0, 0] width 0 height 0
click at [296, 219] on label "Food and Beverage Products" at bounding box center [300, 215] width 152 height 21
click at [0, 0] on input "Food and Beverage Products" at bounding box center [0, 0] width 0 height 0
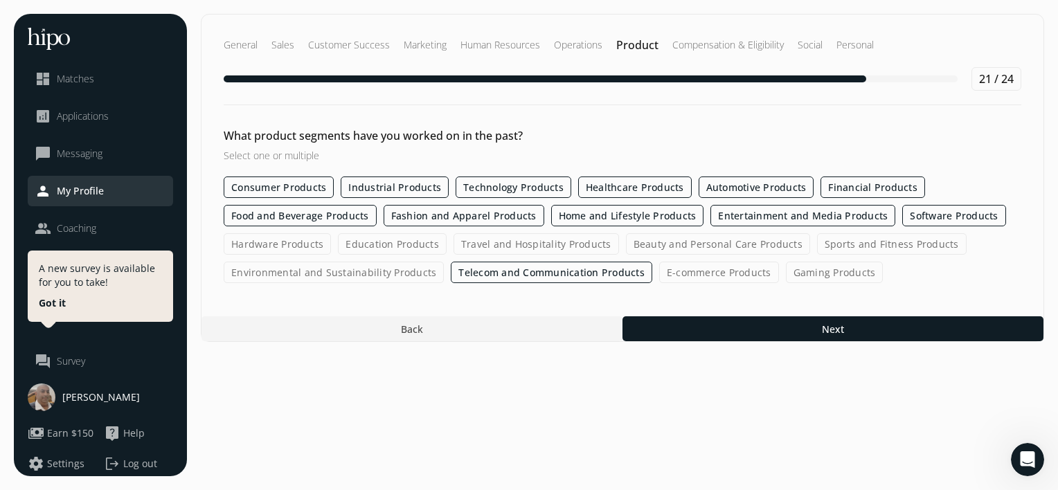
click at [279, 241] on label "Hardware Products" at bounding box center [277, 243] width 107 height 21
click at [0, 0] on input "Hardware Products" at bounding box center [0, 0] width 0 height 0
click at [393, 237] on label "Education Products" at bounding box center [393, 243] width 109 height 21
click at [0, 0] on input "Education Products" at bounding box center [0, 0] width 0 height 0
click at [526, 236] on label "Travel and Hospitality Products" at bounding box center [537, 243] width 165 height 21
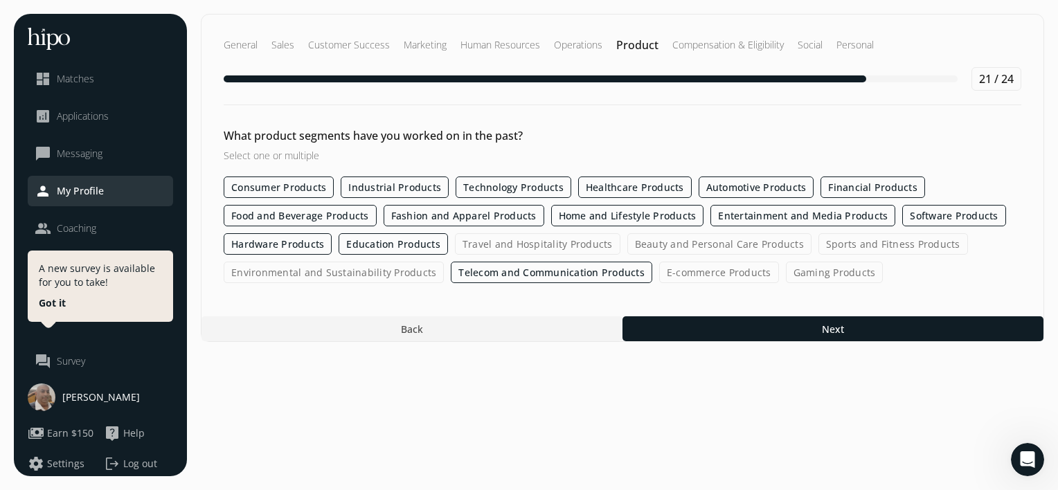
click at [0, 0] on input "Travel and Hospitality Products" at bounding box center [0, 0] width 0 height 0
click at [391, 265] on label "Environmental and Sustainability Products" at bounding box center [334, 272] width 220 height 21
click at [0, 0] on input "Environmental and Sustainability Products" at bounding box center [0, 0] width 0 height 0
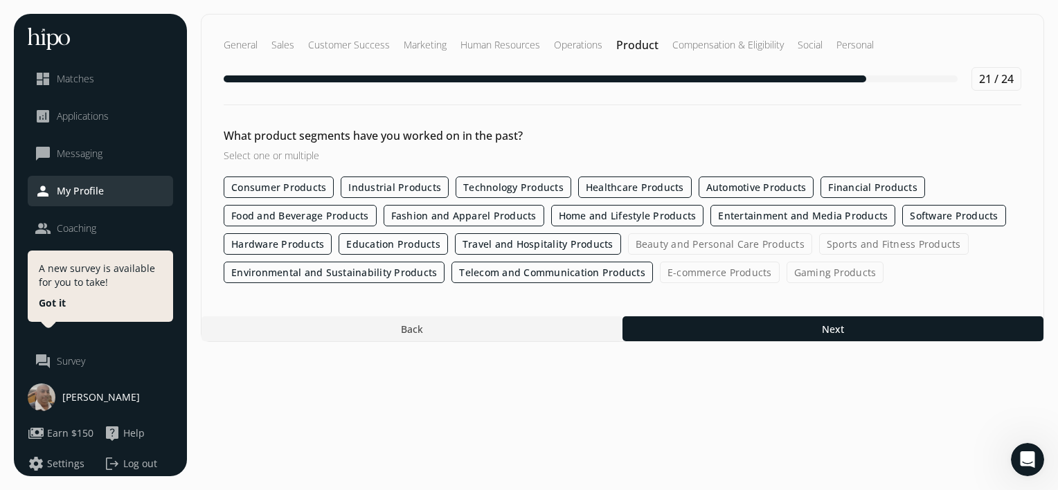
click at [736, 278] on label "E-commerce Products" at bounding box center [720, 272] width 120 height 21
click at [0, 0] on input "E-commerce Products" at bounding box center [0, 0] width 0 height 0
click at [848, 240] on label "Sports and Fitness Products" at bounding box center [894, 243] width 150 height 21
click at [0, 0] on input "Sports and Fitness Products" at bounding box center [0, 0] width 0 height 0
click at [753, 246] on label "Beauty and Personal Care Products" at bounding box center [720, 243] width 184 height 21
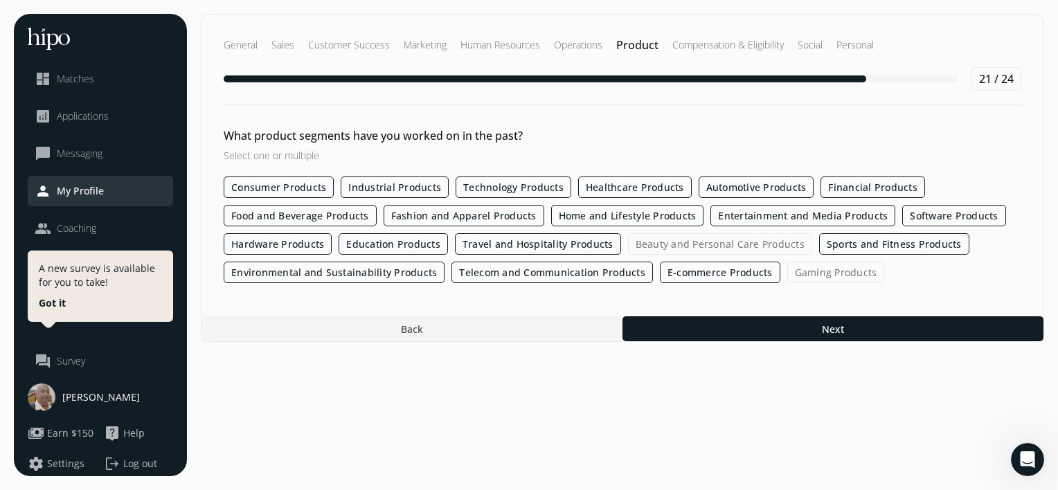
click at [0, 0] on input "Beauty and Personal Care Products" at bounding box center [0, 0] width 0 height 0
click at [823, 265] on label "Gaming Products" at bounding box center [836, 272] width 98 height 21
click at [0, 0] on input "Gaming Products" at bounding box center [0, 0] width 0 height 0
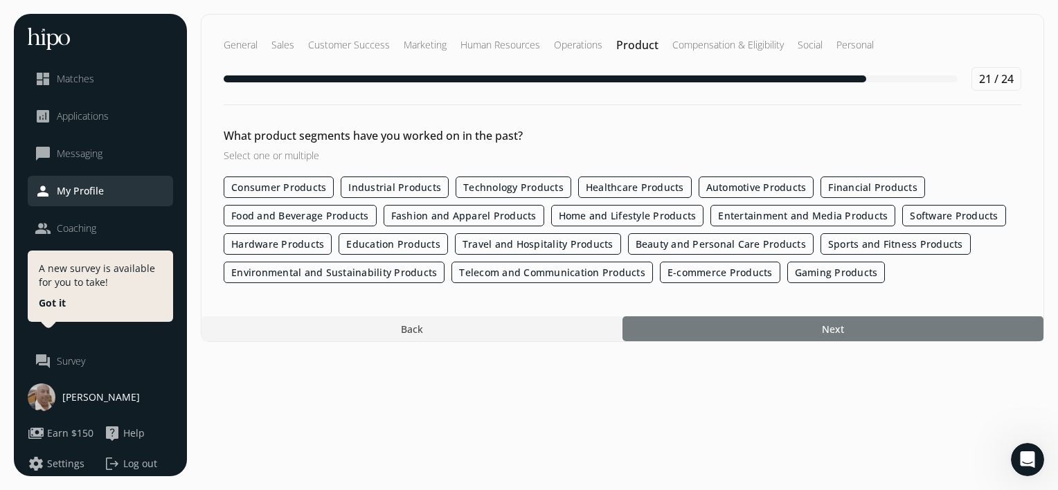
click at [828, 322] on span "Next" at bounding box center [833, 329] width 22 height 15
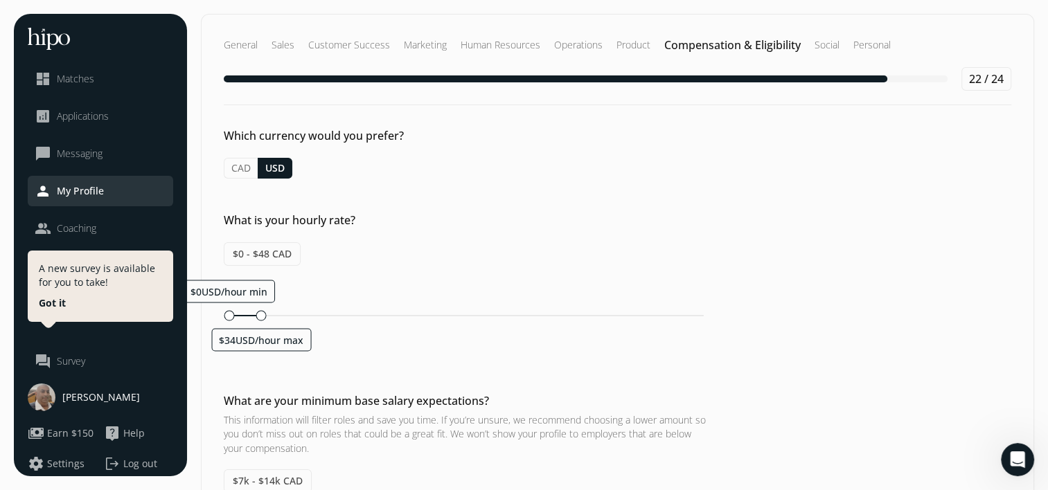
click at [519, 240] on div "What is your hourly rate? $0 - $48 CAD $0USD/hour min $34USD/hour max" at bounding box center [618, 285] width 832 height 147
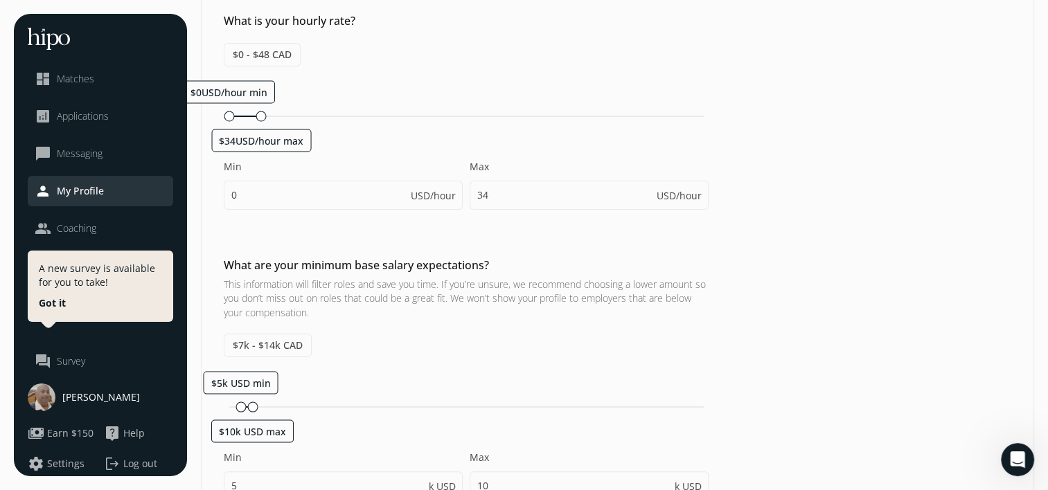
scroll to position [222, 0]
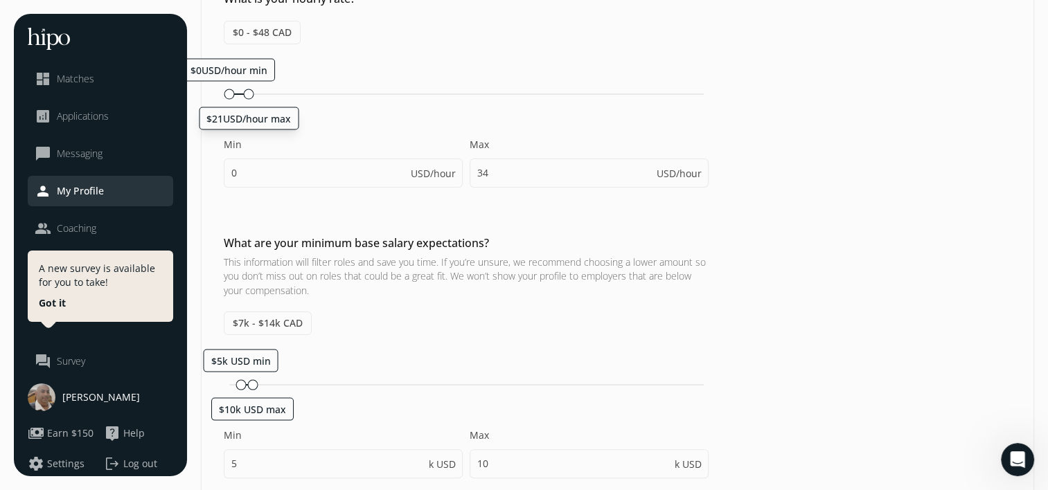
click at [244, 93] on div "$0USD/hour min $21USD/hour max" at bounding box center [466, 93] width 474 height 1
click at [238, 90] on div "$0USD/hour min $21USD/hour max" at bounding box center [466, 94] width 485 height 13
type input "15"
click at [382, 260] on h3 "This information will filter roles and save you time. If you’re unsure, we reco…" at bounding box center [466, 277] width 485 height 42
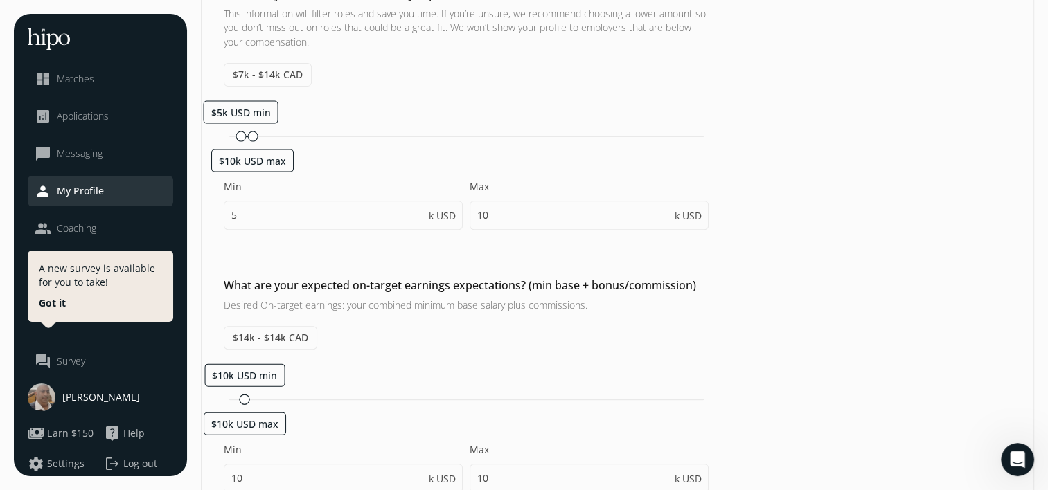
scroll to position [471, 0]
click at [519, 214] on input "10" at bounding box center [588, 214] width 239 height 29
click at [828, 241] on div "Which currency would you prefer? CAD USD What is your hourly rate? $0 - $21 CAD…" at bounding box center [618, 171] width 832 height 1029
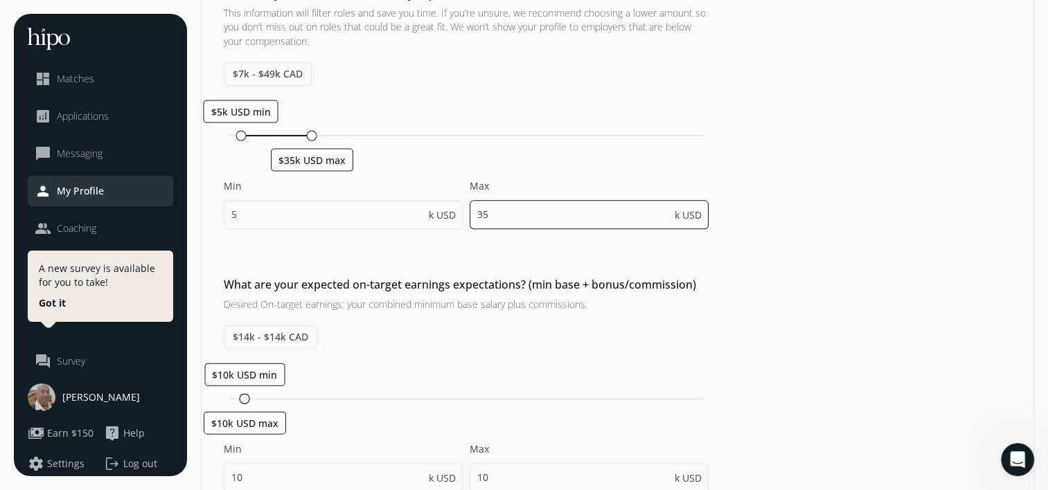
click at [573, 209] on input "35" at bounding box center [588, 214] width 239 height 29
type input "3"
type input "70"
click at [767, 163] on div "What are your minimum base salary expectations? This information will filter ro…" at bounding box center [618, 114] width 832 height 258
click at [532, 219] on input "70" at bounding box center [588, 214] width 239 height 29
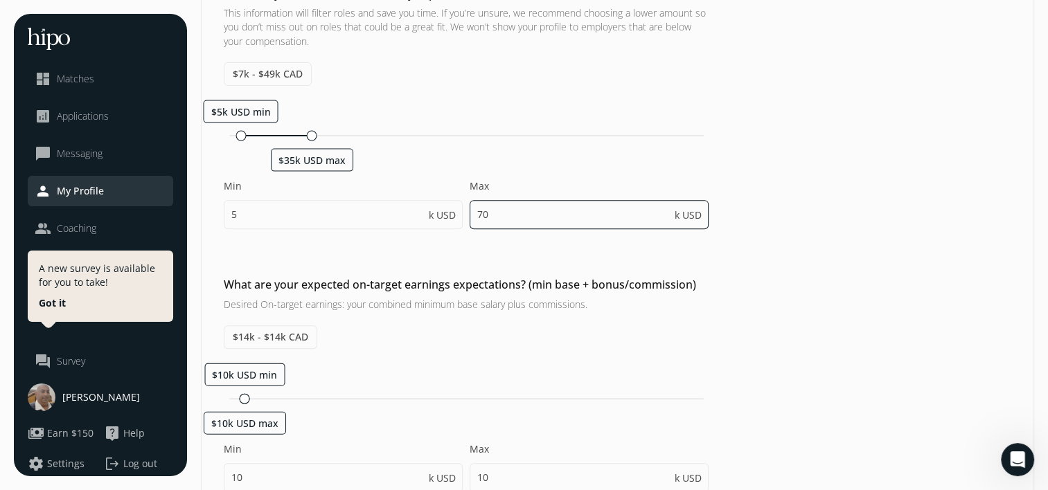
click at [532, 219] on input "70" at bounding box center [588, 214] width 239 height 29
click at [521, 277] on h2 "What are your expected on-target earnings expectations? (min base + bonus/commi…" at bounding box center [466, 284] width 485 height 17
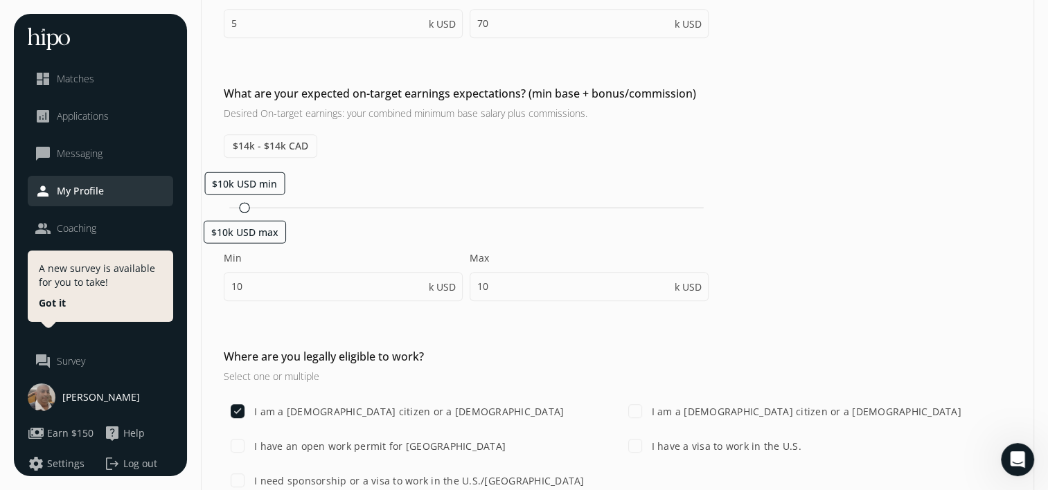
scroll to position [692, 0]
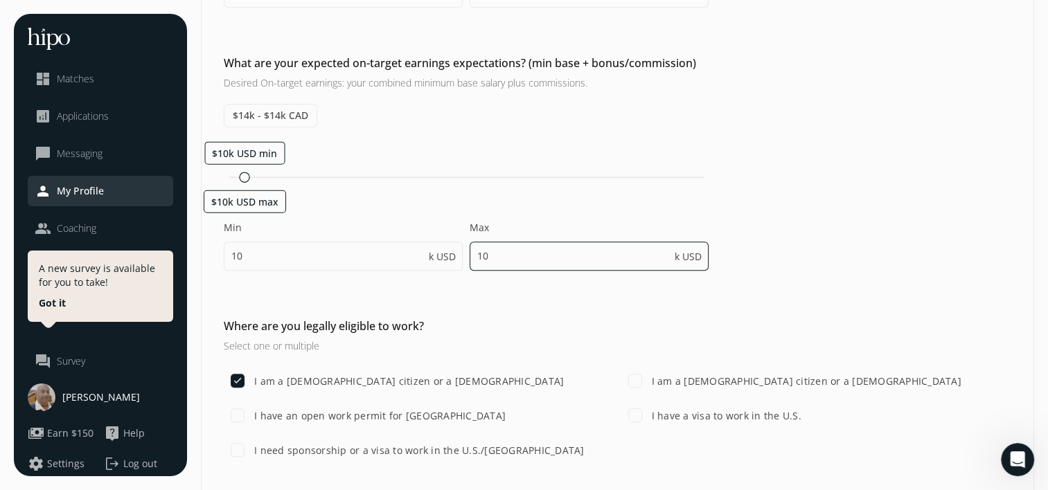
click at [504, 267] on input "10" at bounding box center [588, 256] width 239 height 29
type input "1"
type input "250"
type input "35"
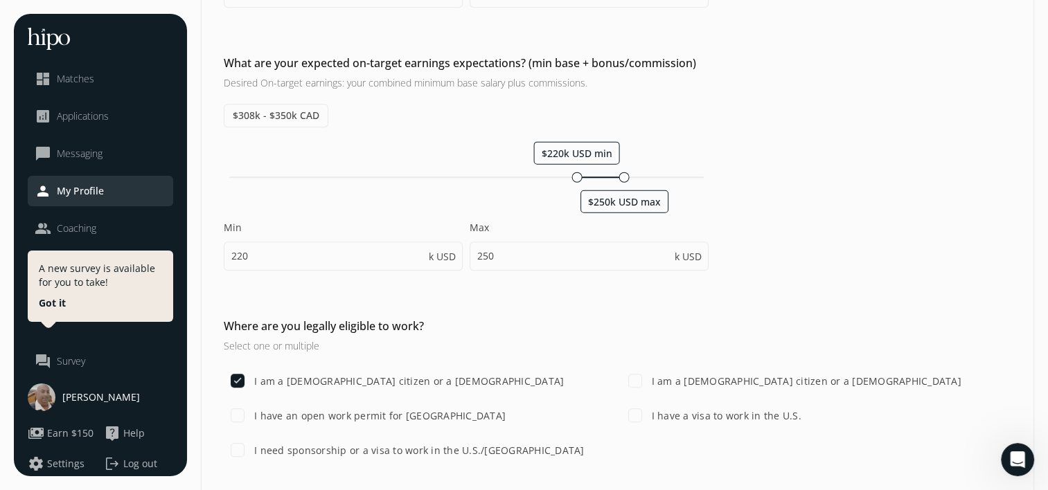
click at [547, 222] on label "Max" at bounding box center [588, 228] width 239 height 14
click at [555, 171] on div "$220k USD min $250k USD max" at bounding box center [466, 177] width 485 height 13
type input "205"
type input "235"
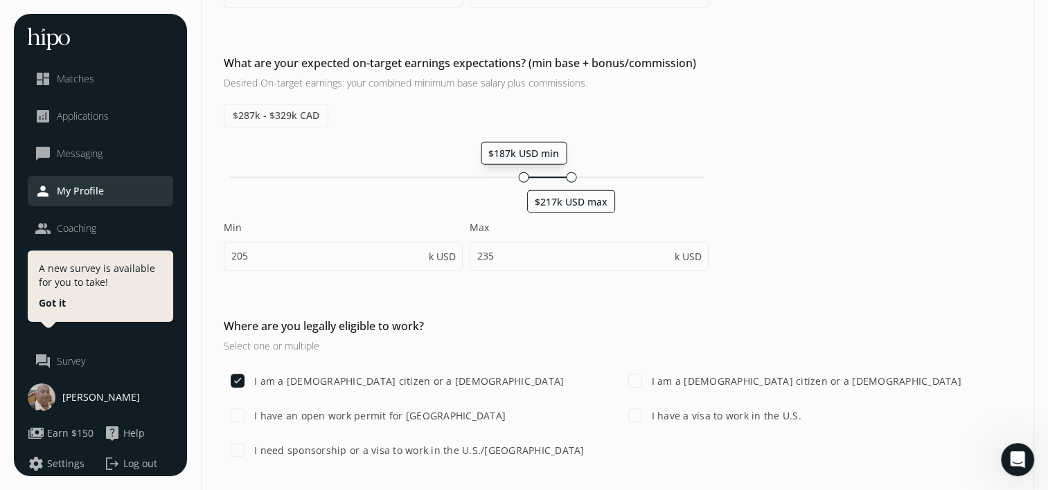
drag, startPoint x: 554, startPoint y: 171, endPoint x: 525, endPoint y: 169, distance: 29.2
click at [525, 172] on div at bounding box center [524, 177] width 10 height 10
type input "187"
type input "217"
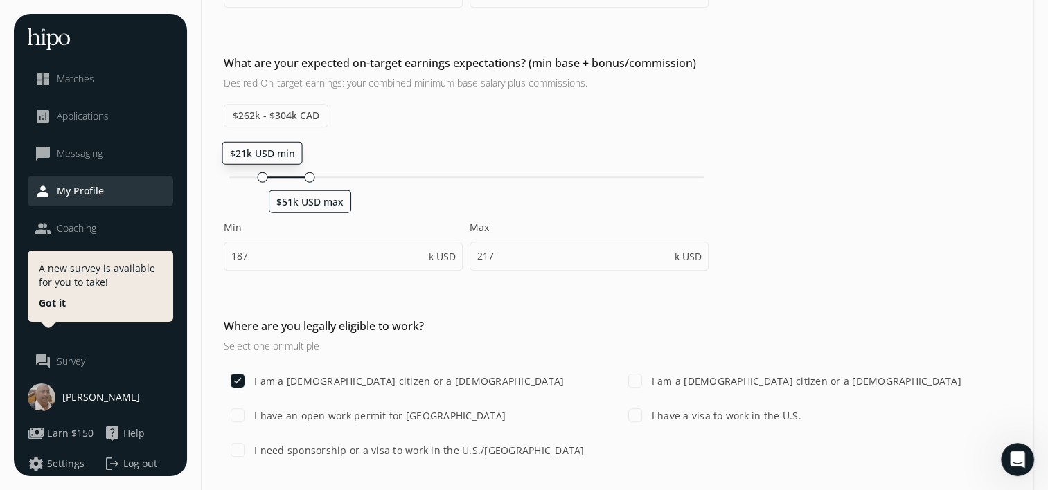
drag, startPoint x: 525, startPoint y: 169, endPoint x: 258, endPoint y: 208, distance: 270.1
click at [258, 208] on div "$21k USD min $51k USD max Min 187 k USD Max 217 k USD" at bounding box center [466, 212] width 485 height 143
type input "21"
type input "51"
click at [310, 174] on div at bounding box center [313, 177] width 10 height 10
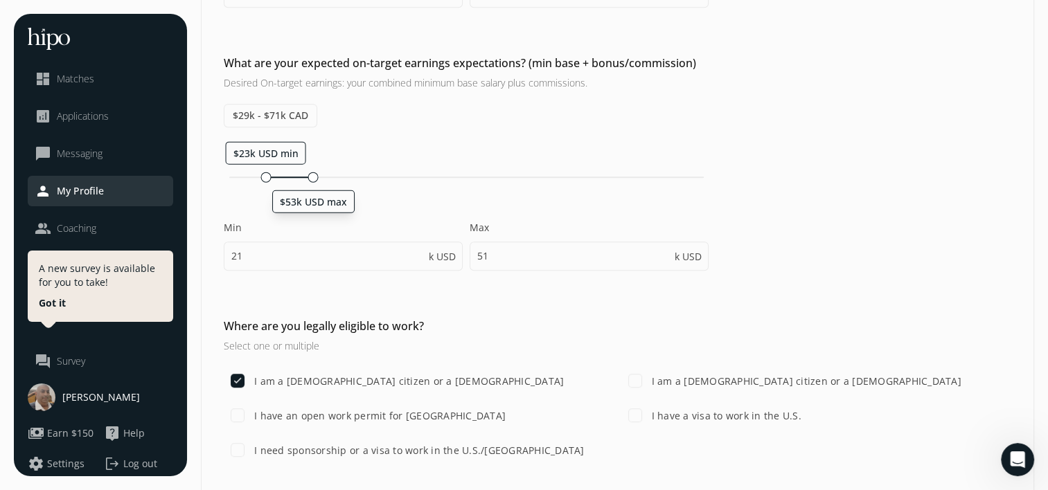
type input "23"
type input "53"
click at [454, 149] on div "$23k USD min $53k USD max Min 23 k USD Max 53 k USD" at bounding box center [466, 212] width 485 height 143
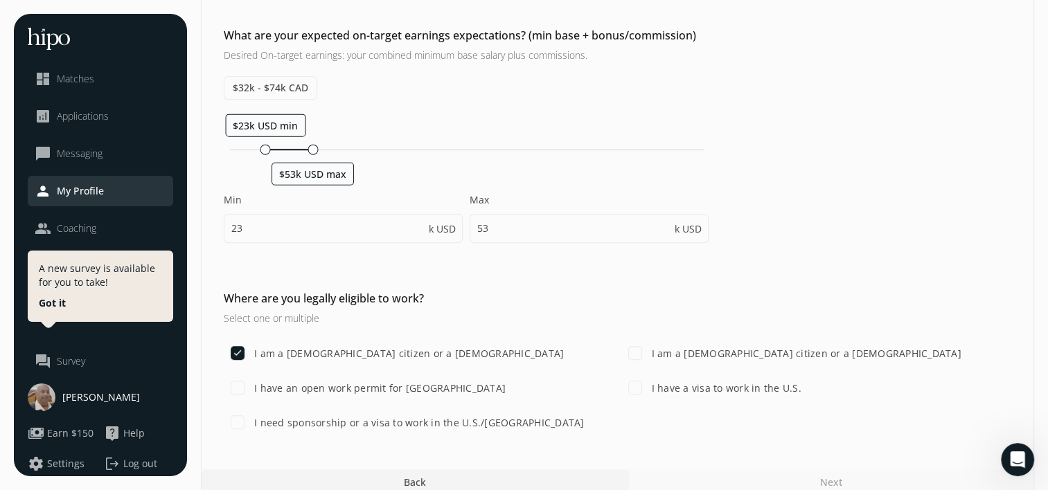
scroll to position [736, 0]
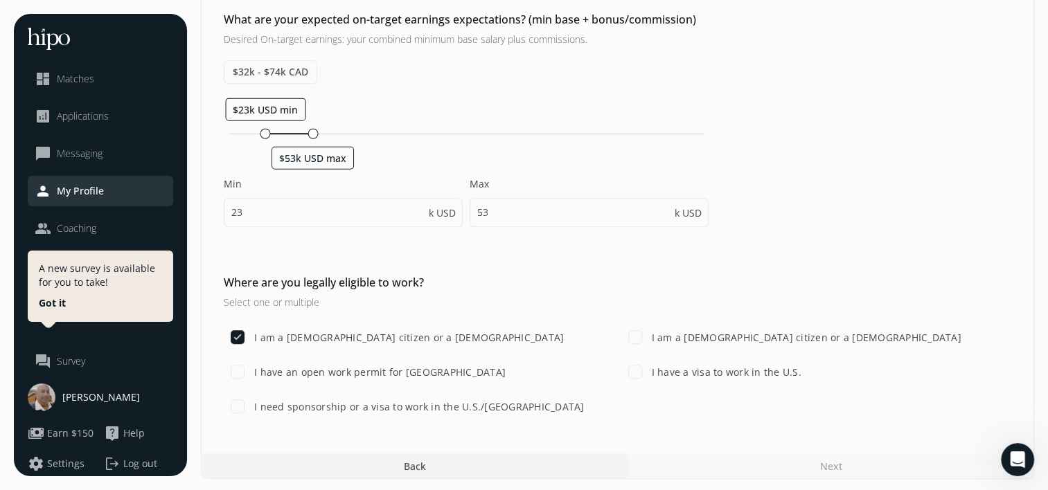
click at [670, 366] on label "I have a visa to work in the U.S." at bounding box center [725, 372] width 152 height 15
click at [649, 366] on input "I have a visa to work in the U.S." at bounding box center [635, 372] width 28 height 28
checkbox input "true"
click at [379, 376] on label "I have an open work permit for Canada" at bounding box center [378, 372] width 254 height 15
click at [251, 376] on input "I have an open work permit for Canada" at bounding box center [238, 372] width 28 height 28
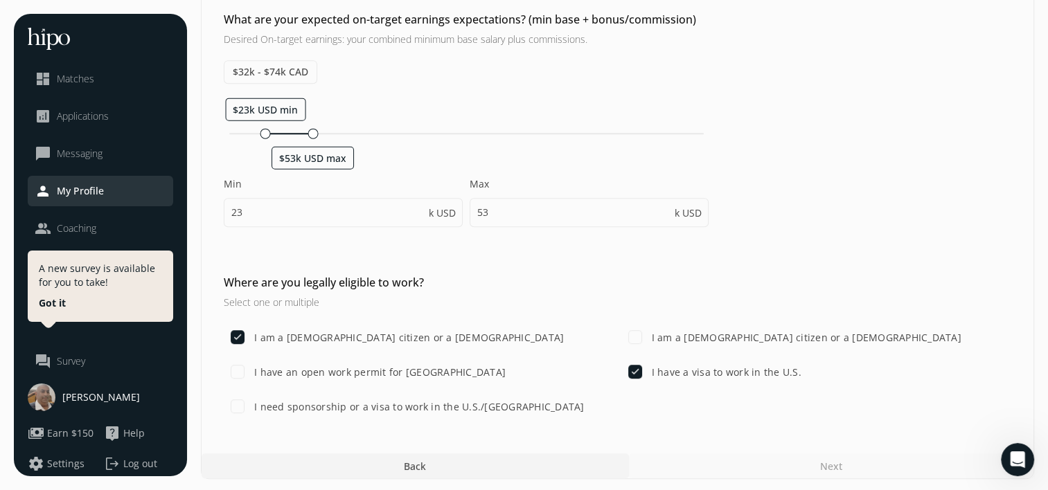
checkbox input "true"
click at [376, 402] on label "I need sponsorship or a visa to work in the U.S./Canada" at bounding box center [417, 407] width 333 height 15
click at [251, 402] on input "I need sponsorship or a visa to work in the U.S./Canada" at bounding box center [238, 407] width 28 height 28
click at [376, 402] on label "I need sponsorship or a visa to work in the U.S./Canada" at bounding box center [417, 407] width 333 height 15
click at [251, 402] on input "I need sponsorship or a visa to work in the U.S./Canada" at bounding box center [238, 407] width 28 height 28
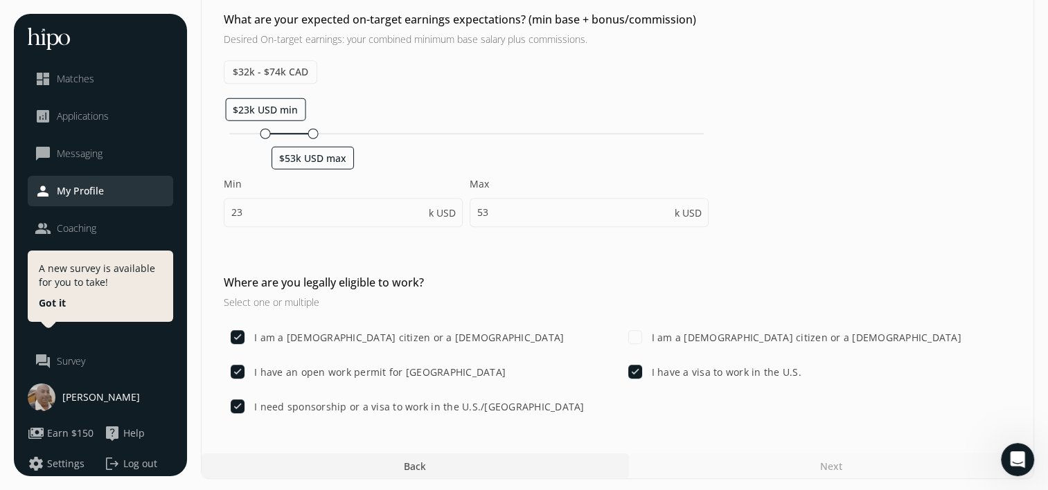
checkbox input "false"
click at [817, 215] on div "What are your expected on-target earnings expectations? (min base + bonus/commi…" at bounding box center [618, 126] width 832 height 230
click at [306, 307] on h3 "Select one or multiple" at bounding box center [466, 302] width 485 height 15
click at [295, 299] on h3 "Select one or multiple" at bounding box center [466, 302] width 485 height 15
click at [841, 454] on div "Next" at bounding box center [831, 466] width 405 height 25
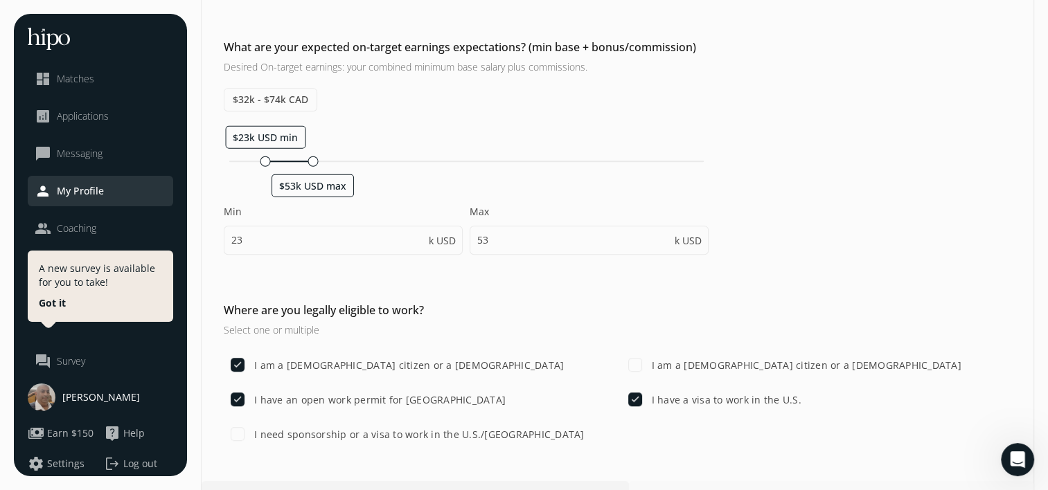
scroll to position [0, 0]
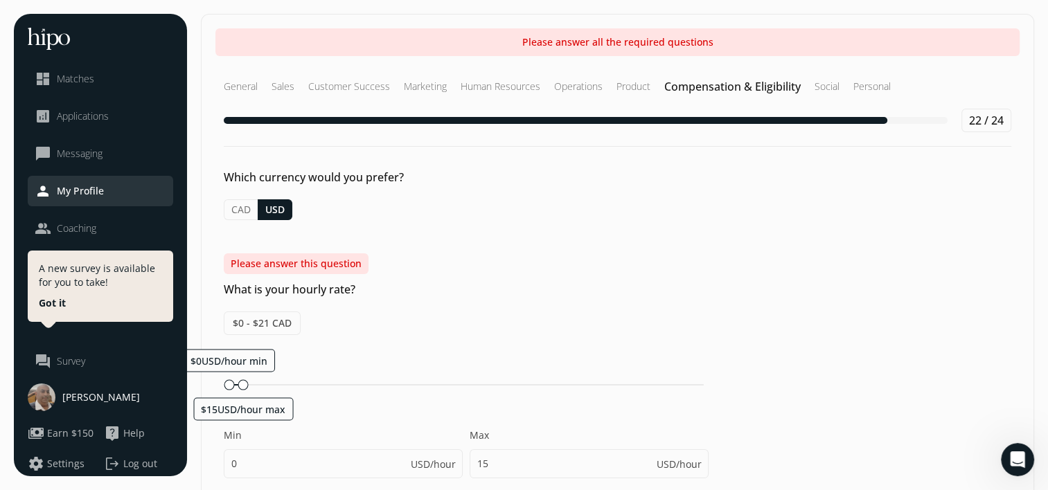
click at [277, 316] on span "$0 - $21 CAD" at bounding box center [262, 324] width 77 height 24
click at [272, 384] on div "$15USD/hour min $50USD/hour max" at bounding box center [466, 384] width 474 height 1
type input "15"
type input "50"
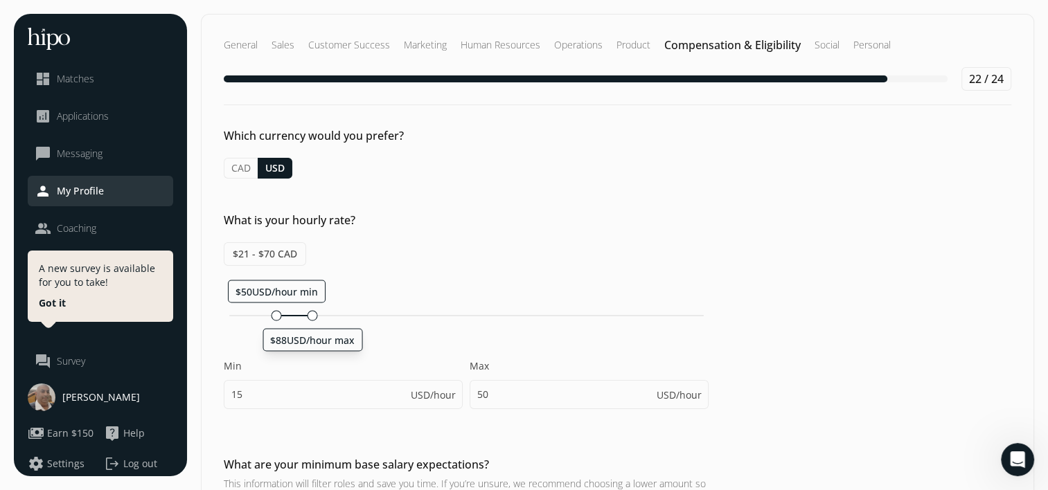
click at [309, 318] on div "$50USD/hour min $88USD/hour max" at bounding box center [466, 316] width 485 height 13
type input "50"
type input "88"
click at [258, 315] on div "$35USD/hour min $73USD/hour max" at bounding box center [466, 316] width 485 height 13
type input "35"
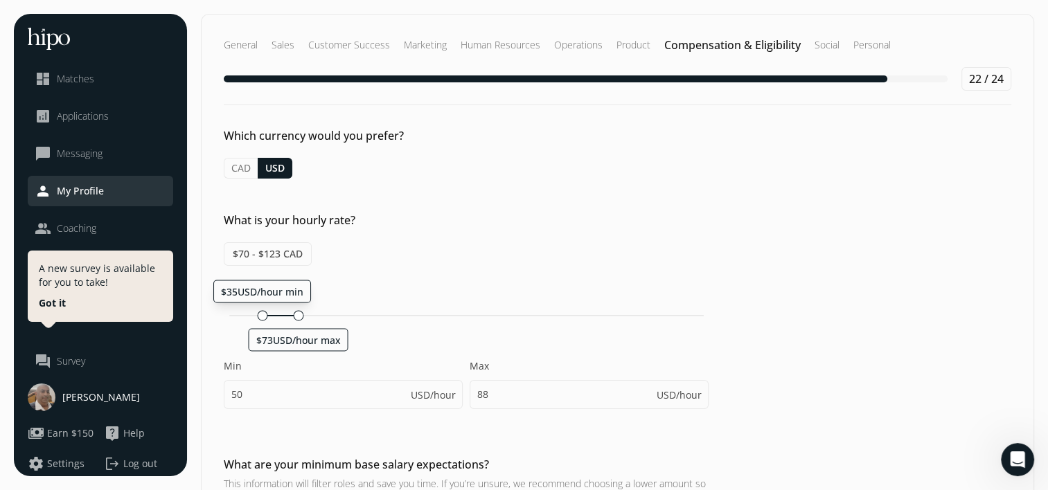
type input "73"
click at [426, 267] on div "$49 - $102 CAD $35USD/hour min $73USD/hour max Min 35 USD/hour Max 73 USD/hour" at bounding box center [466, 332] width 485 height 181
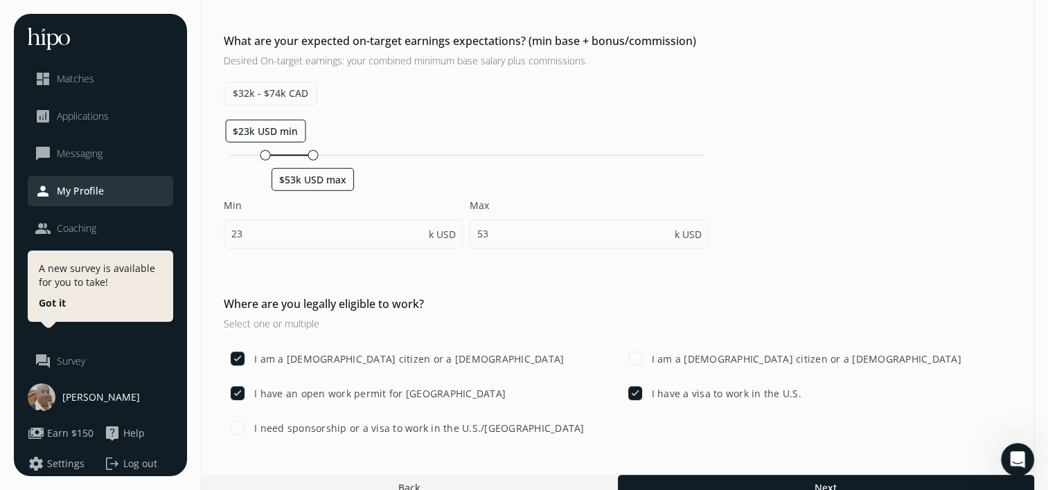
scroll to position [736, 0]
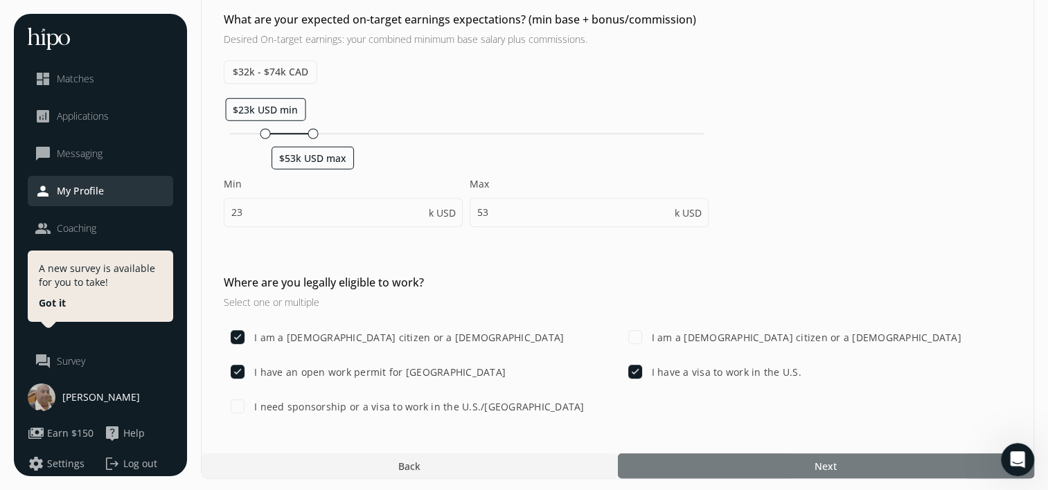
click at [789, 454] on div at bounding box center [826, 466] width 416 height 25
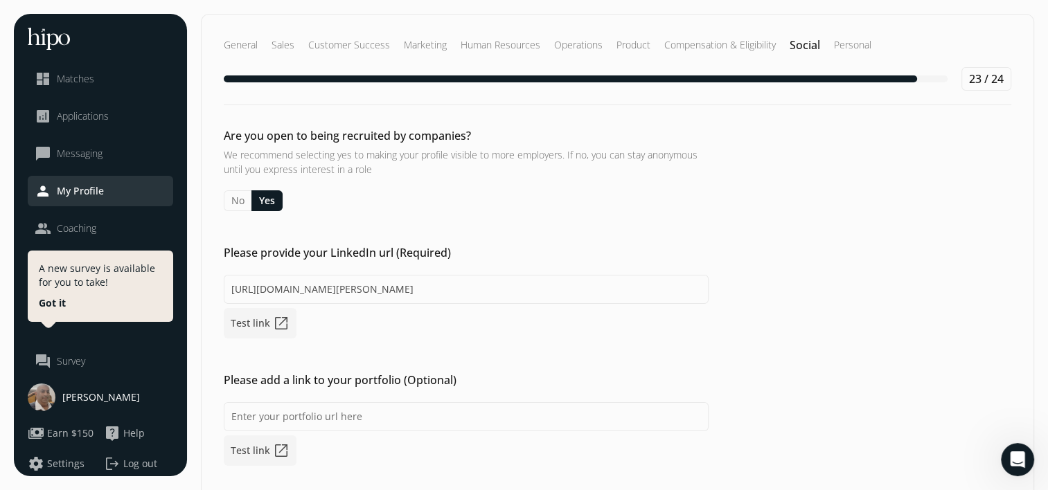
click at [573, 243] on div "Are you open to being recruited by companies? We recommend selecting yes to mak…" at bounding box center [618, 422] width 832 height 590
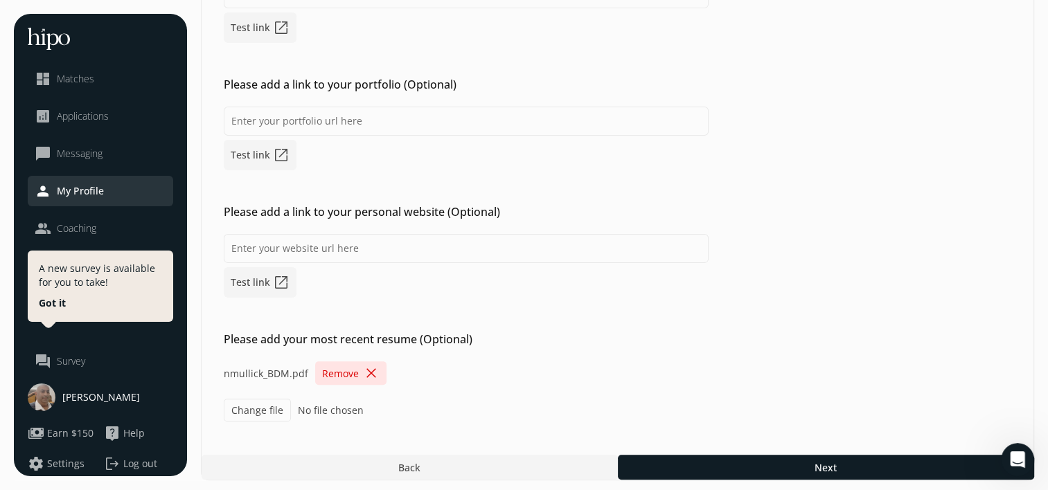
scroll to position [298, 0]
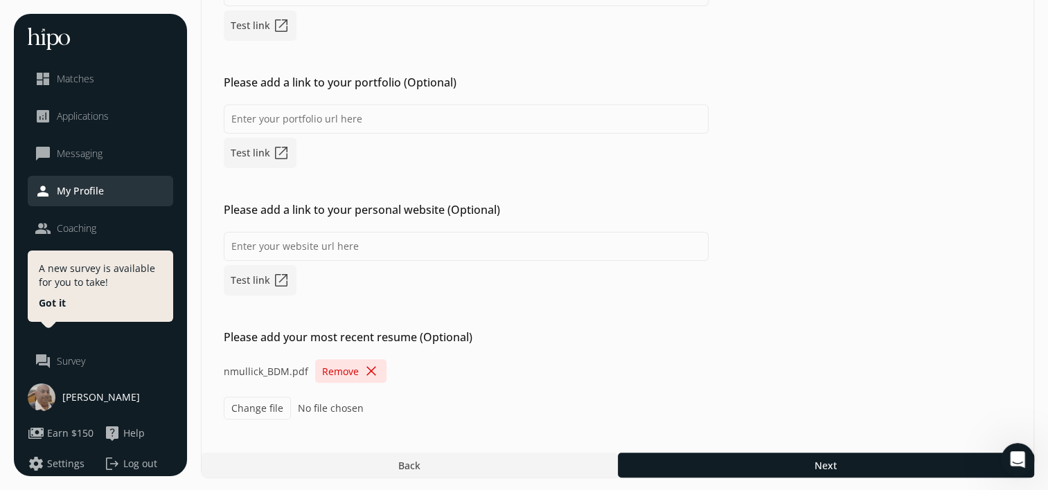
click at [787, 445] on div "General Sales Customer Success Marketing Human Resources Operations Product Com…" at bounding box center [617, 97] width 833 height 762
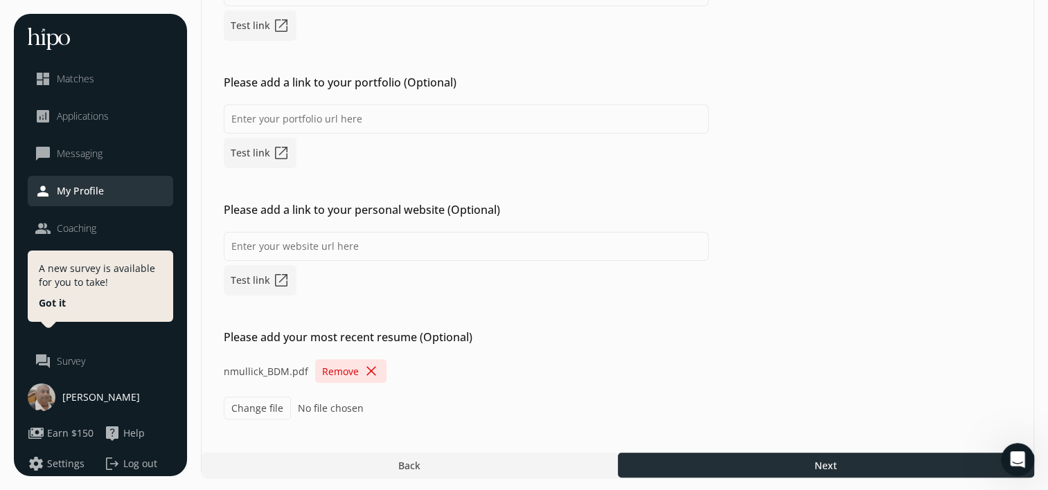
click at [813, 457] on div at bounding box center [826, 465] width 416 height 25
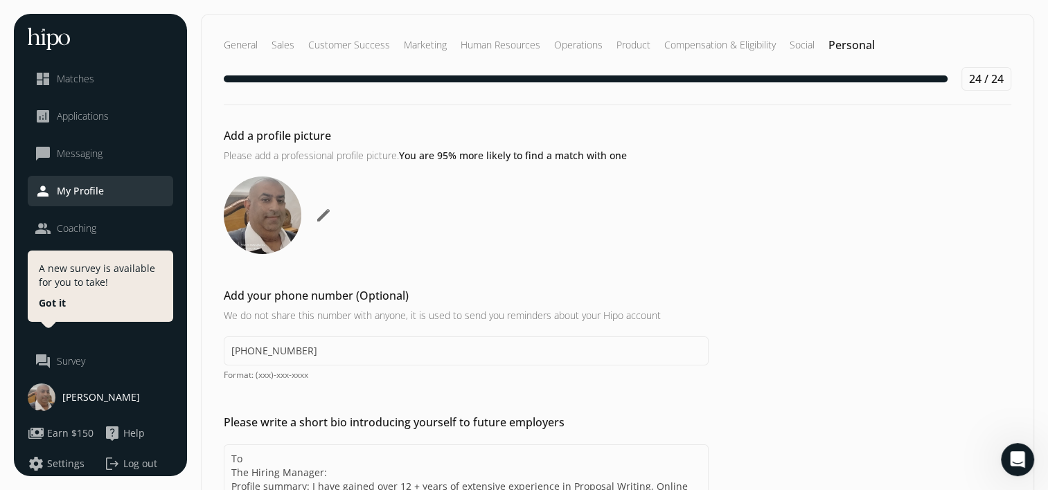
click at [596, 206] on div "Add a profile picture Please add a professional profile picture. You are 95% mo…" at bounding box center [618, 190] width 832 height 127
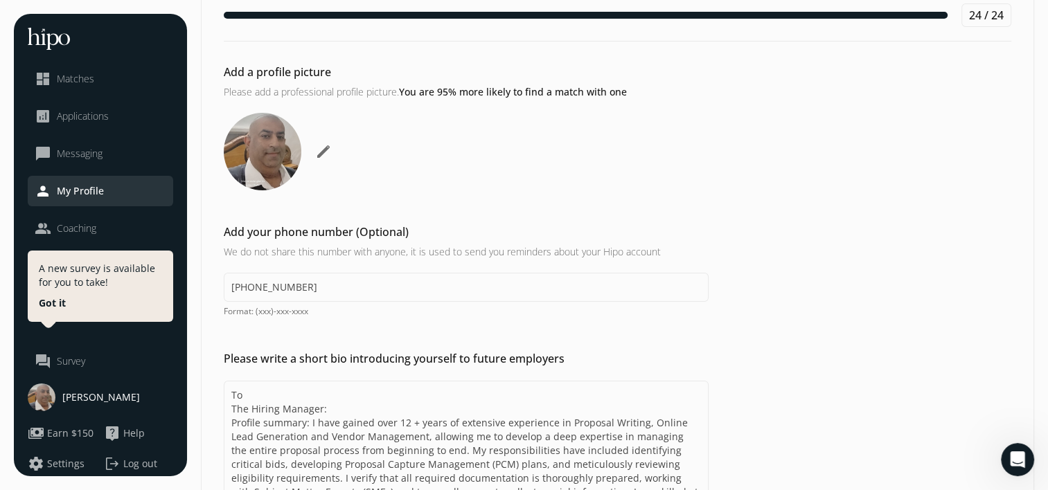
scroll to position [83, 0]
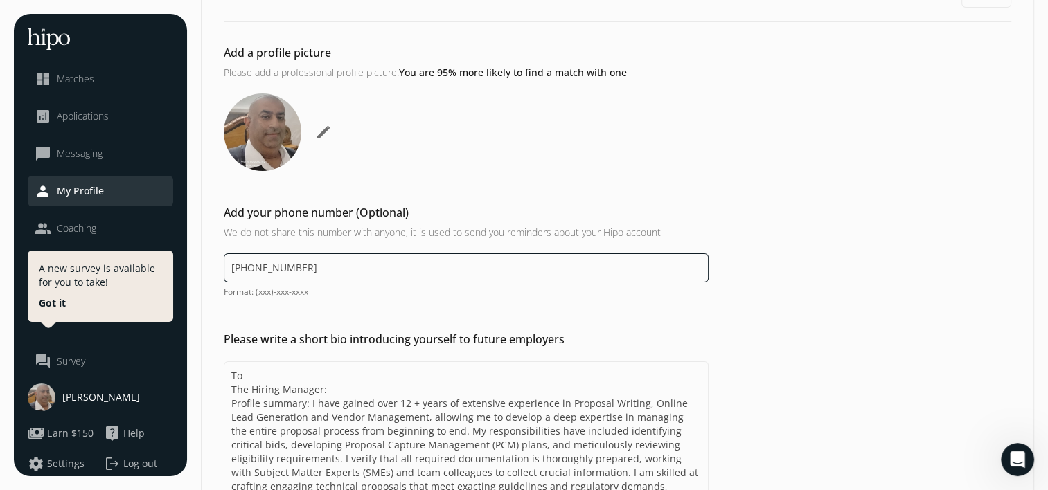
click at [339, 265] on input "(236) 979-9643" at bounding box center [466, 267] width 485 height 29
click at [282, 265] on input "(+91)-788- 923 5134" at bounding box center [466, 267] width 485 height 29
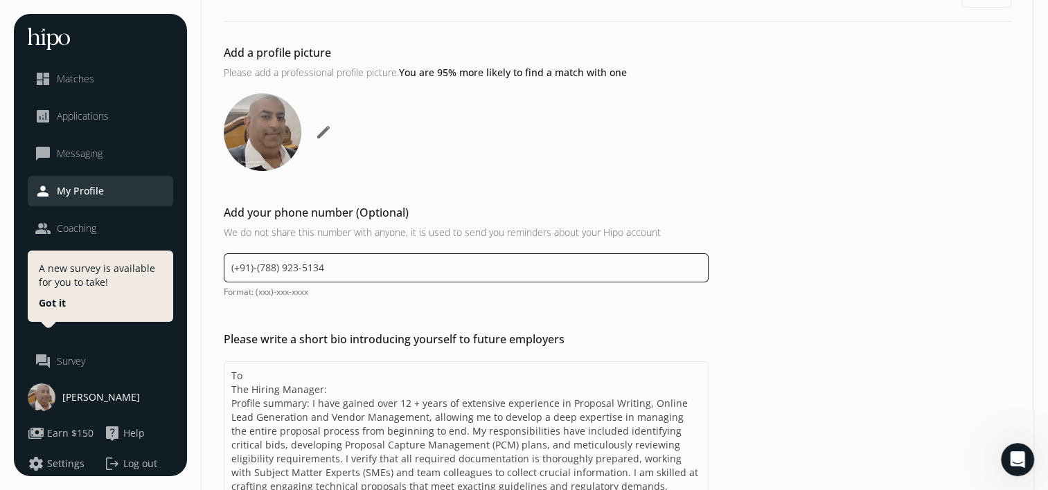
type input "(+91)-(788) 923-5134"
click at [460, 231] on h3 "We do not share this number with anyone, it is used to send you reminders about…" at bounding box center [466, 232] width 485 height 15
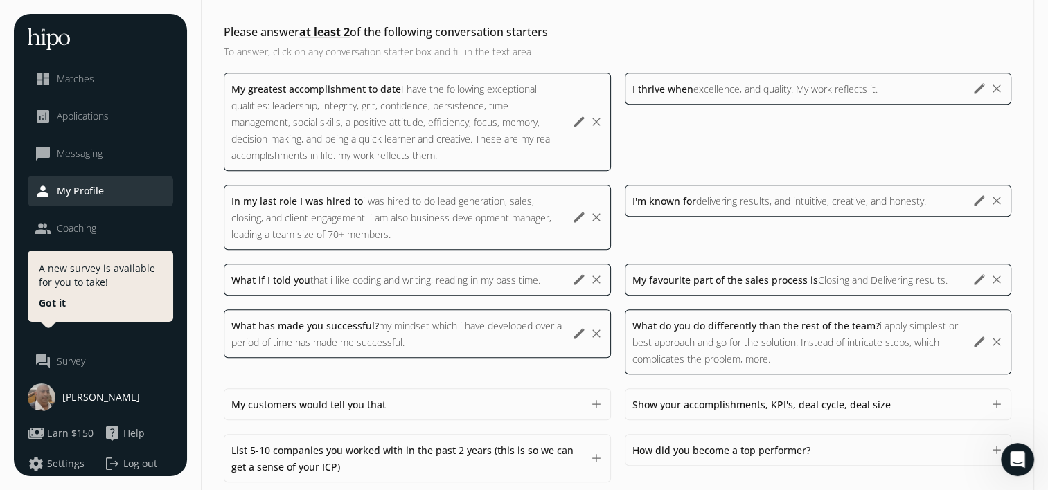
scroll to position [643, 0]
click at [868, 135] on div "I thrive when excellence, and quality. My work reflects it. excellence, and qua…" at bounding box center [818, 120] width 387 height 98
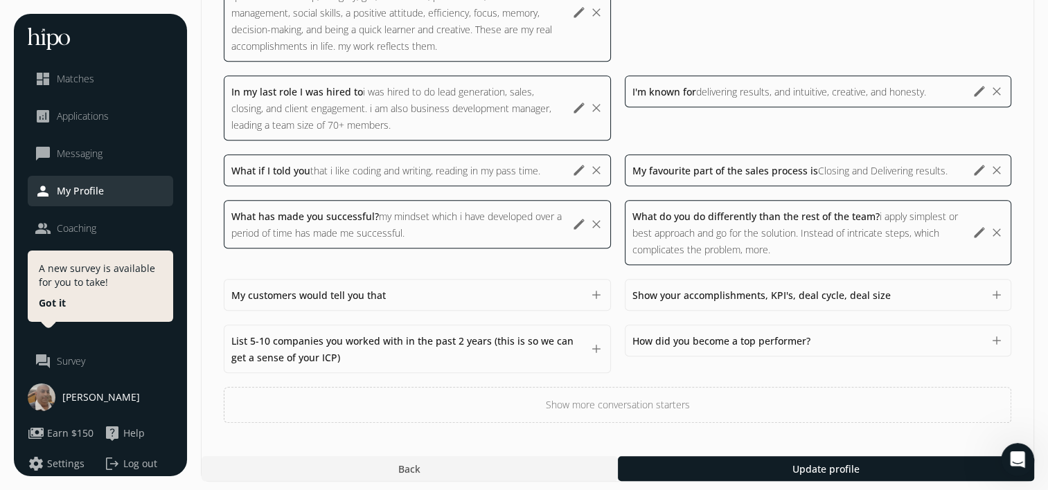
scroll to position [753, 0]
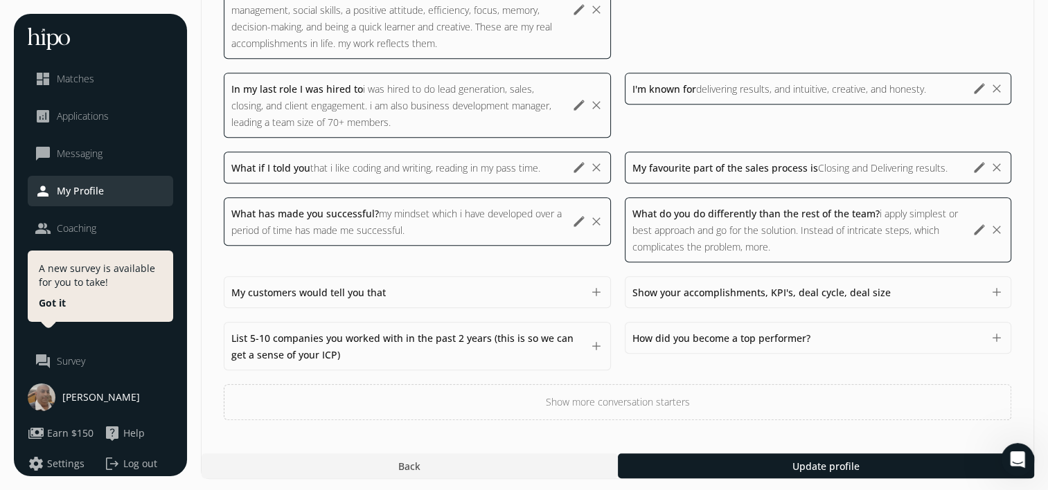
click at [469, 300] on div "My customers would tell you that 1500 add" at bounding box center [417, 292] width 387 height 32
click at [595, 291] on button "add" at bounding box center [596, 292] width 14 height 14
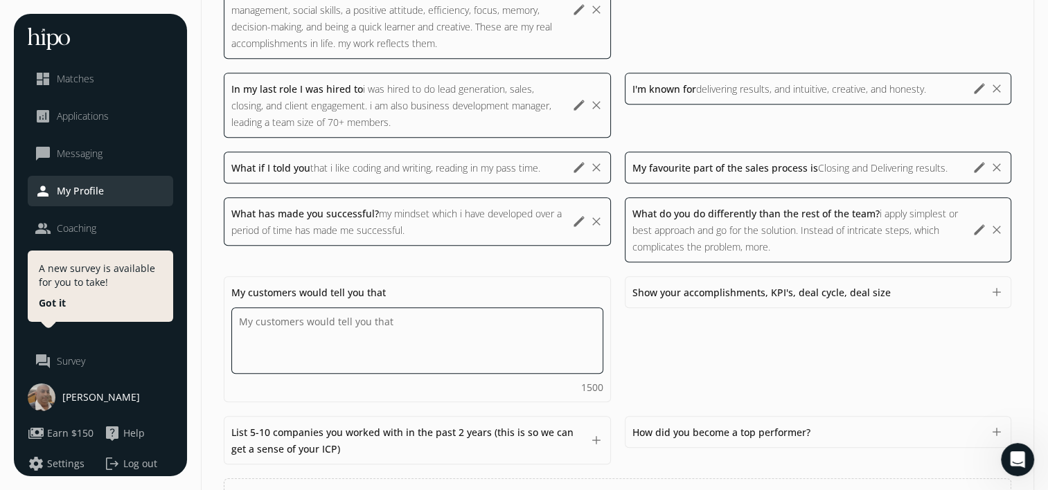
click at [463, 330] on textarea "Do you feel like we missed asking any questions that would improve your profile…" at bounding box center [417, 340] width 372 height 66
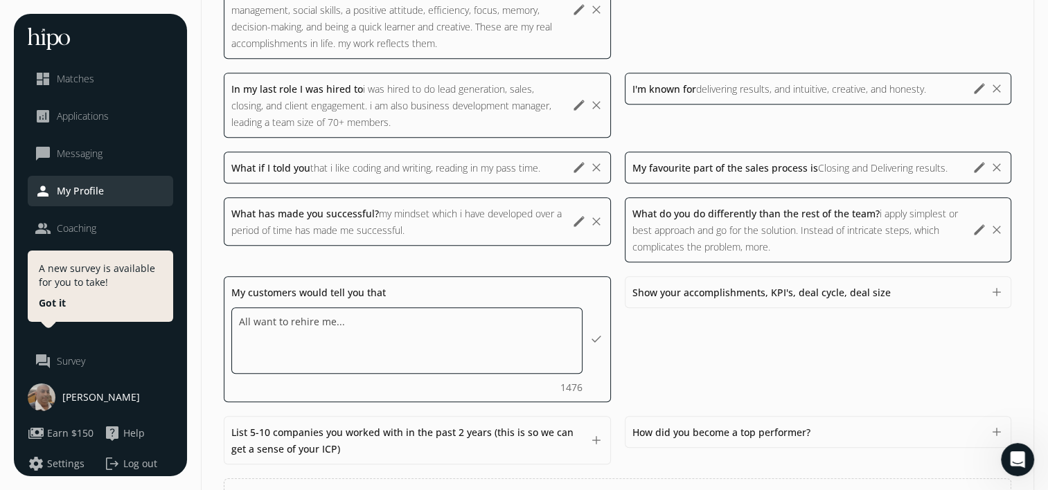
type textarea "All wants to rehire me..."
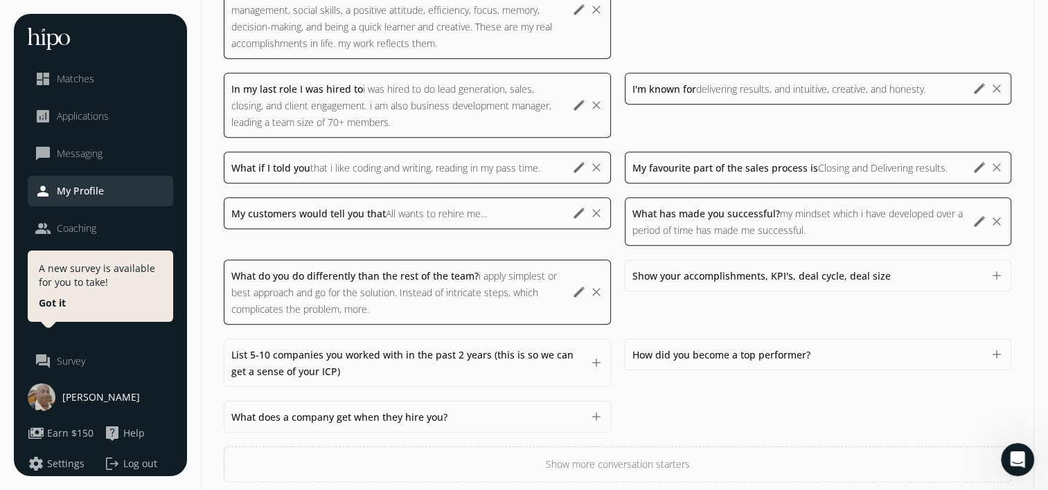
click at [835, 262] on div "Show your accomplishments, KPI's, deal cycle, deal size 1500 add" at bounding box center [818, 276] width 387 height 32
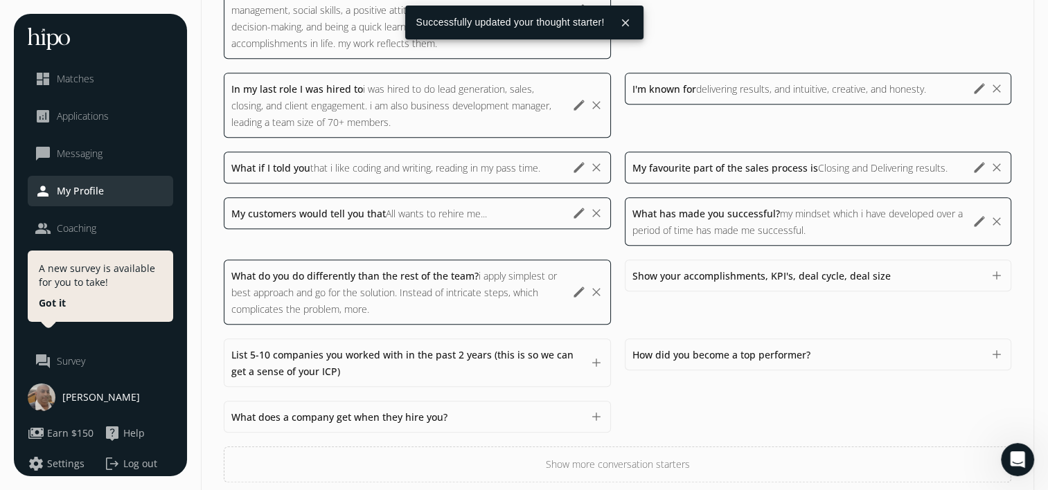
click at [872, 272] on span "Show your accomplishments, KPI's, deal cycle, deal size" at bounding box center [761, 275] width 258 height 13
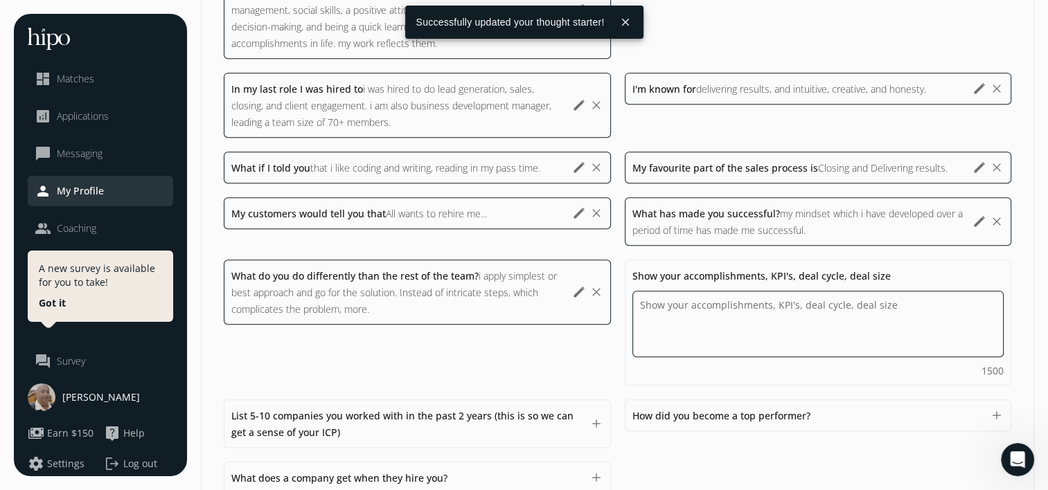
click at [787, 314] on textarea "Do you feel like we missed asking any questions that would improve your profile…" at bounding box center [818, 324] width 372 height 66
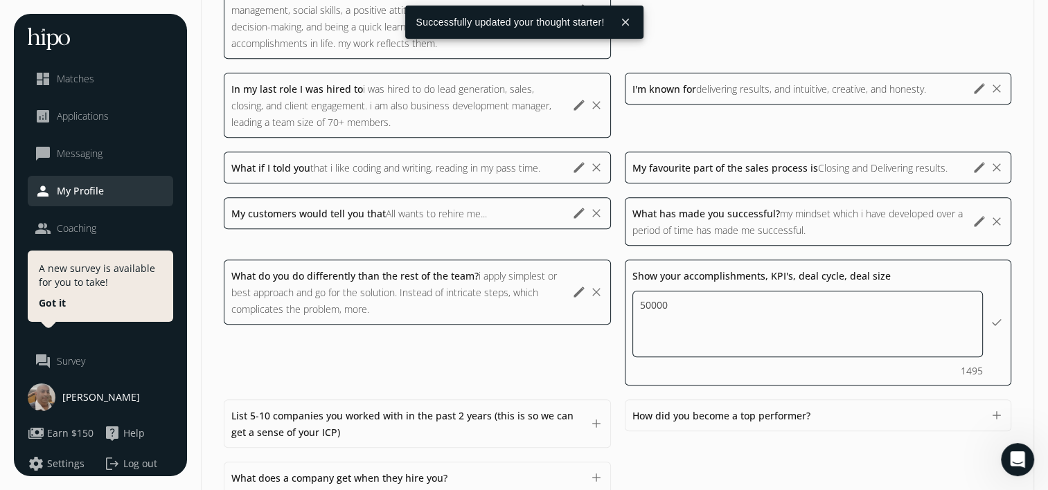
type textarea "500000"
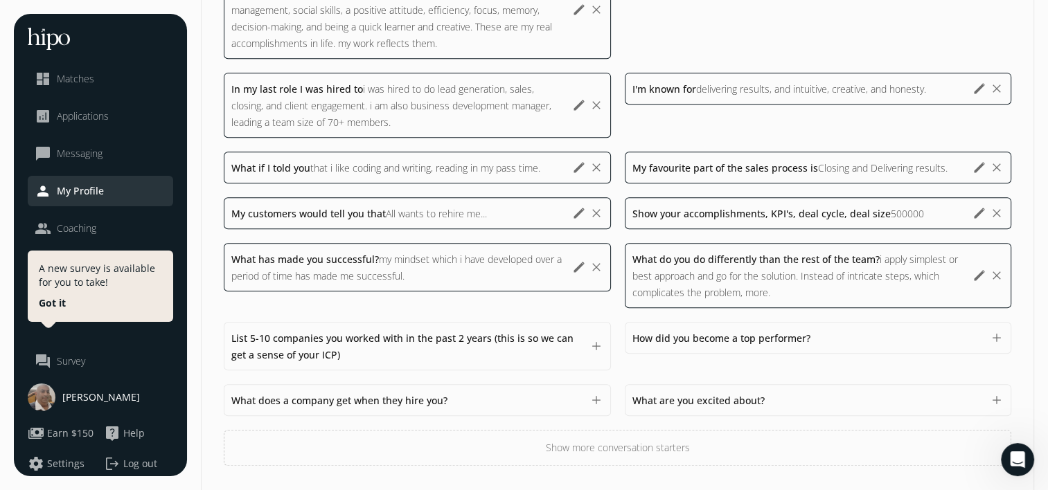
click at [550, 378] on div "My greatest accomplishment to date I have the following exceptional qualities: …" at bounding box center [617, 213] width 787 height 505
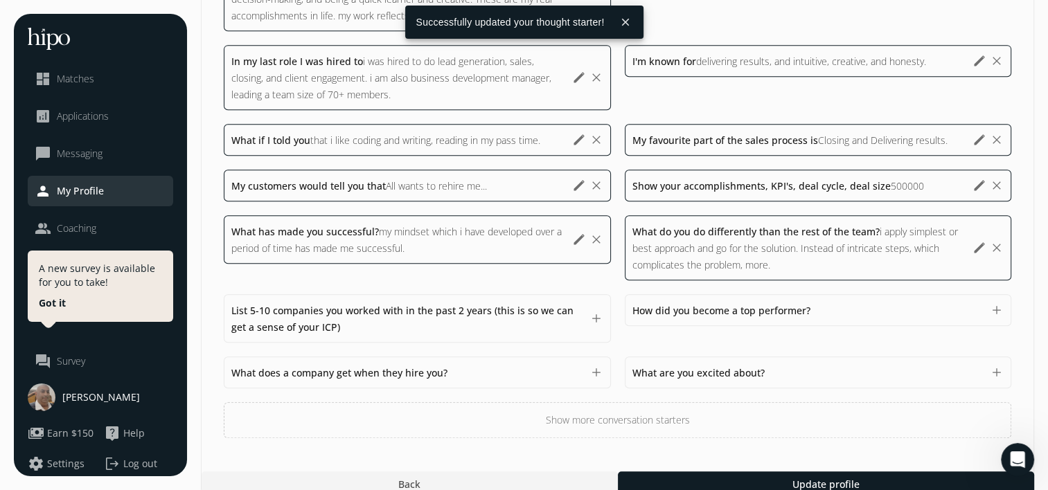
scroll to position [798, 0]
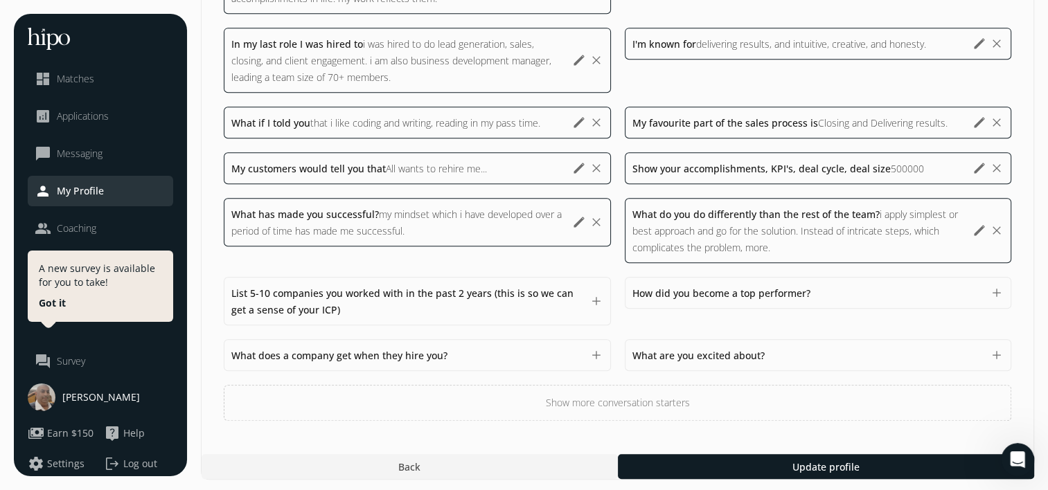
click at [583, 352] on div "What does a company get when they hire you? 1500 add" at bounding box center [417, 355] width 387 height 32
click at [596, 350] on button "add" at bounding box center [596, 355] width 14 height 14
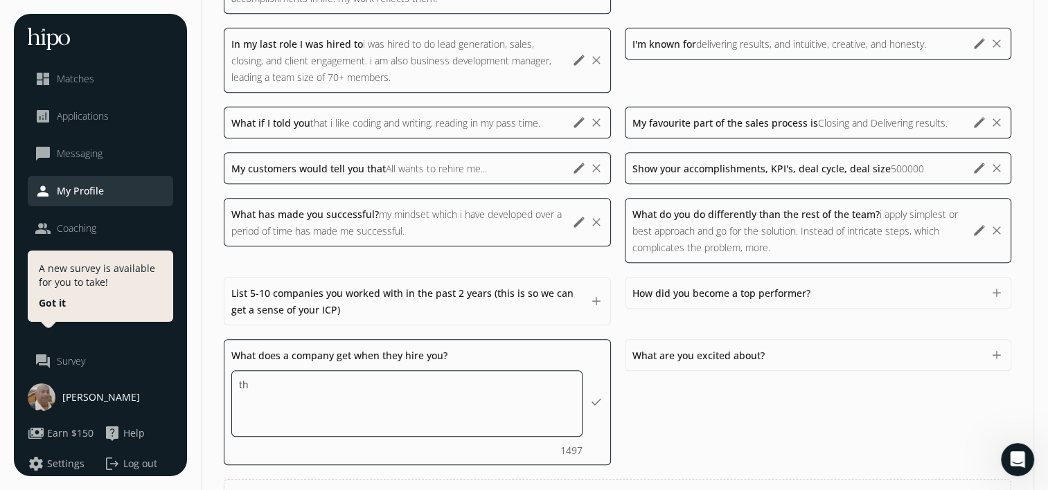
type textarea "t"
drag, startPoint x: 262, startPoint y: 385, endPoint x: 272, endPoint y: 385, distance: 9.7
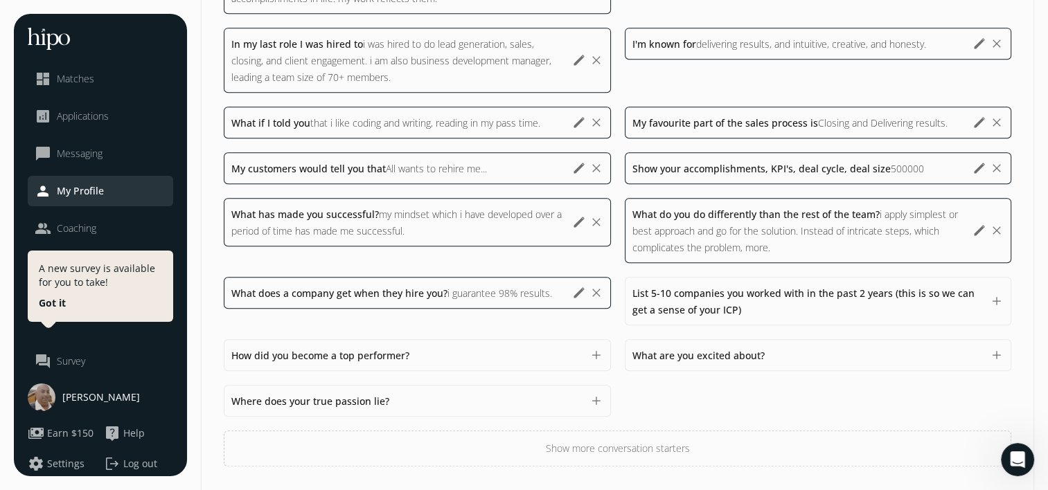
click at [668, 395] on div "My greatest accomplishment to date I have the following exceptional qualities: …" at bounding box center [617, 191] width 787 height 551
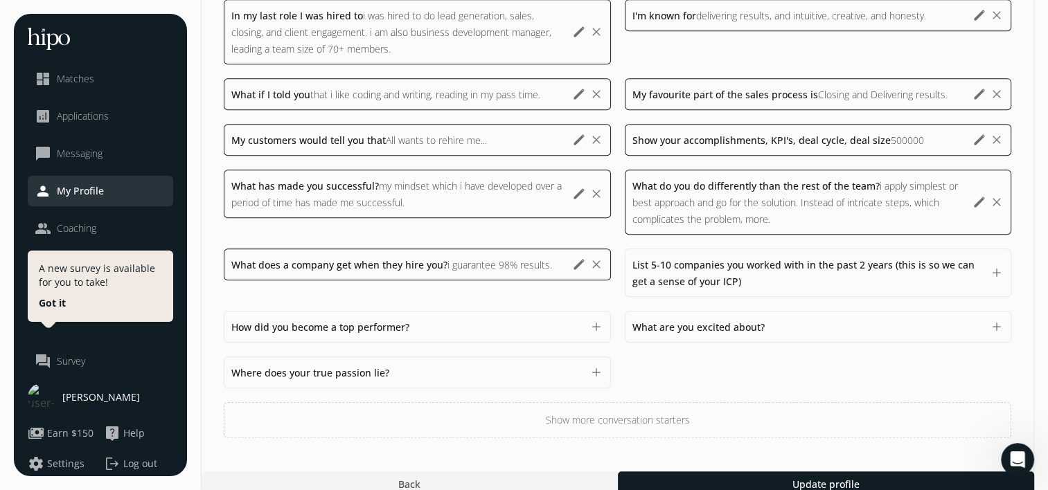
scroll to position [844, 0]
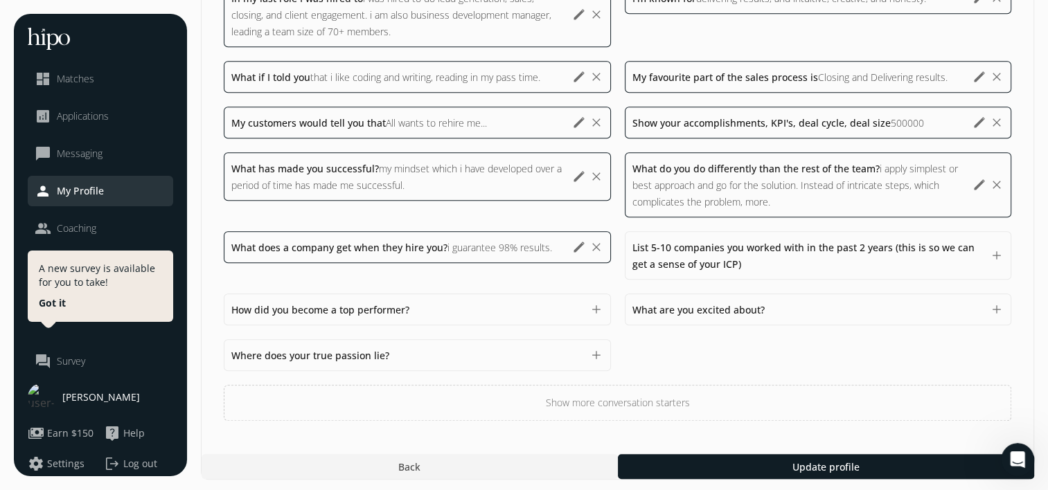
click at [537, 311] on div "How did you become a top performer? 1500" at bounding box center [406, 309] width 351 height 17
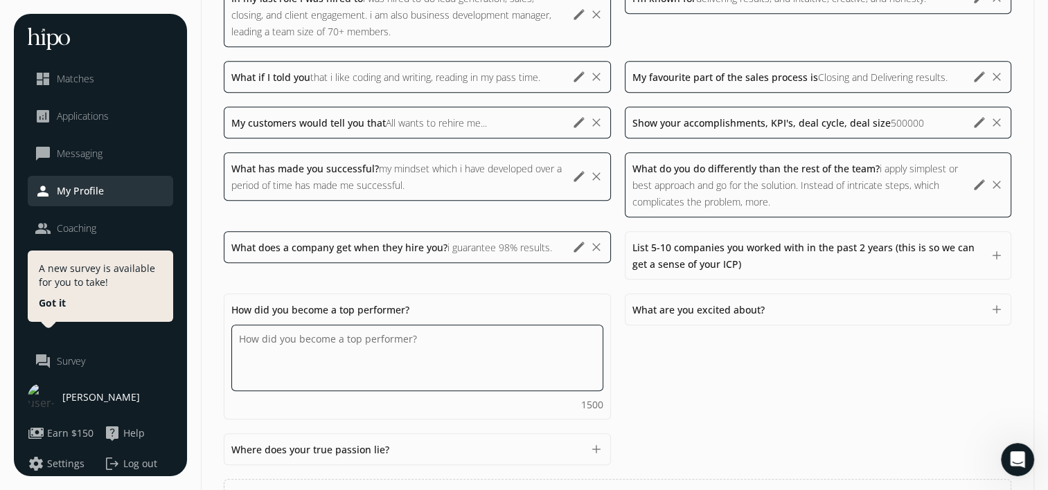
click at [424, 352] on textarea "Do you feel like we missed asking any questions that would improve your profile…" at bounding box center [417, 358] width 372 height 66
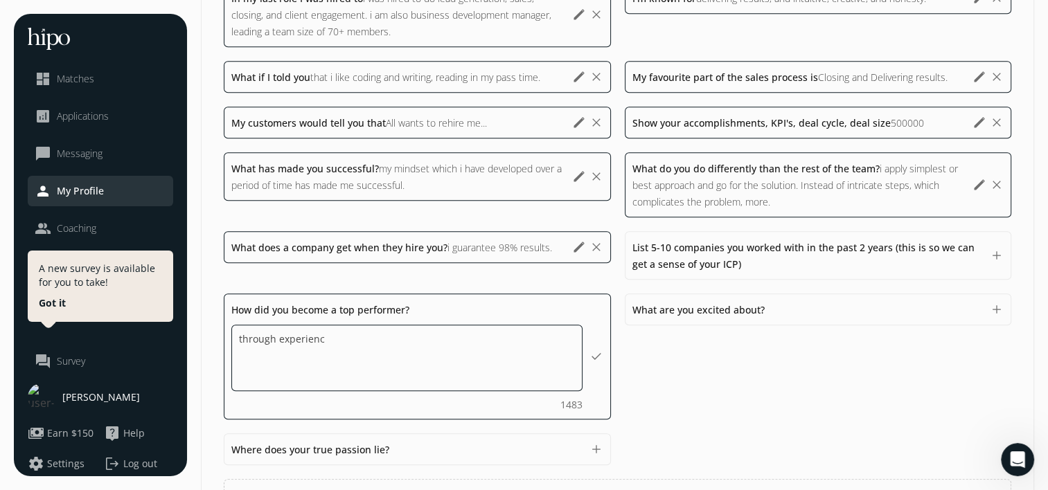
type textarea "through experience"
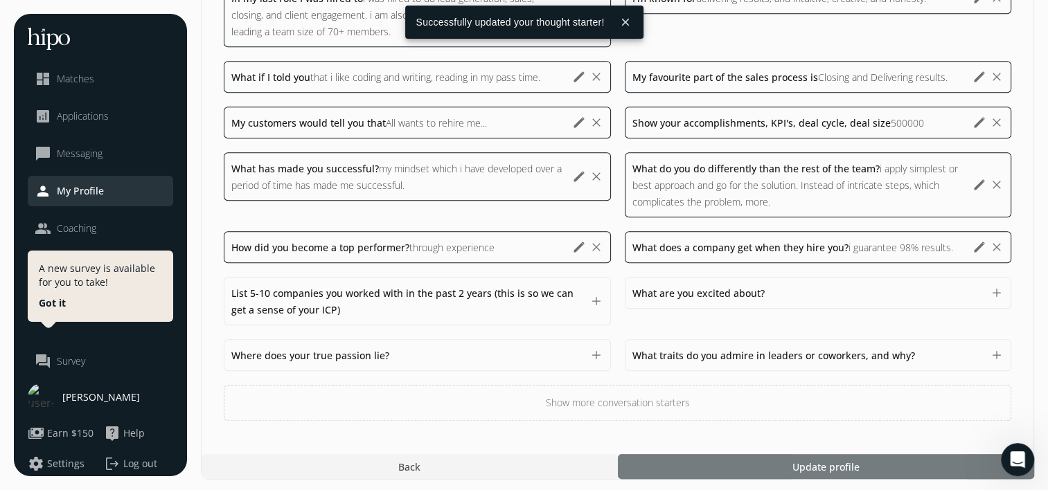
click at [817, 465] on span "Update profile" at bounding box center [824, 467] width 67 height 15
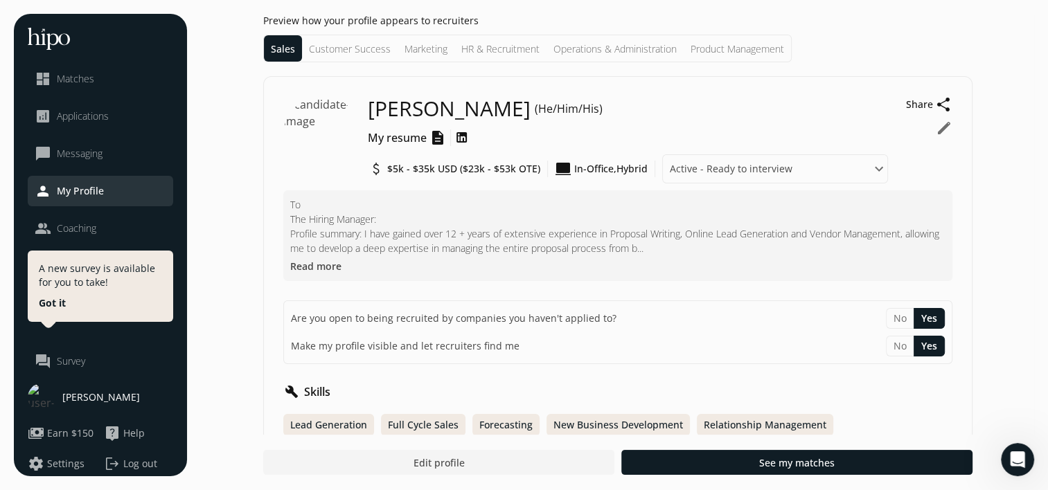
click at [681, 243] on p "To The Hiring Manager: Profile summary: I have gained over 12 + years of extens…" at bounding box center [617, 226] width 655 height 58
click at [660, 249] on p "To The Hiring Manager: Profile summary: I have gained over 12 + years of extens…" at bounding box center [617, 226] width 655 height 58
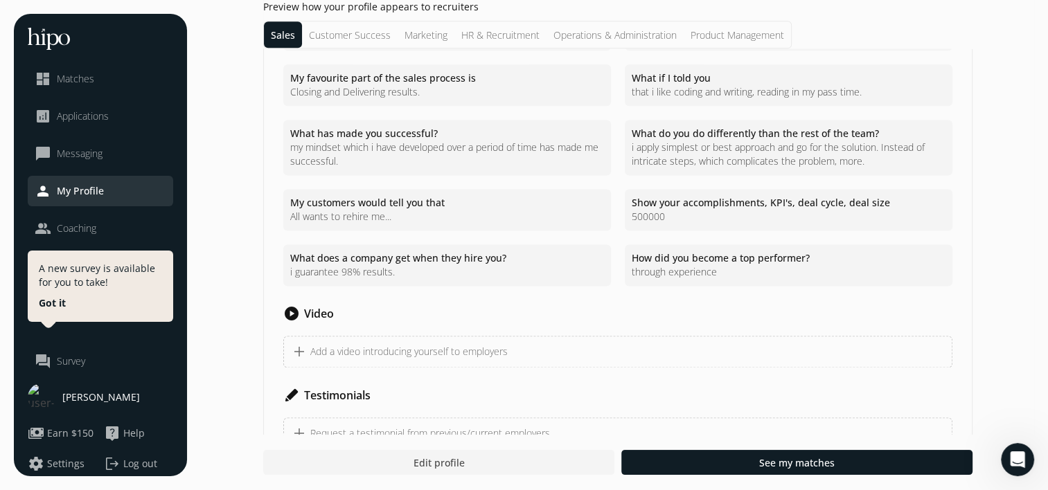
scroll to position [1850, 0]
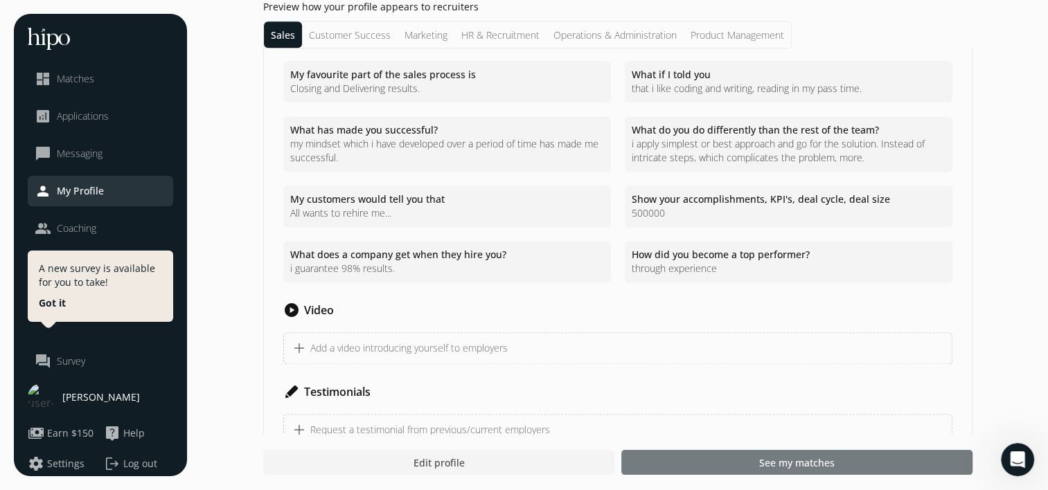
click at [776, 456] on span "See my matches" at bounding box center [796, 463] width 75 height 15
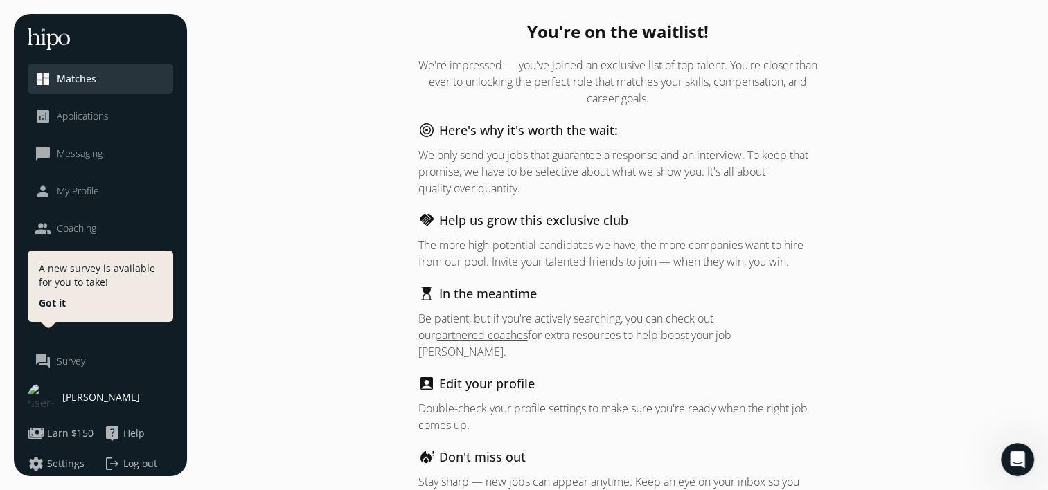
click at [103, 114] on span "Applications" at bounding box center [83, 116] width 52 height 14
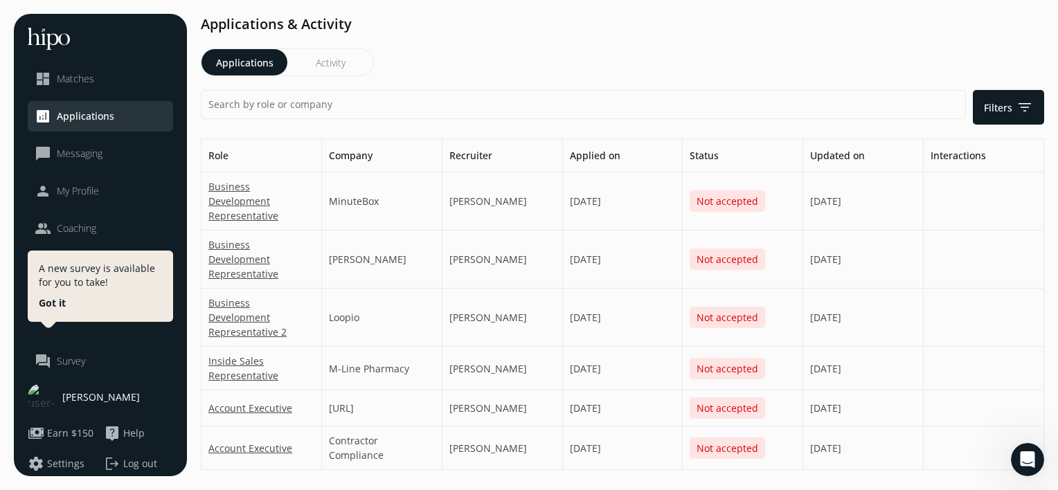
click at [79, 83] on span "Matches" at bounding box center [75, 79] width 37 height 14
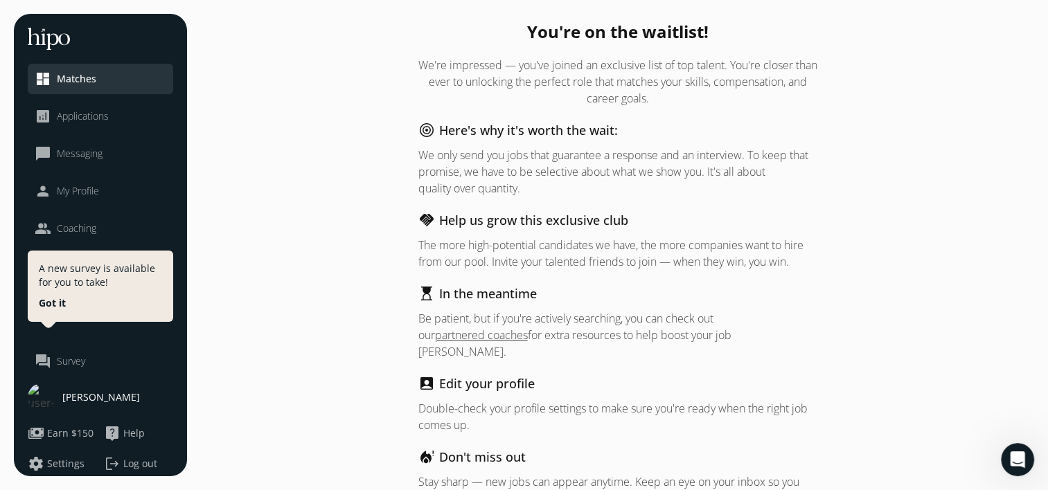
click at [602, 339] on p "Be patient, but if you're actively searching, you can check out our partnered c…" at bounding box center [617, 335] width 399 height 50
click at [618, 251] on p "The more high-potential candidates we have, the more companies want to hire fro…" at bounding box center [617, 253] width 399 height 33
